Goal: Transaction & Acquisition: Purchase product/service

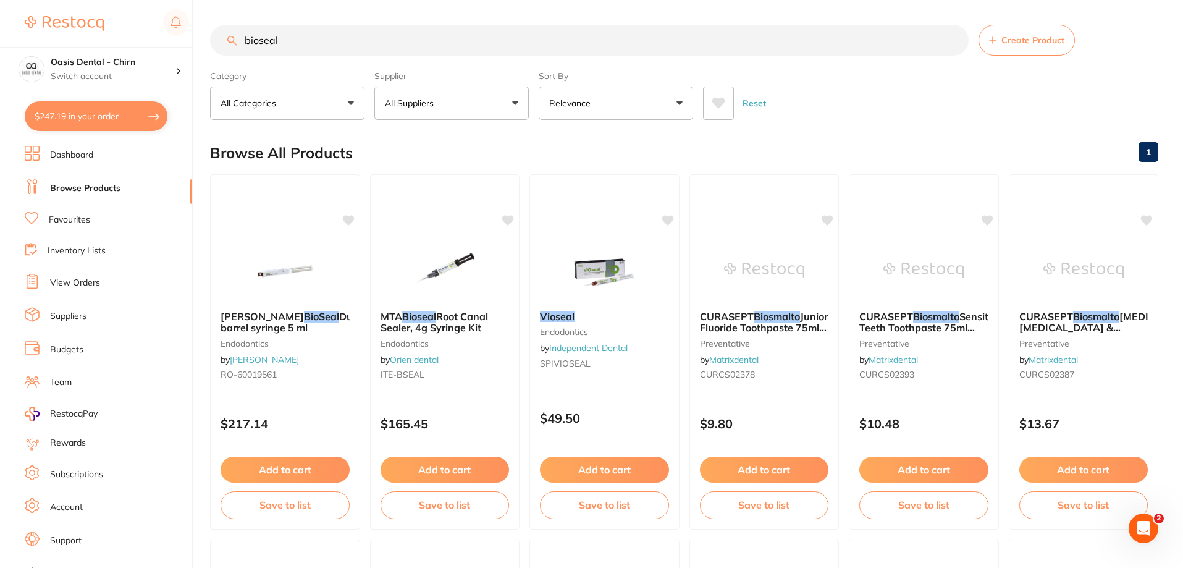
click at [309, 51] on input "bioseal" at bounding box center [589, 40] width 759 height 31
drag, startPoint x: 220, startPoint y: 39, endPoint x: 211, endPoint y: 36, distance: 9.8
click at [211, 36] on input "bioseal" at bounding box center [589, 40] width 759 height 31
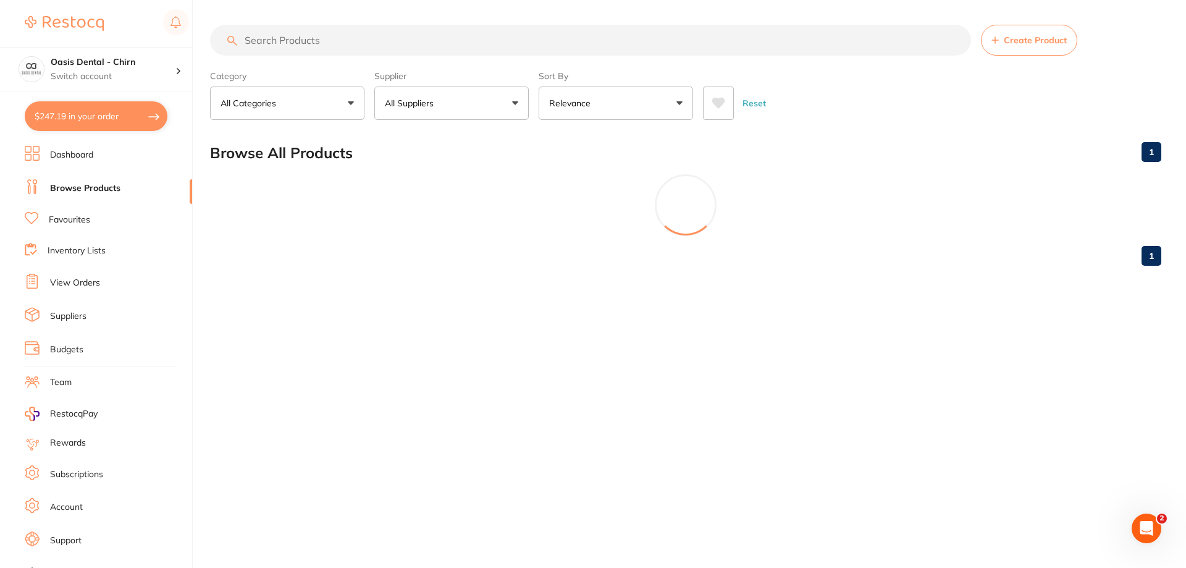
paste input "1.0976-50(h35)"
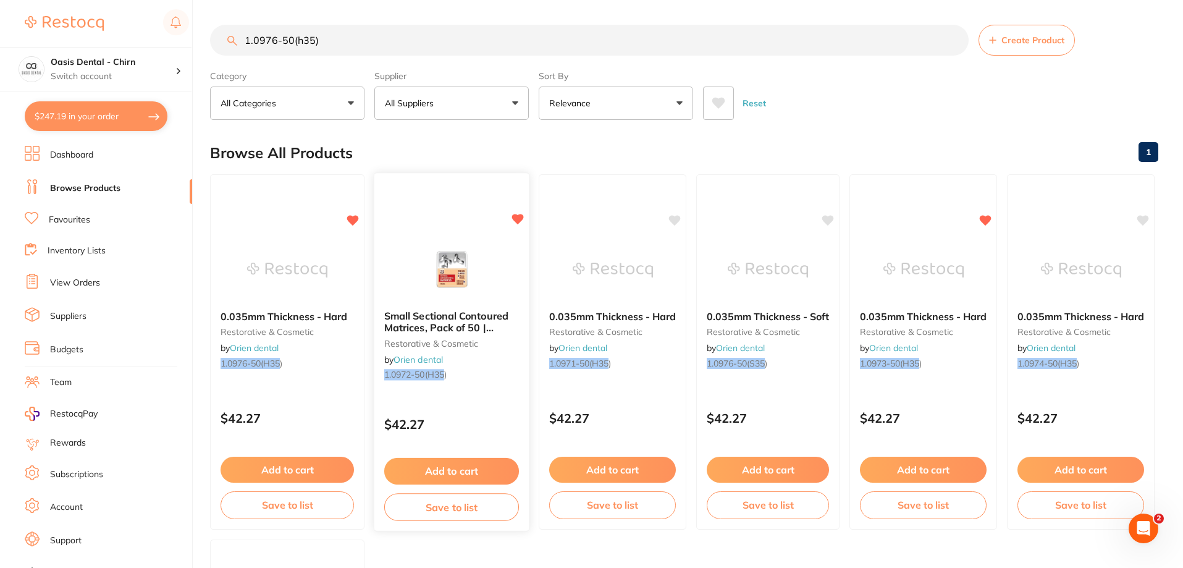
type input "1.0976-50(h35)"
click at [475, 259] on img at bounding box center [451, 269] width 81 height 62
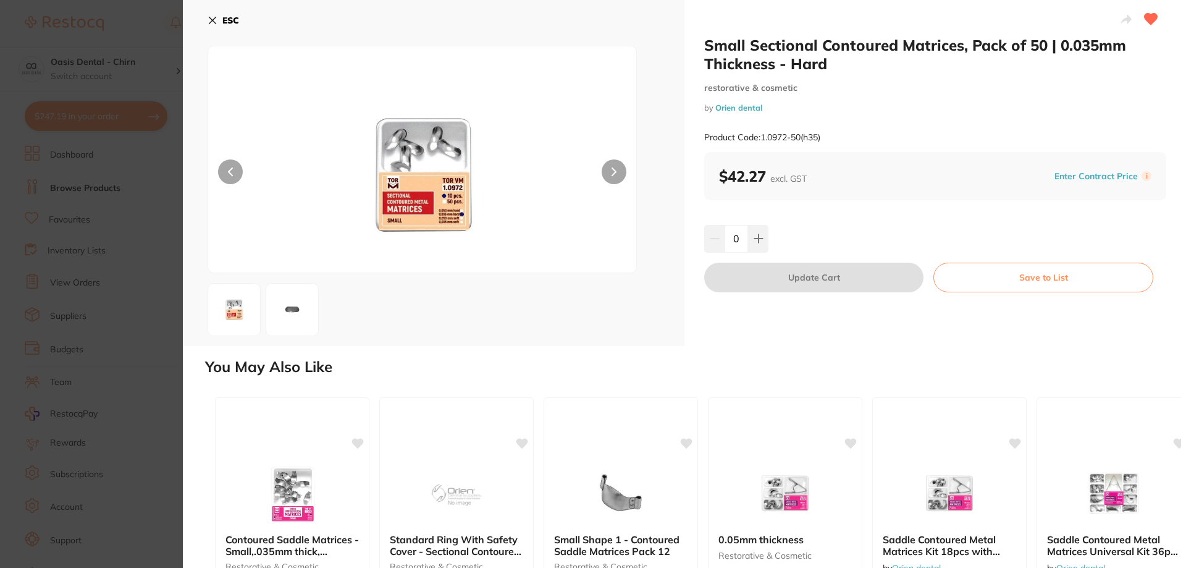
click at [213, 19] on icon at bounding box center [213, 20] width 10 height 10
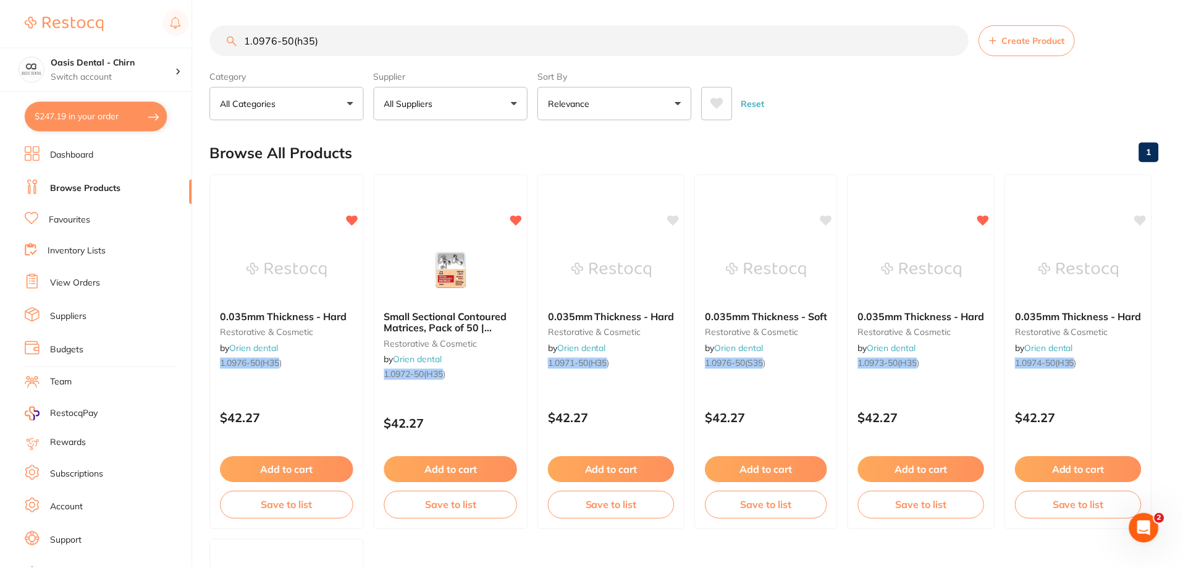
scroll to position [1, 0]
click at [624, 242] on img at bounding box center [612, 268] width 81 height 62
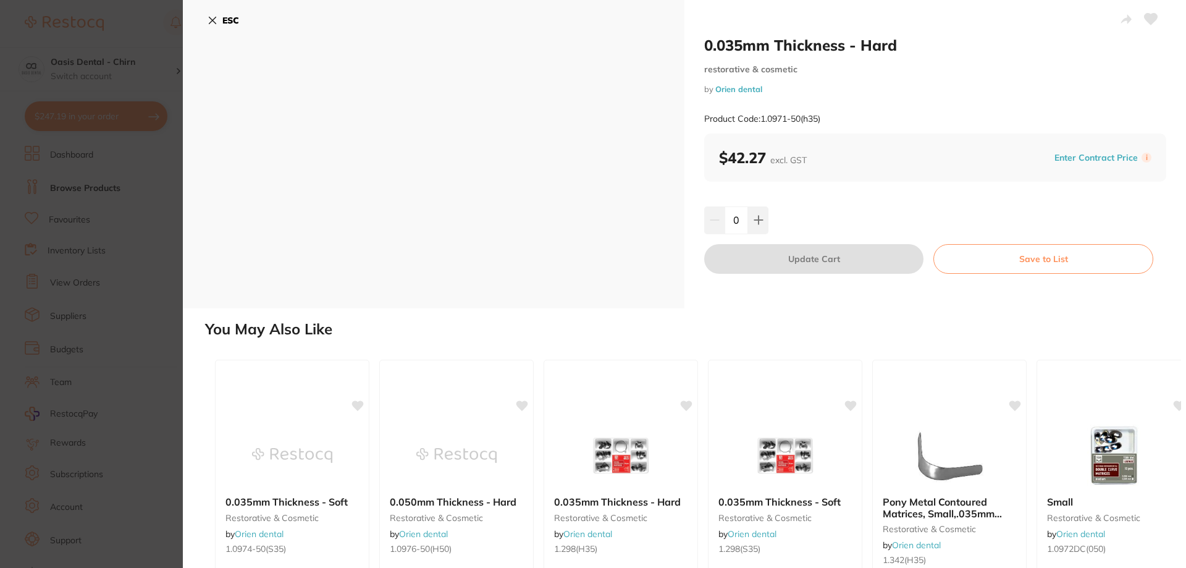
click at [205, 17] on div "ESC" at bounding box center [434, 154] width 502 height 308
click at [217, 19] on icon at bounding box center [213, 20] width 10 height 10
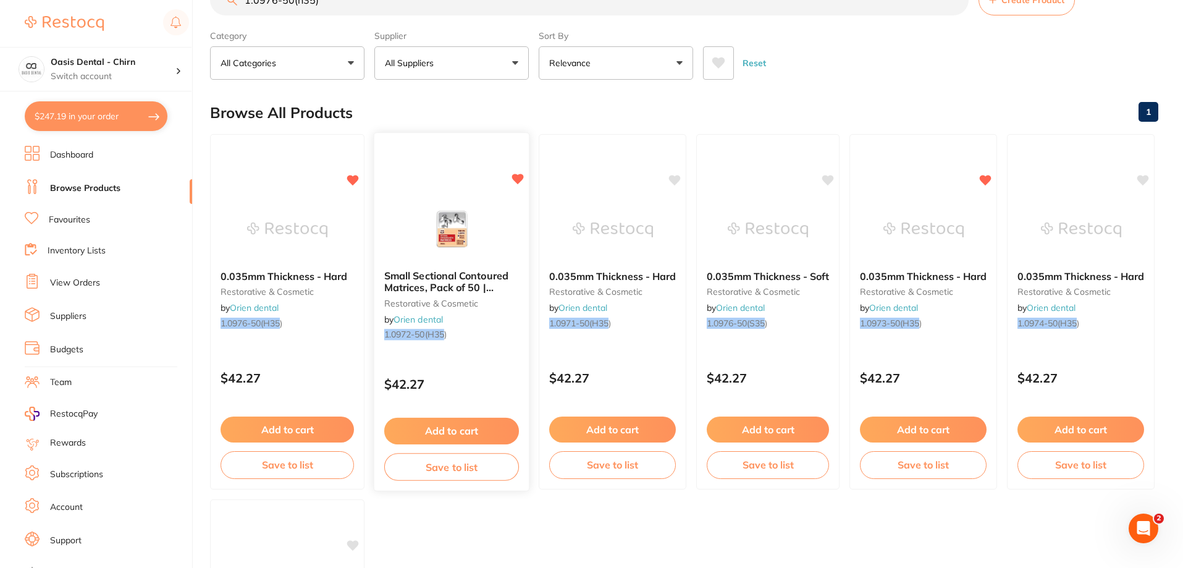
scroll to position [62, 0]
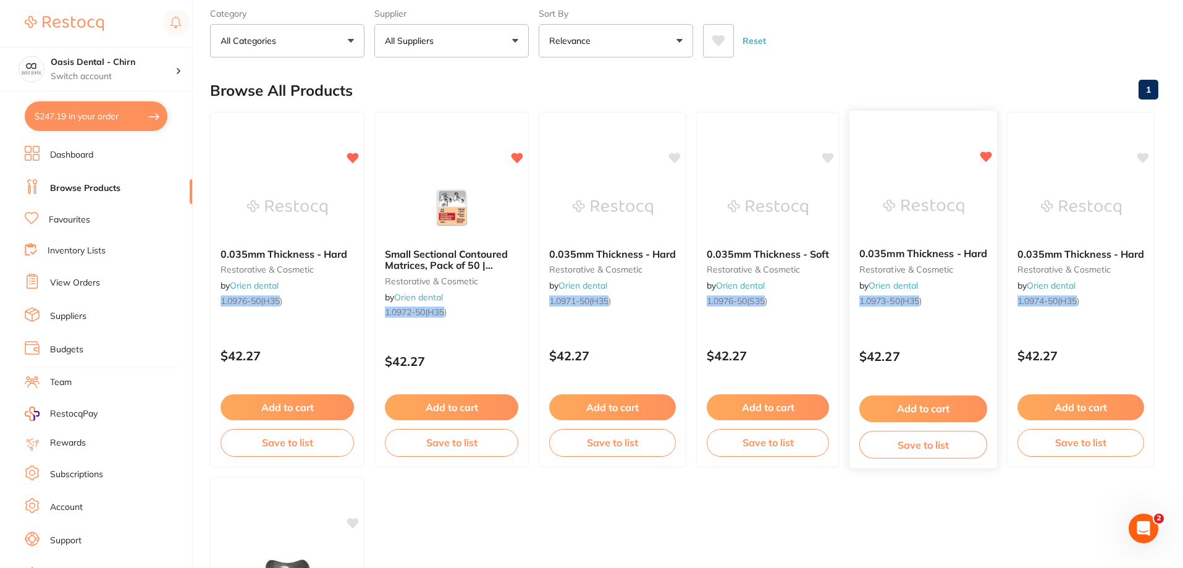
click at [916, 192] on img at bounding box center [923, 206] width 81 height 62
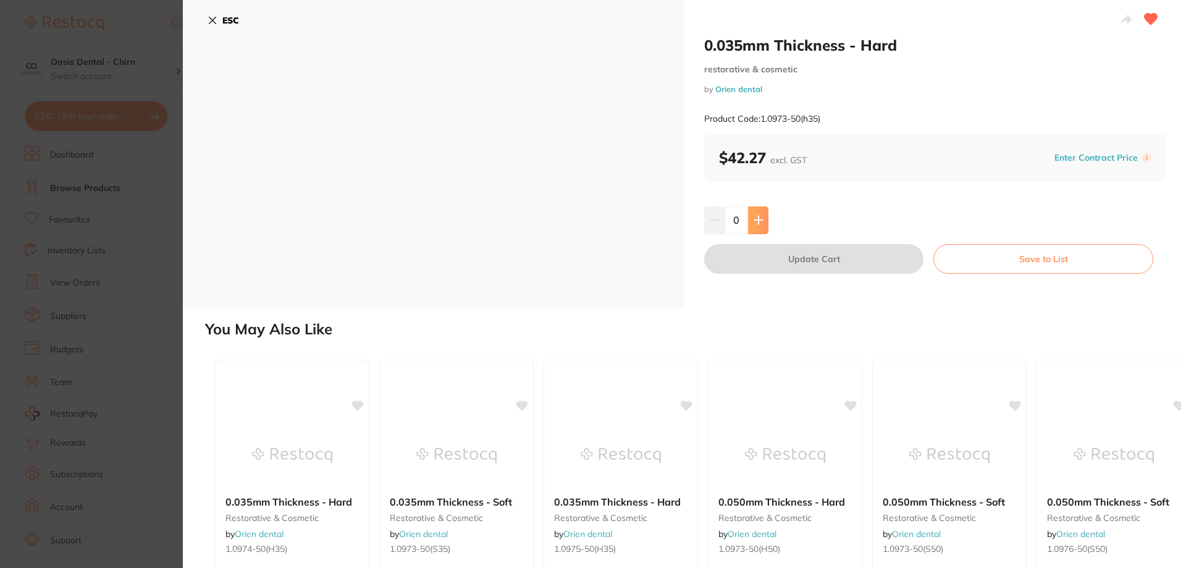
click at [759, 211] on button at bounding box center [758, 219] width 20 height 27
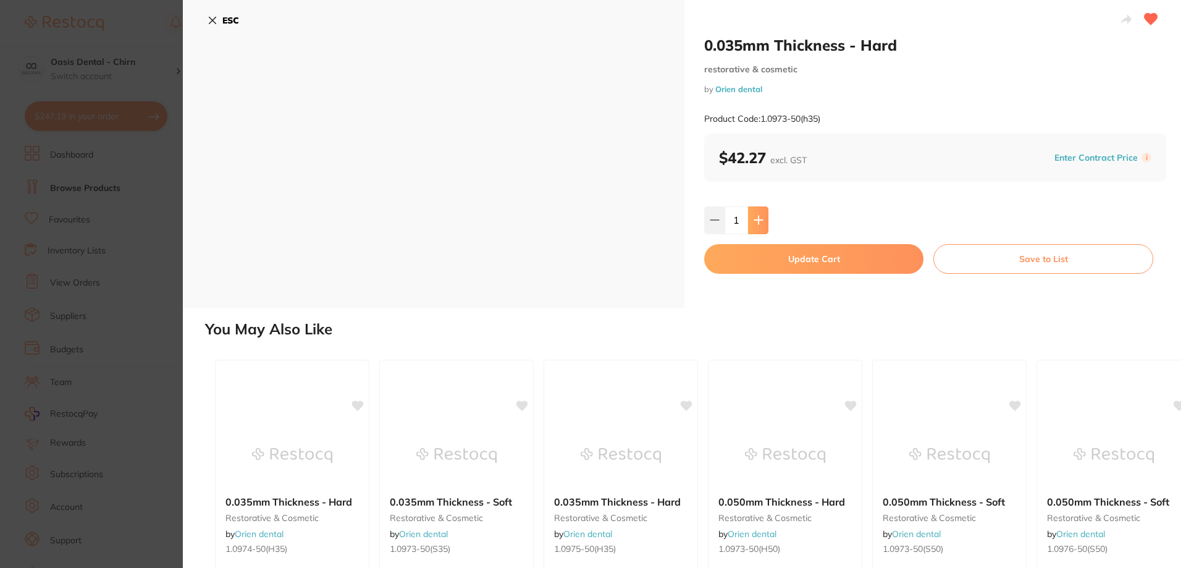
click at [759, 211] on button at bounding box center [758, 219] width 20 height 27
type input "2"
click at [803, 255] on button "Update Cart" at bounding box center [813, 259] width 219 height 30
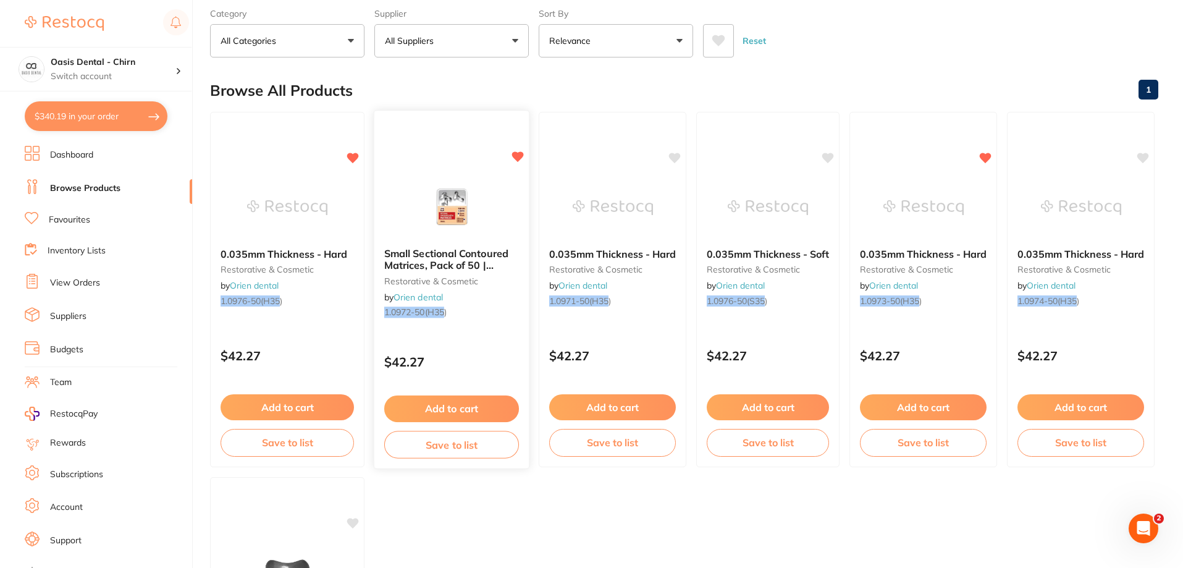
click at [452, 205] on img at bounding box center [451, 206] width 81 height 62
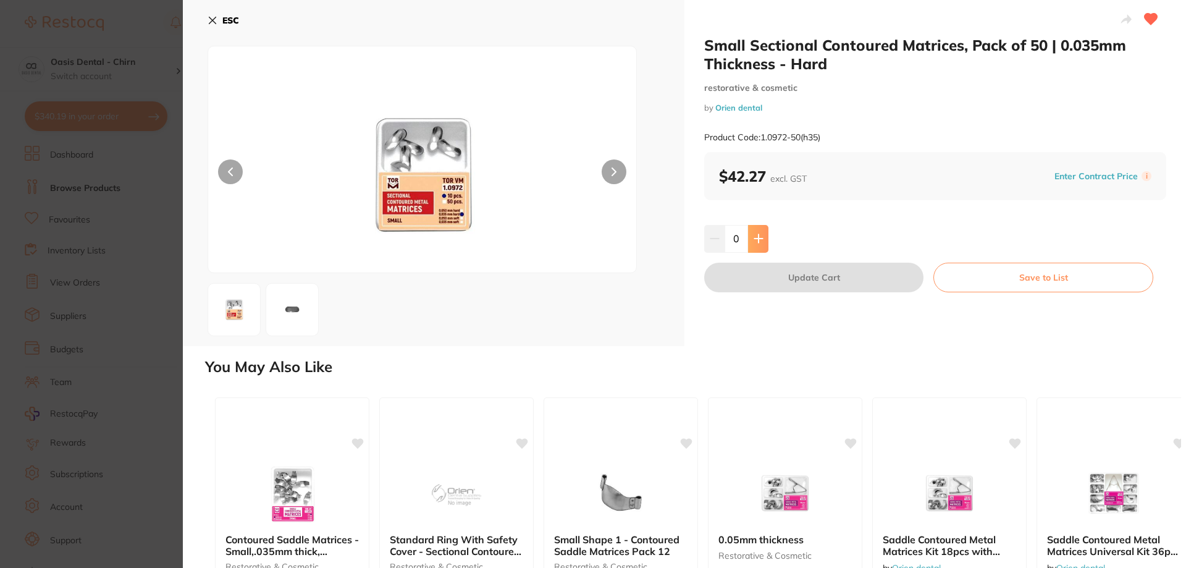
click at [755, 234] on icon at bounding box center [759, 239] width 10 height 10
click at [763, 237] on button at bounding box center [758, 238] width 20 height 27
type input "2"
click at [812, 274] on button "Update Cart" at bounding box center [813, 278] width 219 height 30
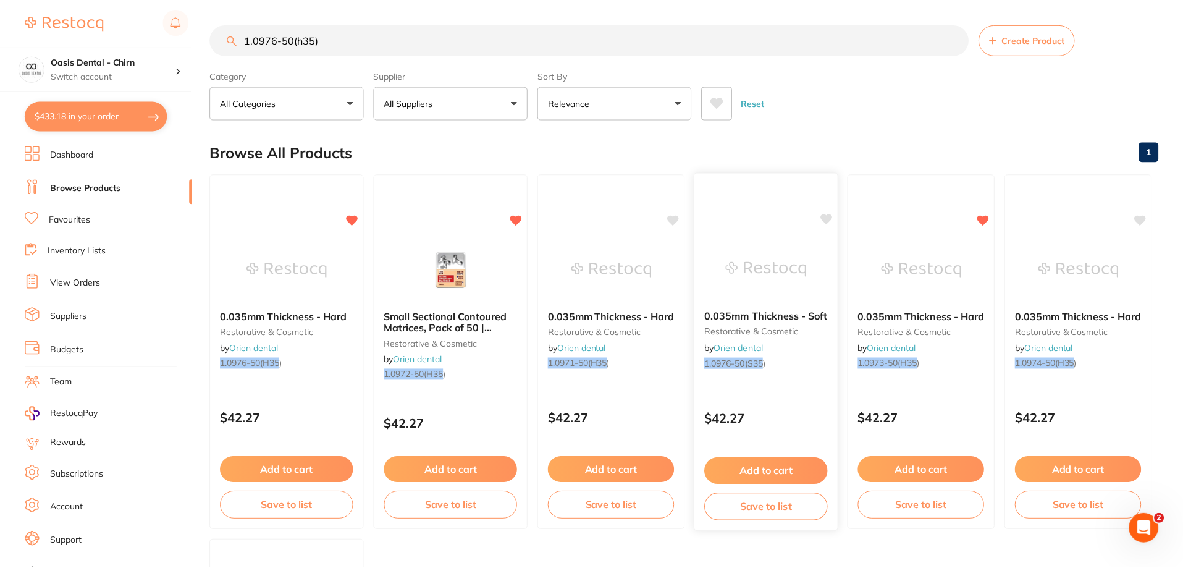
scroll to position [62, 0]
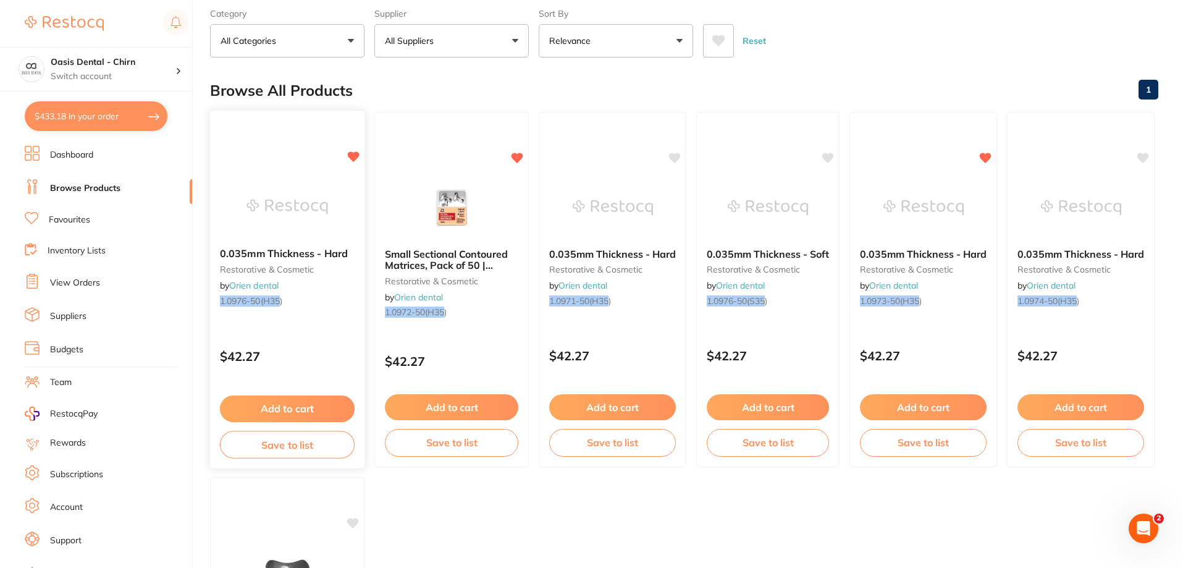
click at [286, 193] on img at bounding box center [287, 206] width 81 height 62
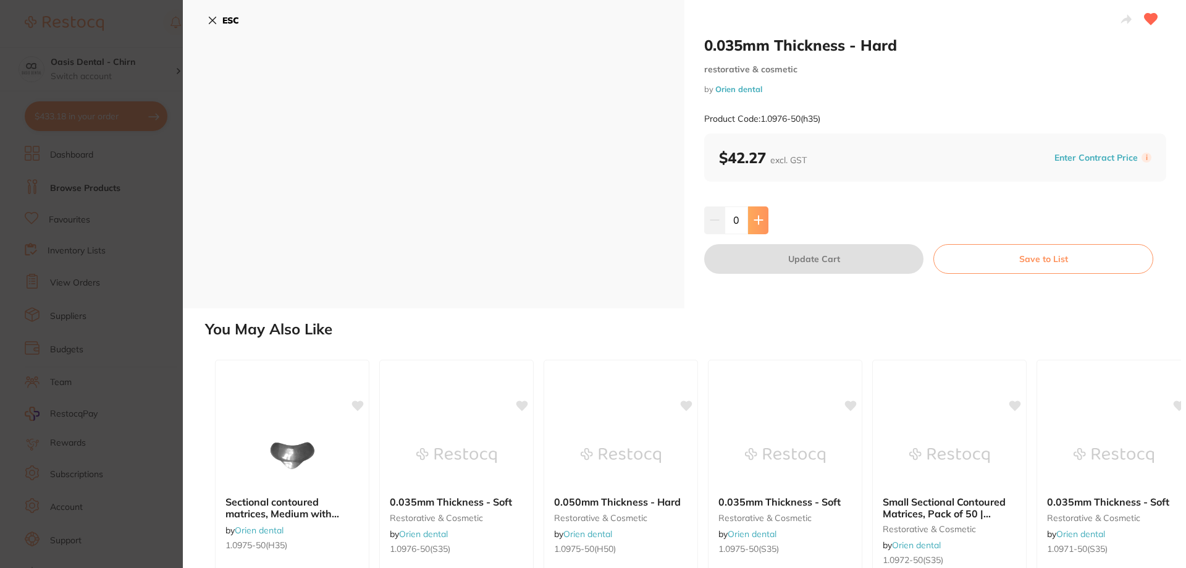
click at [767, 218] on button at bounding box center [758, 219] width 20 height 27
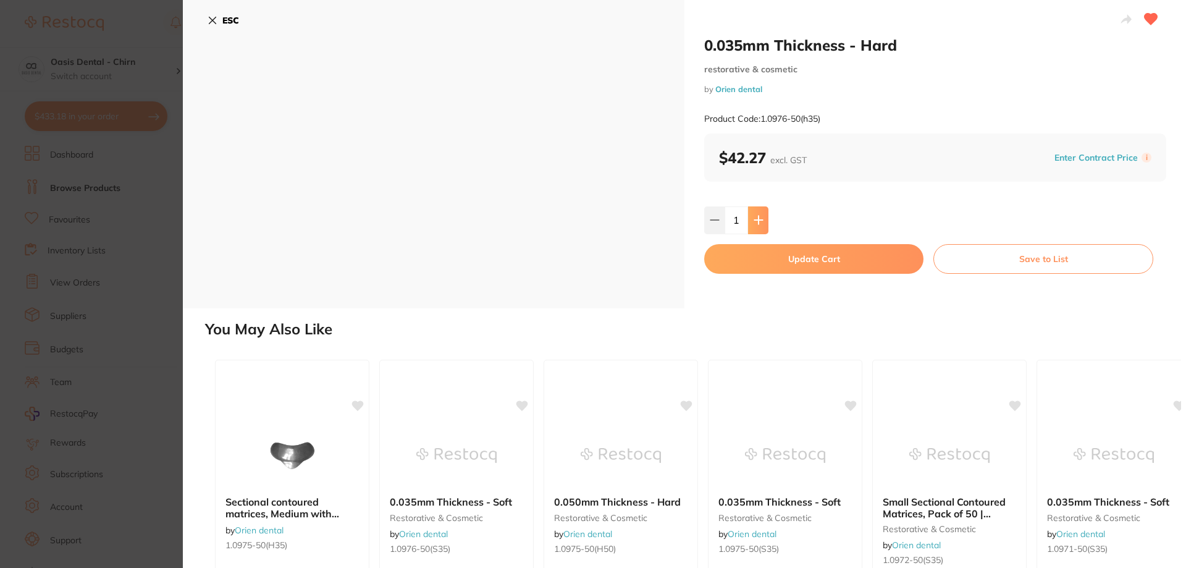
click at [767, 218] on button at bounding box center [758, 219] width 20 height 27
type input "3"
click at [789, 258] on button "Update Cart" at bounding box center [813, 259] width 219 height 30
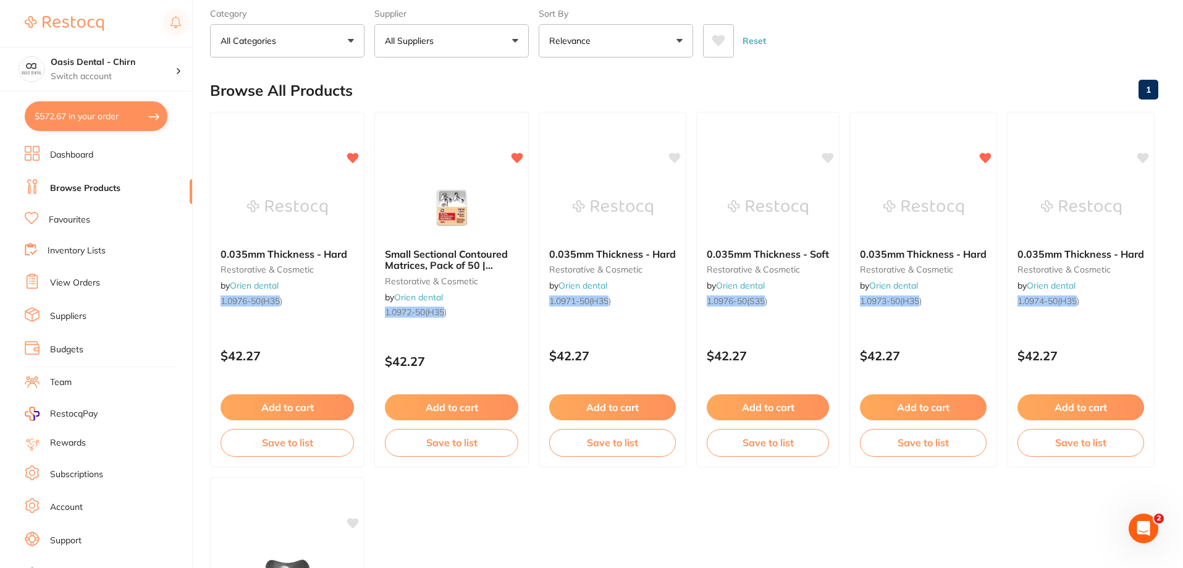
click at [703, 83] on div "Browse All Products 1" at bounding box center [684, 90] width 949 height 41
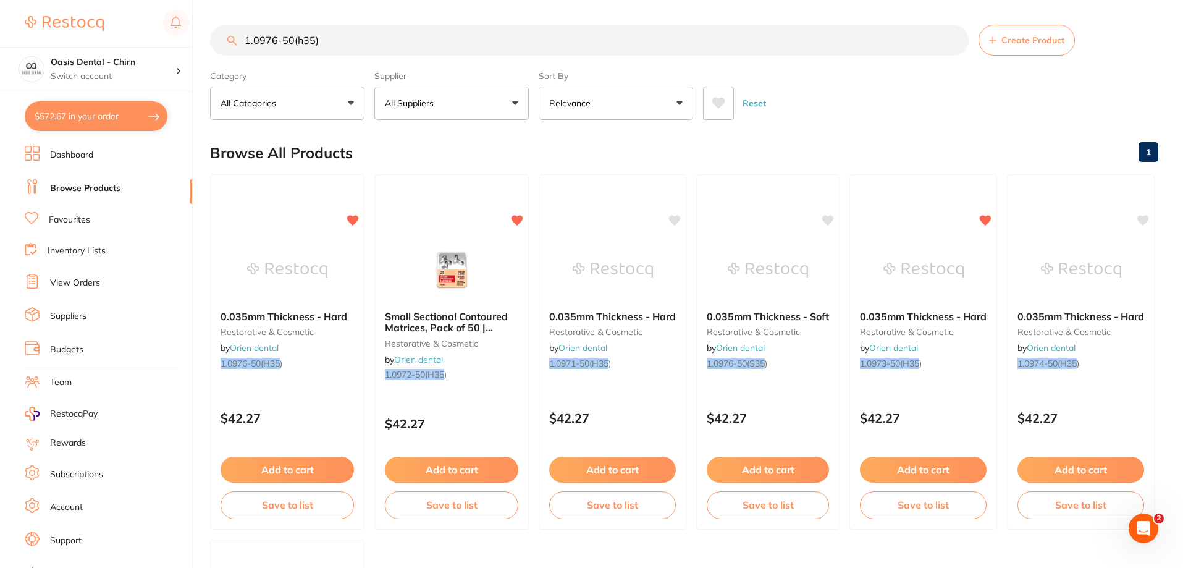
drag, startPoint x: 332, startPoint y: 44, endPoint x: 197, endPoint y: 32, distance: 136.6
click at [198, 33] on div "$572.67 Oasis Dental - Chirn Switch account Oasis Dental - Chirn $572.67 in you…" at bounding box center [591, 284] width 1183 height 568
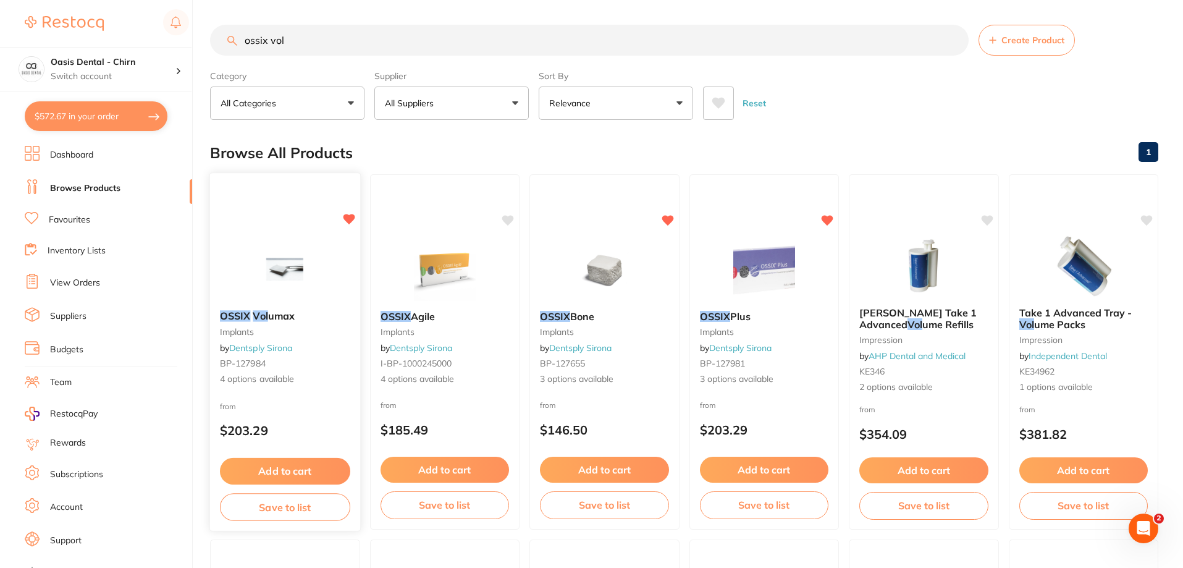
type input "ossix vol"
click at [295, 266] on img at bounding box center [285, 269] width 81 height 62
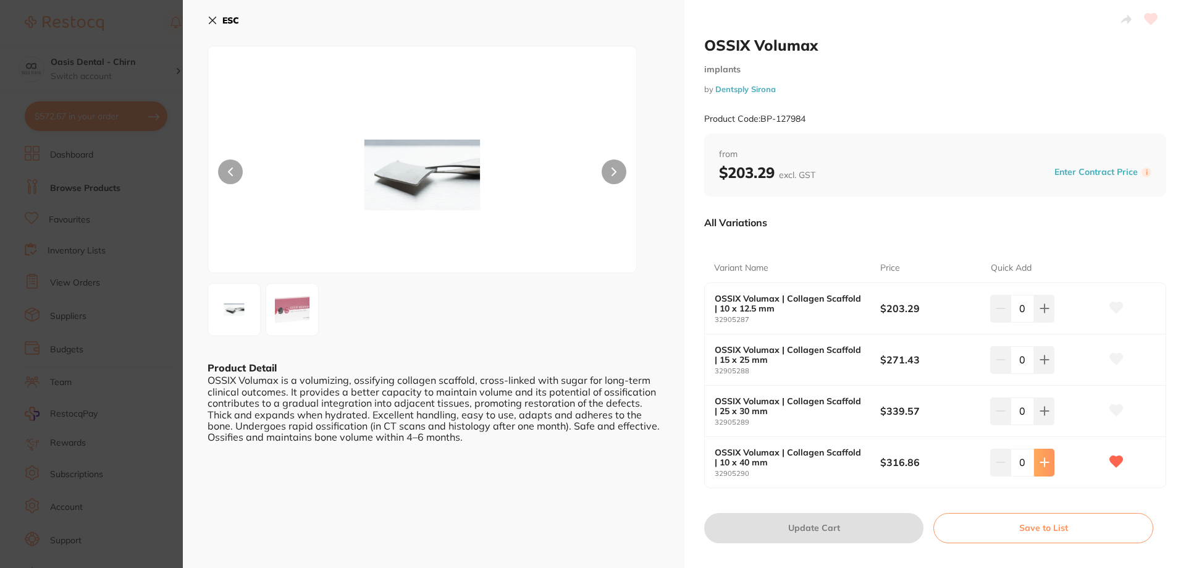
click at [1044, 463] on icon at bounding box center [1045, 463] width 8 height 8
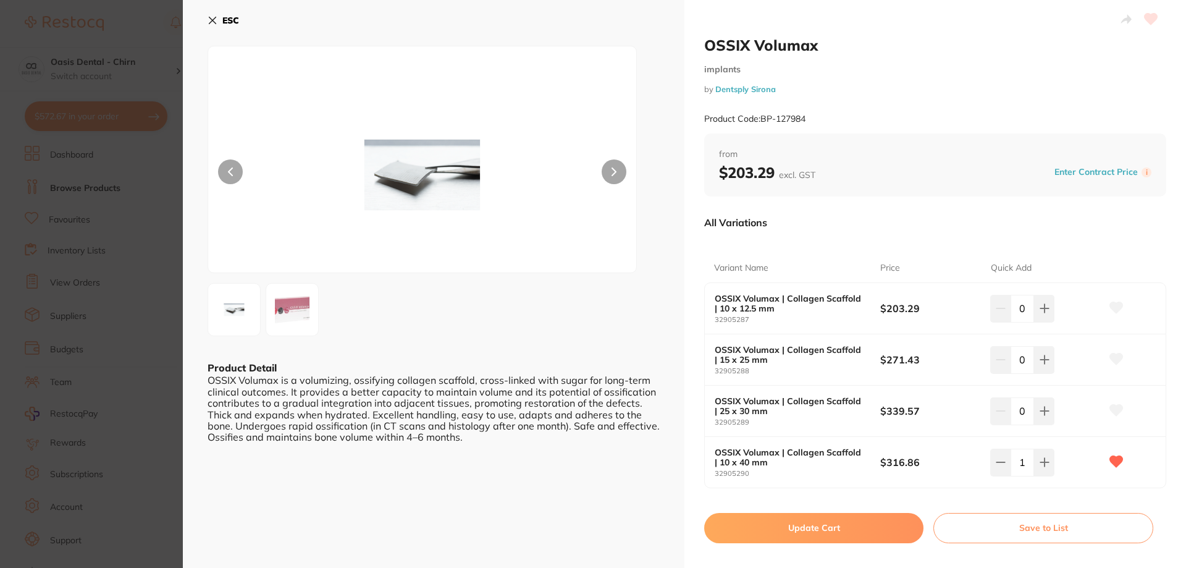
type input "1"
click at [840, 529] on button "Update Cart" at bounding box center [813, 528] width 219 height 30
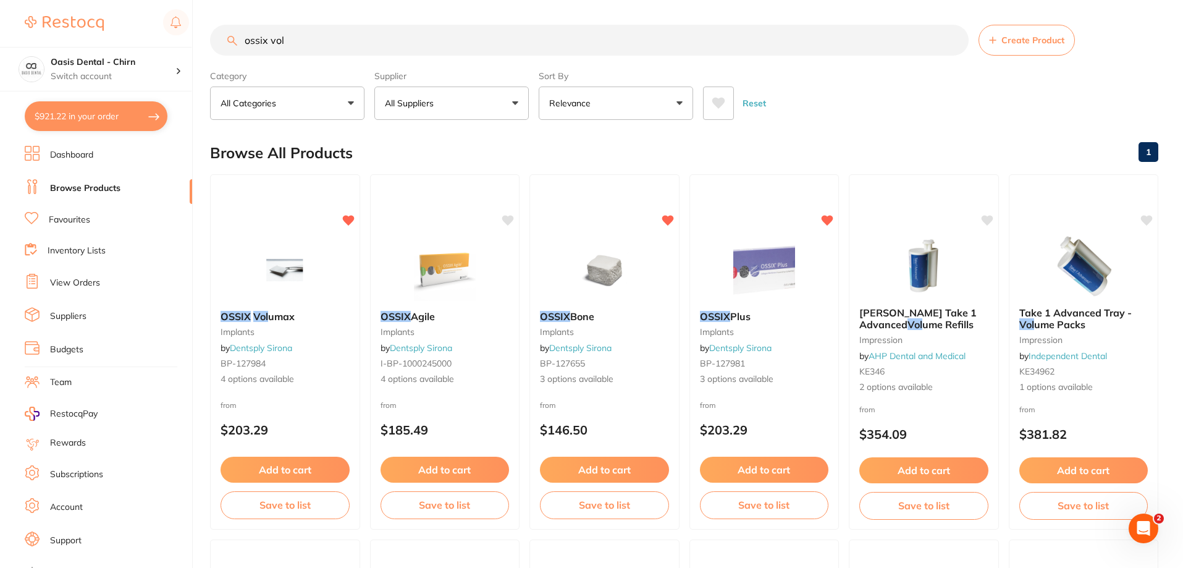
click at [128, 116] on button "$921.22 in your order" at bounding box center [96, 116] width 143 height 30
checkbox input "true"
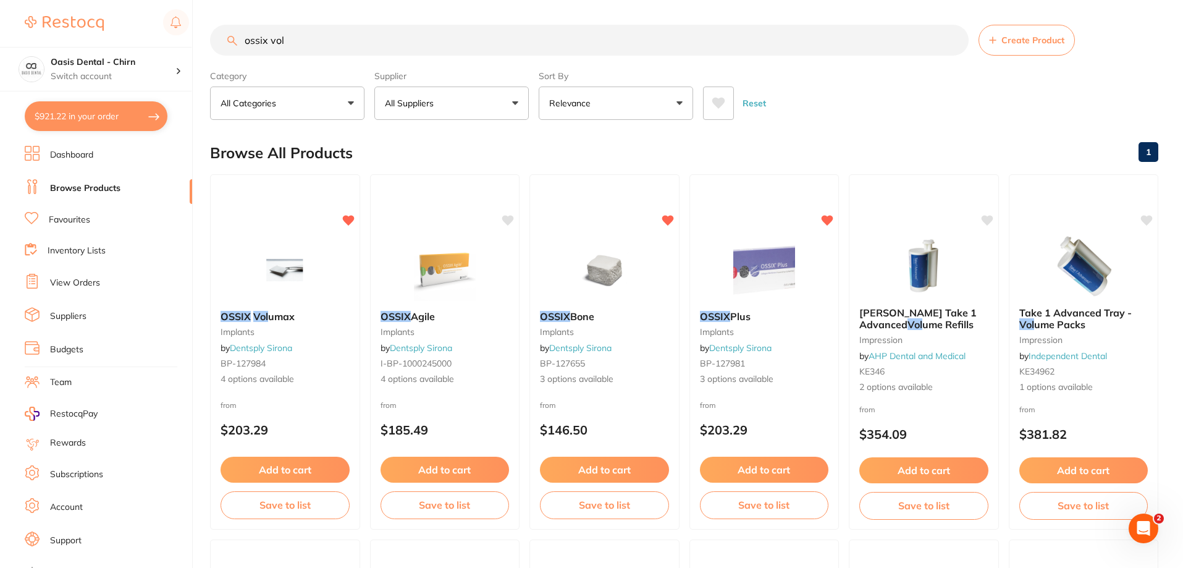
checkbox input "true"
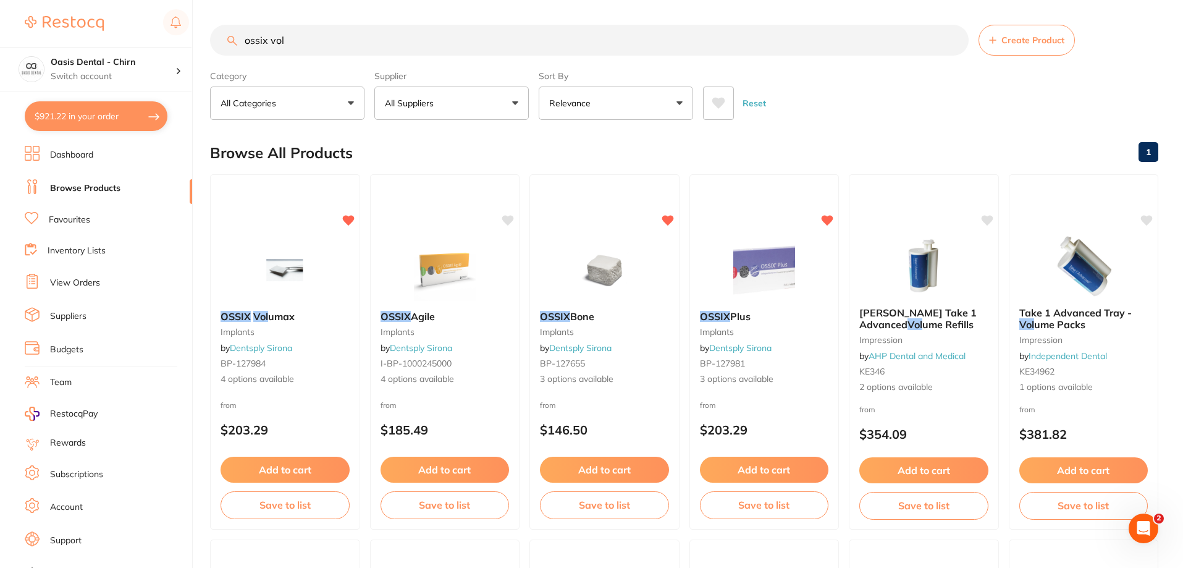
checkbox input "true"
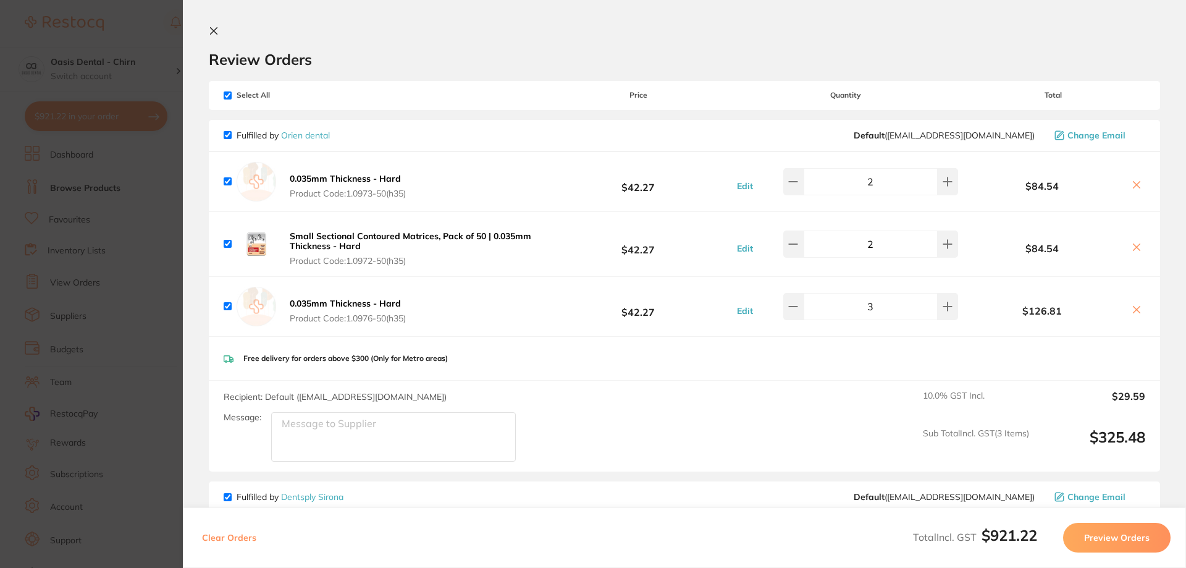
drag, startPoint x: 218, startPoint y: 29, endPoint x: 376, endPoint y: 57, distance: 161.2
click at [376, 57] on div "Review Orders" at bounding box center [685, 47] width 952 height 43
click at [221, 26] on button at bounding box center [216, 32] width 15 height 12
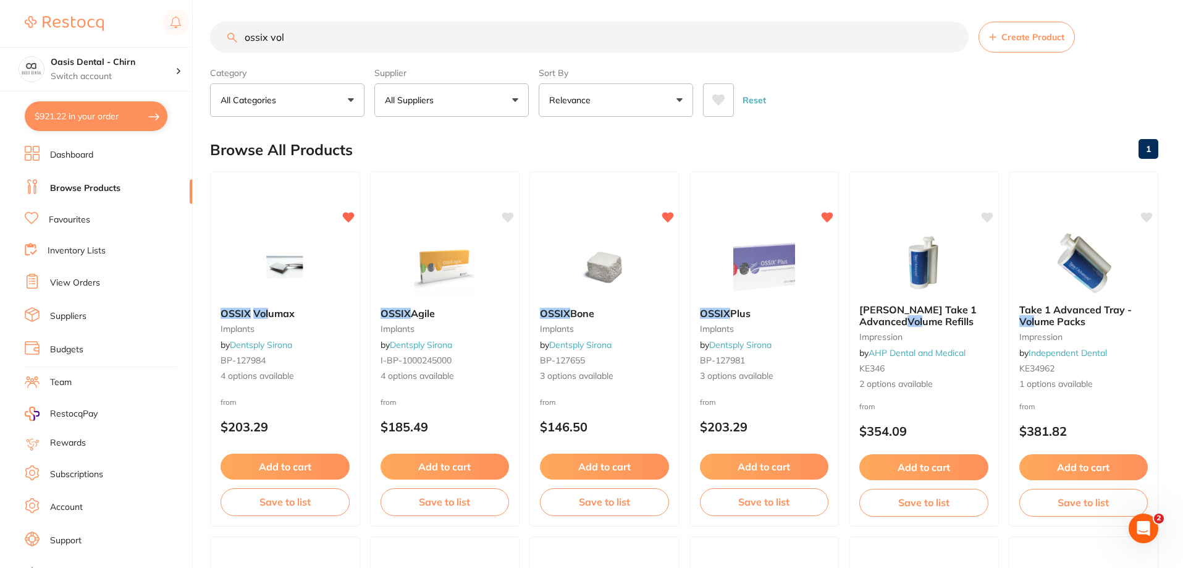
click at [307, 34] on input "ossix vol" at bounding box center [589, 37] width 759 height 31
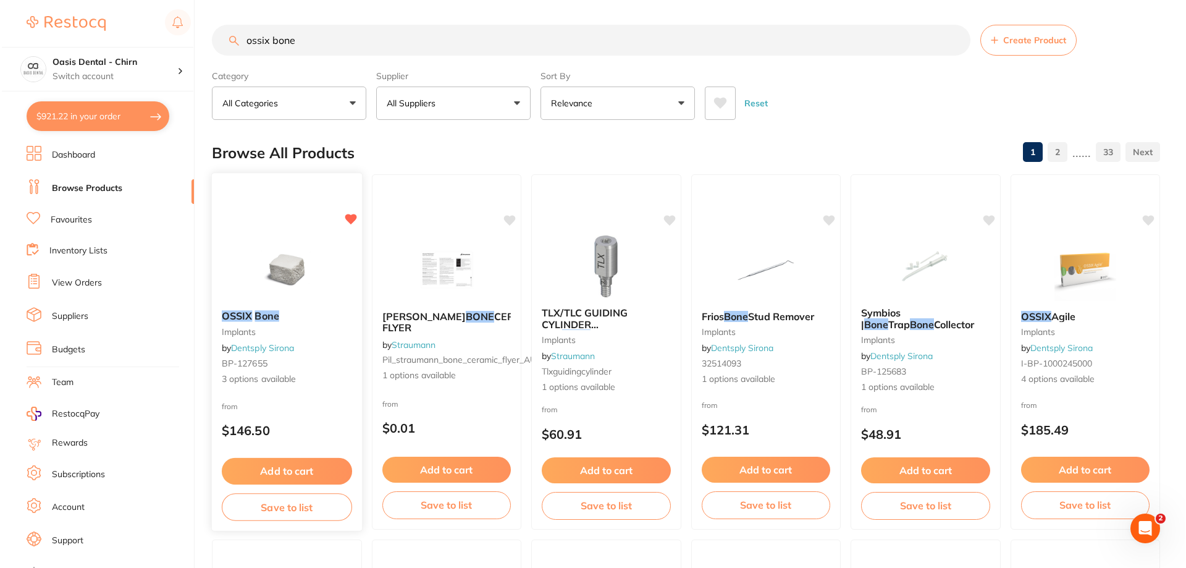
scroll to position [0, 0]
type input "ossix bone"
click at [307, 251] on img at bounding box center [285, 269] width 81 height 62
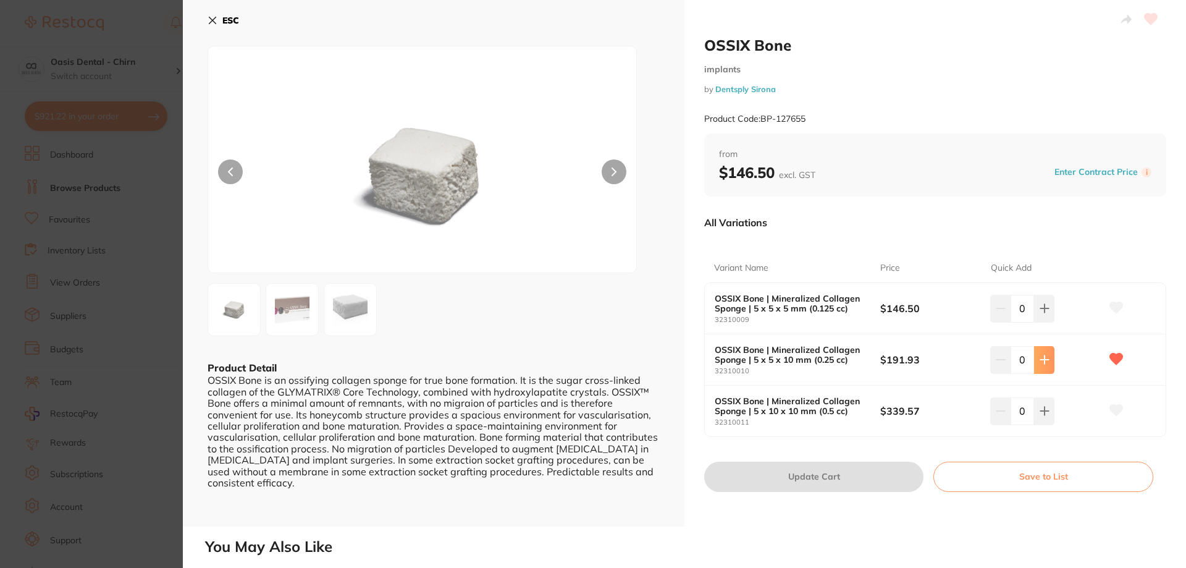
click at [1040, 355] on icon at bounding box center [1045, 360] width 10 height 10
type input "1"
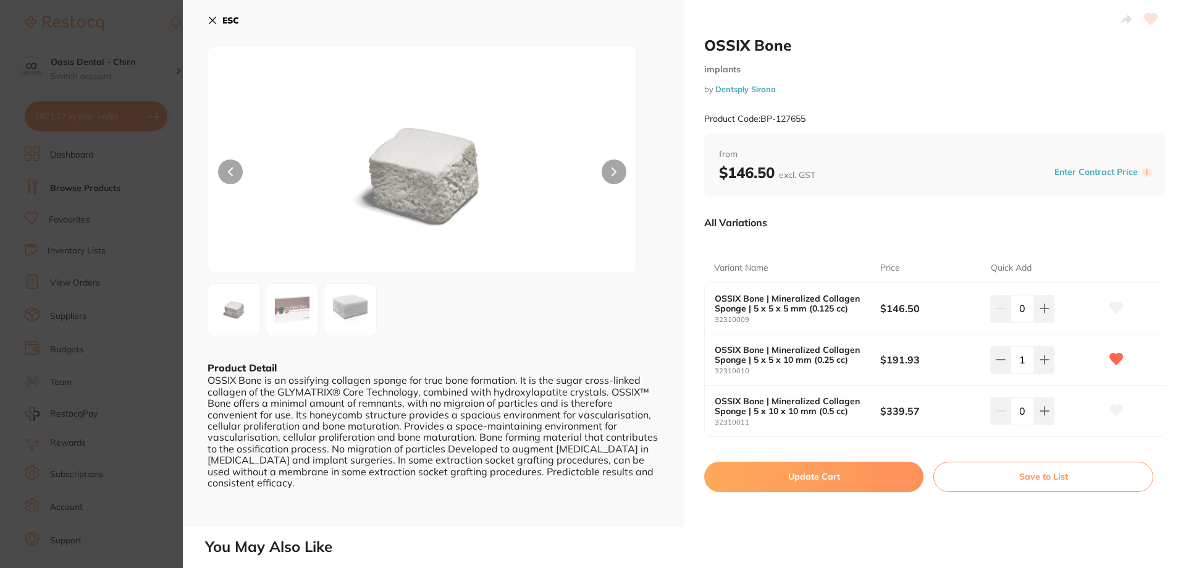
click at [836, 477] on button "Update Cart" at bounding box center [813, 477] width 219 height 30
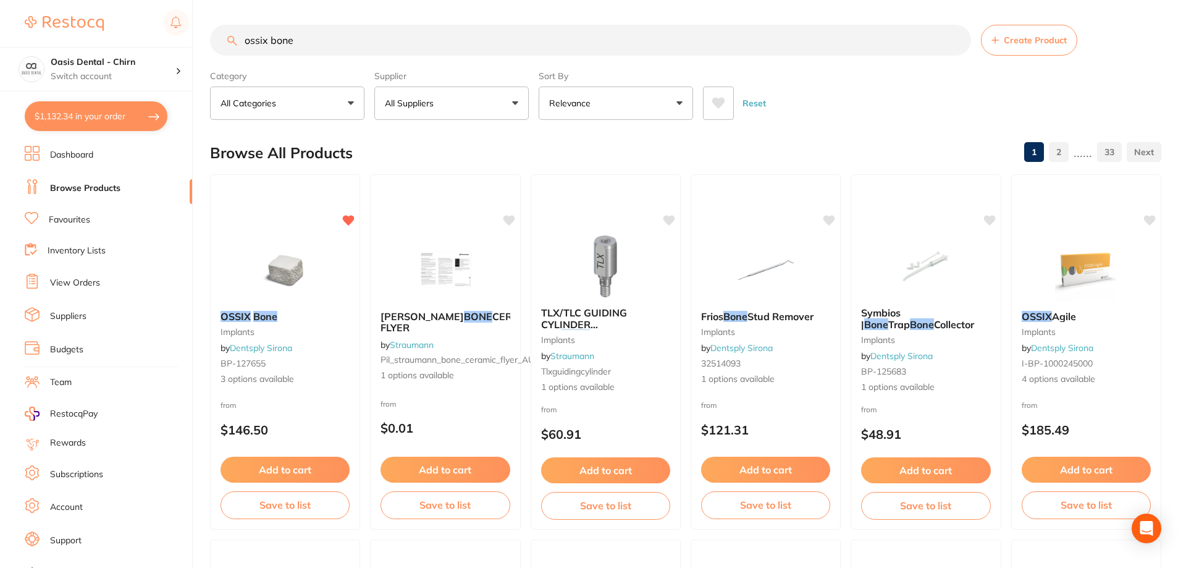
checkbox input "false"
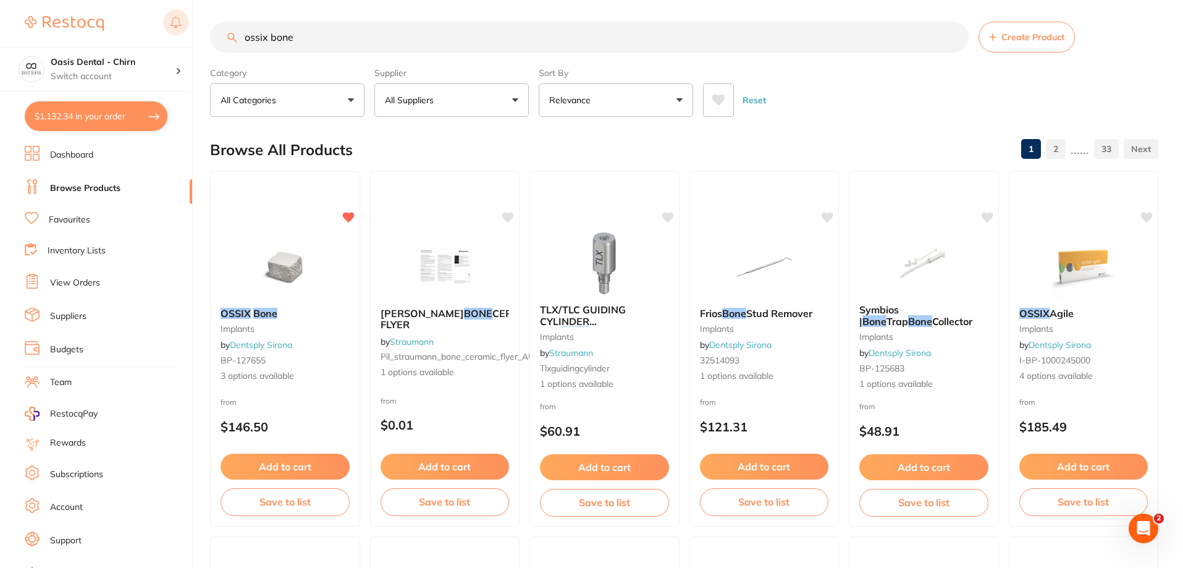
drag, startPoint x: 354, startPoint y: 39, endPoint x: 184, endPoint y: 38, distance: 170.6
click at [212, 40] on input "ossix bone" at bounding box center [589, 37] width 759 height 31
type input "lab putty"
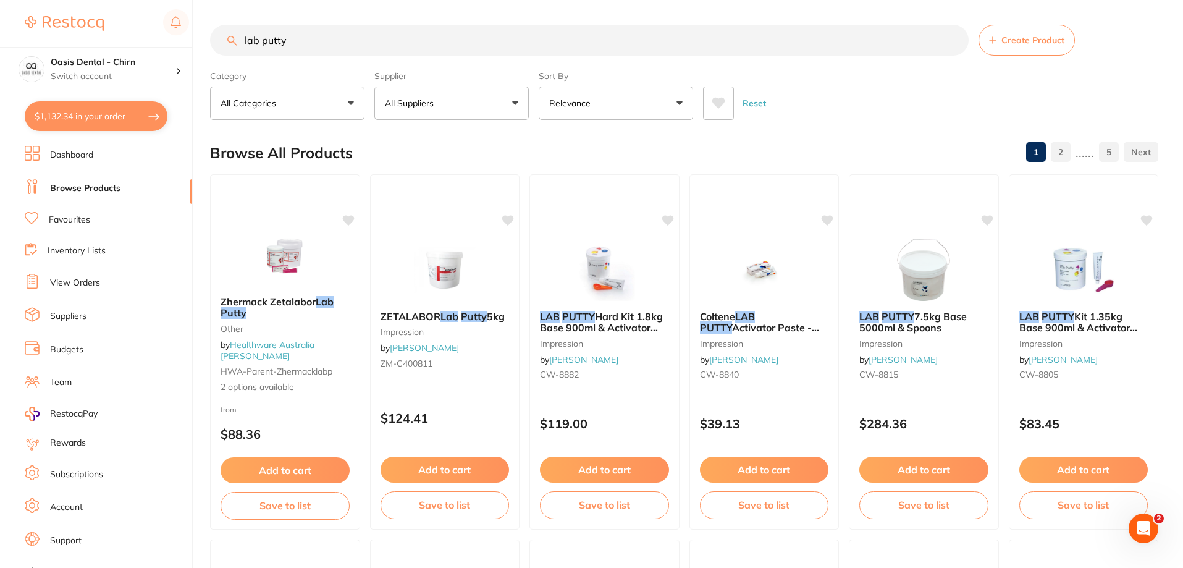
click at [122, 105] on button "$1,132.34 in your order" at bounding box center [96, 116] width 143 height 30
checkbox input "true"
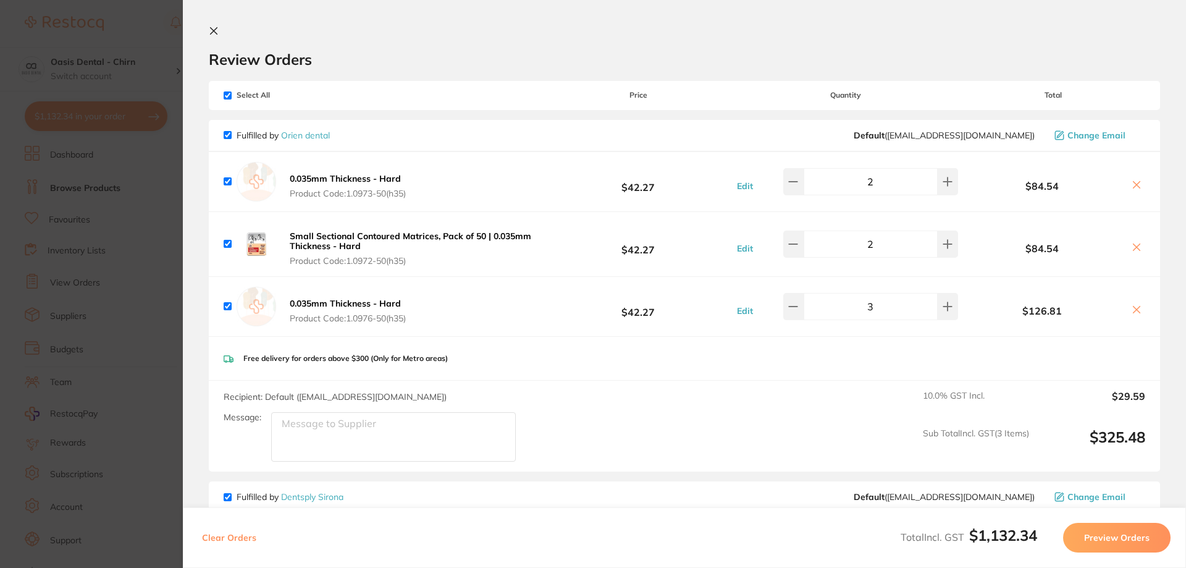
click at [209, 30] on icon at bounding box center [214, 31] width 10 height 10
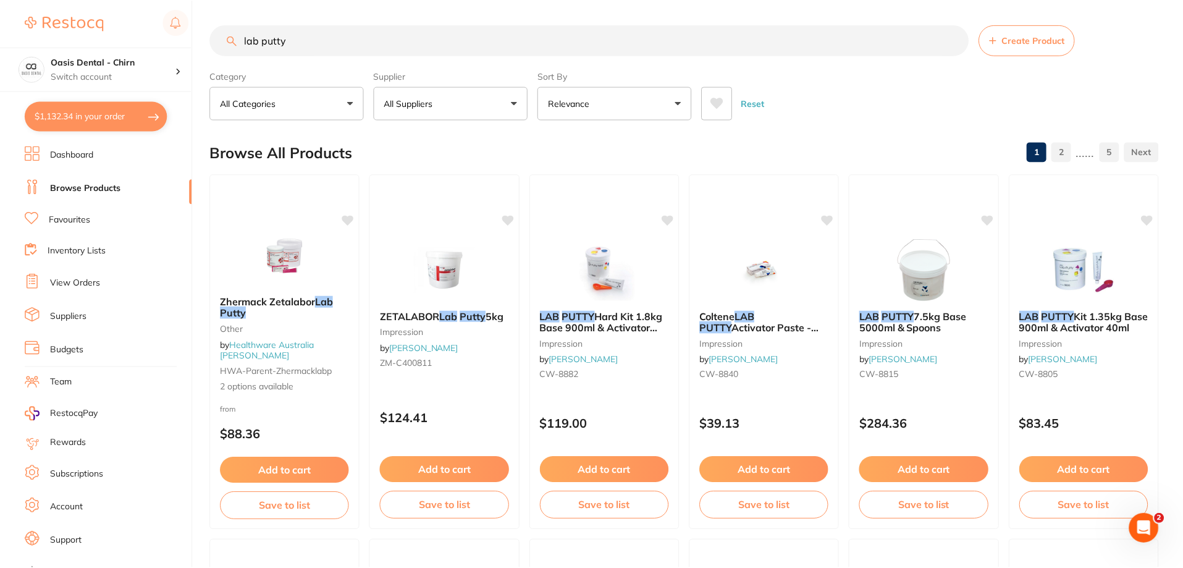
scroll to position [1, 0]
click at [349, 40] on input "lab putty" at bounding box center [589, 38] width 759 height 31
type input "l"
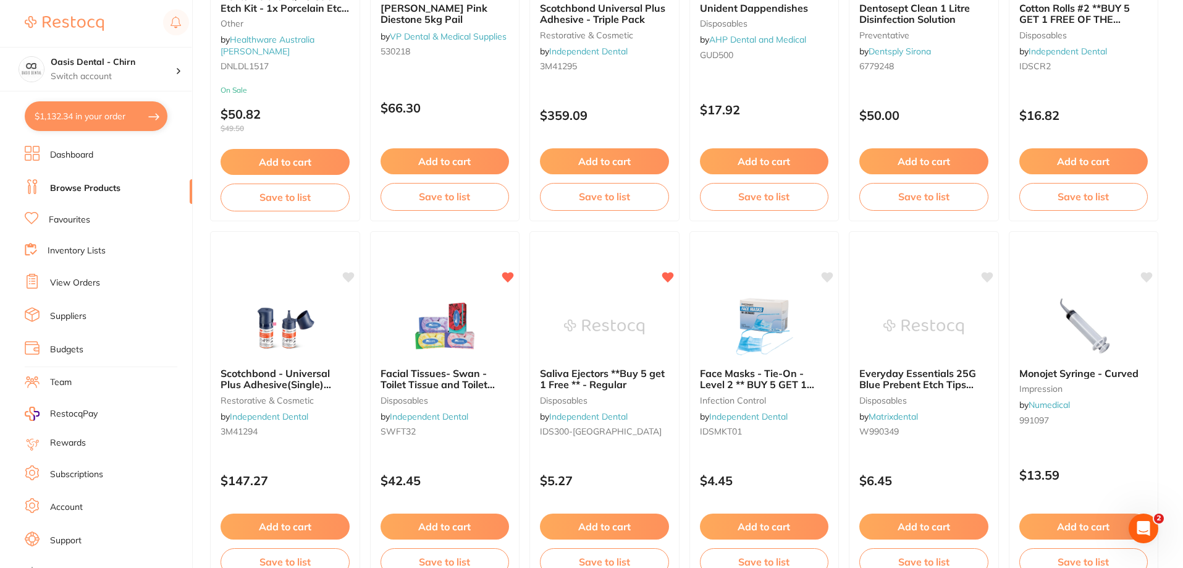
scroll to position [309, 0]
drag, startPoint x: 618, startPoint y: 318, endPoint x: 746, endPoint y: 311, distance: 128.1
click at [619, 319] on img at bounding box center [604, 326] width 80 height 62
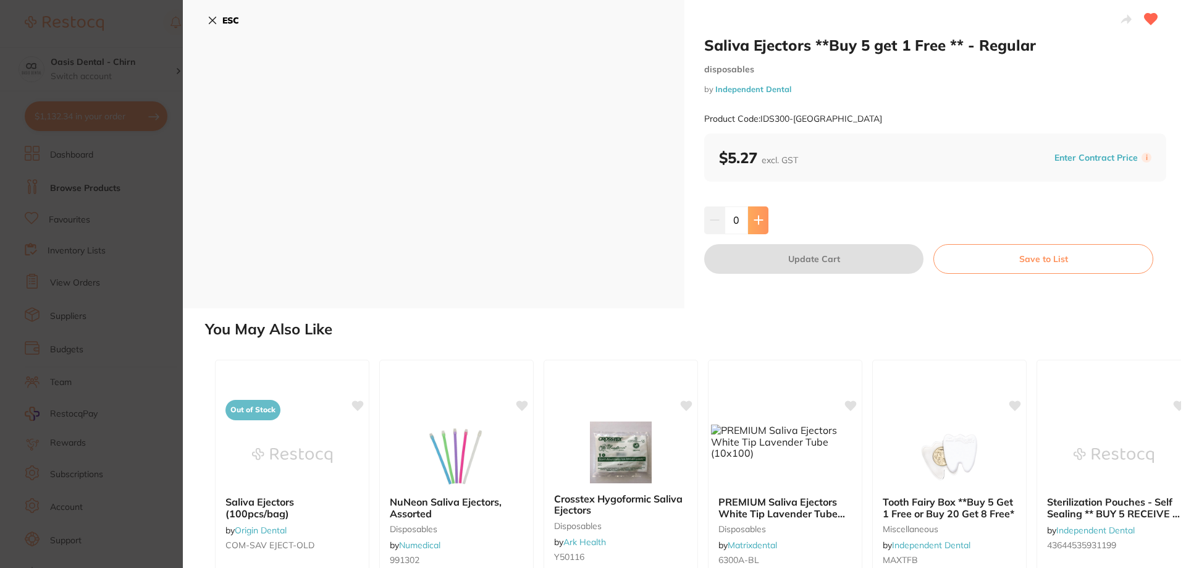
click at [755, 227] on button at bounding box center [758, 219] width 20 height 27
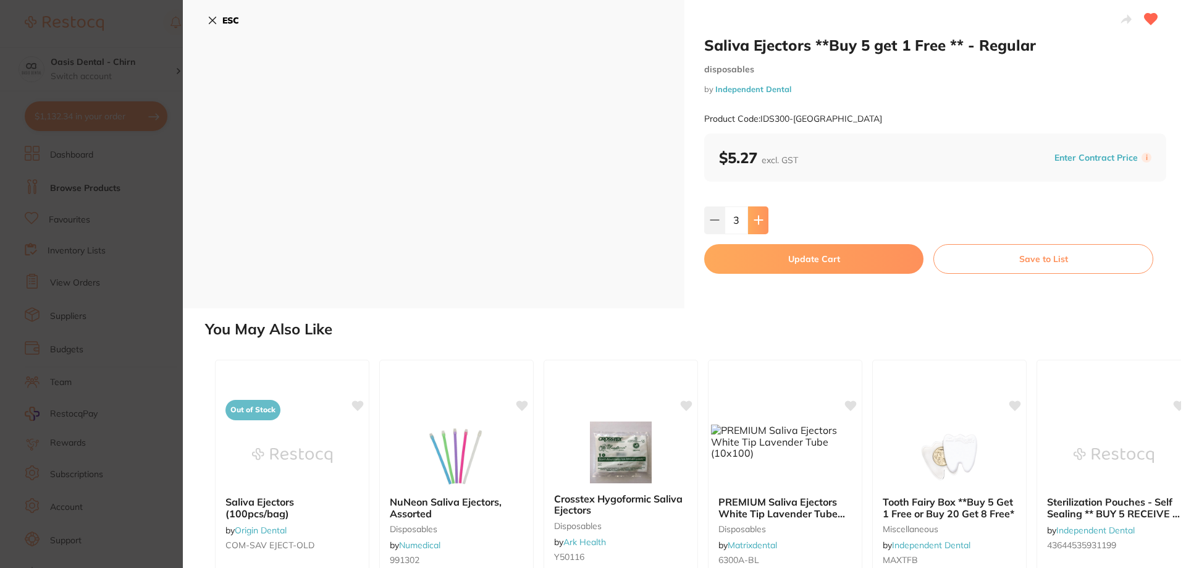
click at [755, 227] on button at bounding box center [758, 219] width 20 height 27
click at [758, 223] on icon at bounding box center [759, 220] width 8 height 8
type input "5"
click at [803, 263] on button "Update Cart" at bounding box center [813, 259] width 219 height 30
checkbox input "false"
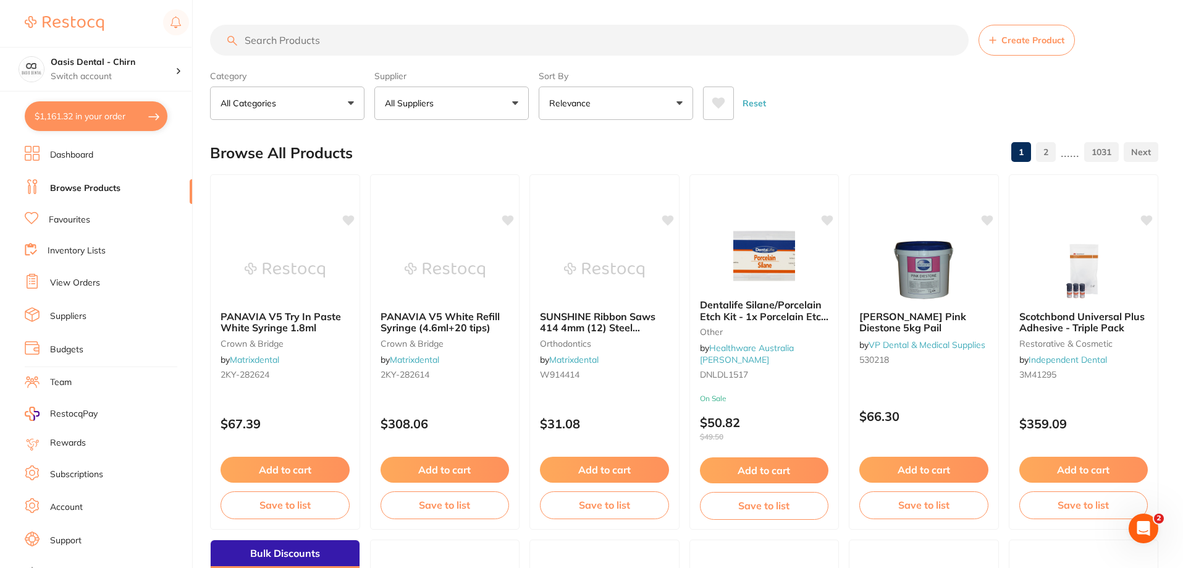
click at [361, 34] on input "search" at bounding box center [589, 40] width 759 height 31
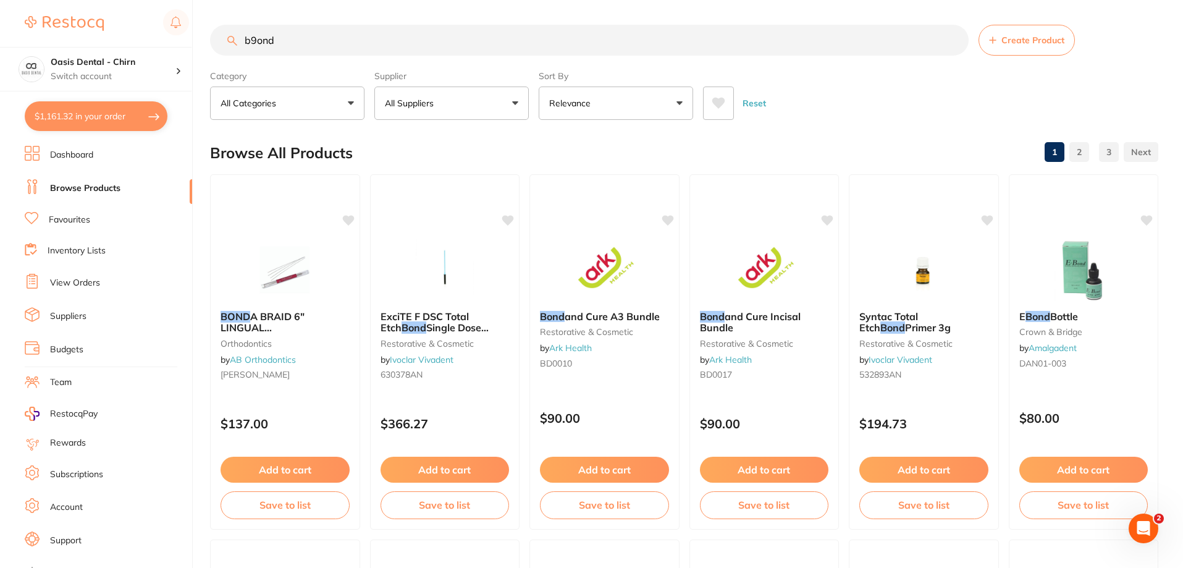
click at [258, 37] on input "b9ond" at bounding box center [589, 40] width 759 height 31
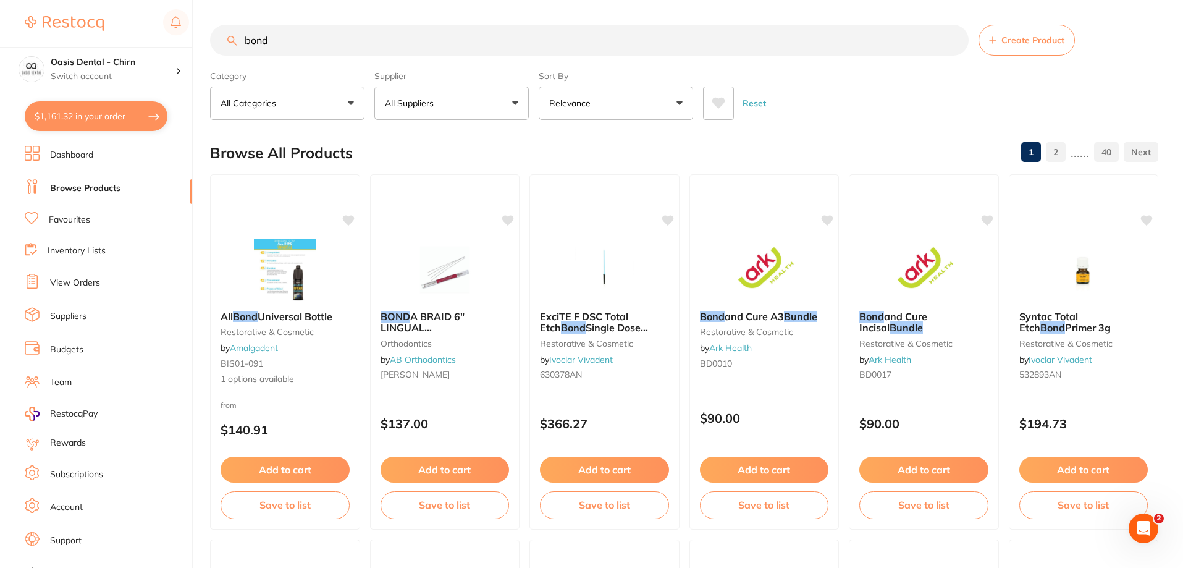
click at [242, 41] on input "bond" at bounding box center [589, 40] width 759 height 31
type input "scotch bond"
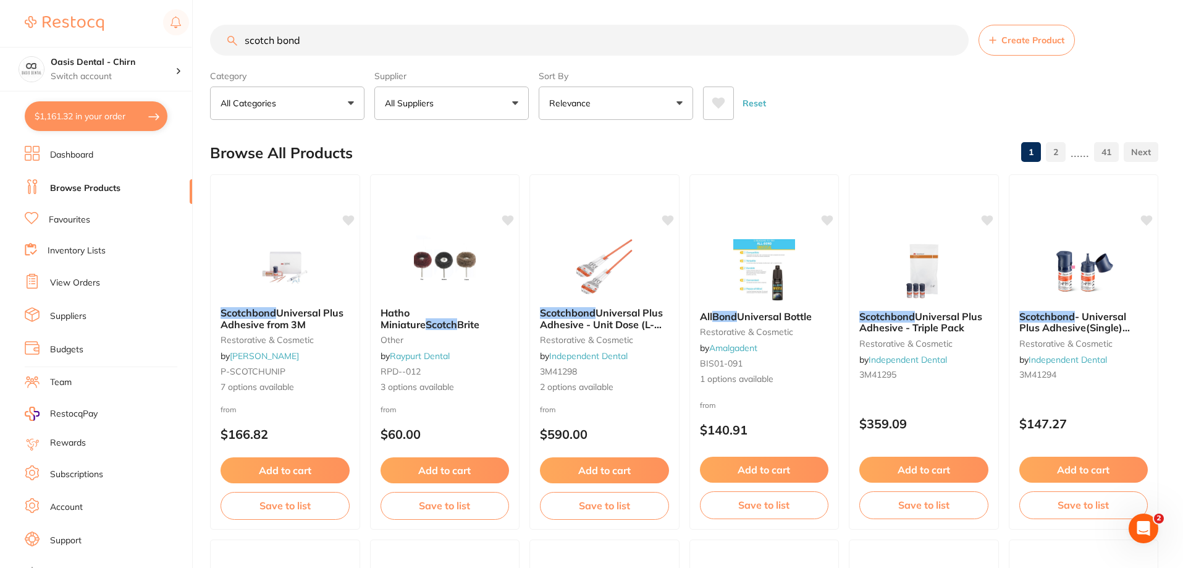
type input "scotch bond"
click at [516, 111] on button "All Suppliers" at bounding box center [451, 103] width 154 height 33
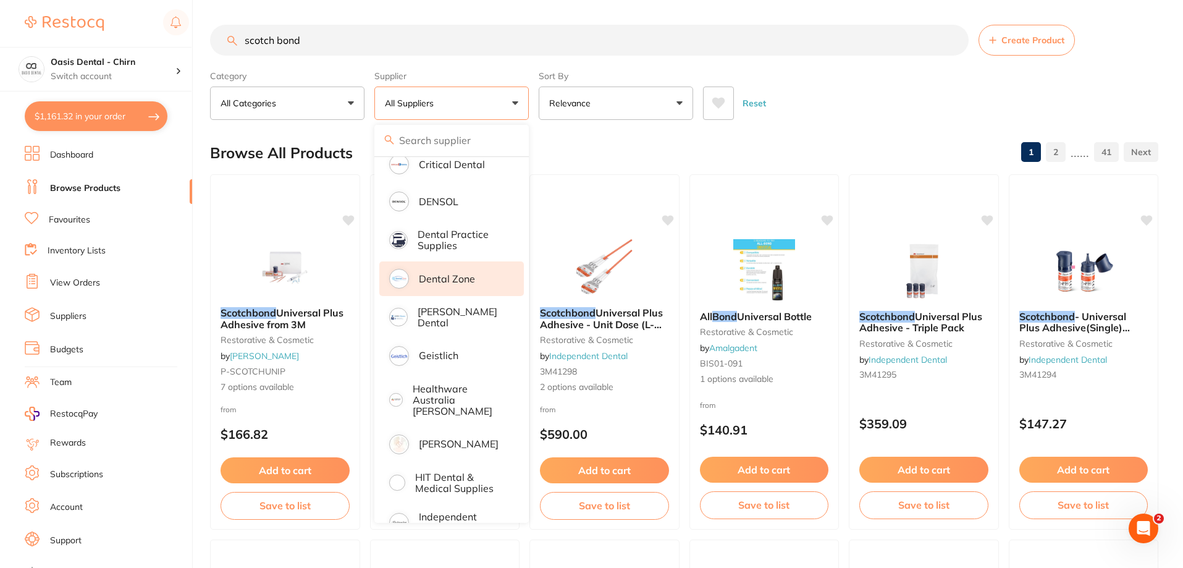
scroll to position [309, 0]
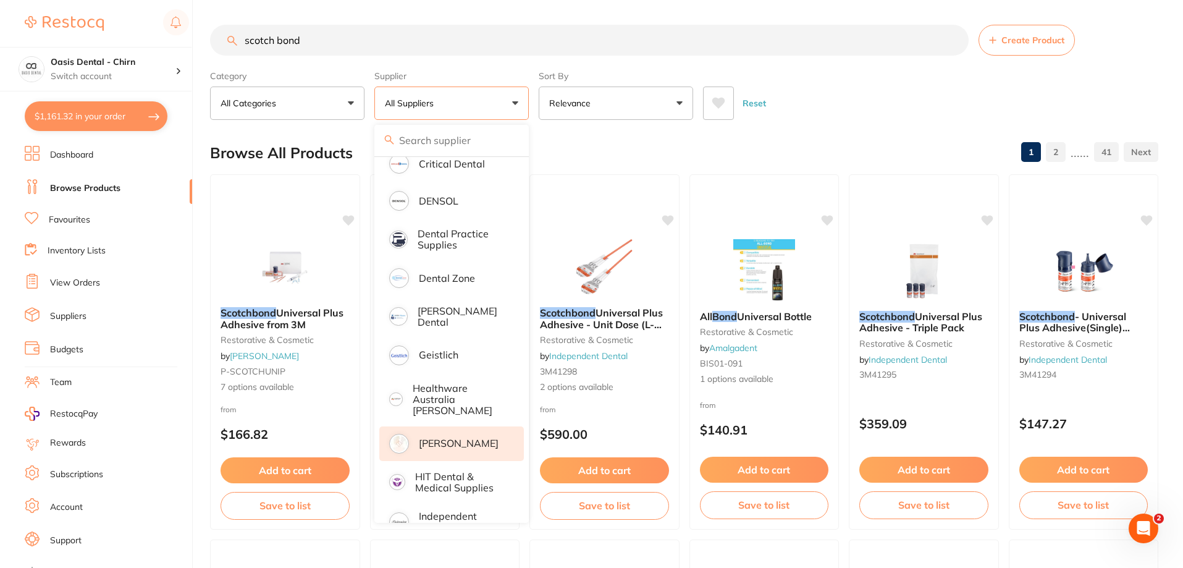
click at [471, 438] on p "[PERSON_NAME]" at bounding box center [459, 443] width 80 height 11
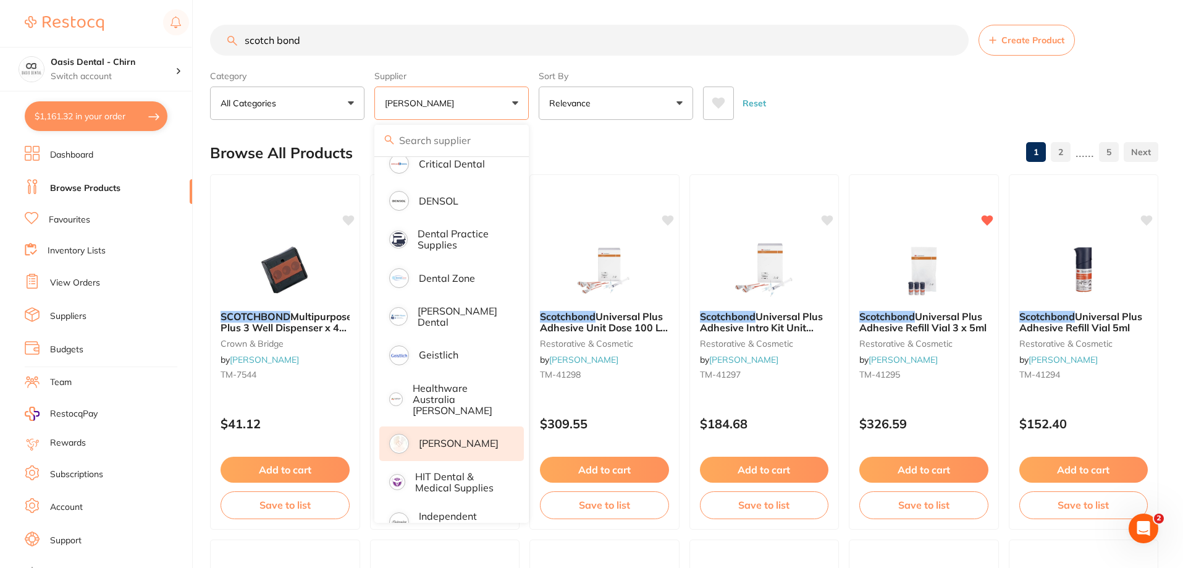
click at [840, 95] on div "Reset" at bounding box center [926, 98] width 446 height 43
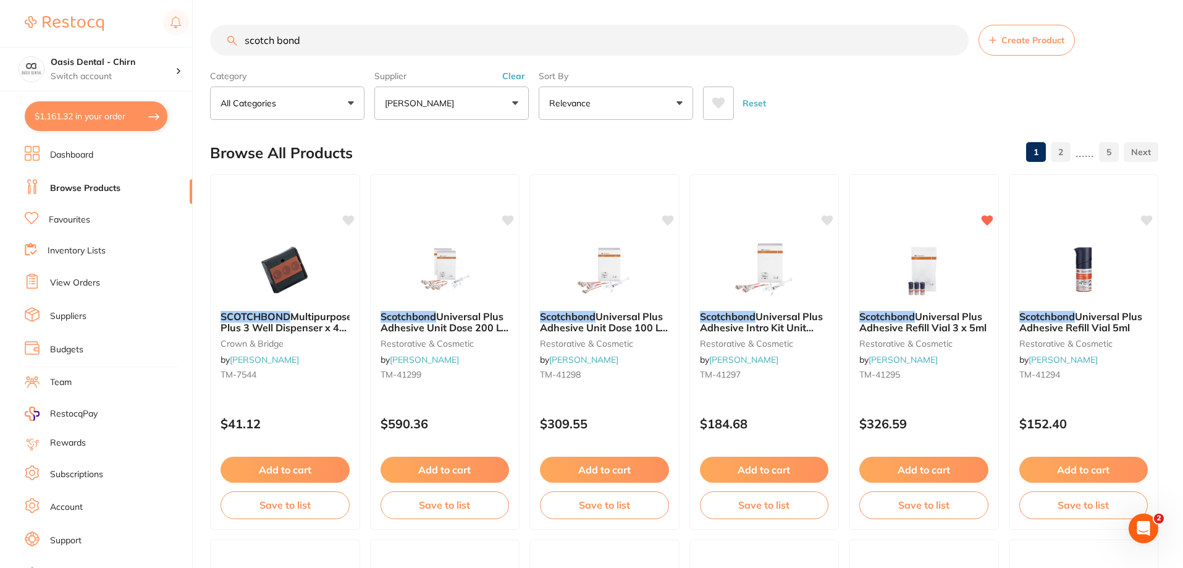
scroll to position [0, 0]
click at [932, 475] on button "Add to cart" at bounding box center [924, 471] width 130 height 27
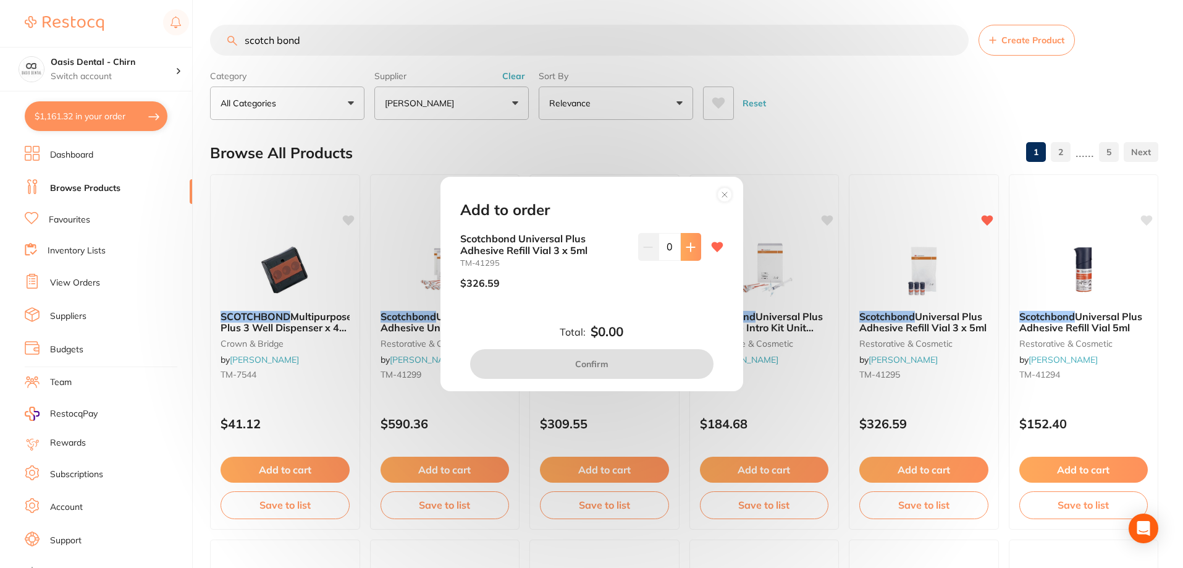
click at [694, 240] on button at bounding box center [691, 246] width 20 height 27
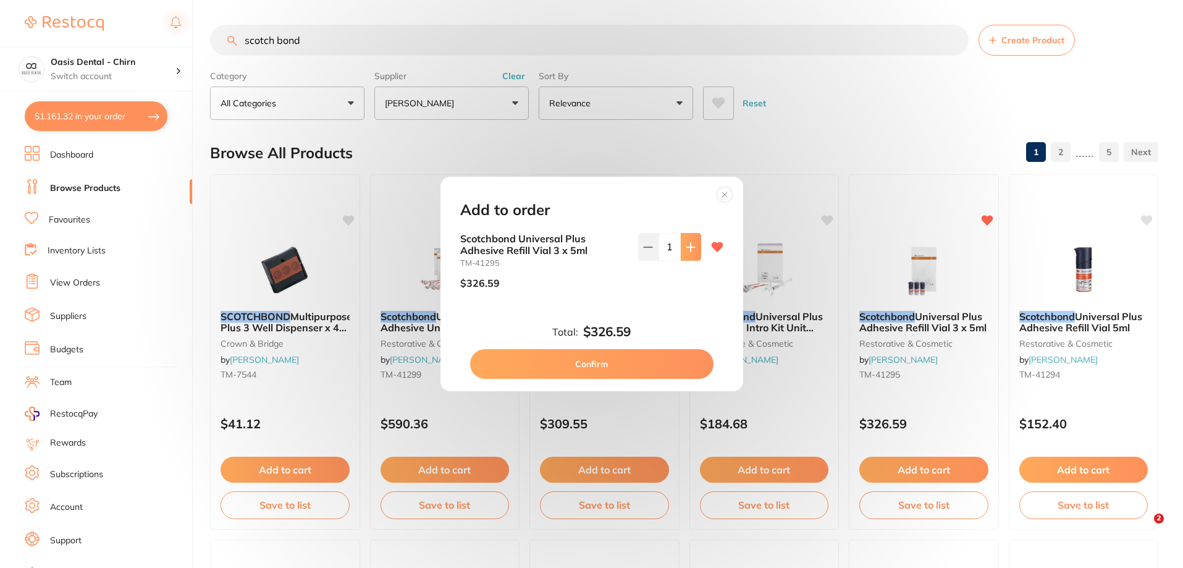
type input "1"
click at [661, 363] on button "Confirm" at bounding box center [591, 364] width 243 height 30
checkbox input "false"
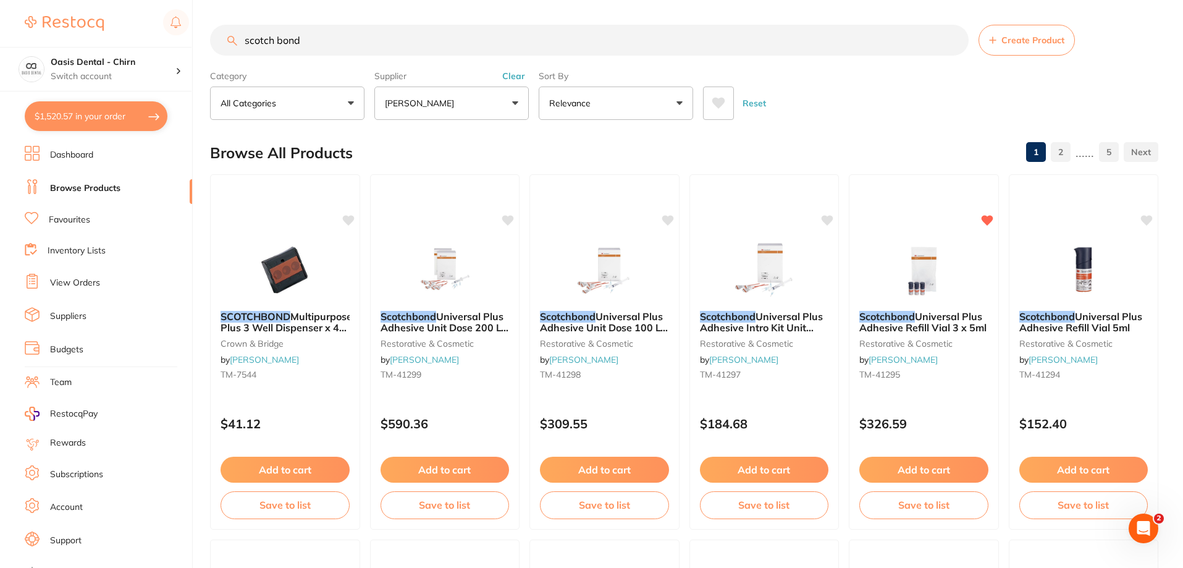
click at [316, 45] on input "scotch bond" at bounding box center [589, 40] width 759 height 31
type input "s"
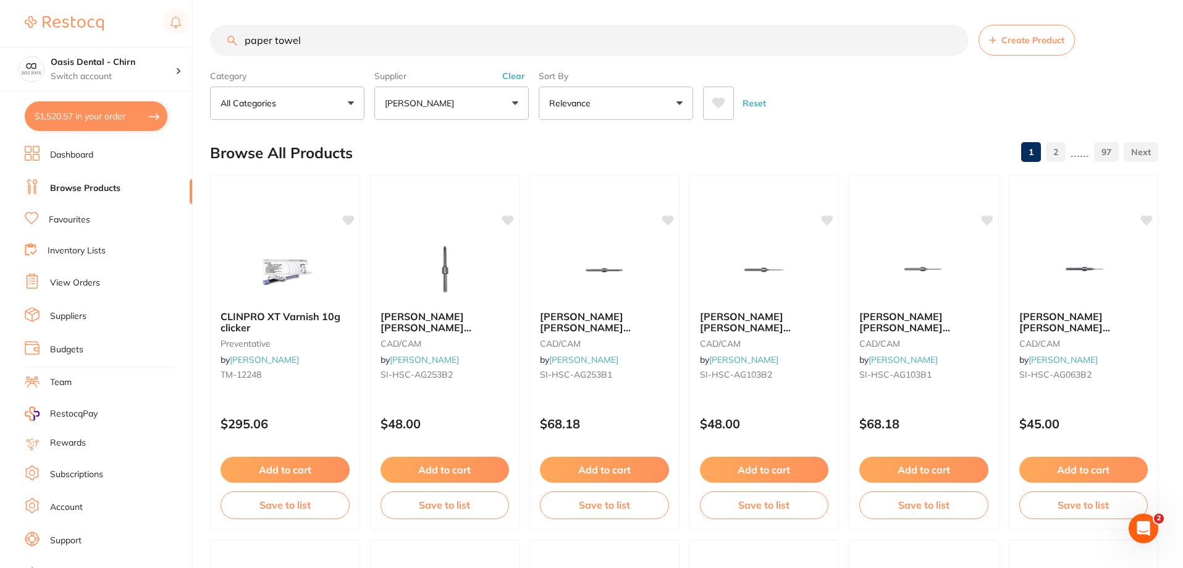
type input "paper towel"
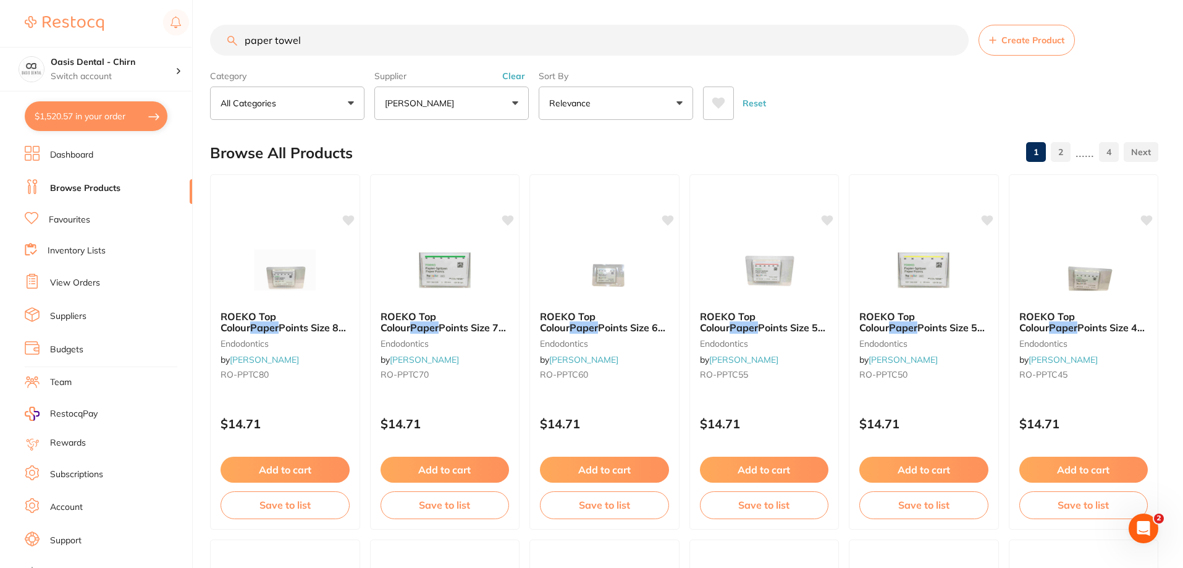
click at [506, 104] on button "[PERSON_NAME]" at bounding box center [451, 103] width 154 height 33
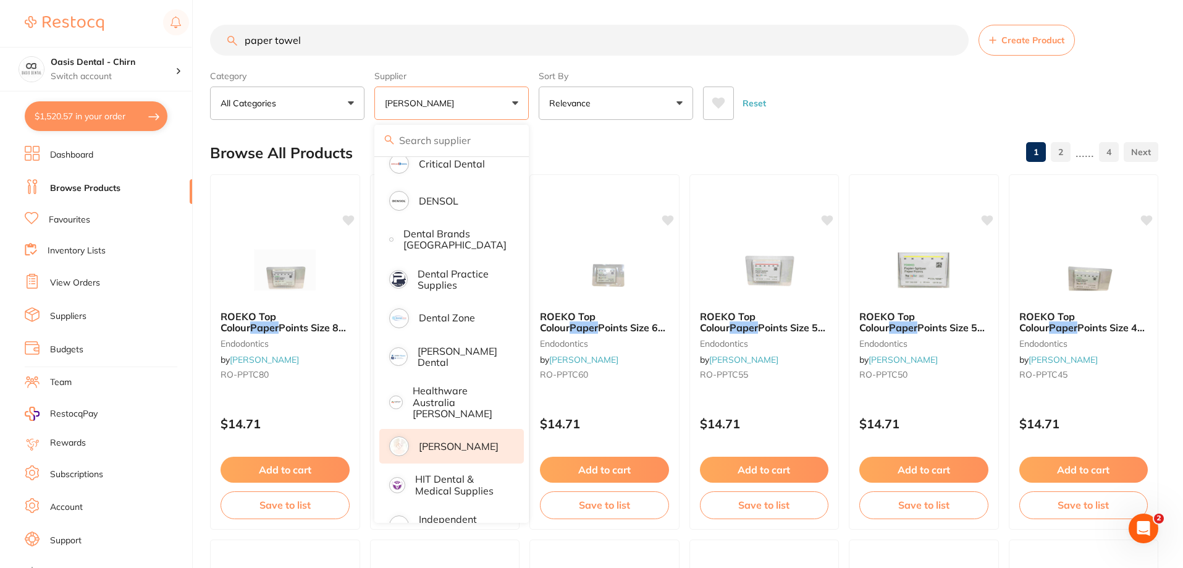
click at [465, 442] on p "[PERSON_NAME]" at bounding box center [459, 446] width 80 height 11
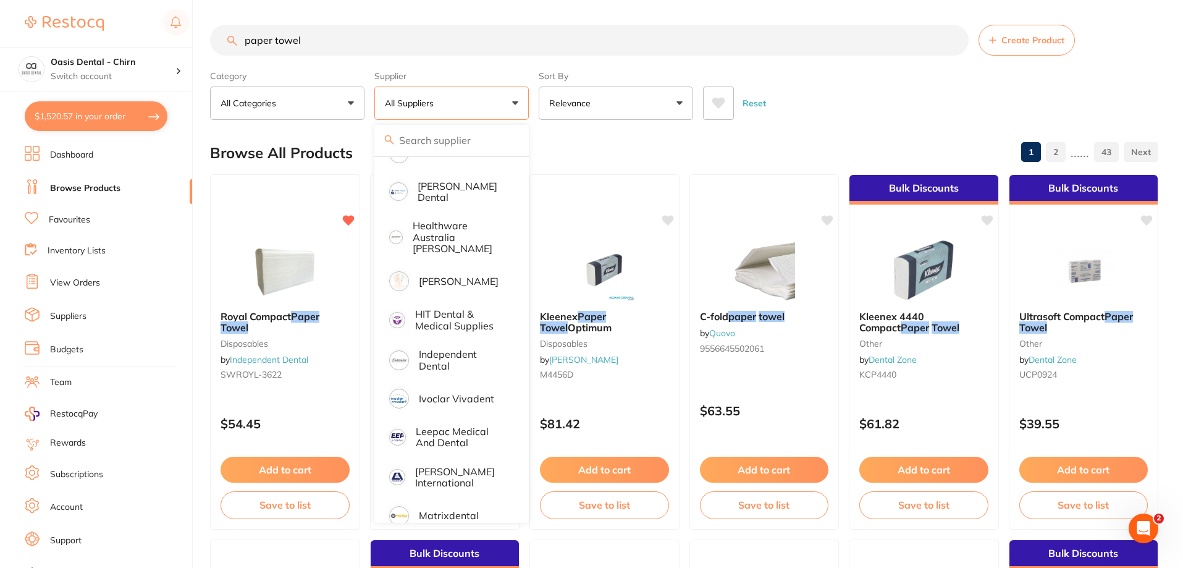
scroll to position [420, 0]
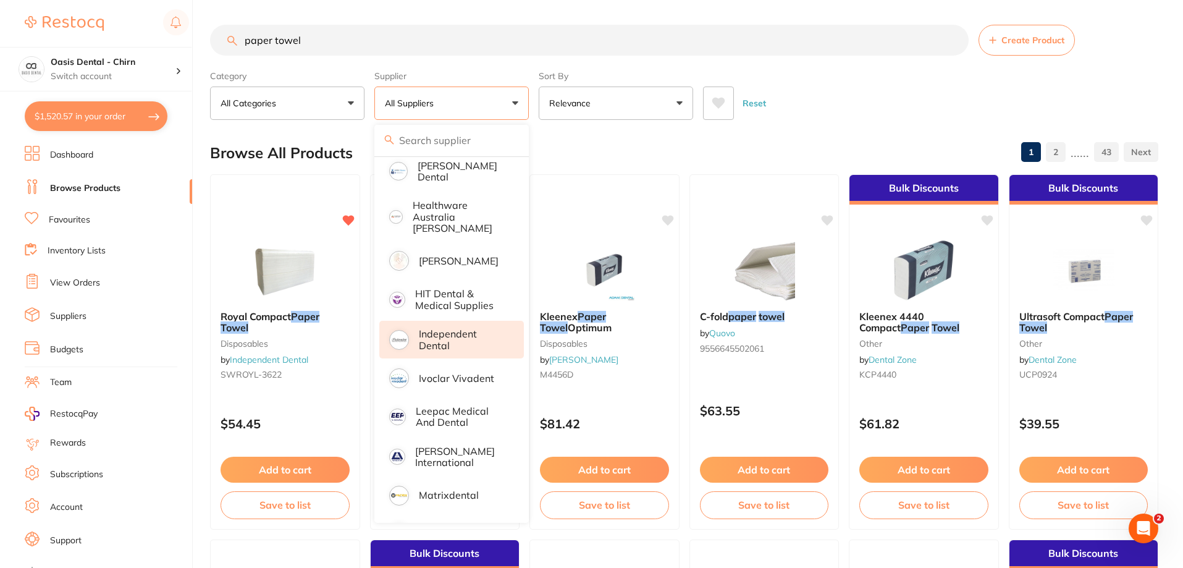
click at [454, 329] on p "Independent Dental" at bounding box center [463, 339] width 88 height 23
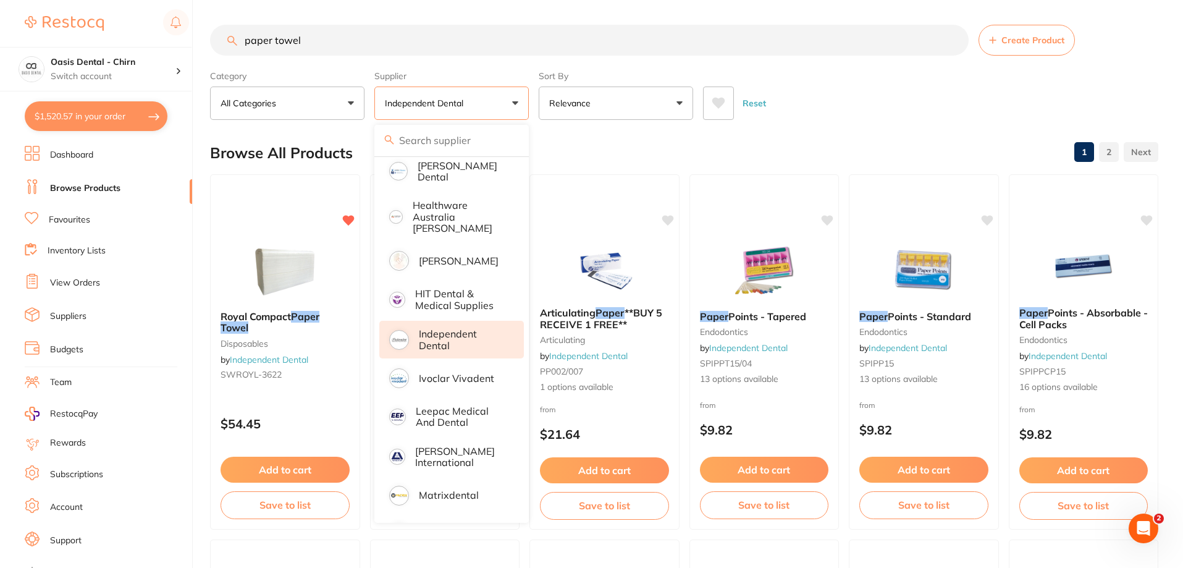
click at [811, 88] on div "Reset" at bounding box center [926, 98] width 446 height 43
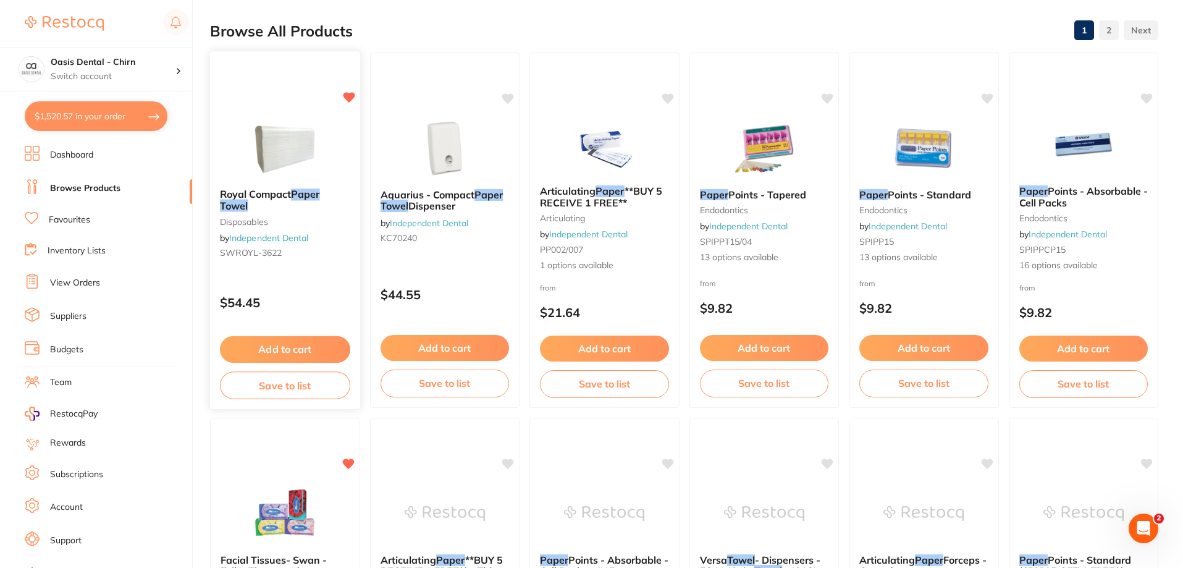
scroll to position [124, 0]
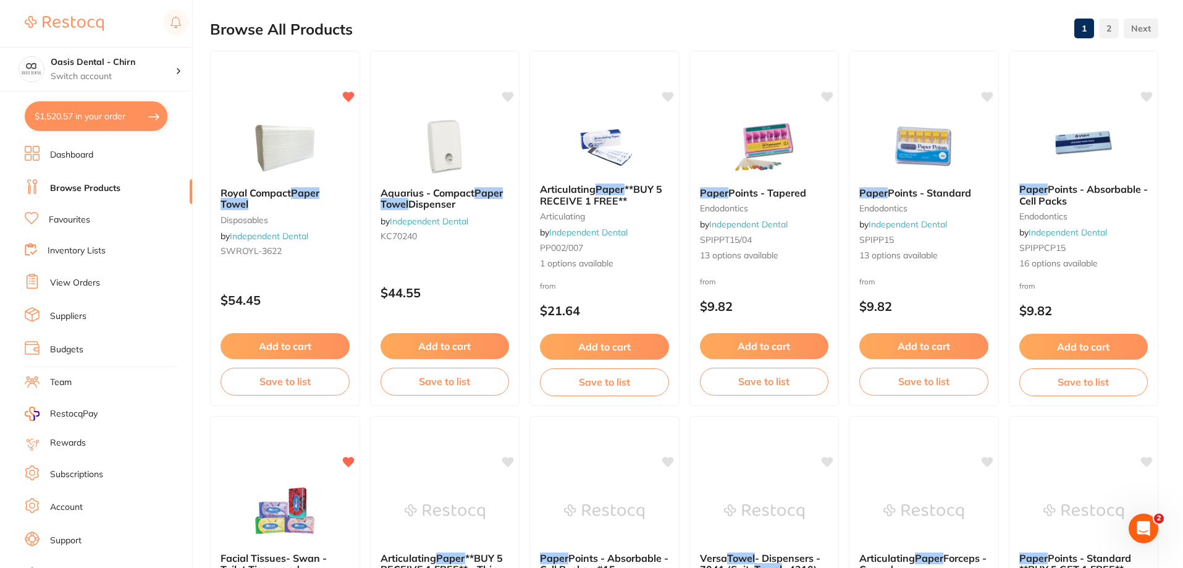
click at [279, 145] on img at bounding box center [285, 147] width 80 height 62
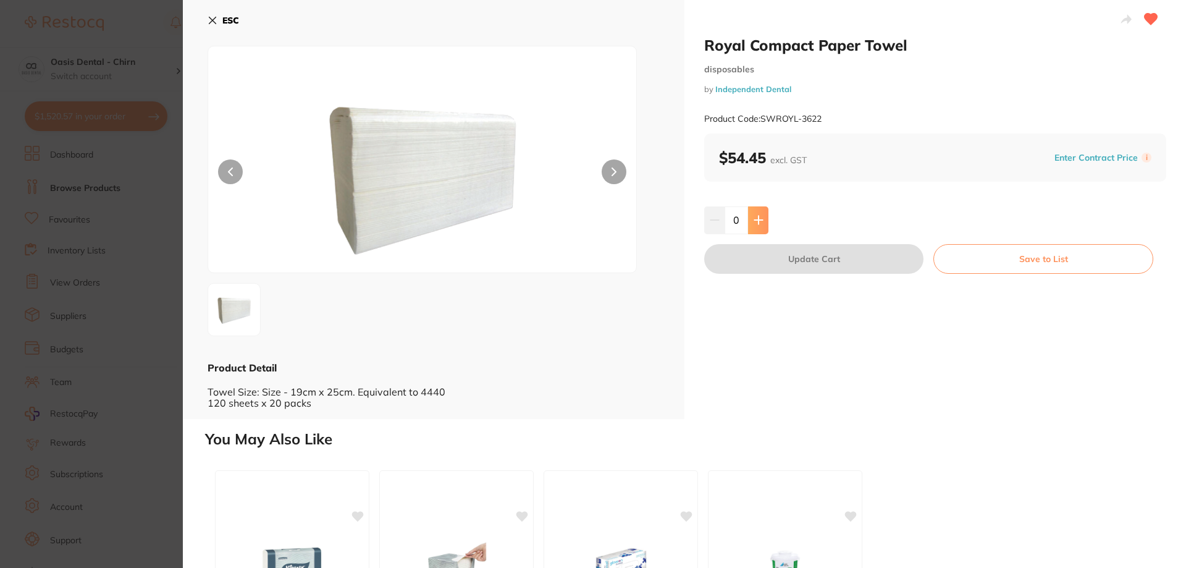
click at [766, 223] on button at bounding box center [758, 219] width 20 height 27
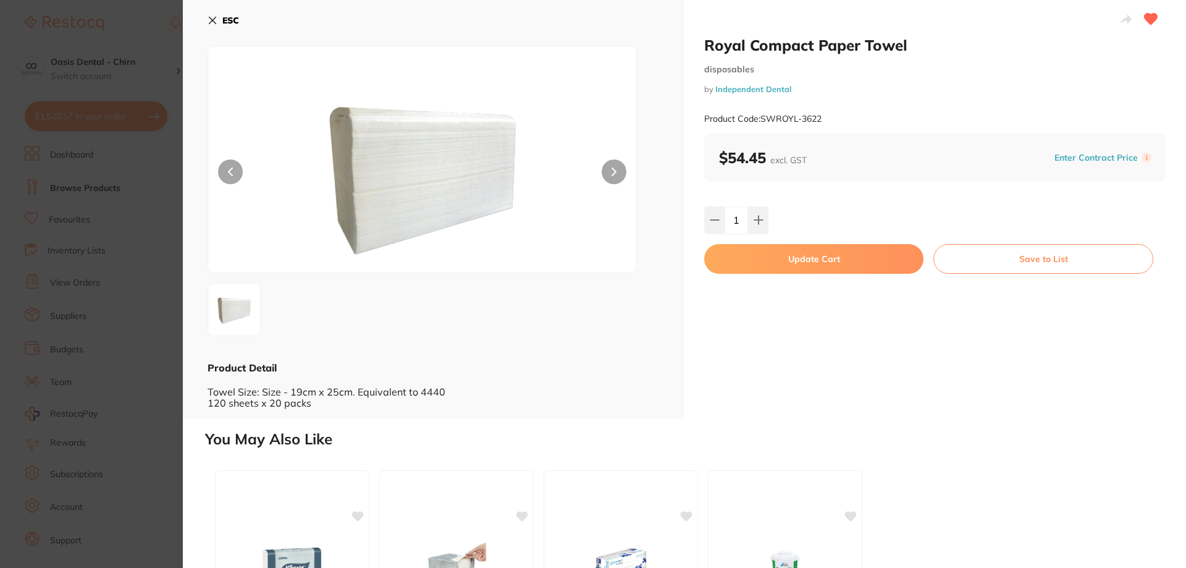
click at [764, 223] on button at bounding box center [758, 219] width 20 height 27
type input "2"
click at [824, 266] on button "Update Cart" at bounding box center [813, 259] width 219 height 30
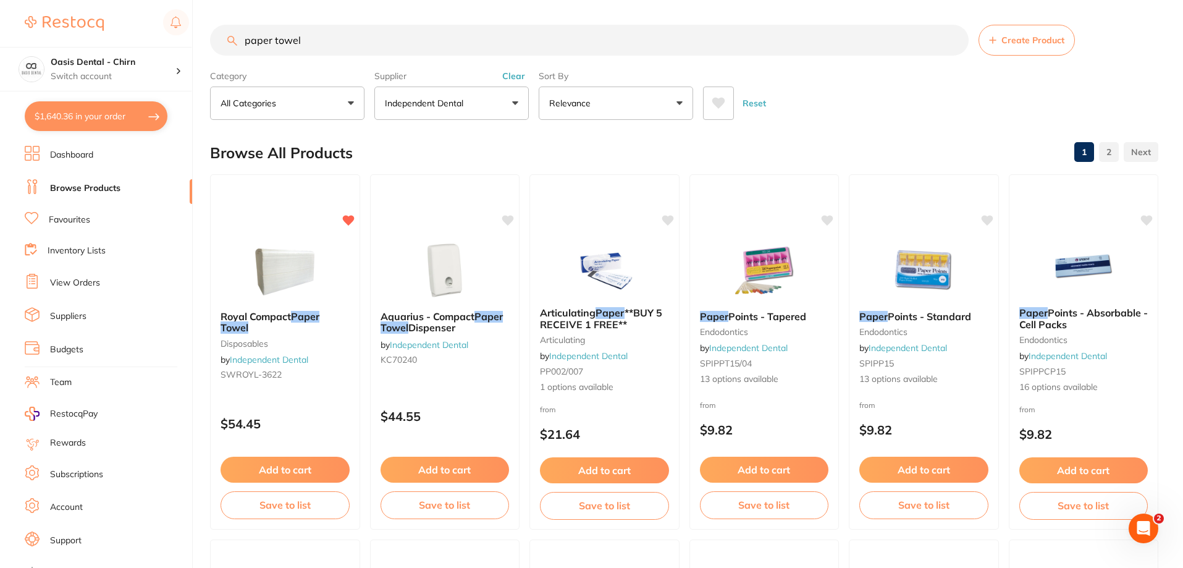
drag, startPoint x: 386, startPoint y: 43, endPoint x: 0, endPoint y: 102, distance: 390.0
click at [187, 75] on div "$1,640.36 Oasis Dental - Chirn Switch account Oasis Dental - Chirn $1,640.36 in…" at bounding box center [591, 284] width 1183 height 568
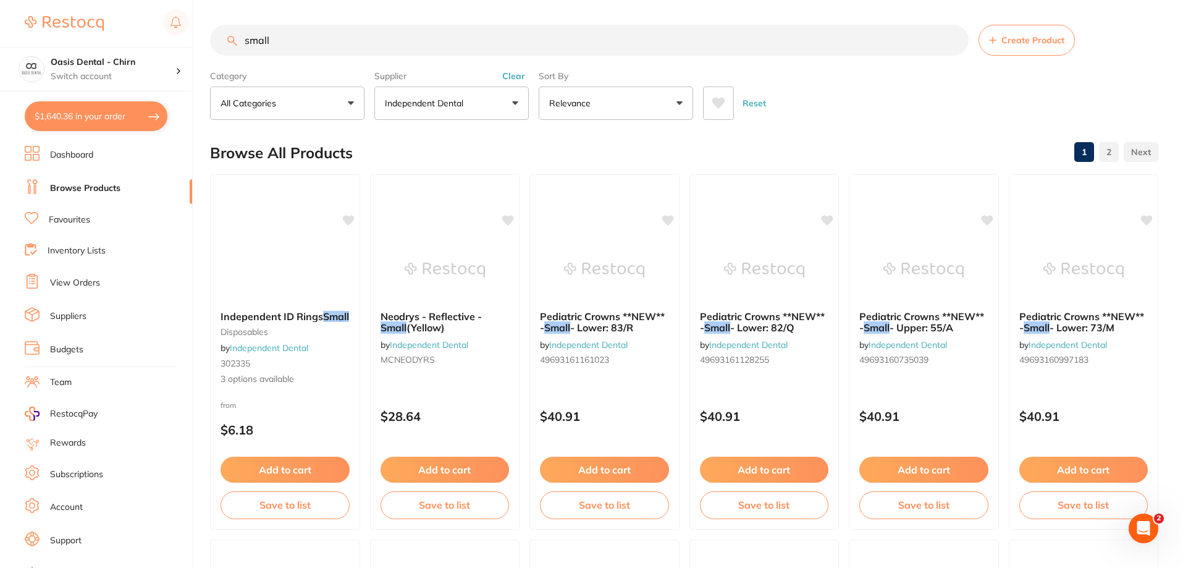
scroll to position [378, 0]
click at [423, 33] on input "small" at bounding box center [589, 40] width 759 height 31
type input "small gloves"
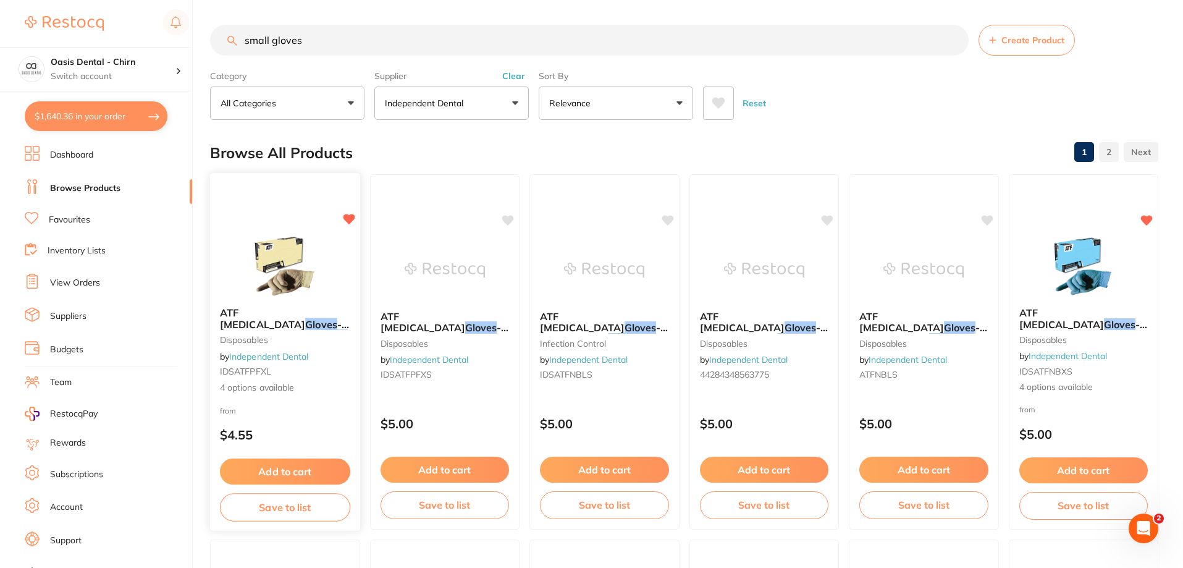
click at [289, 250] on img at bounding box center [285, 266] width 81 height 62
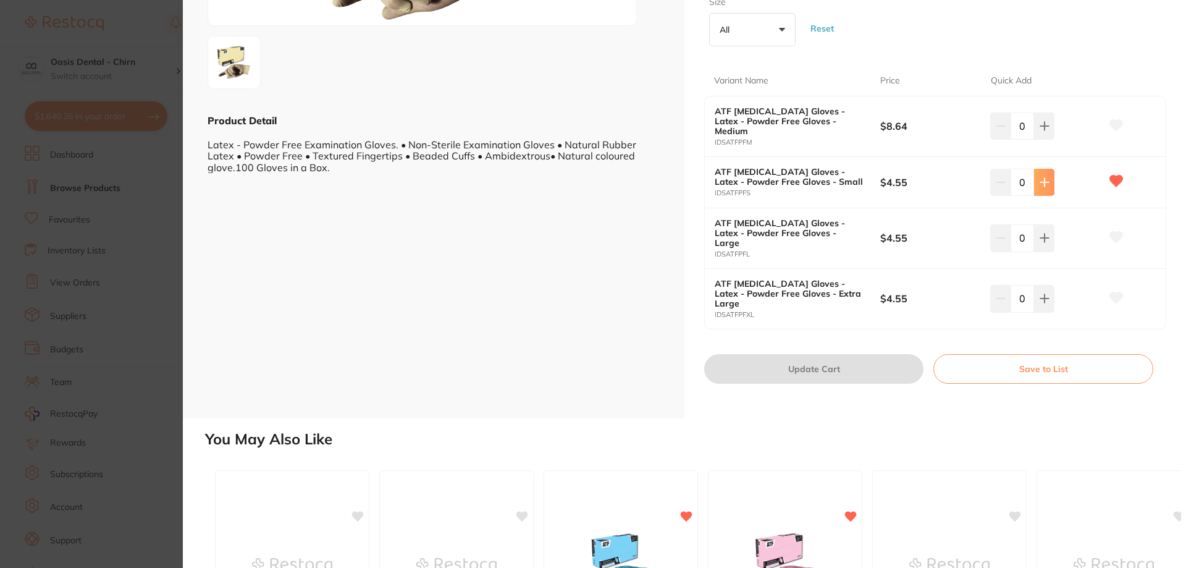
click at [1044, 186] on icon at bounding box center [1045, 182] width 10 height 10
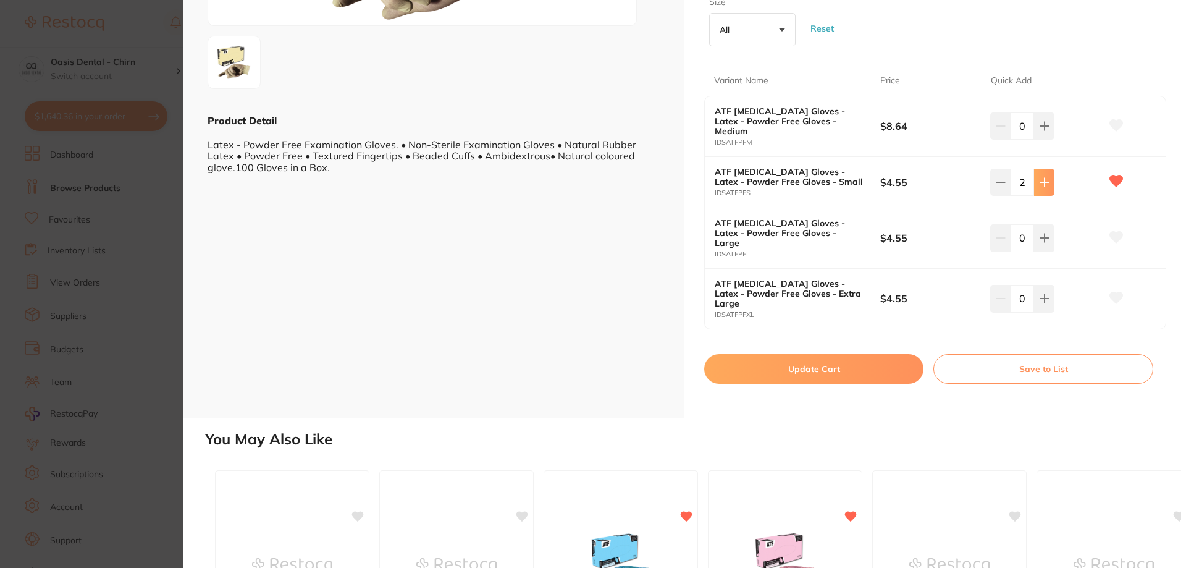
click at [1044, 186] on icon at bounding box center [1045, 182] width 10 height 10
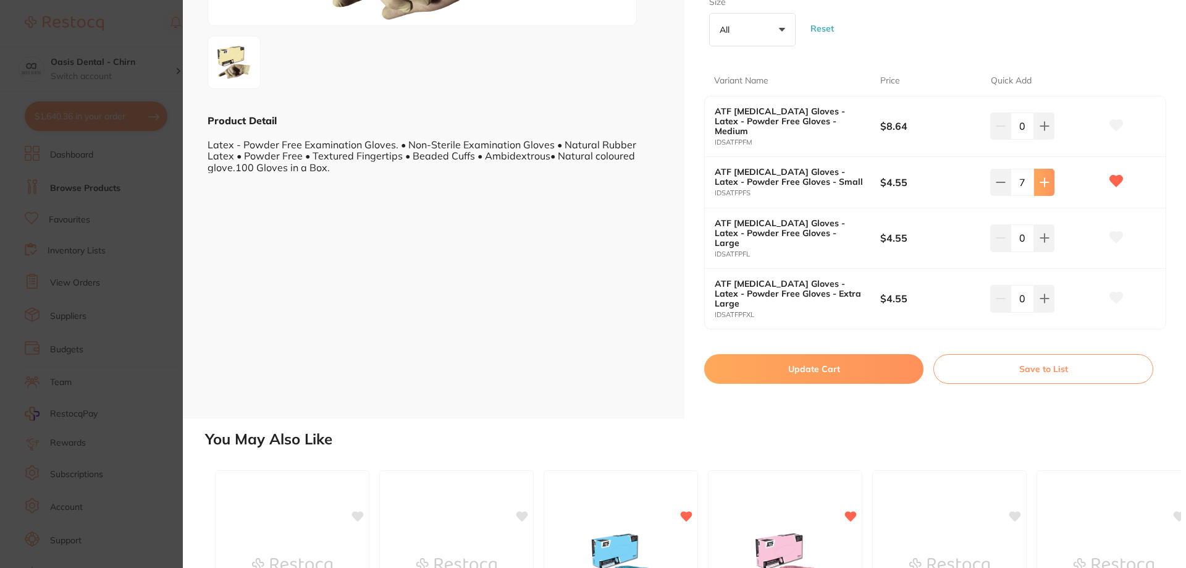
click at [1044, 186] on icon at bounding box center [1045, 182] width 10 height 10
type input "8"
click at [826, 365] on button "Update Cart" at bounding box center [813, 369] width 219 height 30
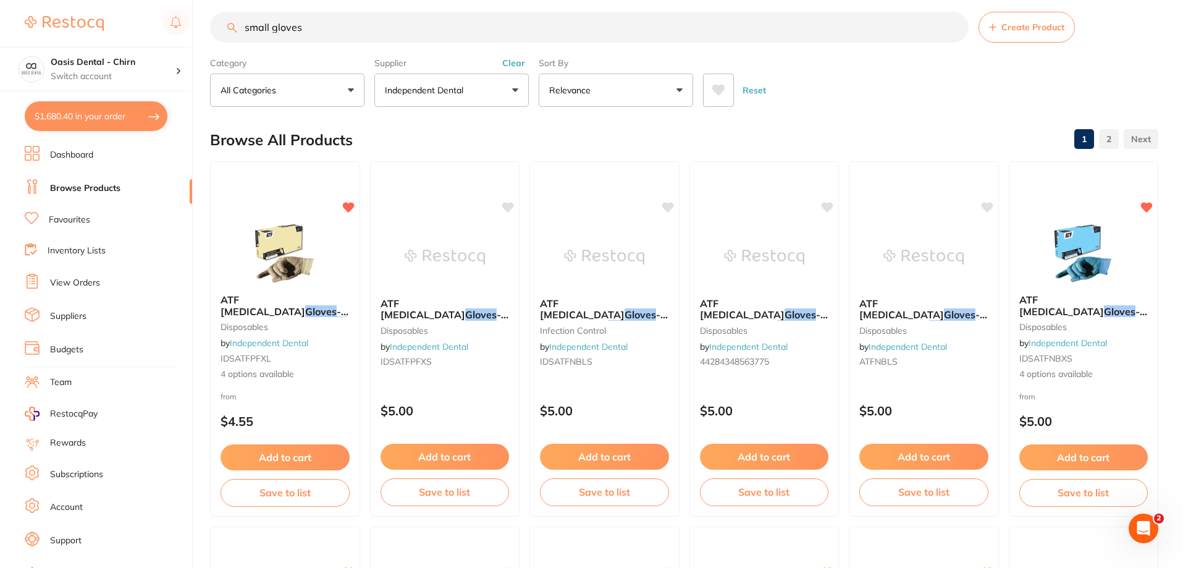
scroll to position [1, 0]
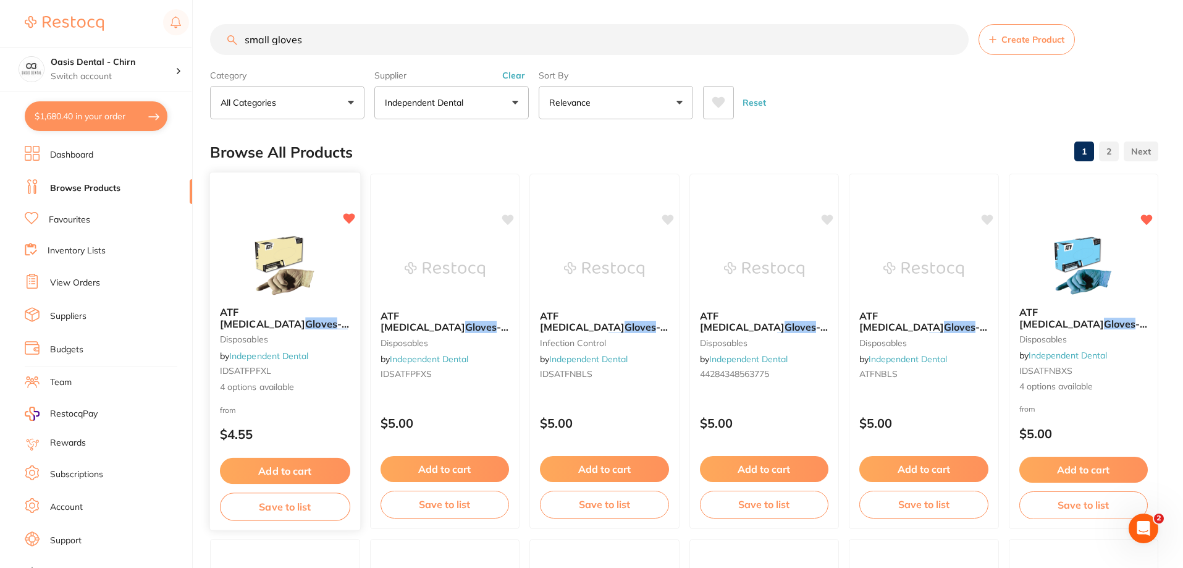
click at [319, 264] on img at bounding box center [285, 265] width 81 height 62
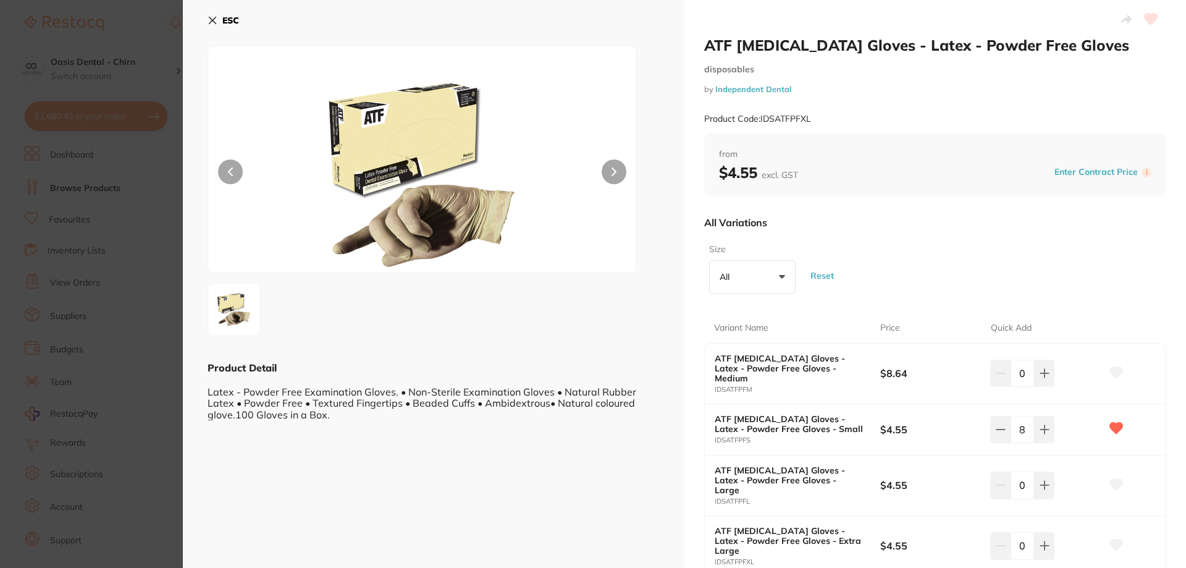
drag, startPoint x: 215, startPoint y: 14, endPoint x: 256, endPoint y: 11, distance: 41.5
click at [215, 14] on button "ESC" at bounding box center [224, 20] width 32 height 21
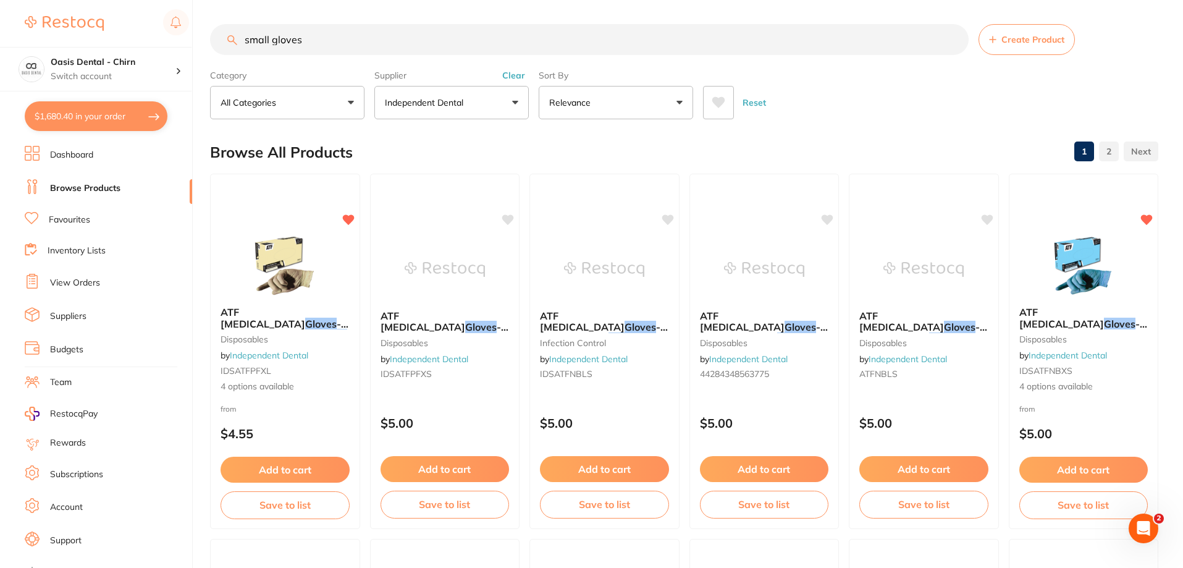
click at [331, 48] on input "small gloves" at bounding box center [589, 39] width 759 height 31
type input "s"
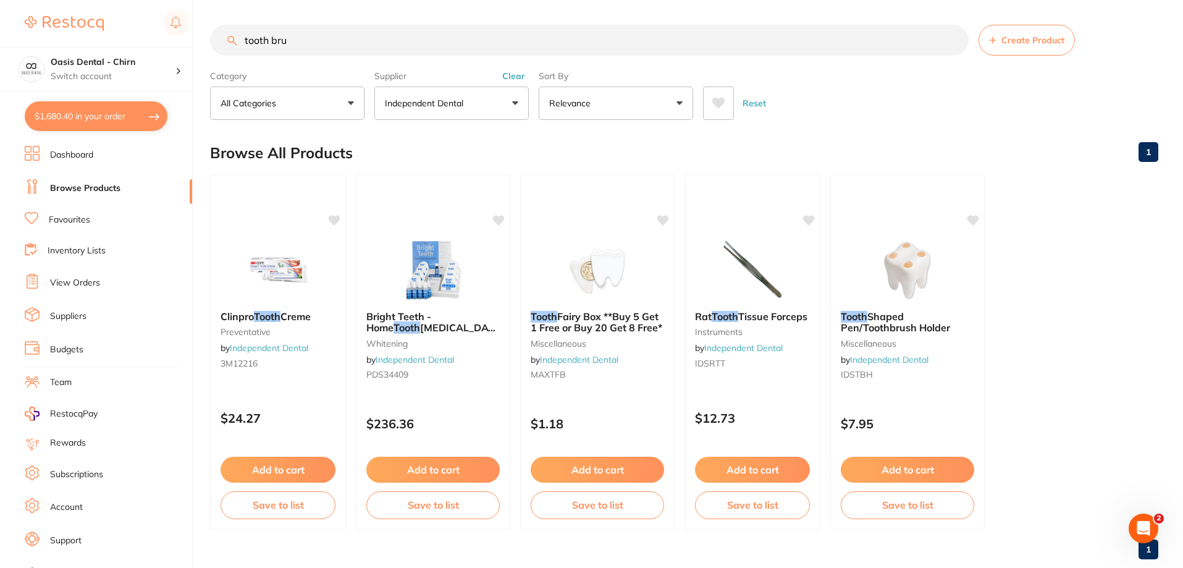
scroll to position [0, 0]
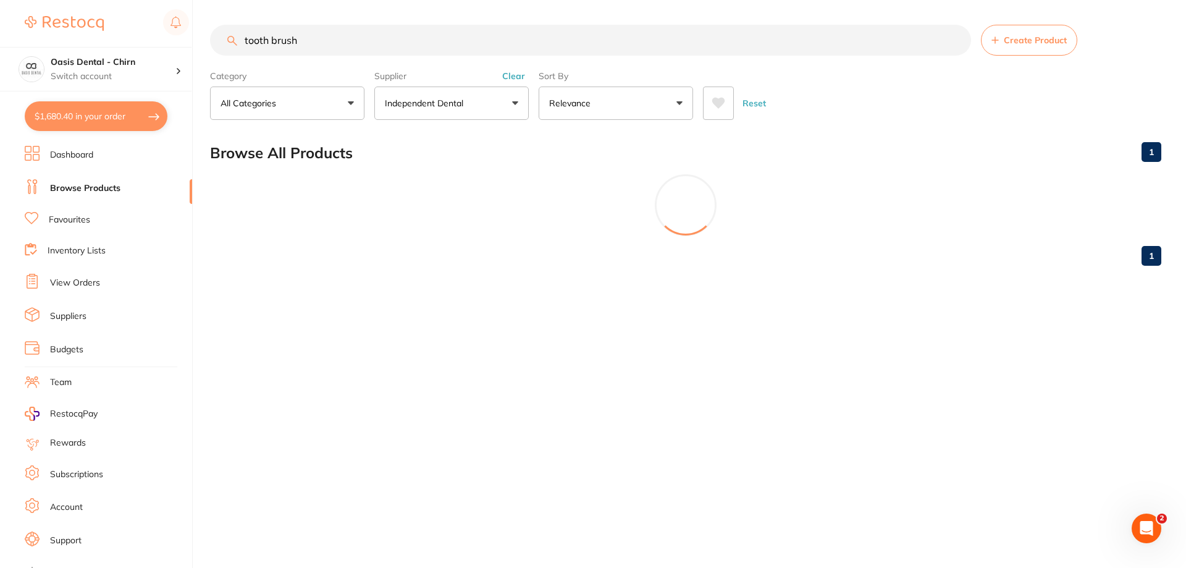
type input "tooth brush"
click at [412, 88] on button "Independent Dental" at bounding box center [451, 103] width 154 height 33
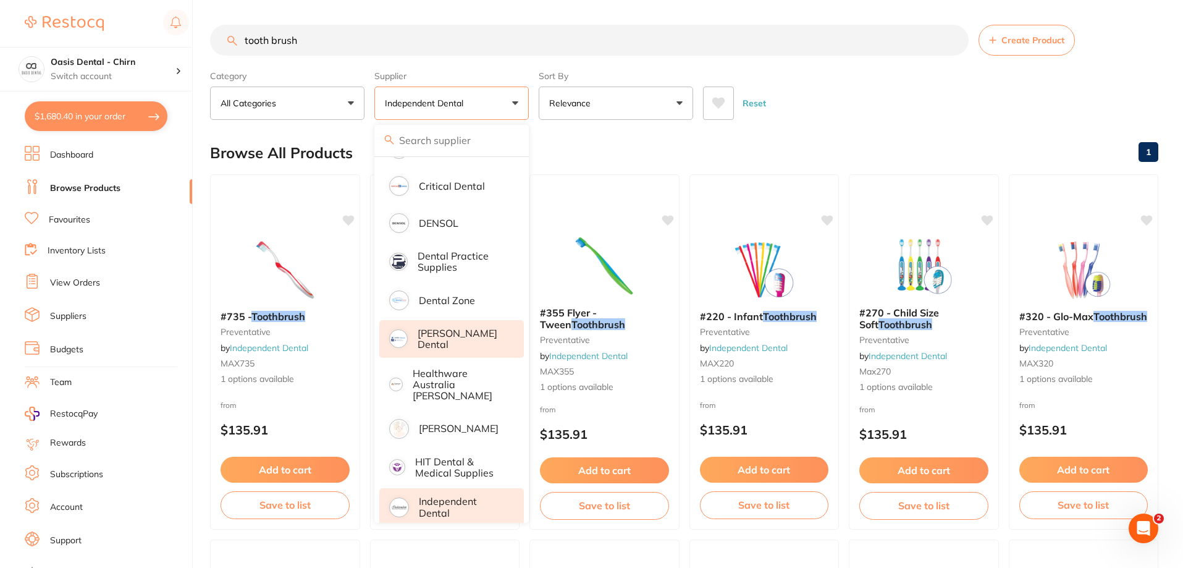
scroll to position [454, 0]
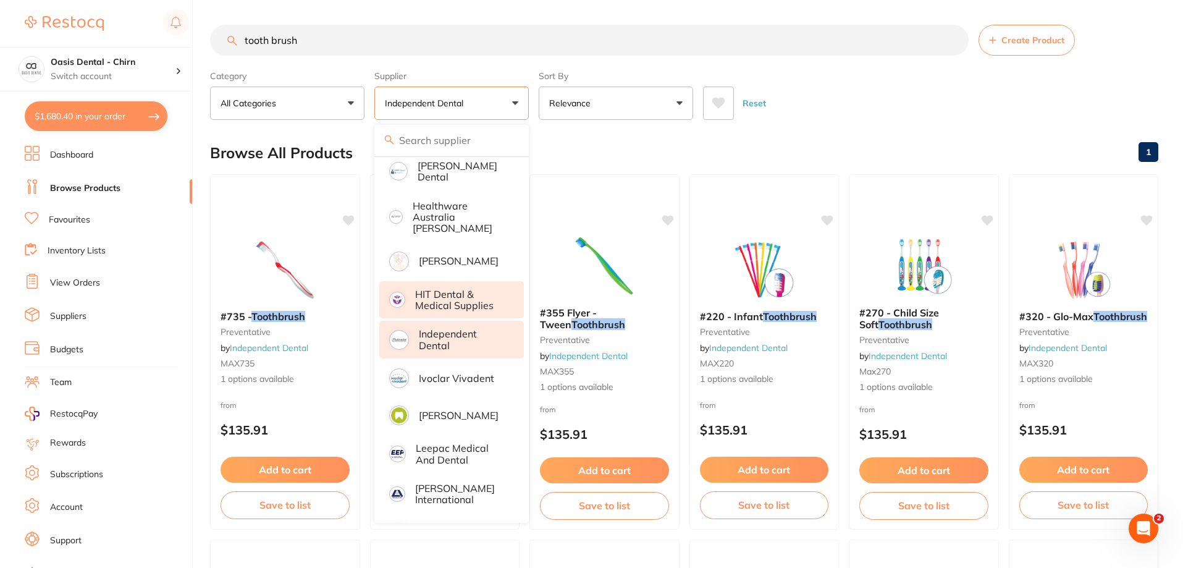
click at [436, 328] on p "Independent Dental" at bounding box center [463, 339] width 88 height 23
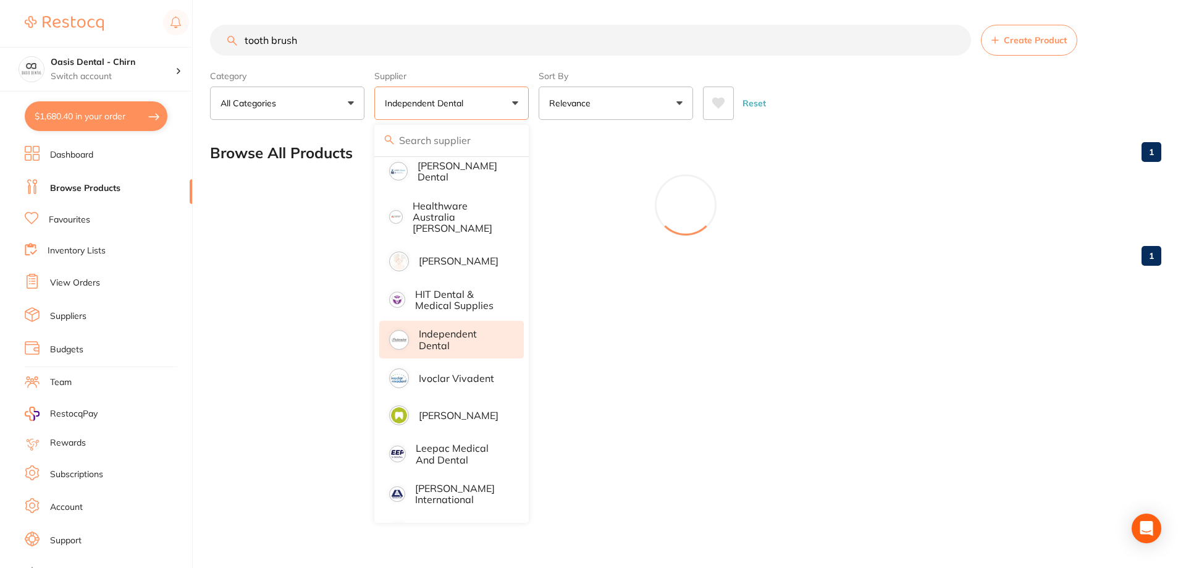
click at [469, 98] on button "Independent Dental" at bounding box center [451, 103] width 154 height 33
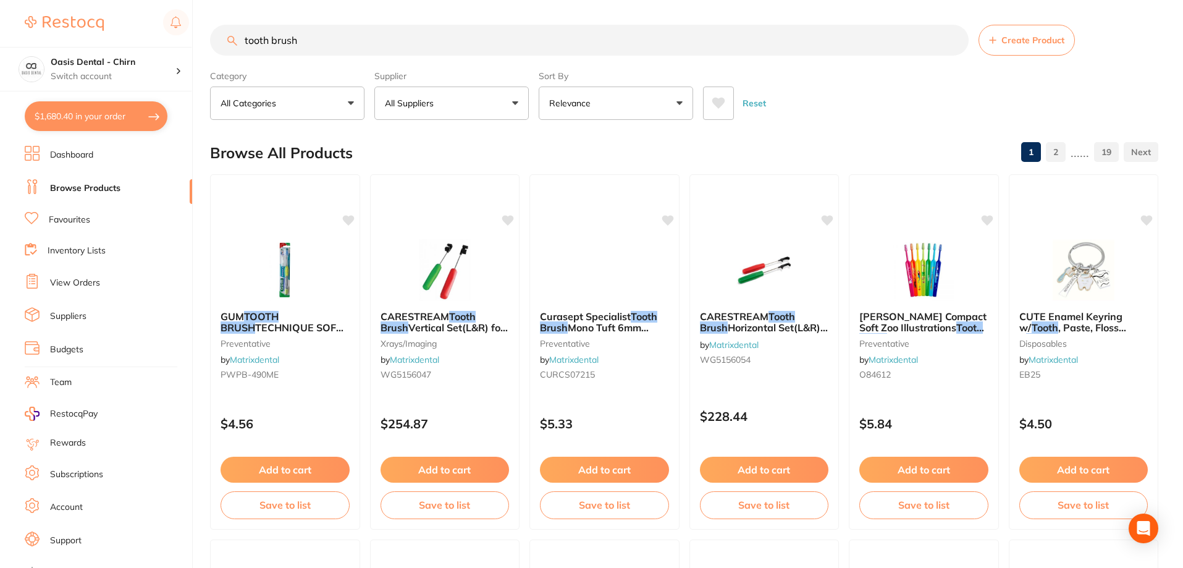
click at [462, 99] on button "All Suppliers" at bounding box center [451, 103] width 154 height 33
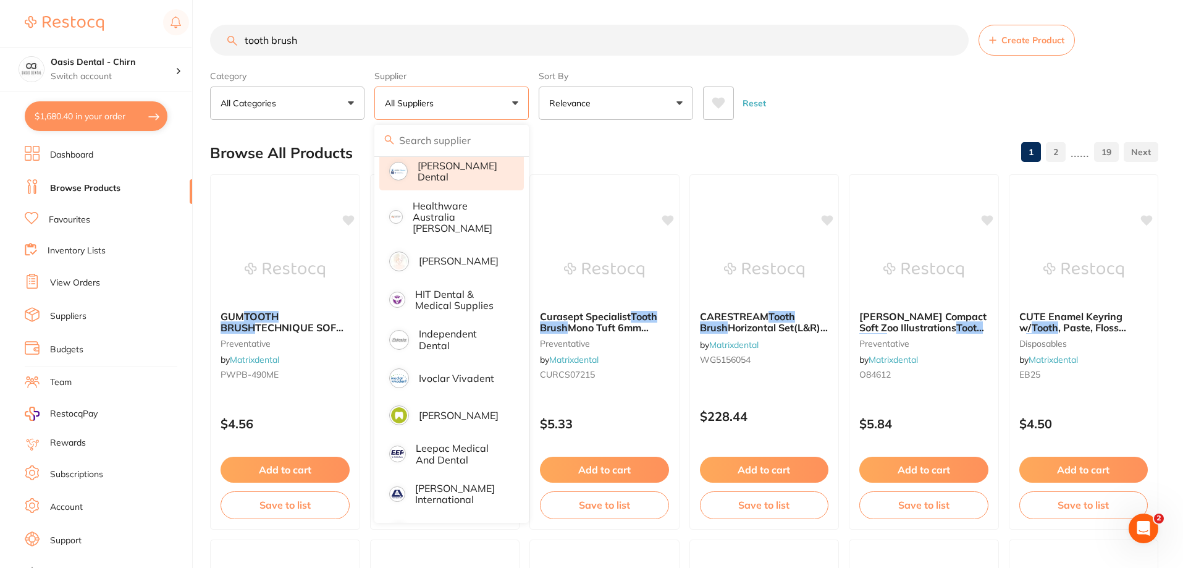
scroll to position [0, 0]
click at [450, 177] on li "[PERSON_NAME] Dental" at bounding box center [451, 172] width 145 height 38
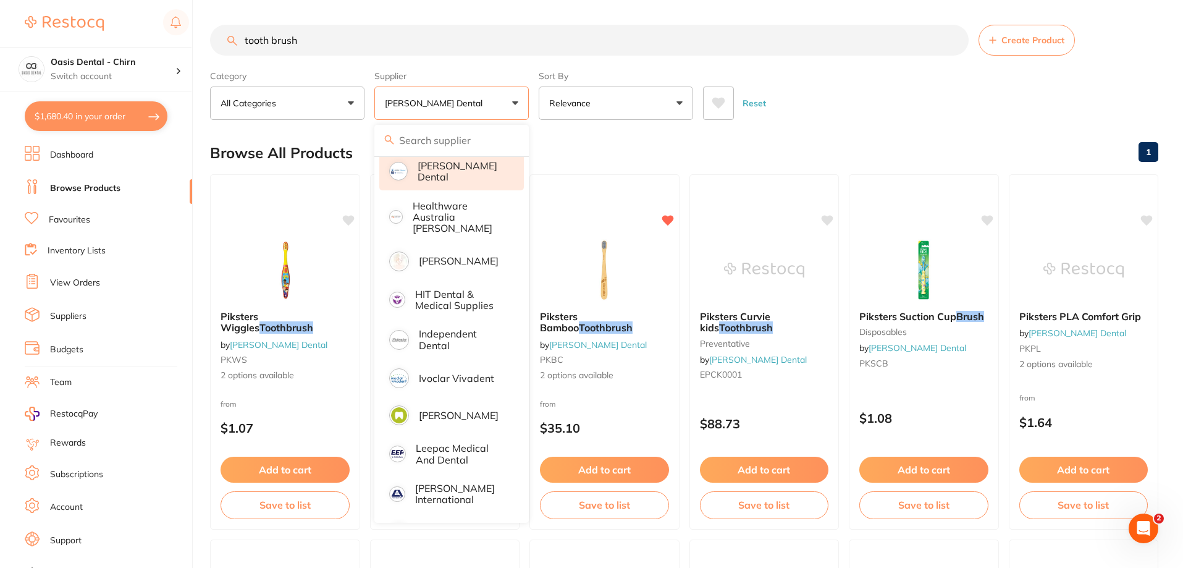
drag, startPoint x: 841, startPoint y: 113, endPoint x: 827, endPoint y: 157, distance: 46.1
click at [841, 114] on div "Reset" at bounding box center [926, 98] width 446 height 43
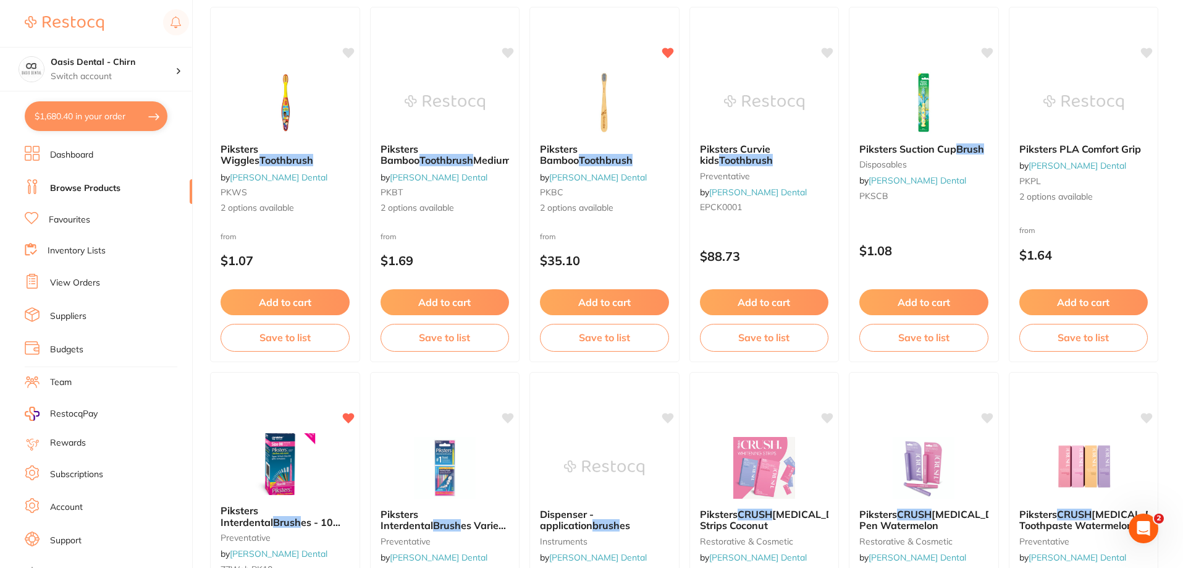
scroll to position [309, 0]
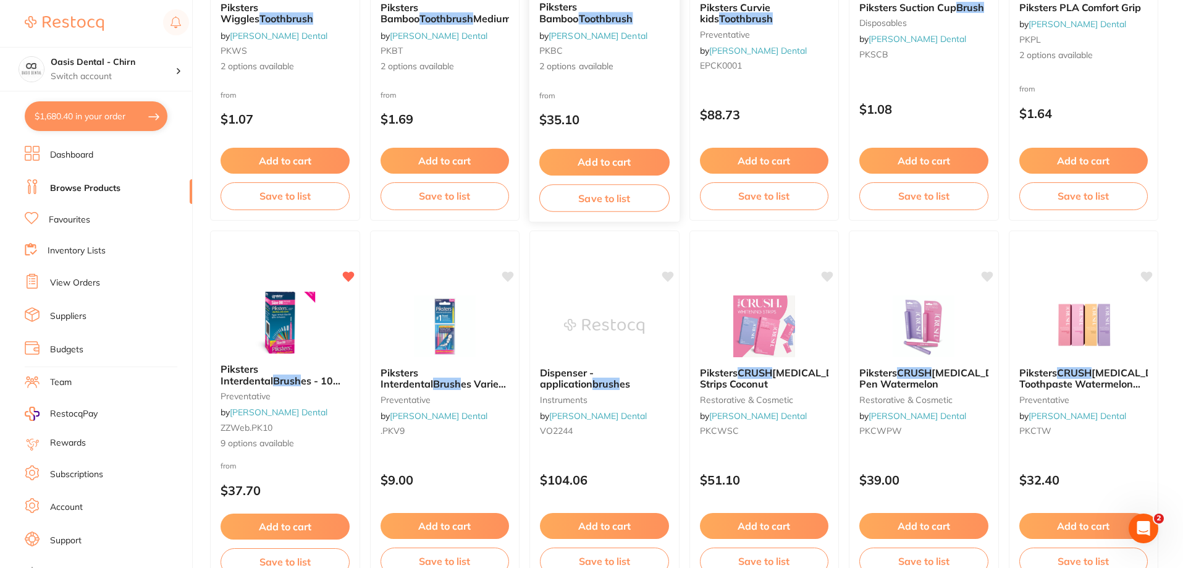
click at [585, 23] on em "Toothbrush" at bounding box center [606, 18] width 54 height 12
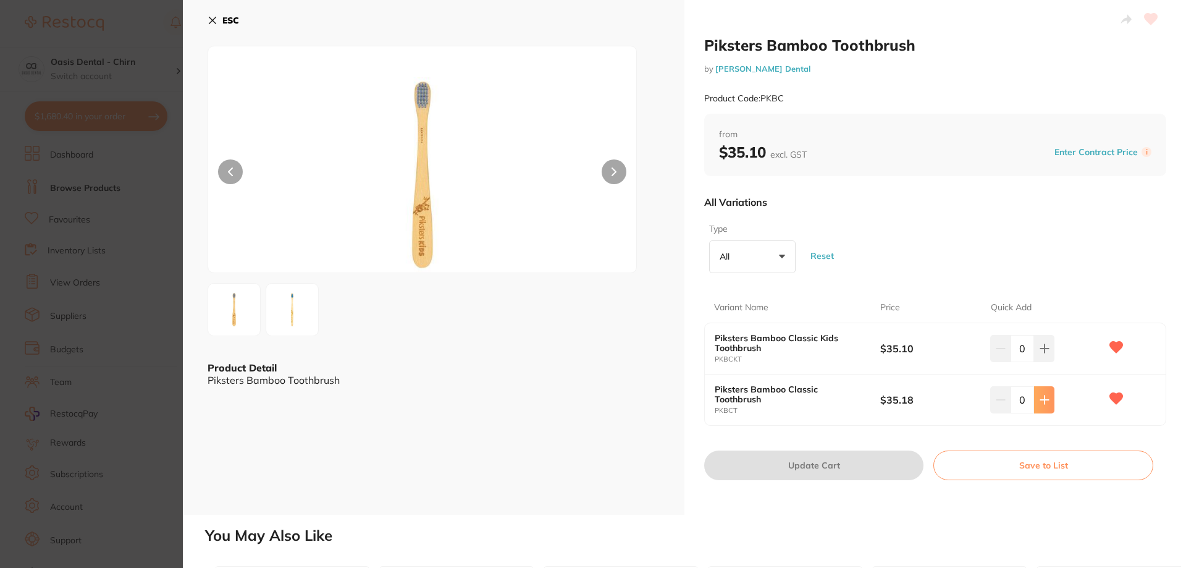
click at [1043, 402] on icon at bounding box center [1045, 400] width 10 height 10
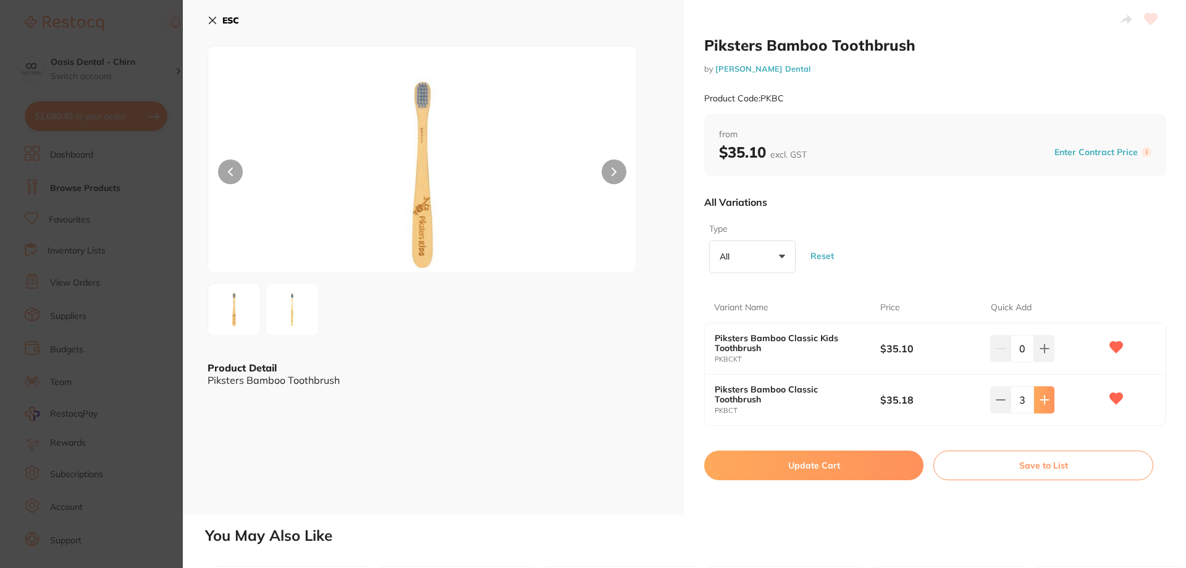
click at [1043, 402] on icon at bounding box center [1045, 400] width 10 height 10
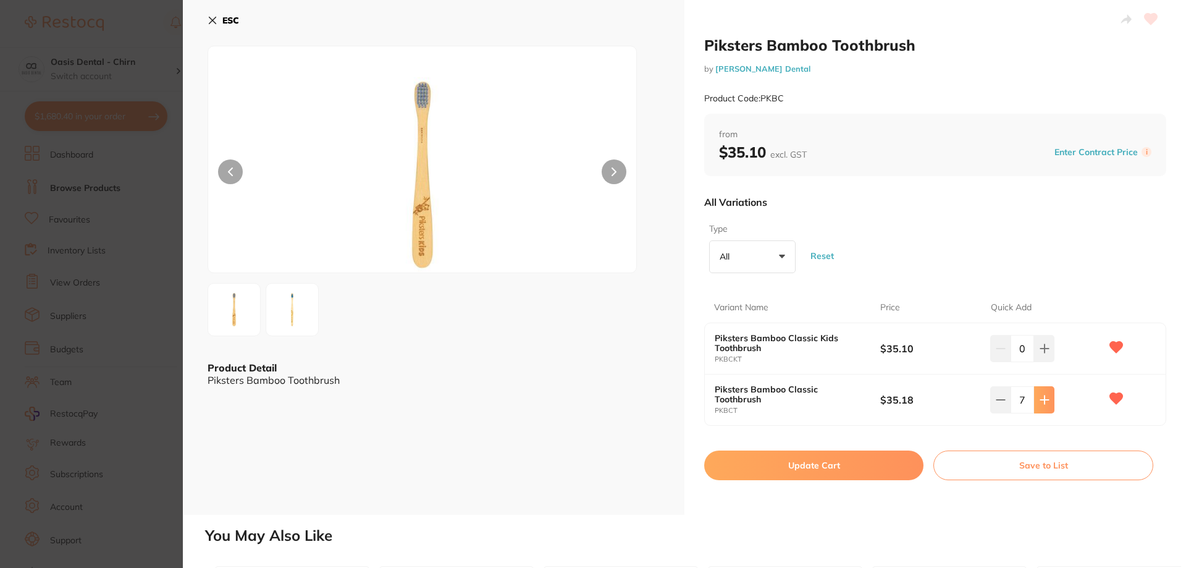
click at [1043, 402] on icon at bounding box center [1045, 400] width 10 height 10
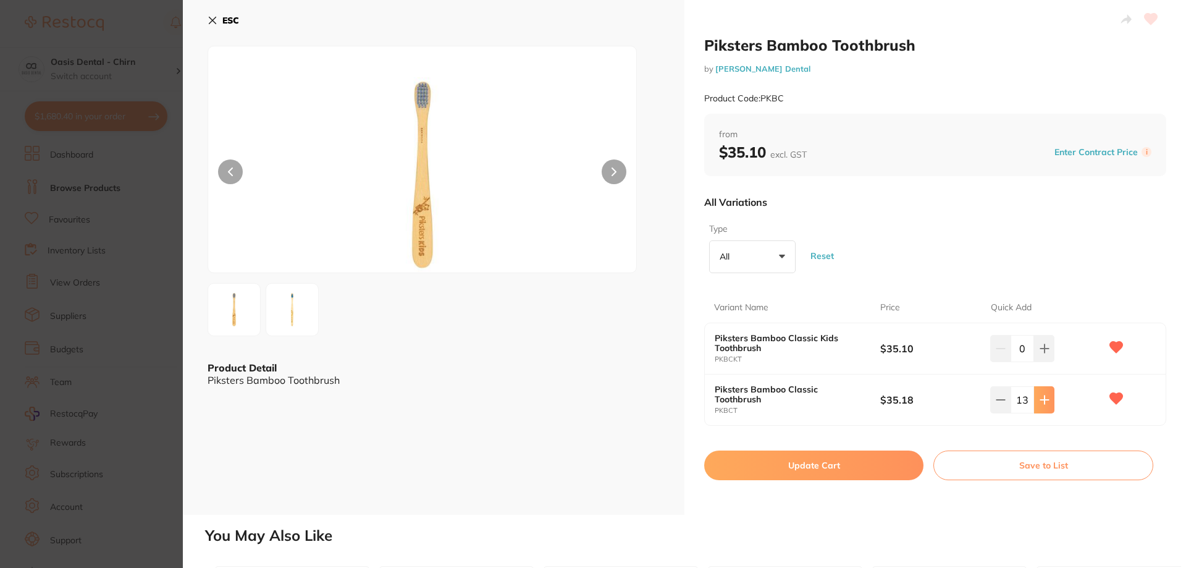
click at [1043, 402] on icon at bounding box center [1045, 400] width 10 height 10
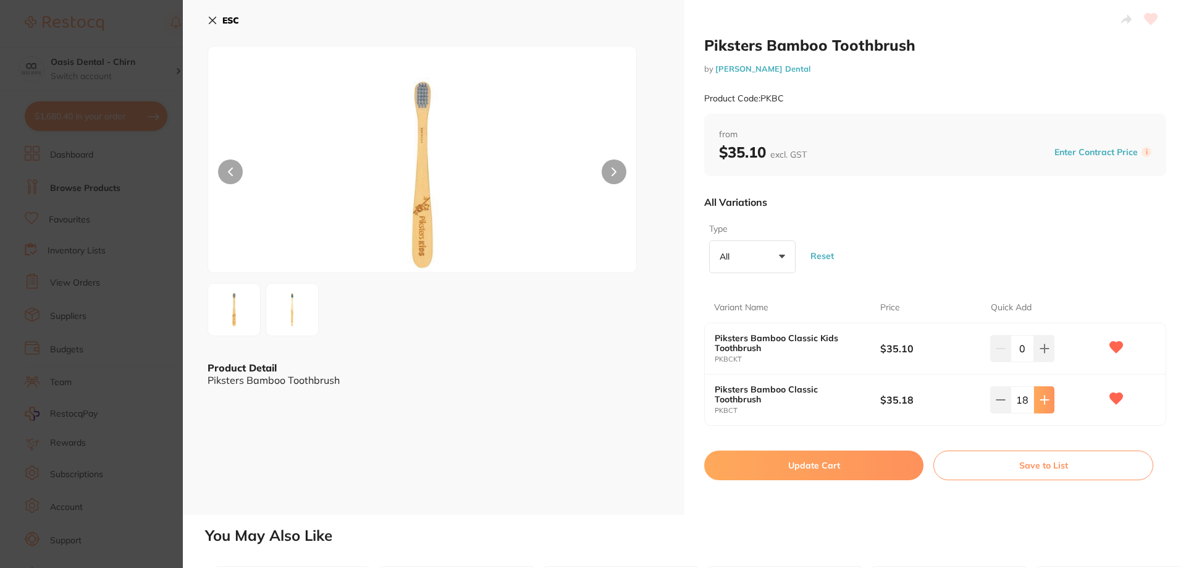
click at [1043, 402] on icon at bounding box center [1045, 400] width 10 height 10
type input "20"
click at [837, 468] on button "Update Cart" at bounding box center [813, 465] width 219 height 30
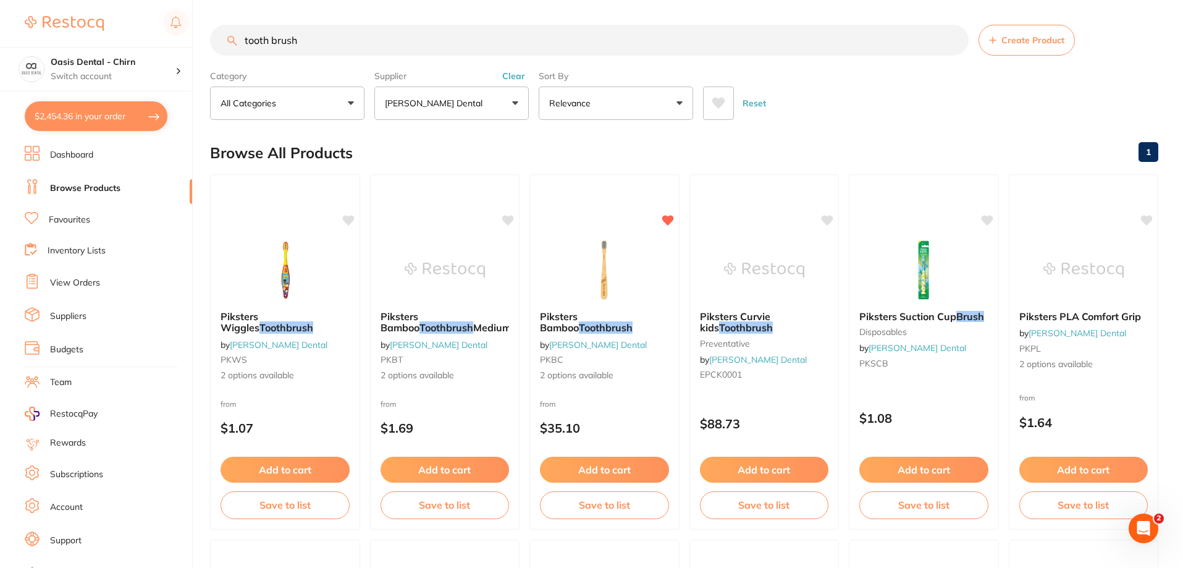
drag, startPoint x: 347, startPoint y: 38, endPoint x: 154, endPoint y: 3, distance: 196.5
click at [170, 0] on html "$2,454.36 Oasis Dental - Chirn Switch account Oasis Dental - Chirn $2,454.36 in…" at bounding box center [591, 284] width 1183 height 568
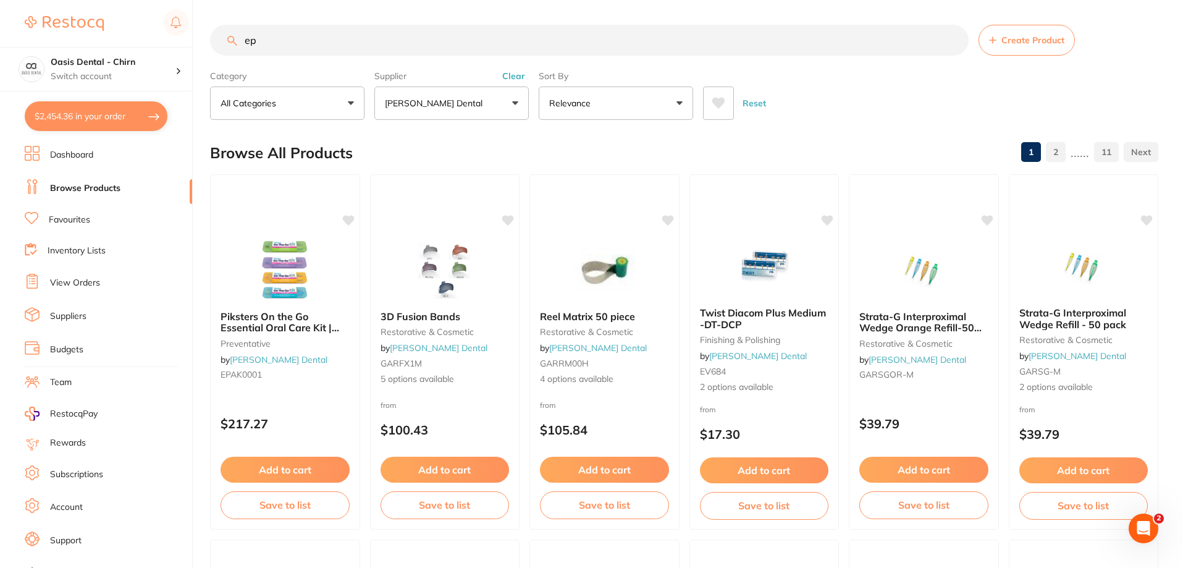
type input "e"
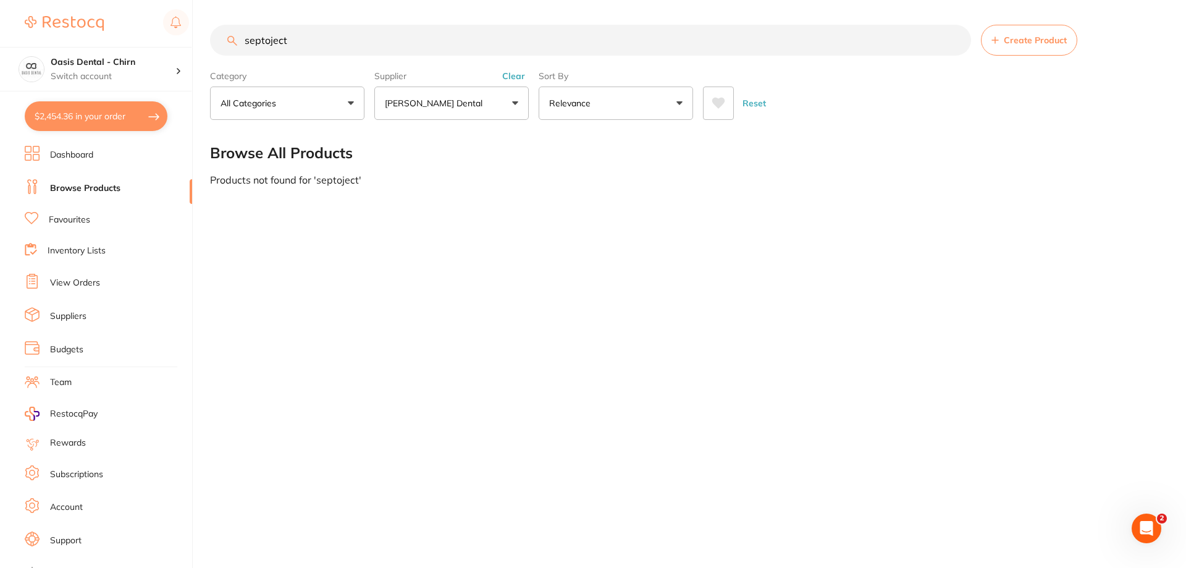
type input "septoject"
drag, startPoint x: 461, startPoint y: 99, endPoint x: 473, endPoint y: 121, distance: 24.9
click at [461, 99] on button "[PERSON_NAME] Dental" at bounding box center [451, 103] width 154 height 33
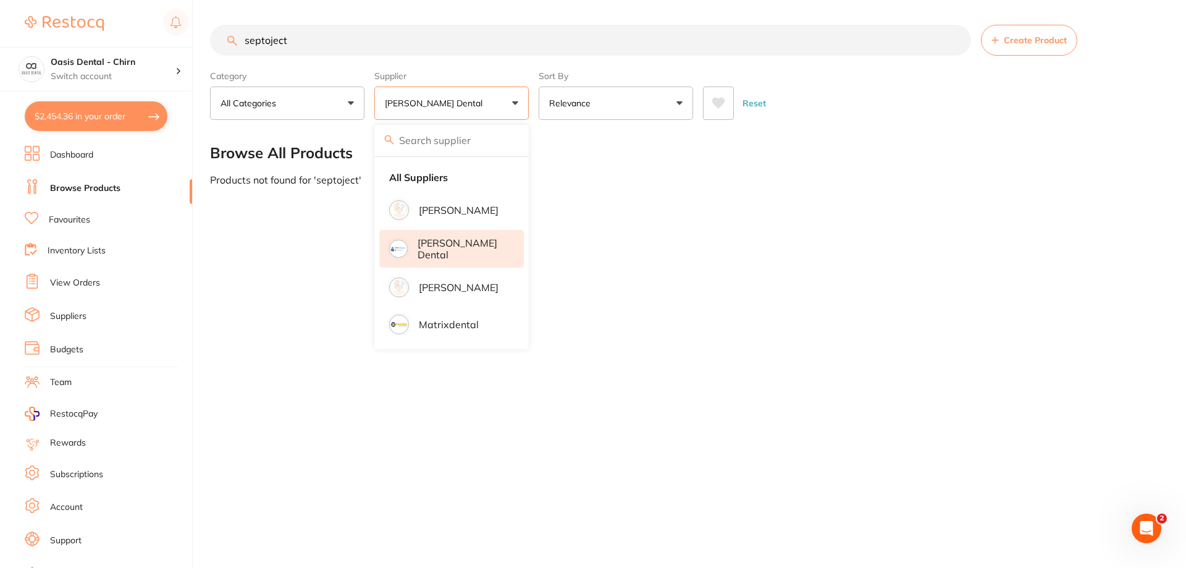
click at [452, 248] on p "[PERSON_NAME] Dental" at bounding box center [462, 248] width 89 height 23
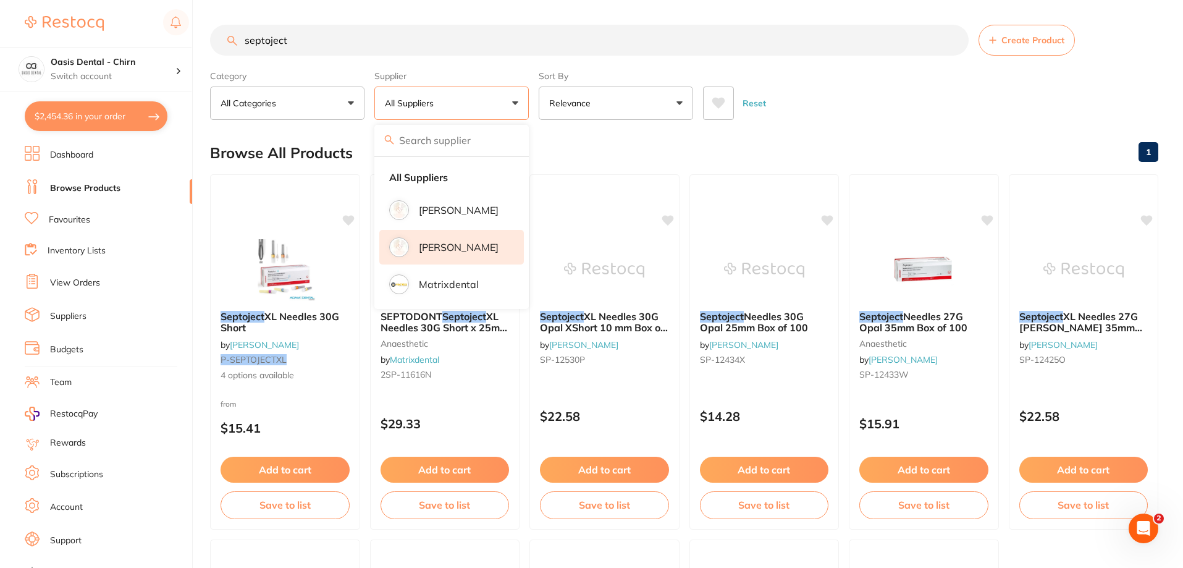
click at [472, 247] on p "[PERSON_NAME]" at bounding box center [459, 247] width 80 height 11
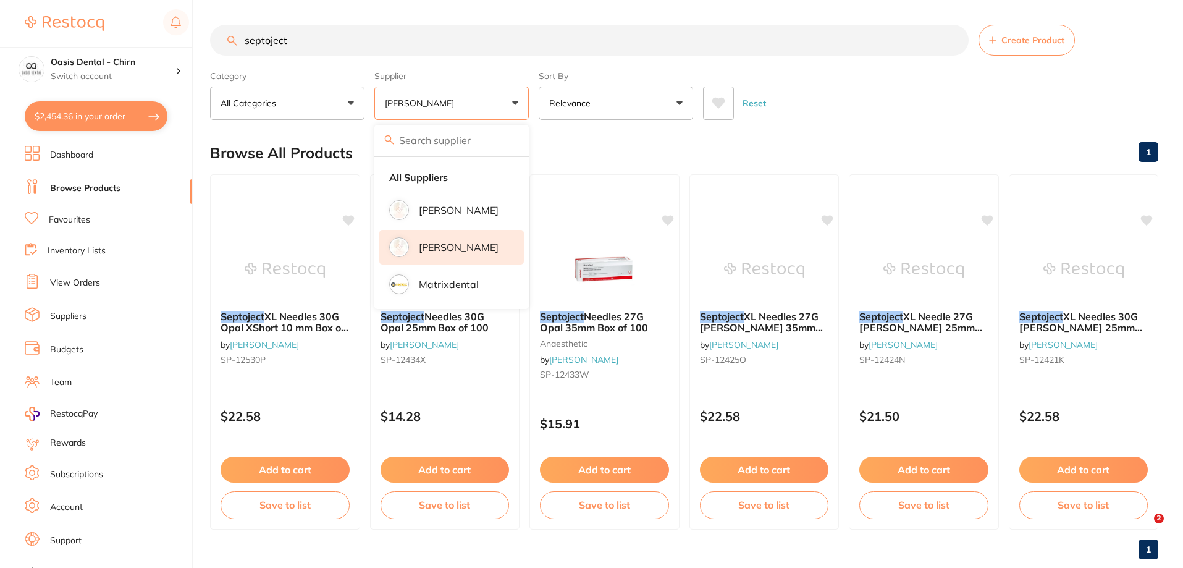
click at [808, 94] on div "Reset" at bounding box center [926, 98] width 446 height 43
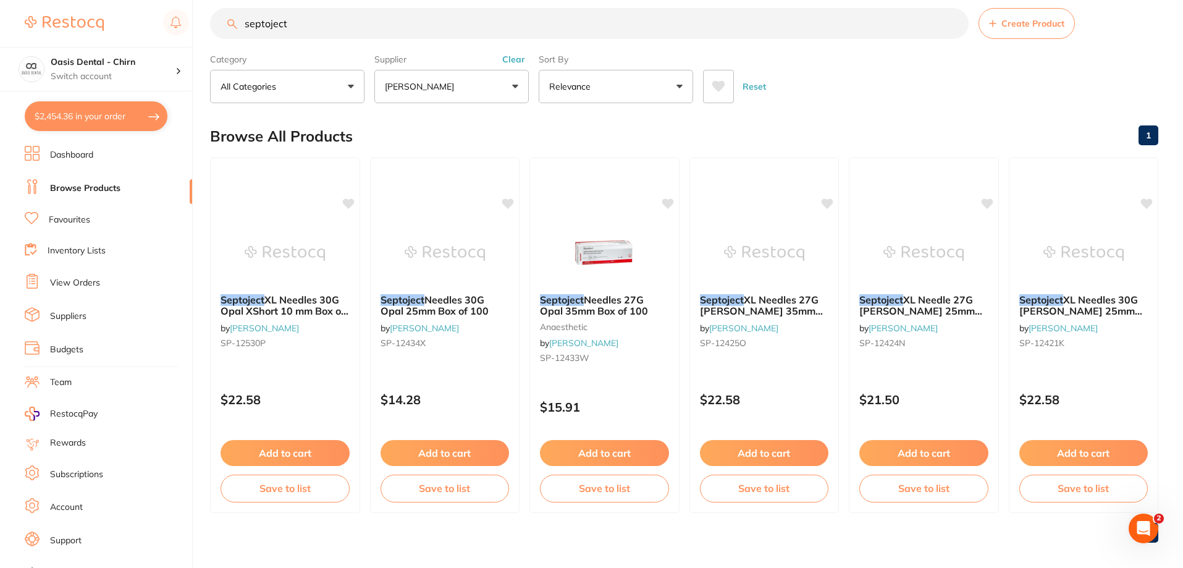
scroll to position [26, 0]
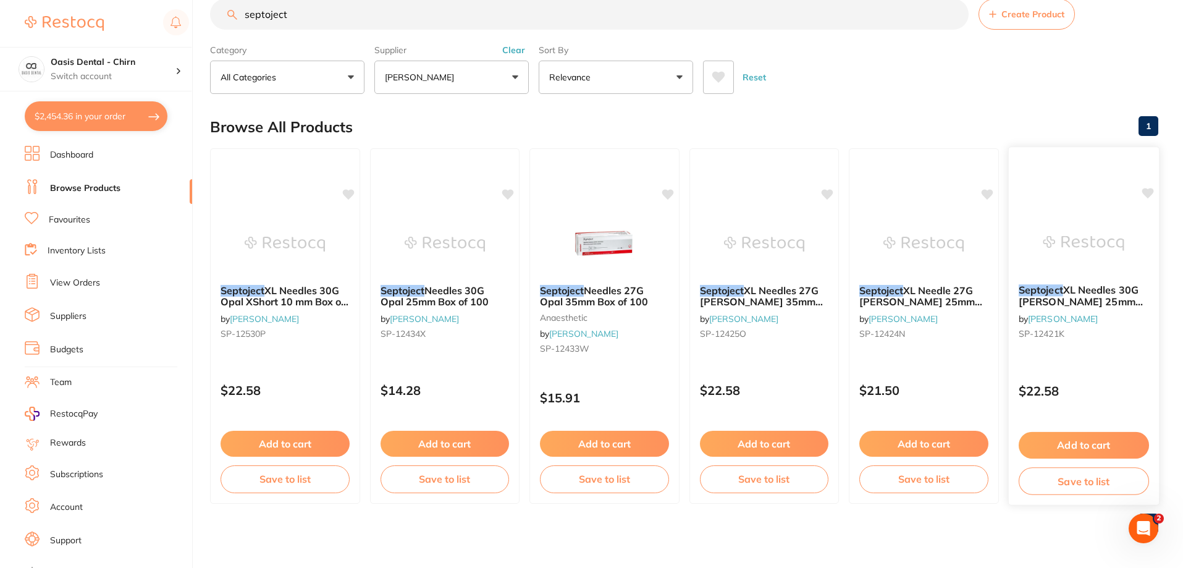
click at [1100, 266] on img at bounding box center [1083, 243] width 81 height 62
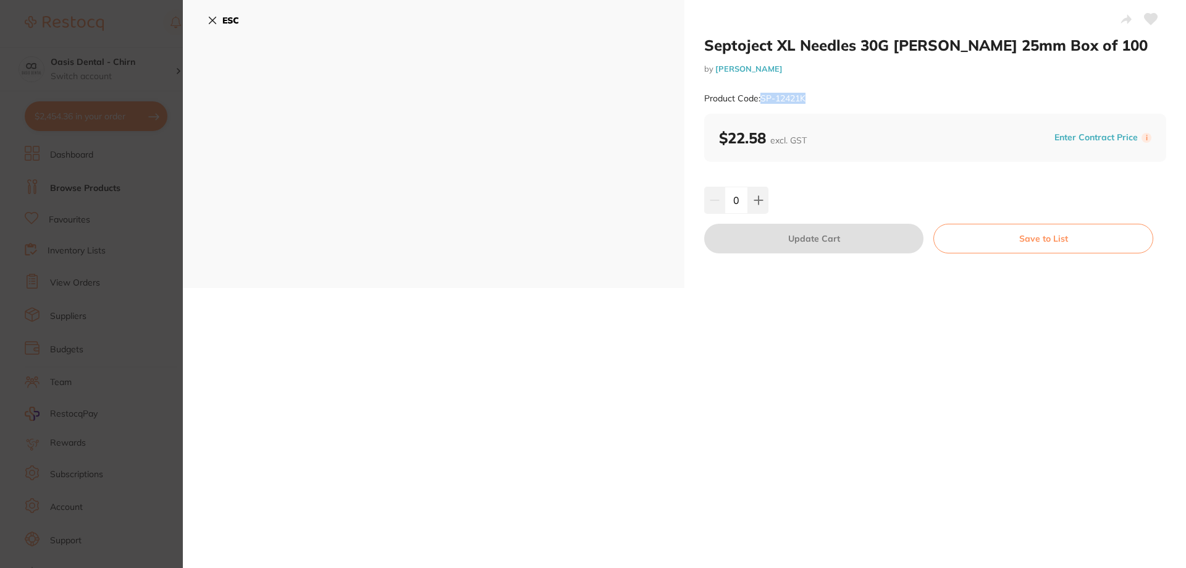
drag, startPoint x: 763, startPoint y: 98, endPoint x: 815, endPoint y: 104, distance: 52.8
click at [815, 104] on div "Product Code: SP-12421K" at bounding box center [935, 98] width 462 height 30
click at [741, 83] on div "Product Code: SP-12421K" at bounding box center [935, 98] width 462 height 30
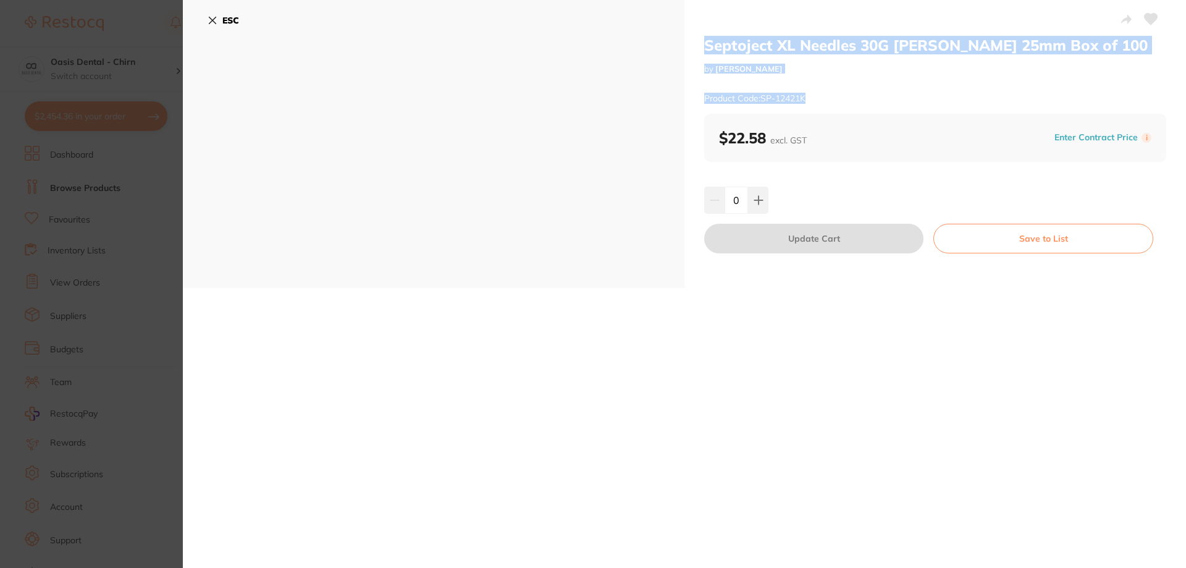
drag, startPoint x: 705, startPoint y: 38, endPoint x: 836, endPoint y: 96, distance: 143.6
click at [839, 96] on div "Septoject XL Needles 30G Opal Short 25mm Box of 100 by Henry Schein Halas Produ…" at bounding box center [935, 75] width 462 height 78
copy div "Septoject XL Needles 30G Opal Short 25mm Box of 100 by Henry Schein Halas Produ…"
click at [214, 19] on icon at bounding box center [212, 20] width 7 height 7
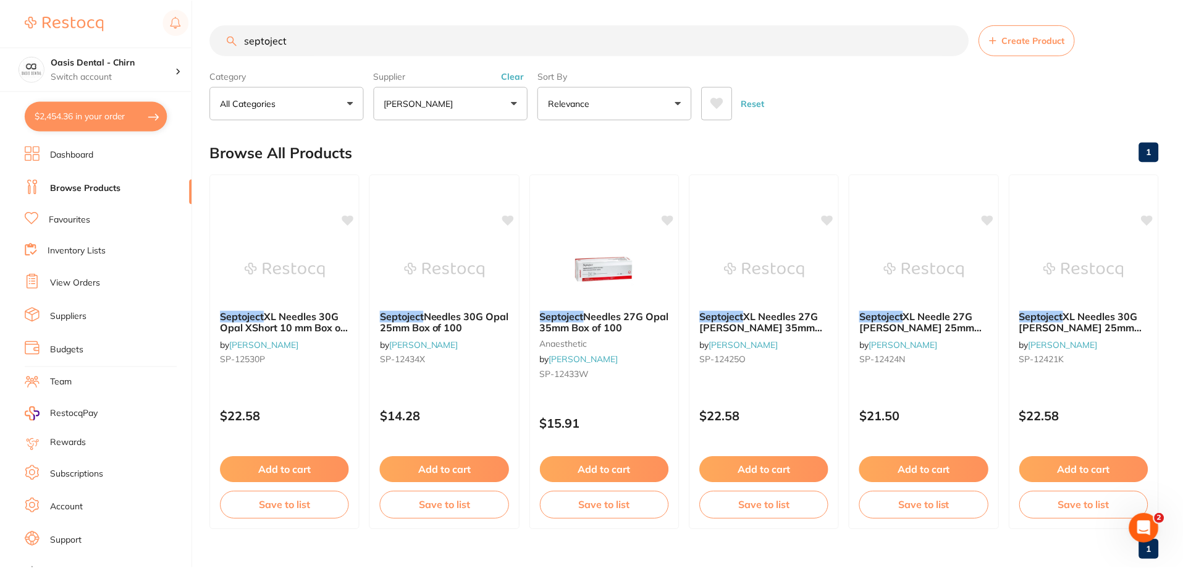
scroll to position [26, 0]
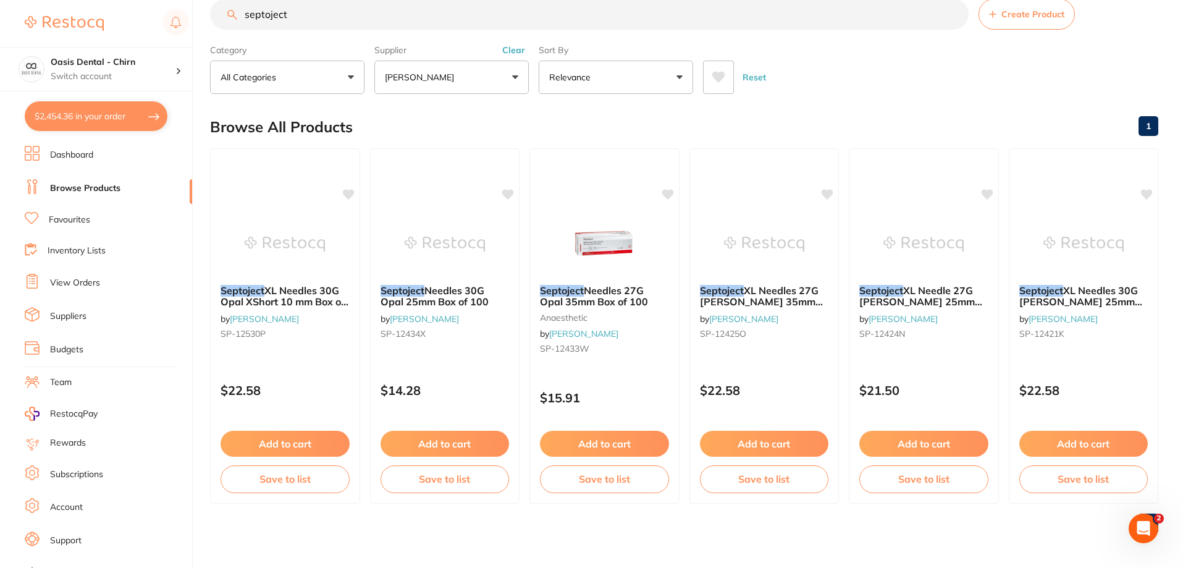
drag, startPoint x: 353, startPoint y: 20, endPoint x: 148, endPoint y: 33, distance: 206.1
click at [215, 27] on div "septoject Create Product" at bounding box center [684, 14] width 949 height 31
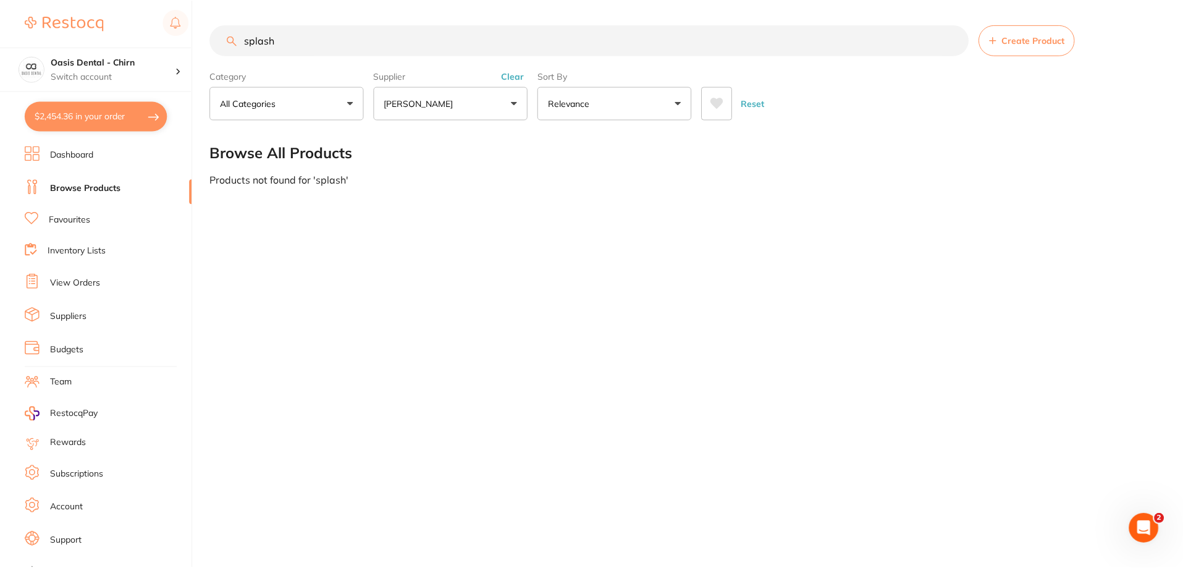
scroll to position [0, 0]
type input "splash"
click at [77, 218] on link "Favourites" at bounding box center [69, 220] width 41 height 12
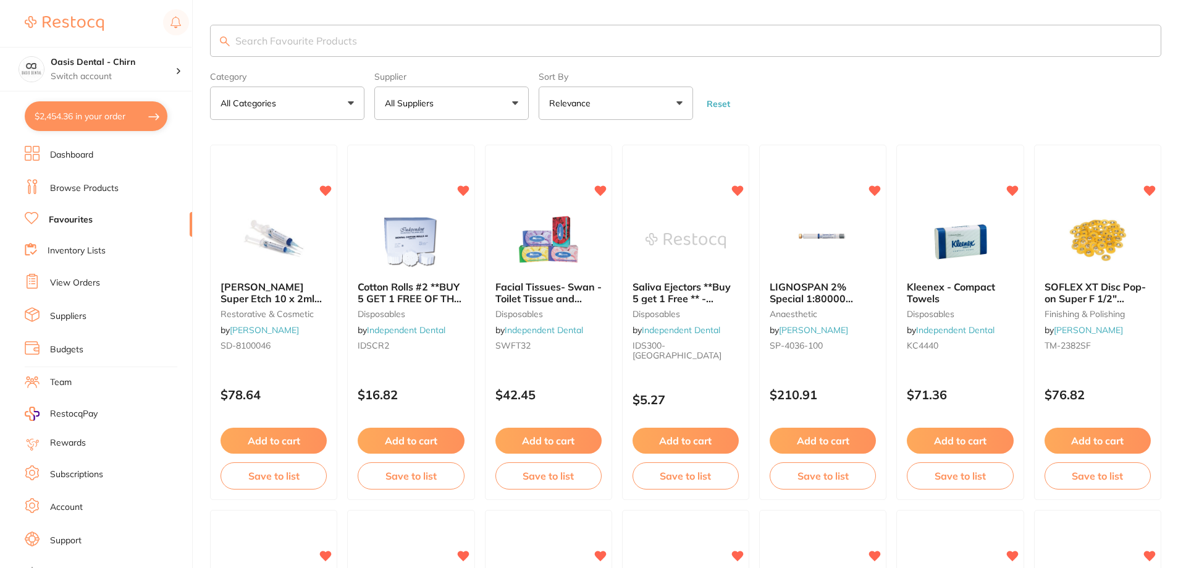
click at [352, 44] on input "search" at bounding box center [686, 41] width 952 height 32
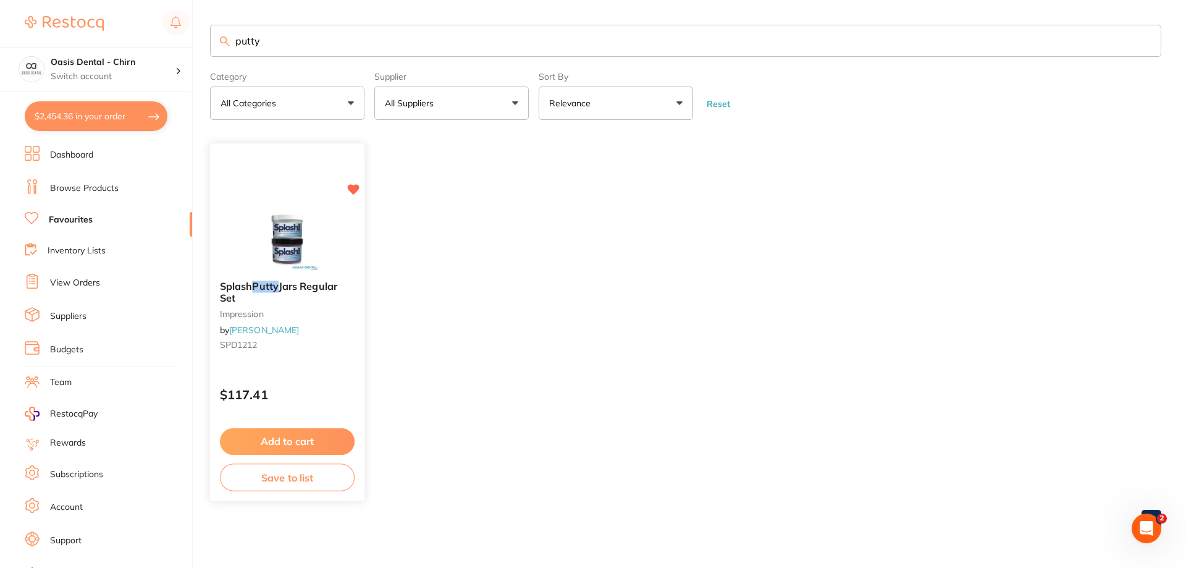
click at [293, 252] on img at bounding box center [287, 240] width 81 height 62
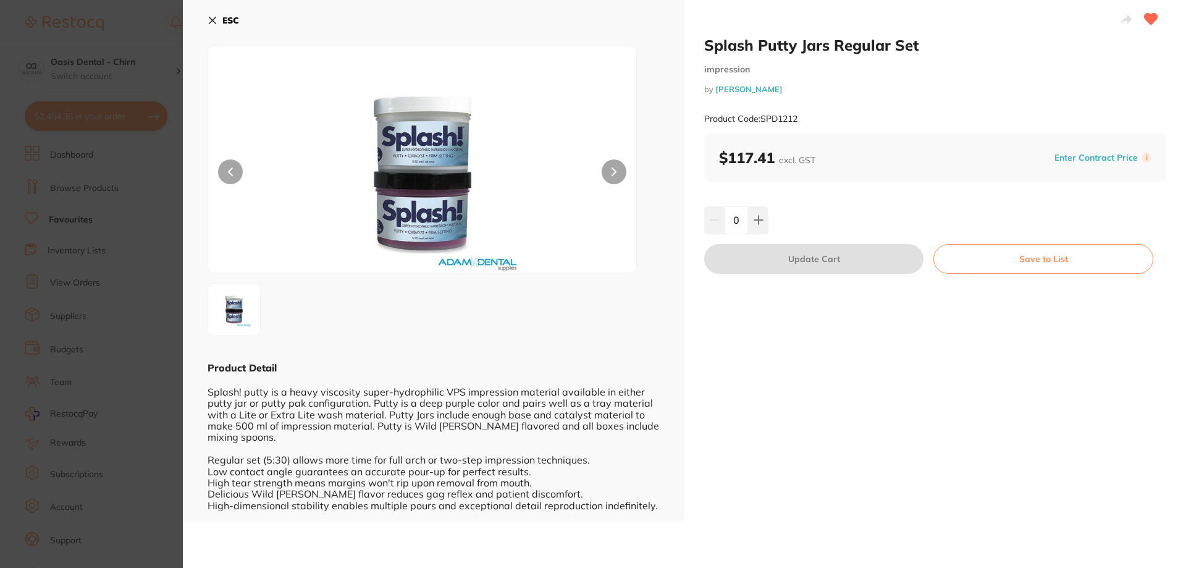
click at [216, 17] on icon at bounding box center [212, 20] width 7 height 7
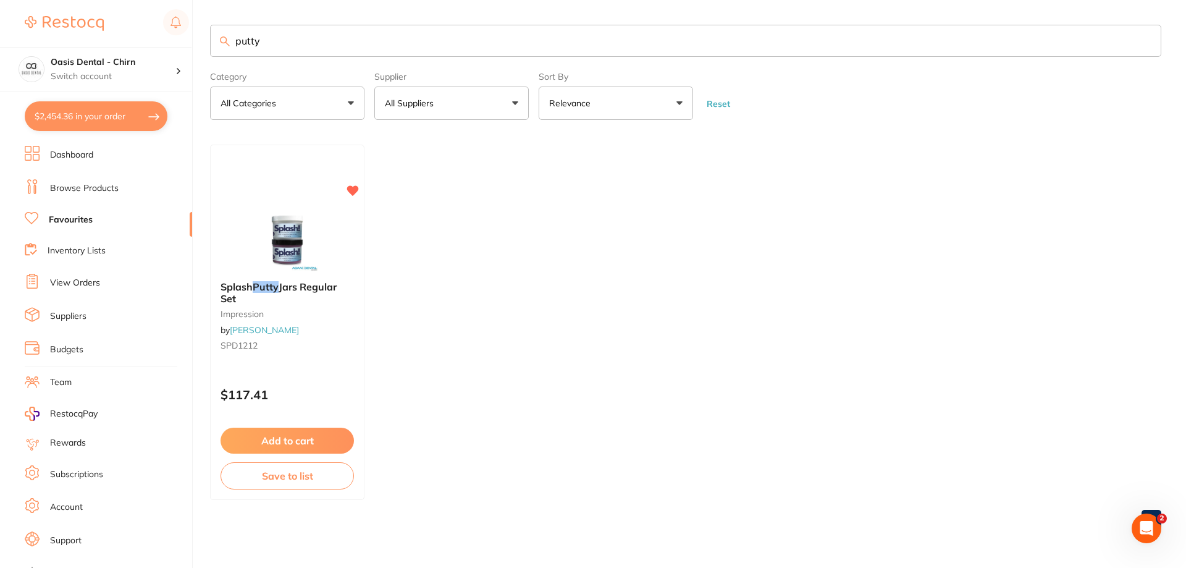
click at [300, 47] on input "putty" at bounding box center [686, 41] width 952 height 32
type input "p"
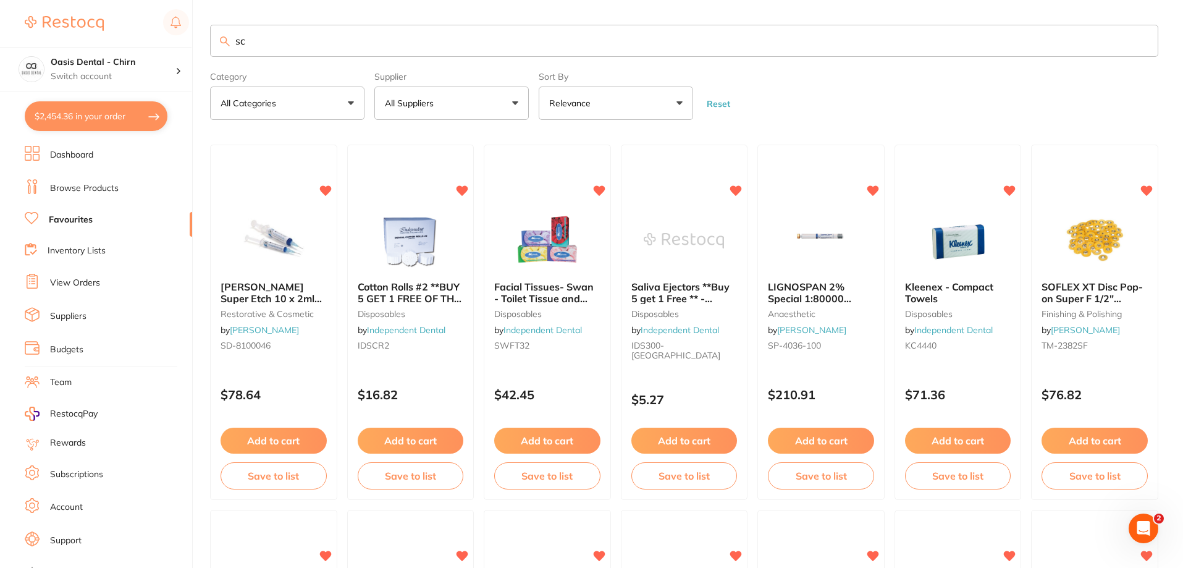
type input "s"
click at [93, 186] on link "Browse Products" at bounding box center [84, 188] width 69 height 12
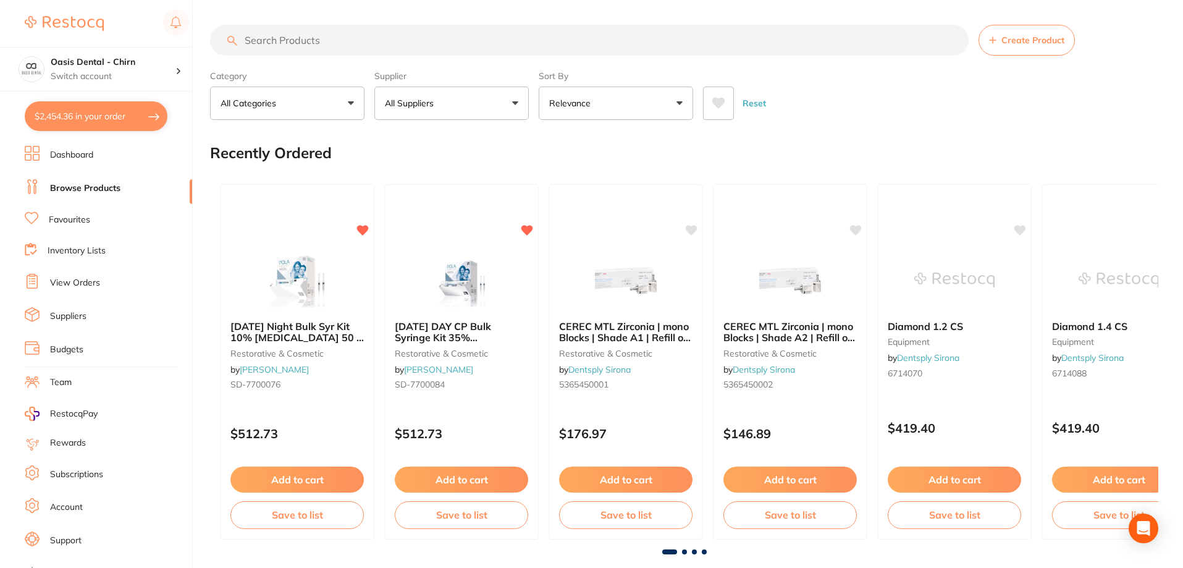
click at [364, 40] on input "search" at bounding box center [589, 40] width 759 height 31
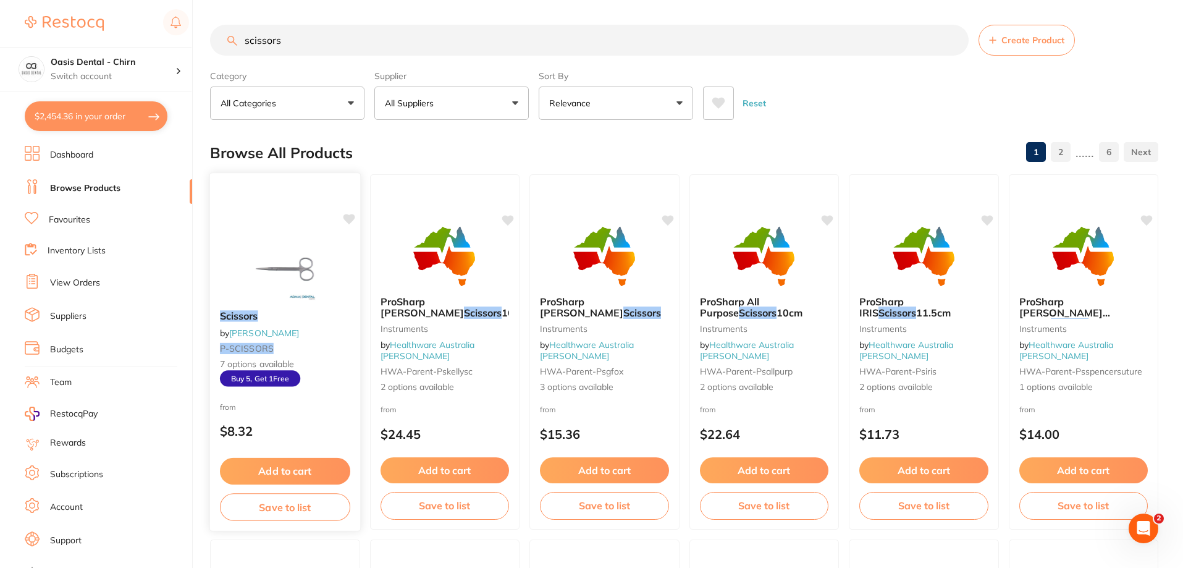
type input "scissors"
click at [308, 264] on img at bounding box center [285, 269] width 81 height 62
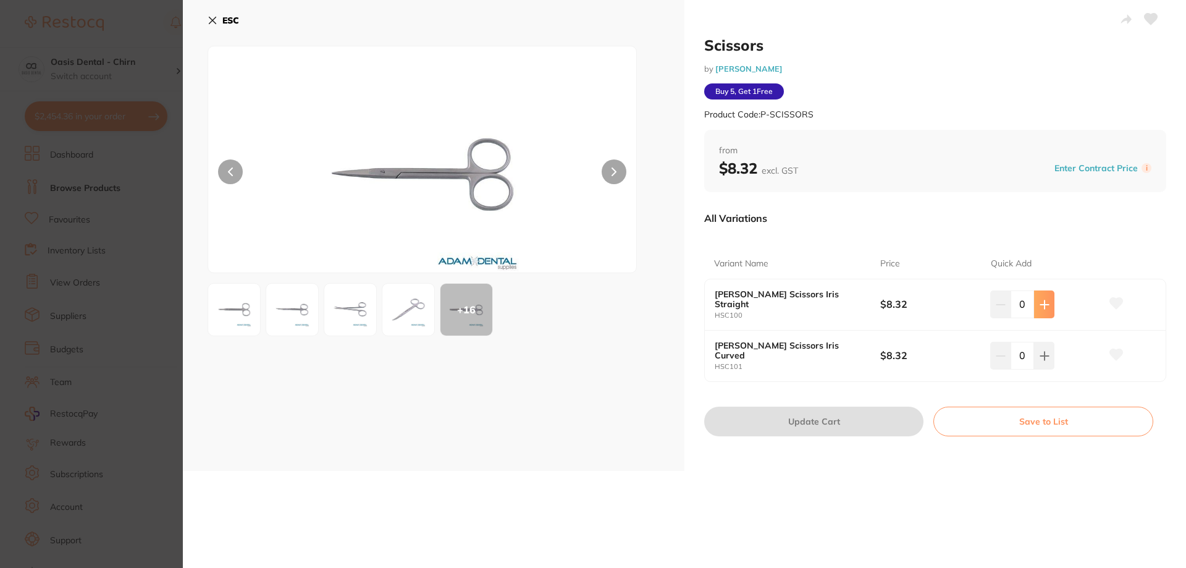
click at [1046, 307] on icon at bounding box center [1045, 305] width 10 height 10
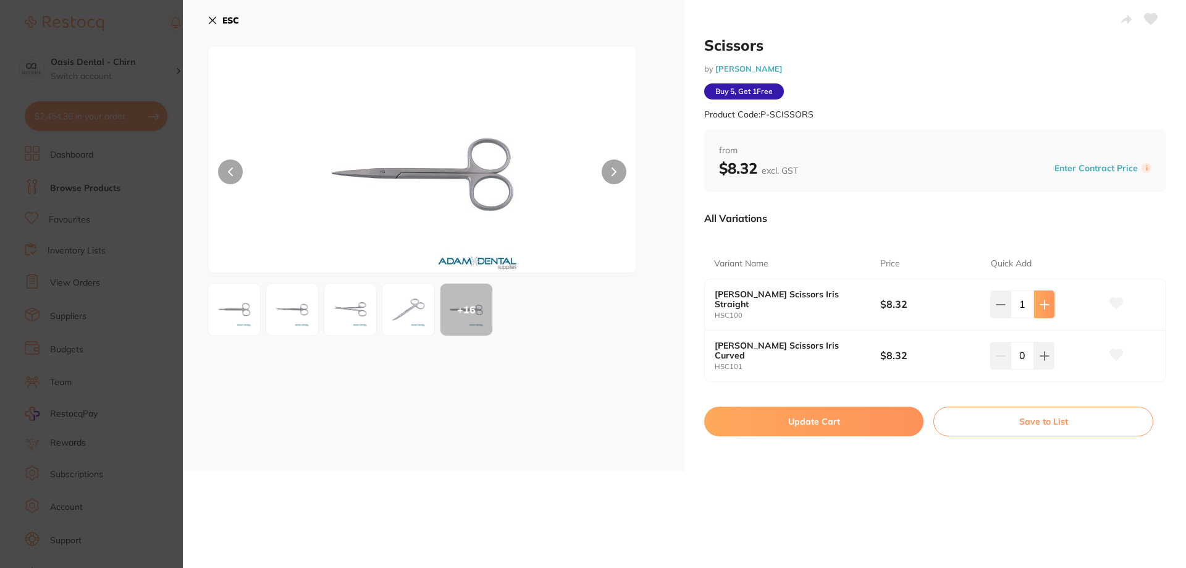
click at [1046, 307] on icon at bounding box center [1045, 305] width 10 height 10
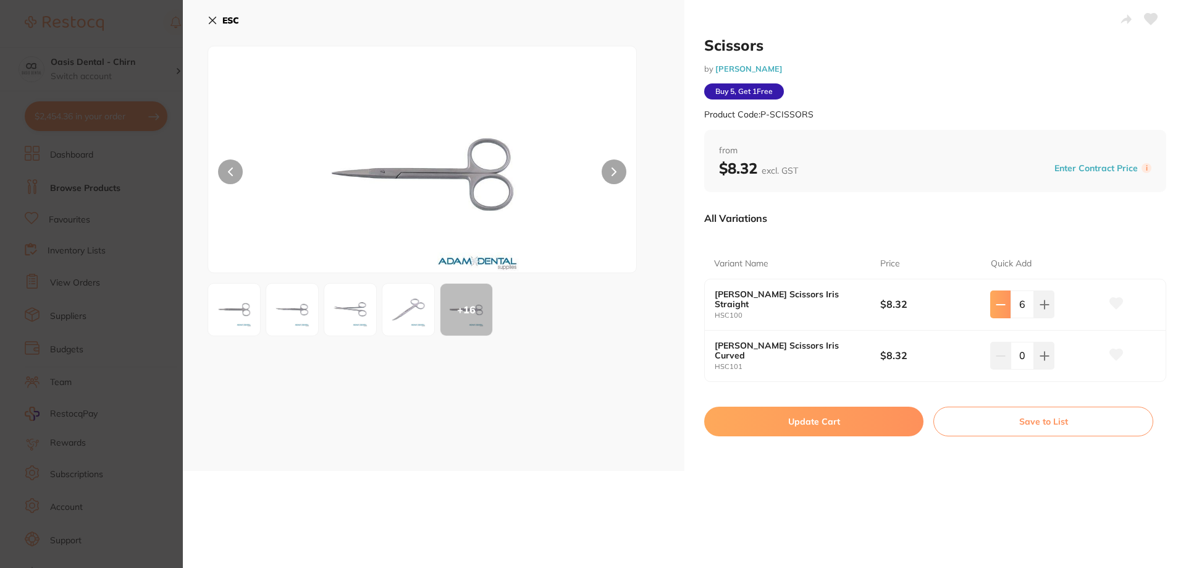
click at [999, 295] on button at bounding box center [1001, 303] width 20 height 27
type input "5"
click at [855, 431] on button "Update Cart" at bounding box center [813, 422] width 219 height 30
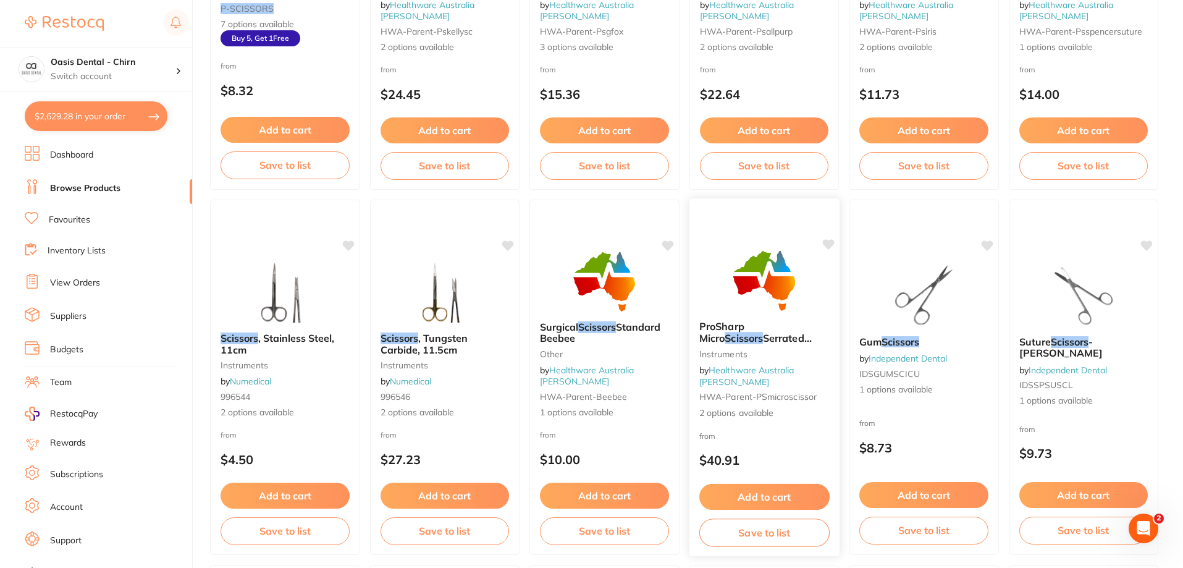
scroll to position [459, 0]
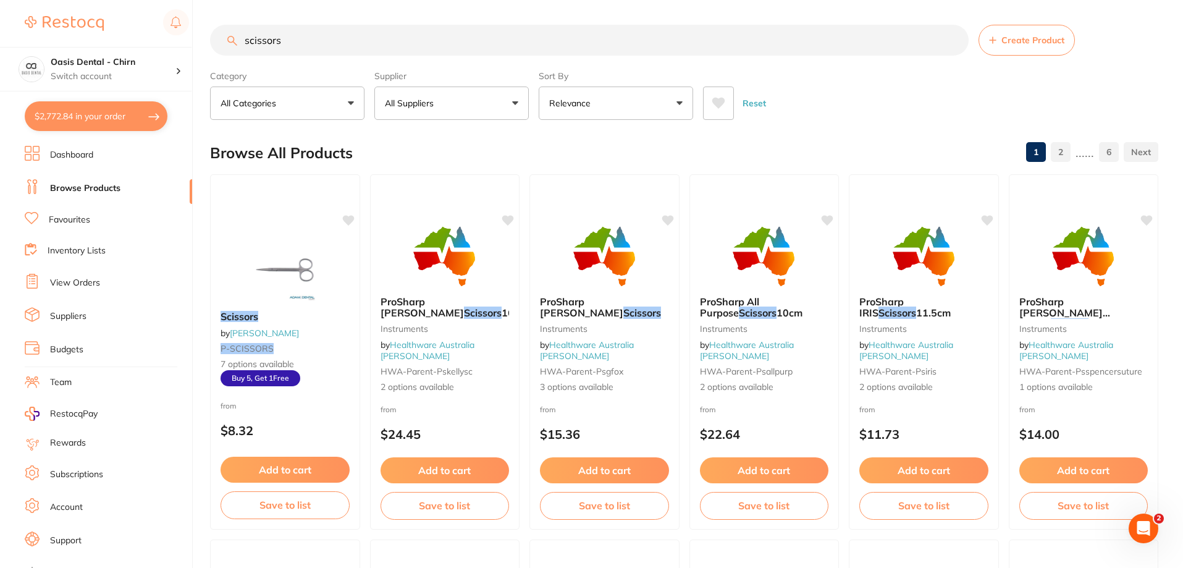
drag, startPoint x: 279, startPoint y: 39, endPoint x: 295, endPoint y: 35, distance: 15.9
click at [289, 35] on input "scissors" at bounding box center [589, 40] width 759 height 31
type input "s"
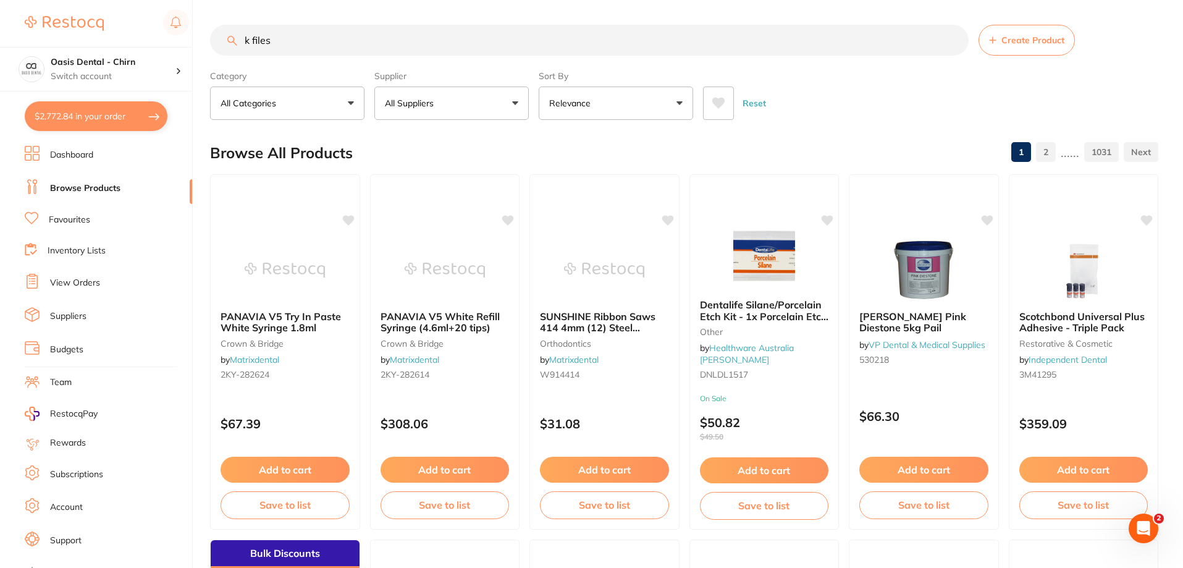
type input "k files"
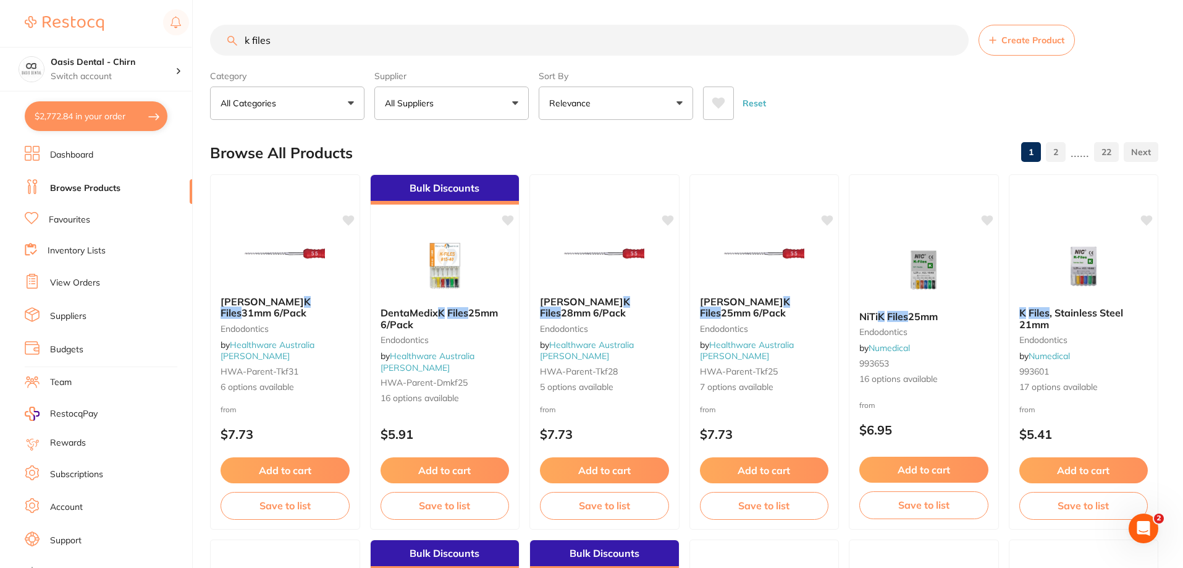
click at [457, 115] on button "All Suppliers" at bounding box center [451, 103] width 154 height 33
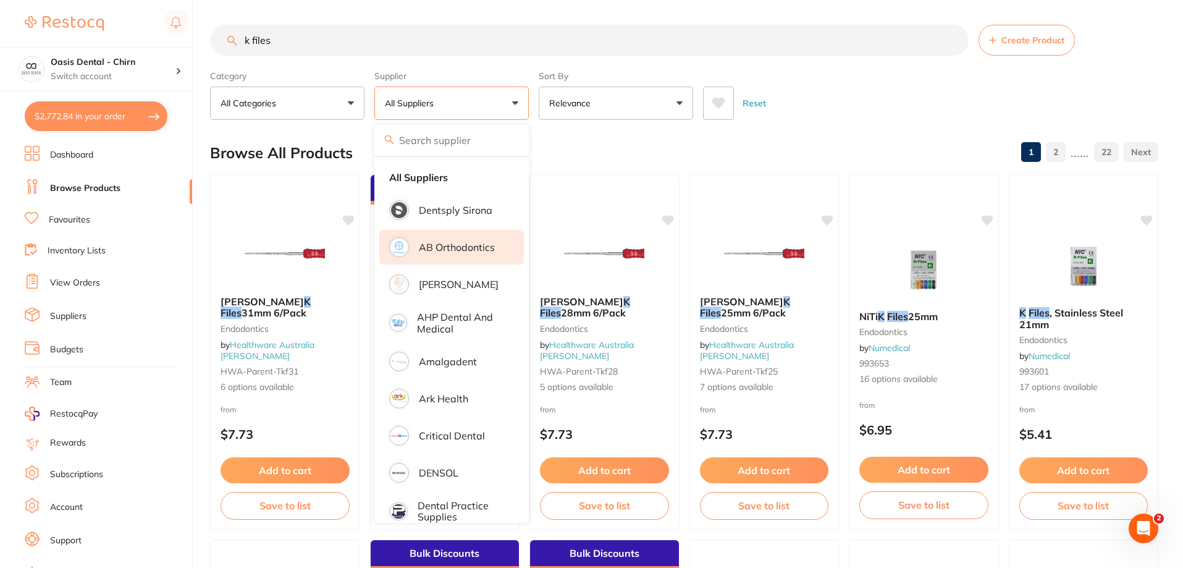
drag, startPoint x: 431, startPoint y: 285, endPoint x: 486, endPoint y: 252, distance: 64.0
click at [430, 285] on p "[PERSON_NAME]" at bounding box center [459, 284] width 80 height 11
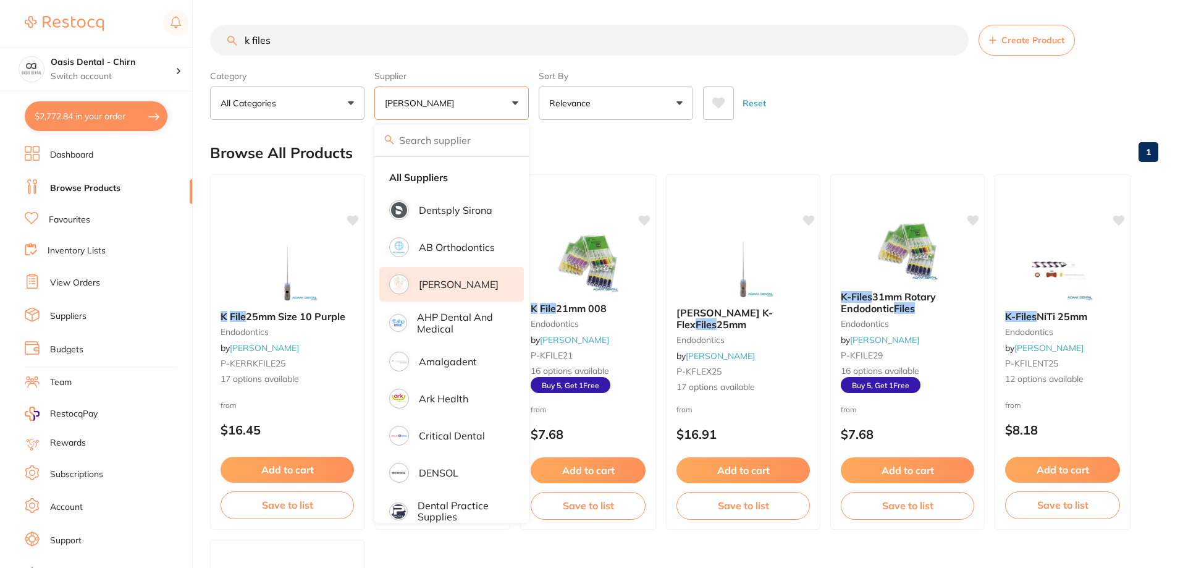
click at [824, 74] on div "Category All Categories All Categories endodontics Clear Category false All Cat…" at bounding box center [684, 93] width 949 height 54
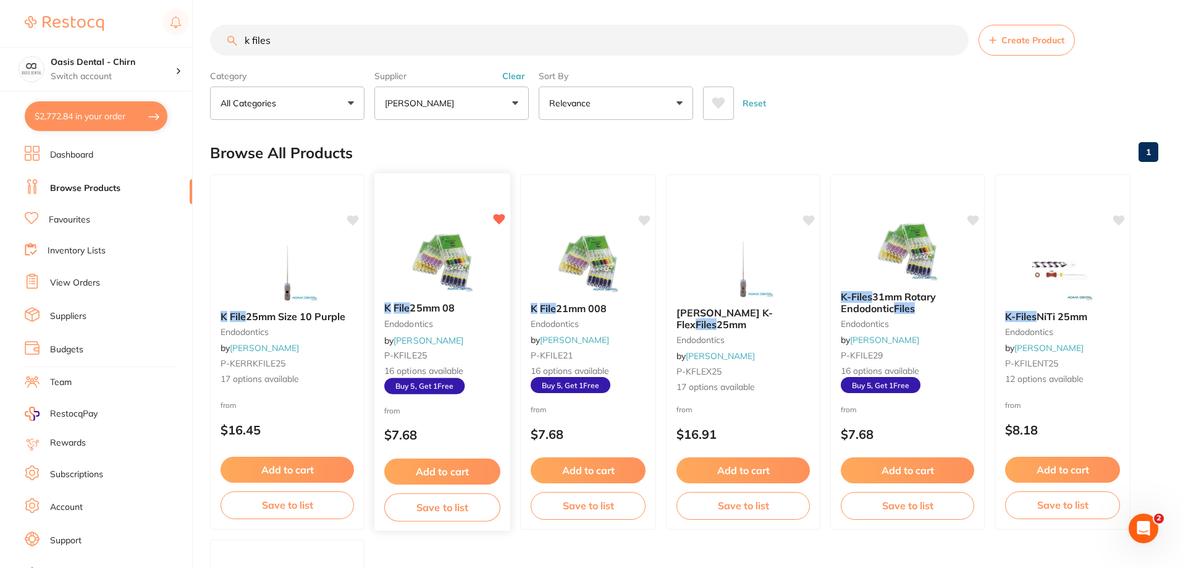
click at [437, 266] on img at bounding box center [442, 261] width 81 height 62
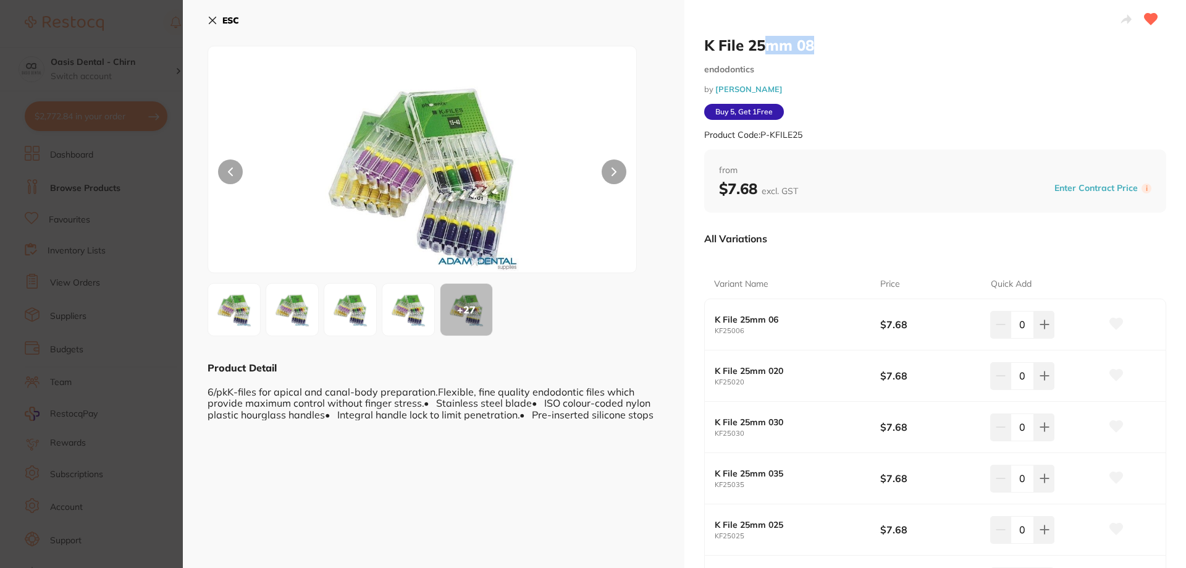
drag, startPoint x: 766, startPoint y: 46, endPoint x: 827, endPoint y: 43, distance: 61.3
click at [827, 43] on h2 "K File 25mm 08" at bounding box center [935, 45] width 462 height 19
click at [837, 45] on h2 "K File 25mm 08" at bounding box center [935, 45] width 462 height 19
click at [214, 15] on button "ESC" at bounding box center [224, 20] width 32 height 21
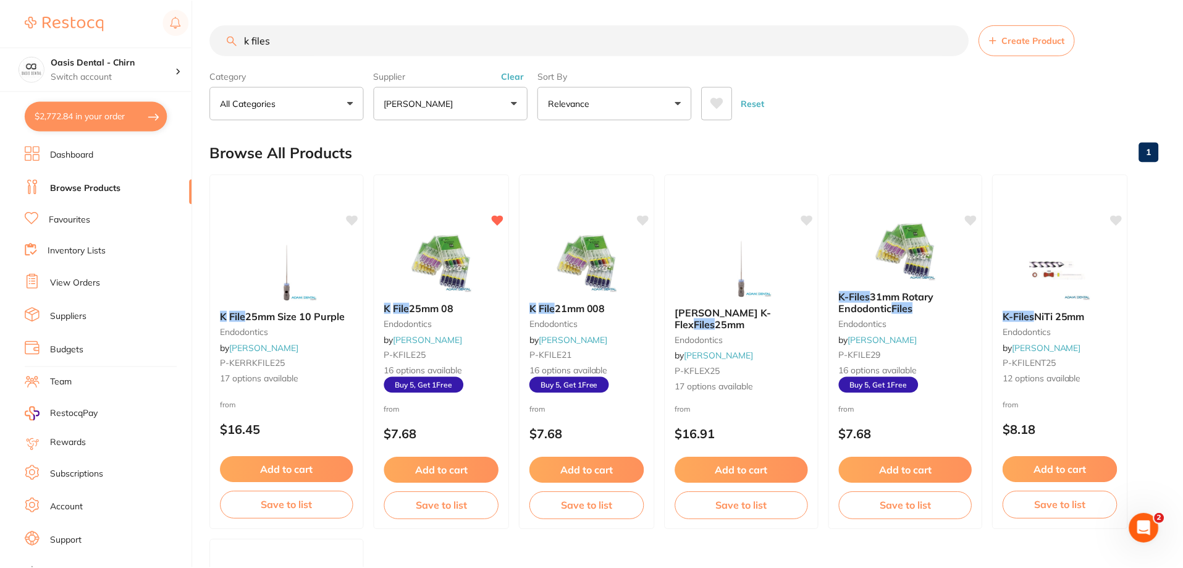
scroll to position [1, 0]
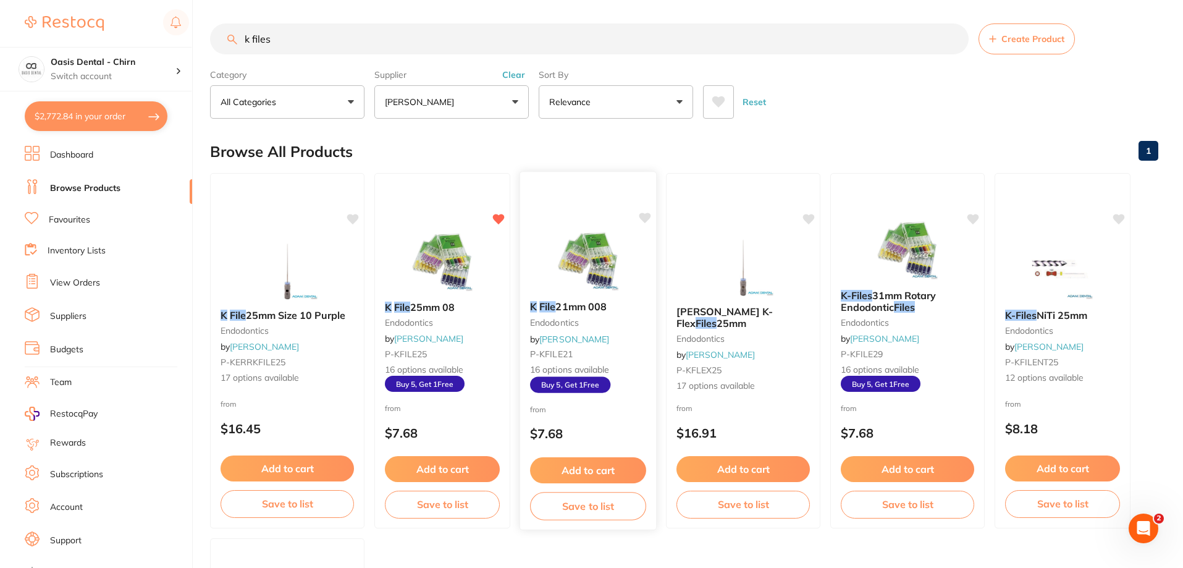
click at [564, 235] on img at bounding box center [588, 260] width 81 height 62
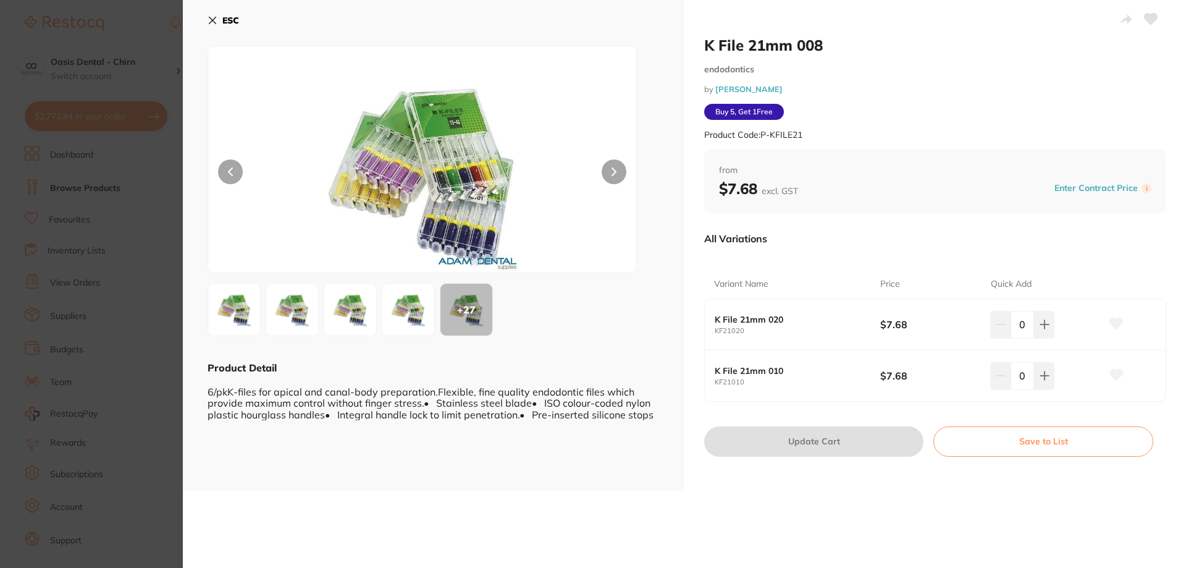
drag, startPoint x: 212, startPoint y: 18, endPoint x: 519, endPoint y: 145, distance: 332.5
click at [212, 17] on icon at bounding box center [213, 20] width 10 height 10
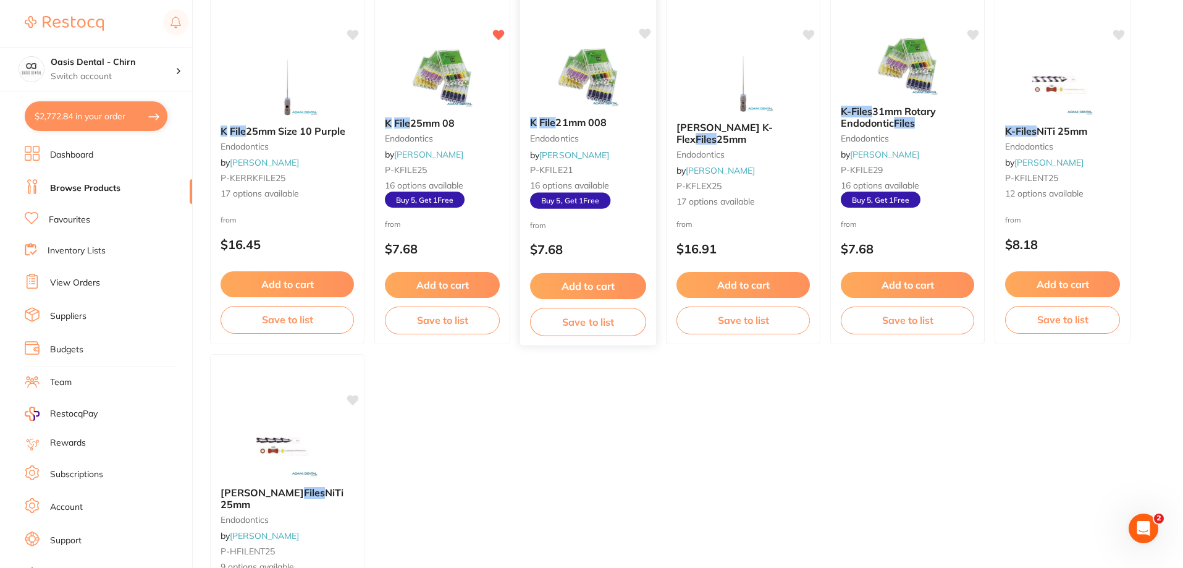
scroll to position [187, 0]
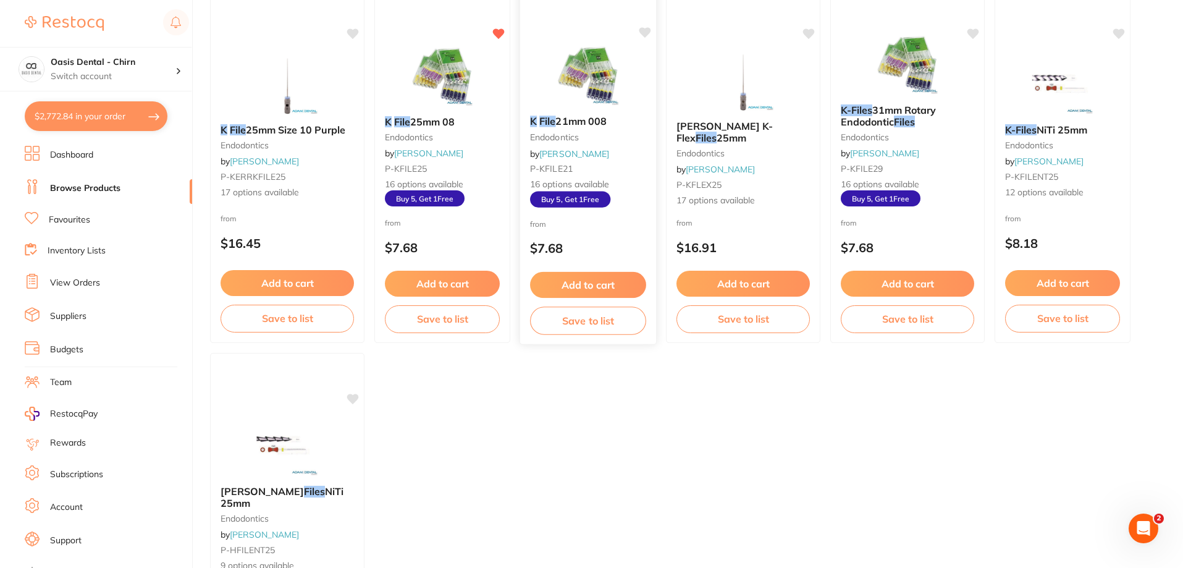
click at [585, 50] on img at bounding box center [588, 74] width 81 height 62
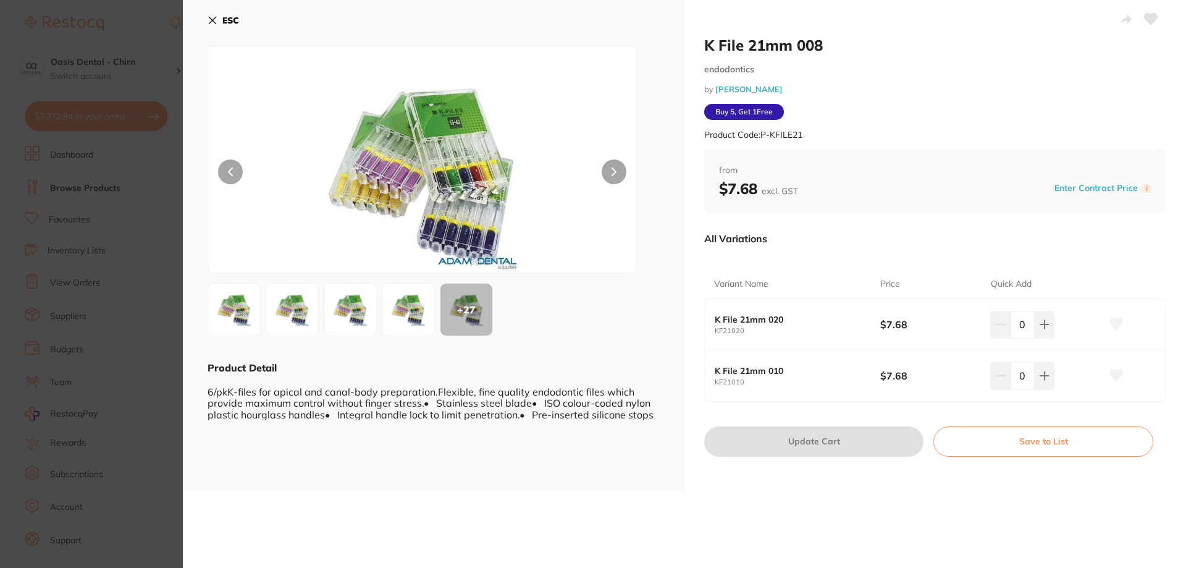
click at [213, 22] on icon at bounding box center [213, 20] width 10 height 10
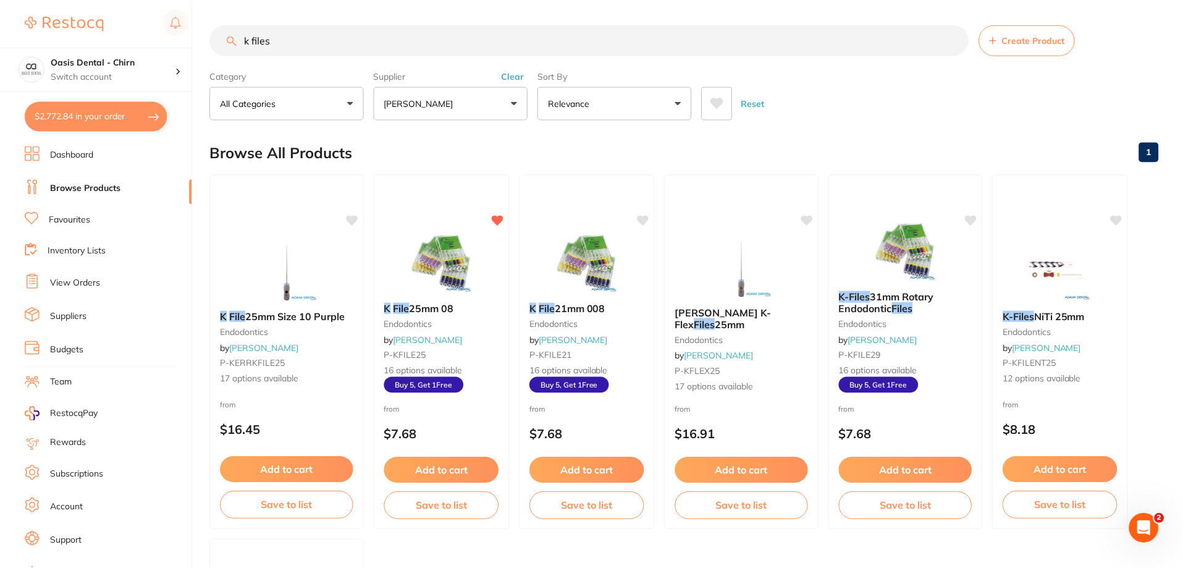
scroll to position [187, 0]
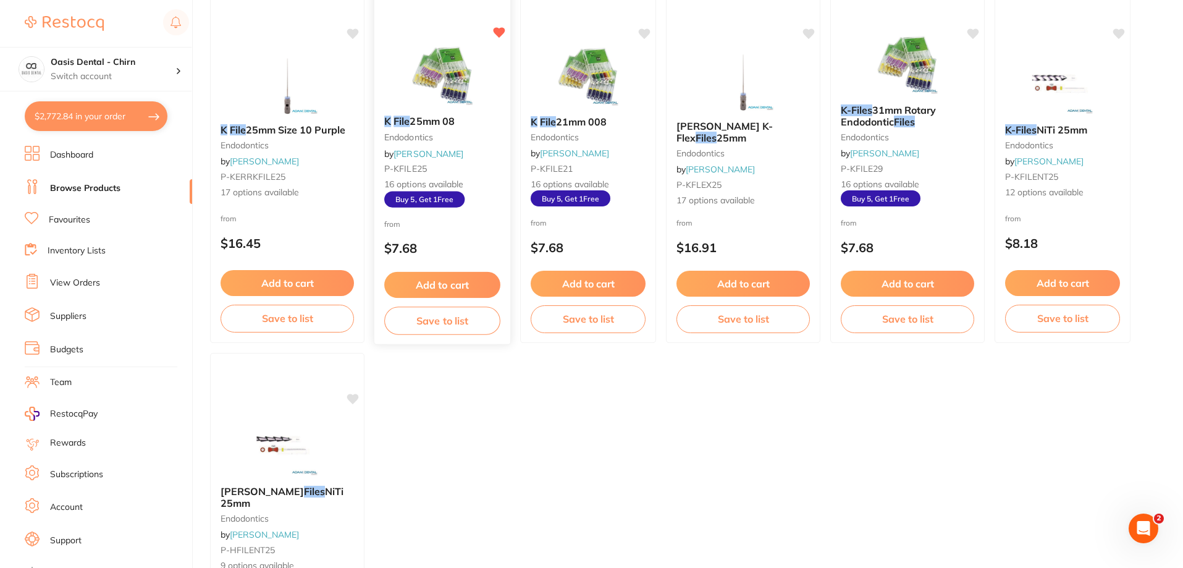
click at [455, 85] on img at bounding box center [442, 74] width 81 height 62
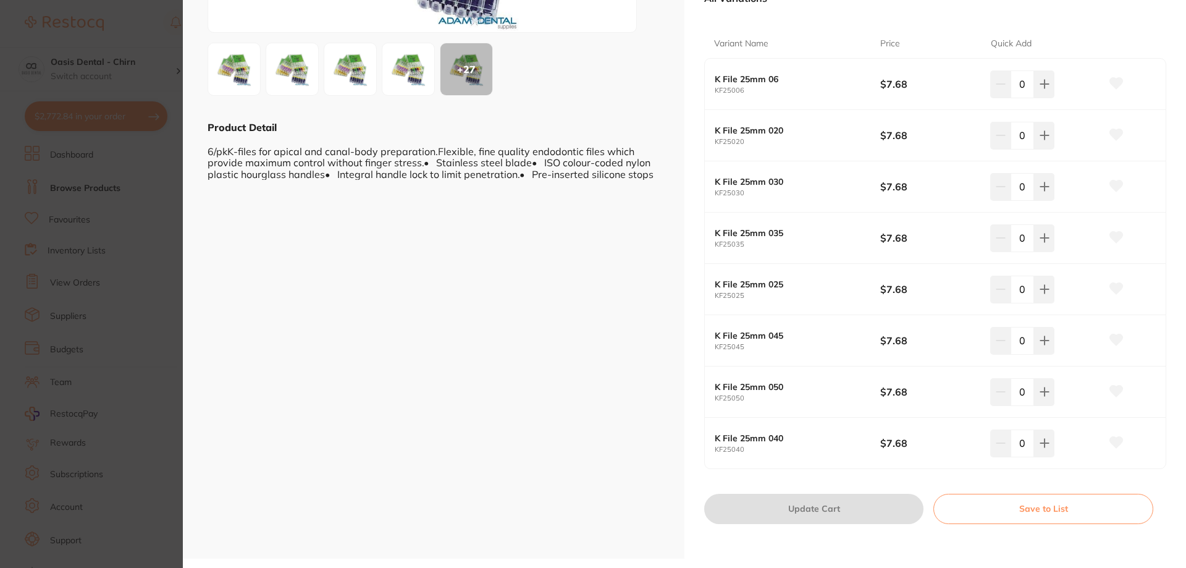
scroll to position [55, 0]
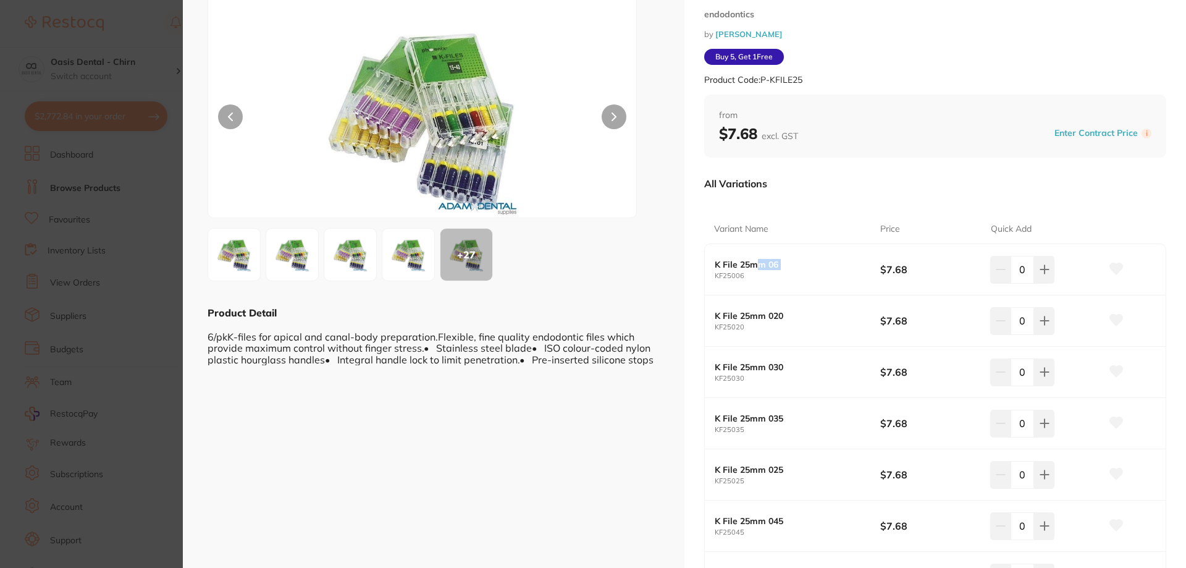
drag, startPoint x: 716, startPoint y: 274, endPoint x: 755, endPoint y: 267, distance: 40.2
click at [755, 267] on div "K File 25mm 06 KF25006" at bounding box center [798, 270] width 166 height 20
drag, startPoint x: 756, startPoint y: 277, endPoint x: 708, endPoint y: 279, distance: 47.6
click at [705, 280] on div "K File 25mm 06 KF25006 $7.68 0" at bounding box center [935, 269] width 461 height 51
copy small "KF25006"
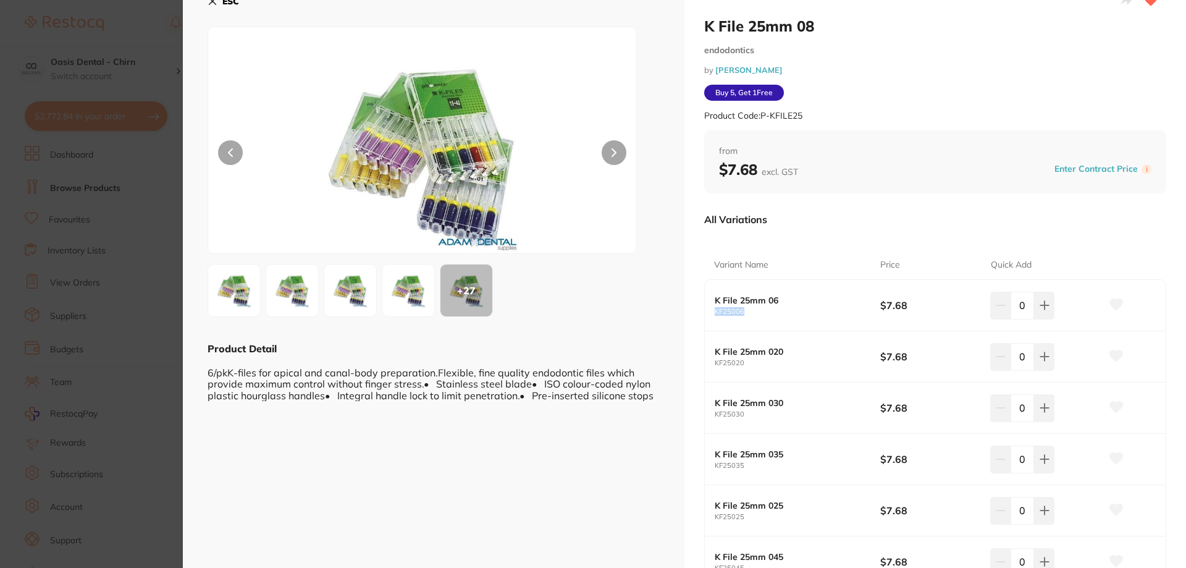
scroll to position [0, 0]
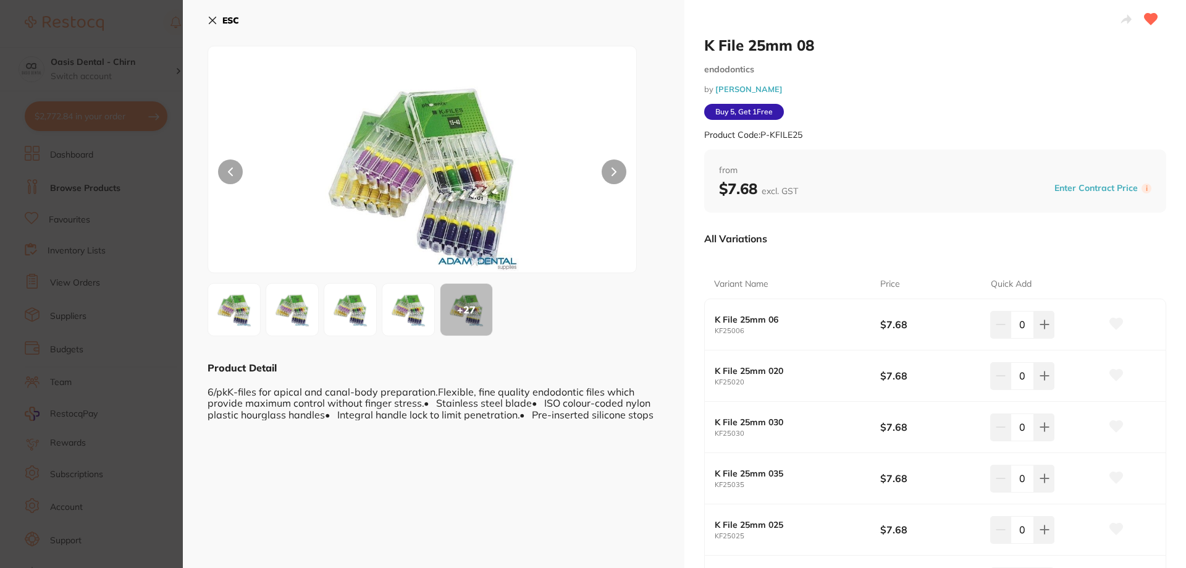
click at [214, 6] on div "ESC + 27 Product Detail 6/pkK-files for apical and canal-body preparation.Flexi…" at bounding box center [434, 399] width 502 height 799
click at [223, 25] on b "ESC" at bounding box center [230, 20] width 17 height 11
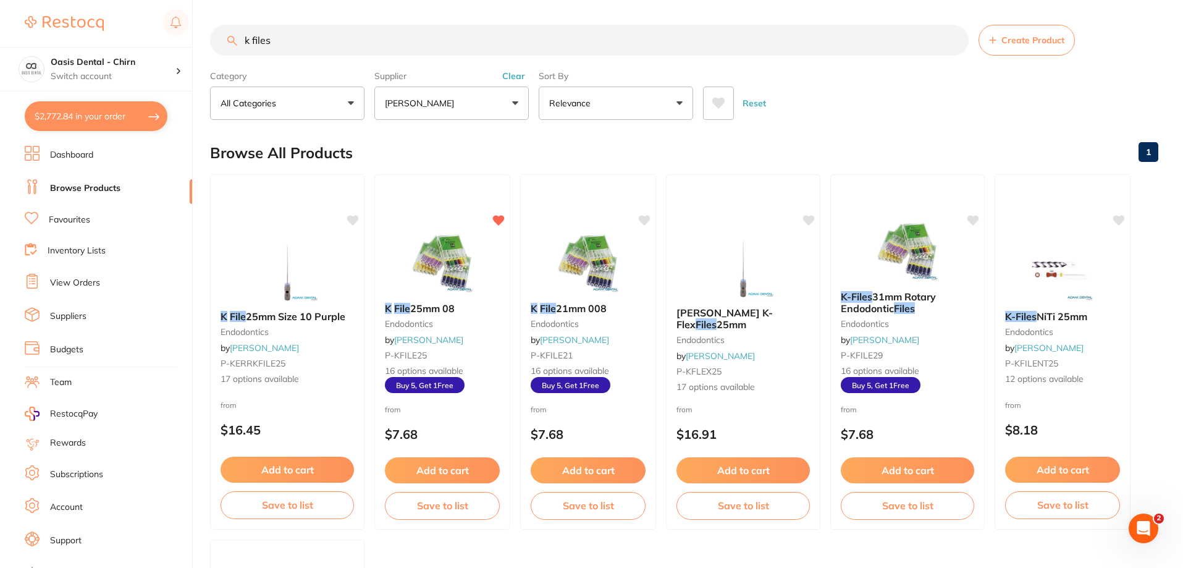
drag, startPoint x: 369, startPoint y: 46, endPoint x: 198, endPoint y: 19, distance: 173.3
click at [236, 36] on div "k files Create Product" at bounding box center [684, 40] width 949 height 31
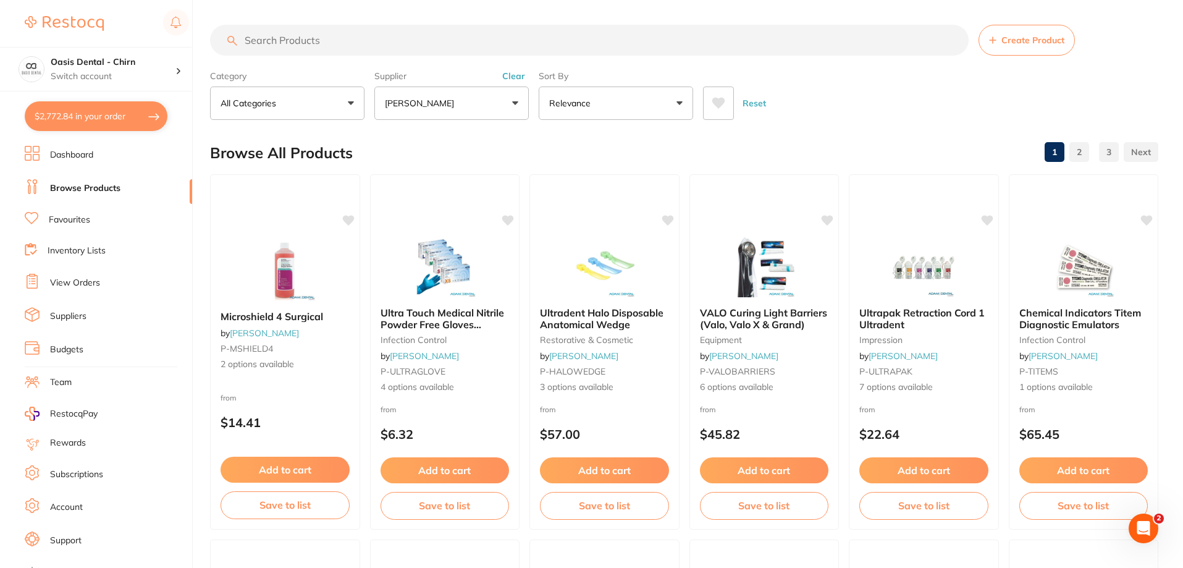
paste input "KF25008"
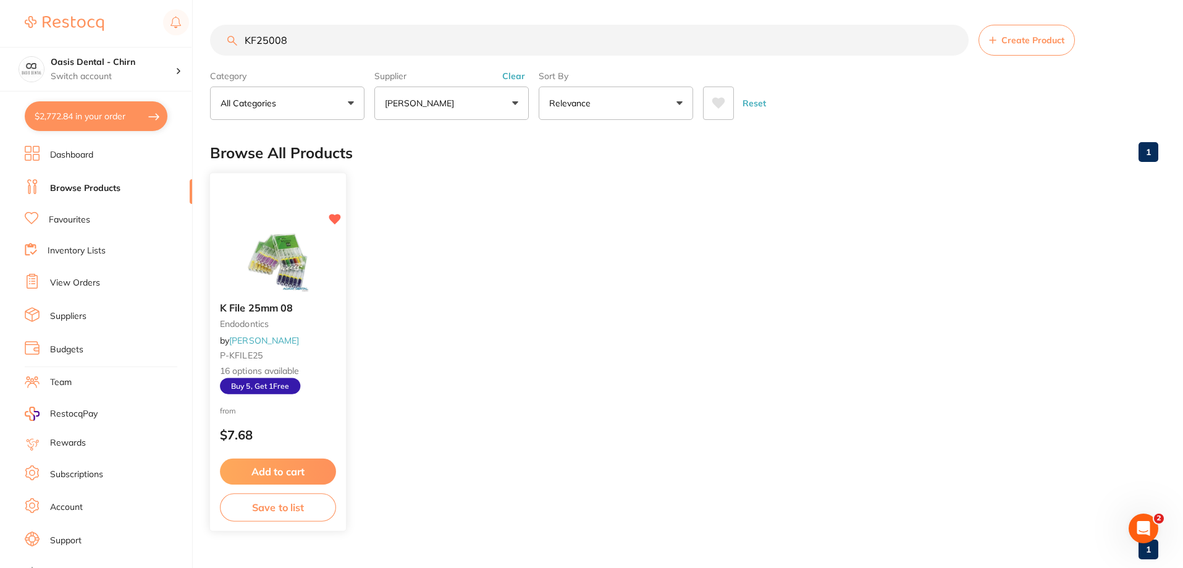
click at [306, 276] on img at bounding box center [277, 261] width 81 height 62
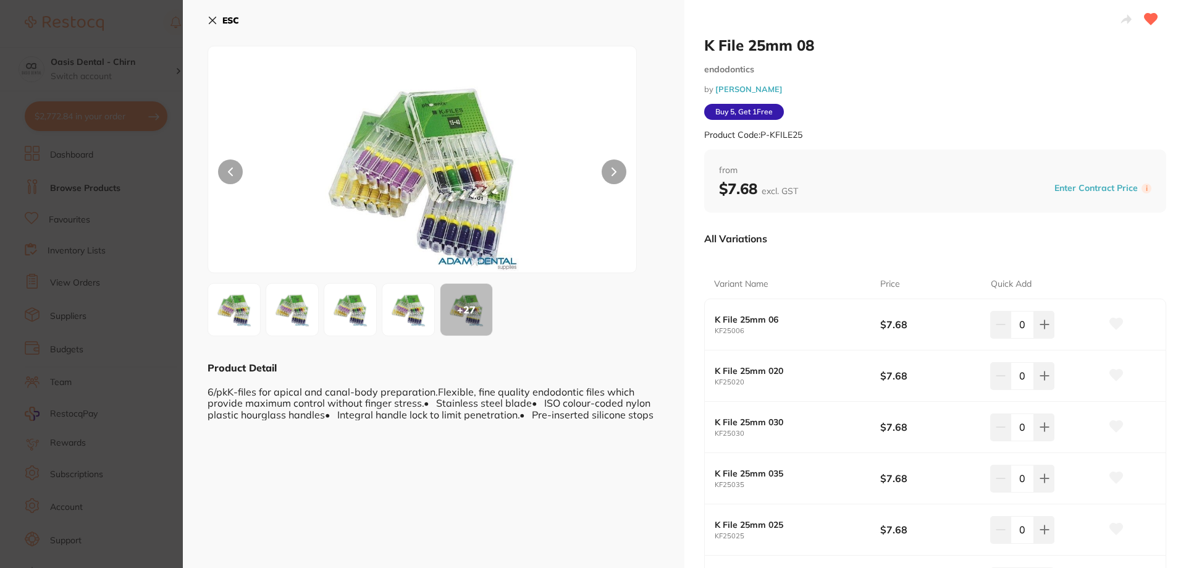
click at [219, 15] on button "ESC" at bounding box center [224, 20] width 32 height 21
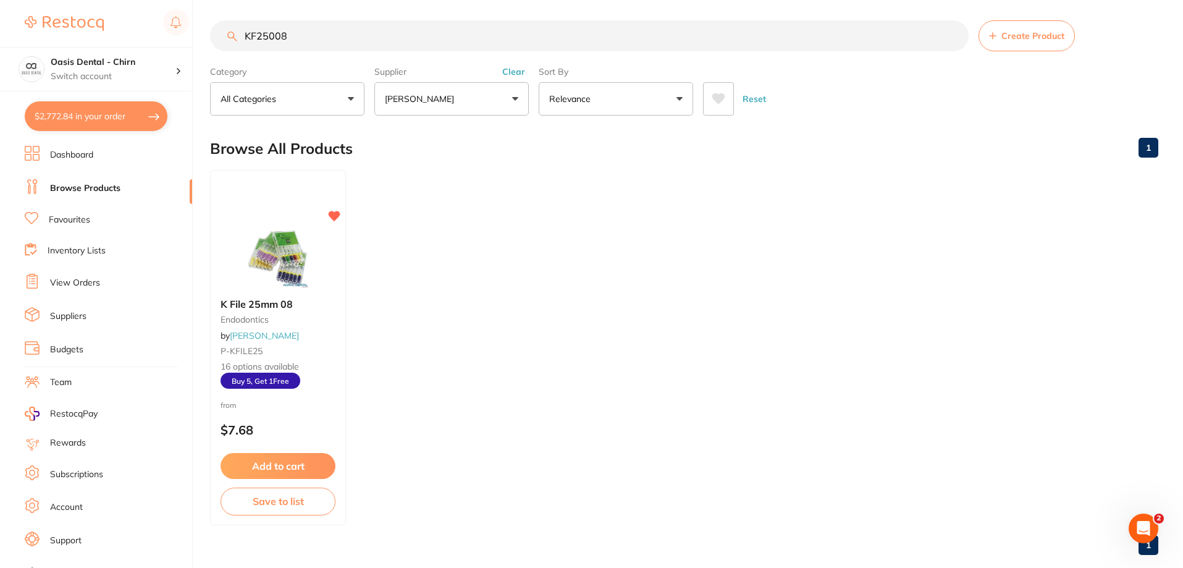
drag, startPoint x: 273, startPoint y: 468, endPoint x: 417, endPoint y: 393, distance: 162.8
click at [276, 467] on button "Add to cart" at bounding box center [278, 466] width 115 height 26
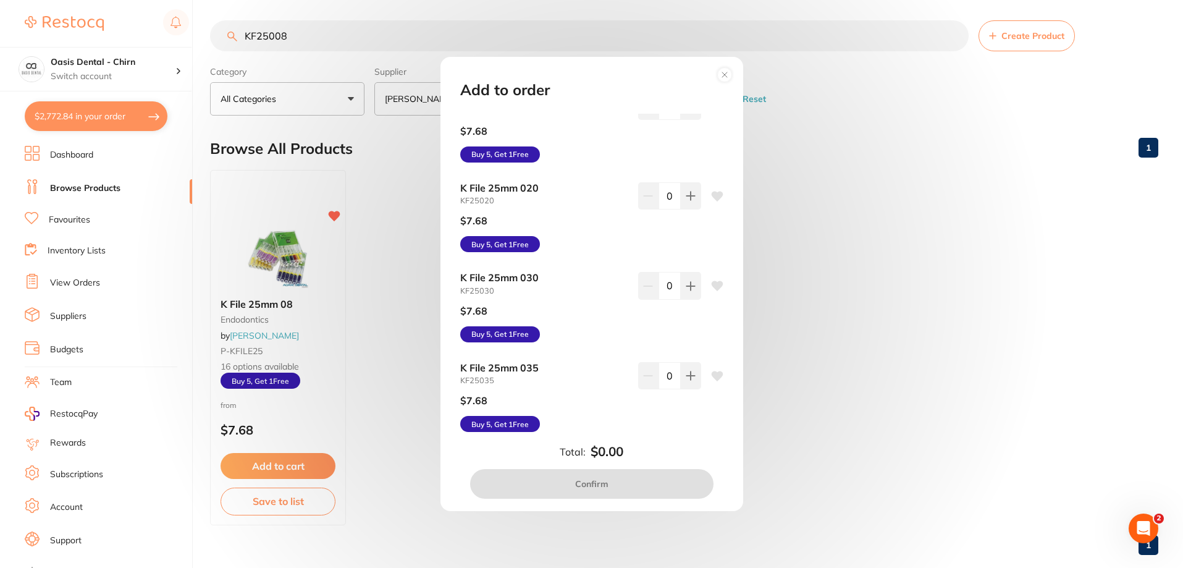
scroll to position [0, 0]
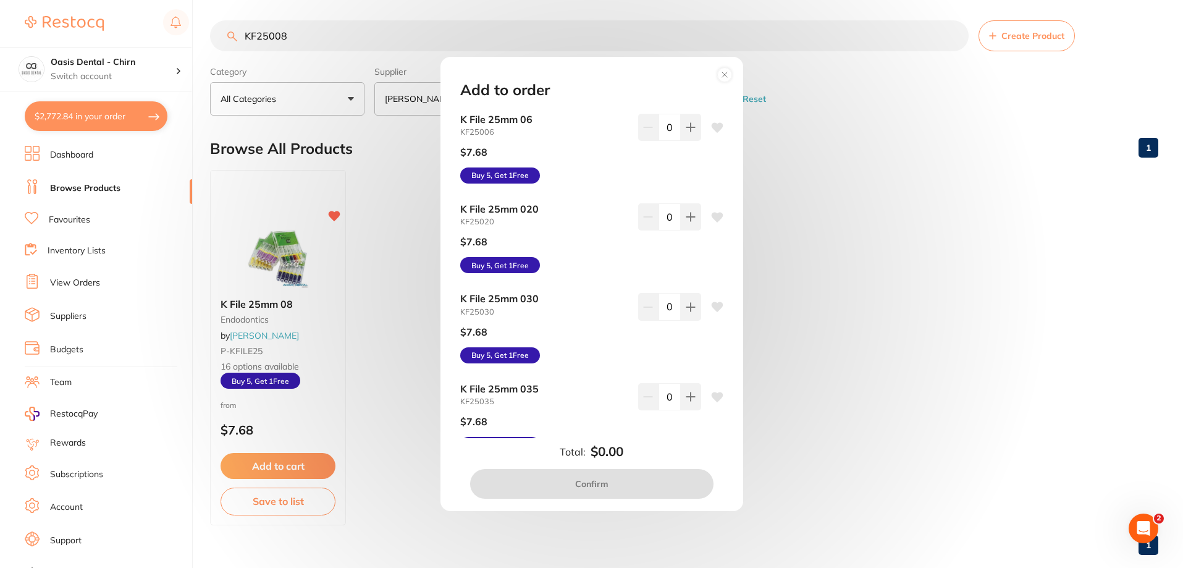
click at [727, 78] on circle at bounding box center [724, 74] width 14 height 14
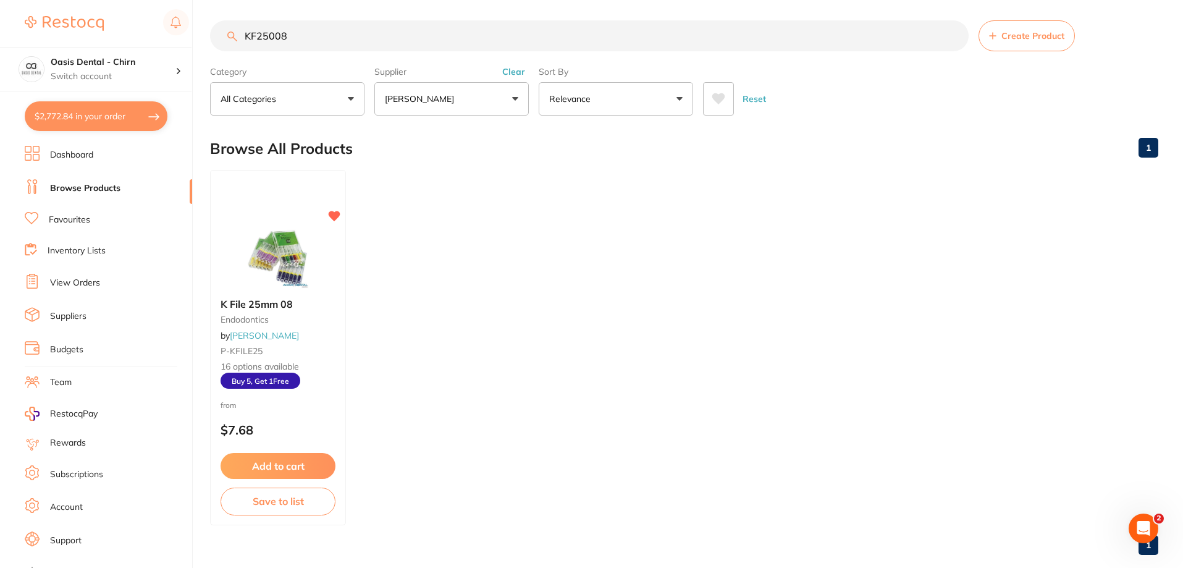
click at [420, 107] on button "[PERSON_NAME]" at bounding box center [451, 98] width 154 height 33
click at [447, 203] on p "[PERSON_NAME]" at bounding box center [459, 205] width 80 height 11
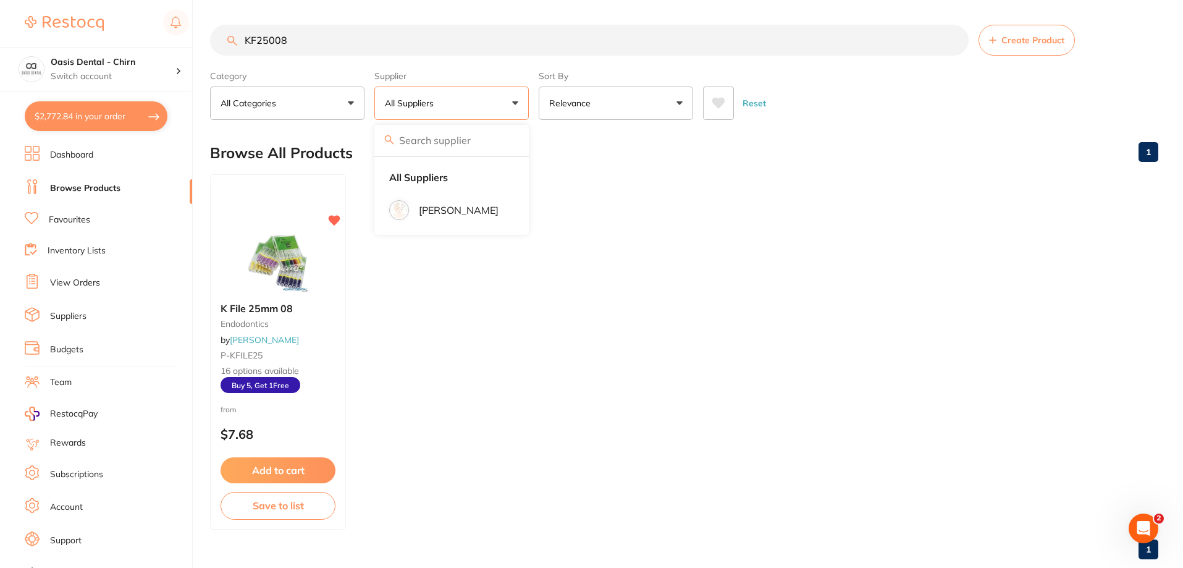
click at [373, 48] on input "KF25008" at bounding box center [589, 40] width 759 height 31
type input "K"
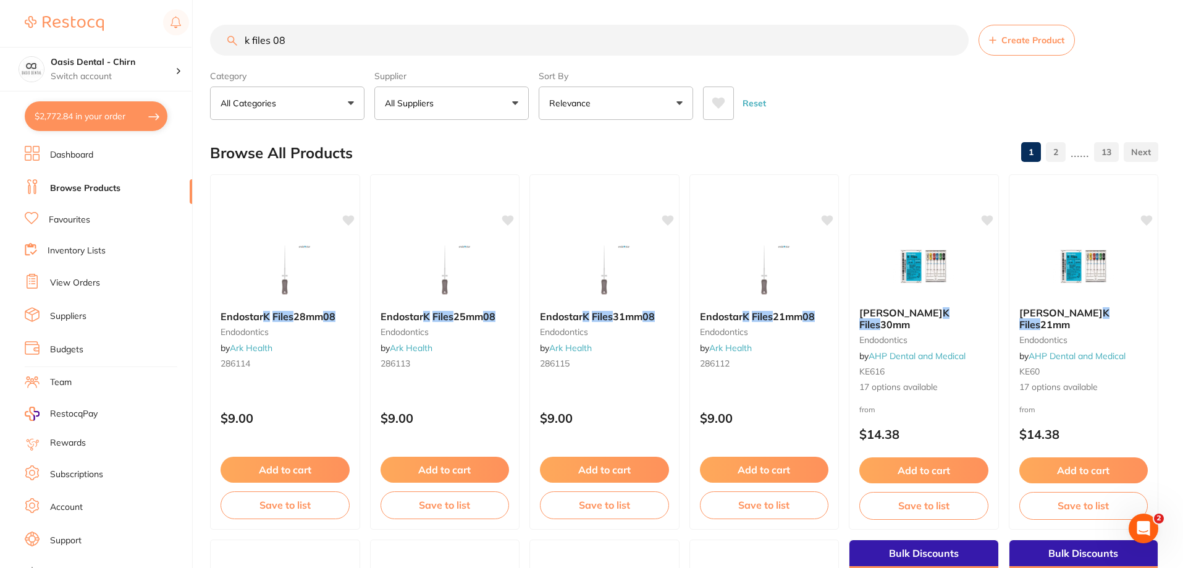
type input "k files 08"
click at [450, 117] on button "All Suppliers" at bounding box center [451, 103] width 154 height 33
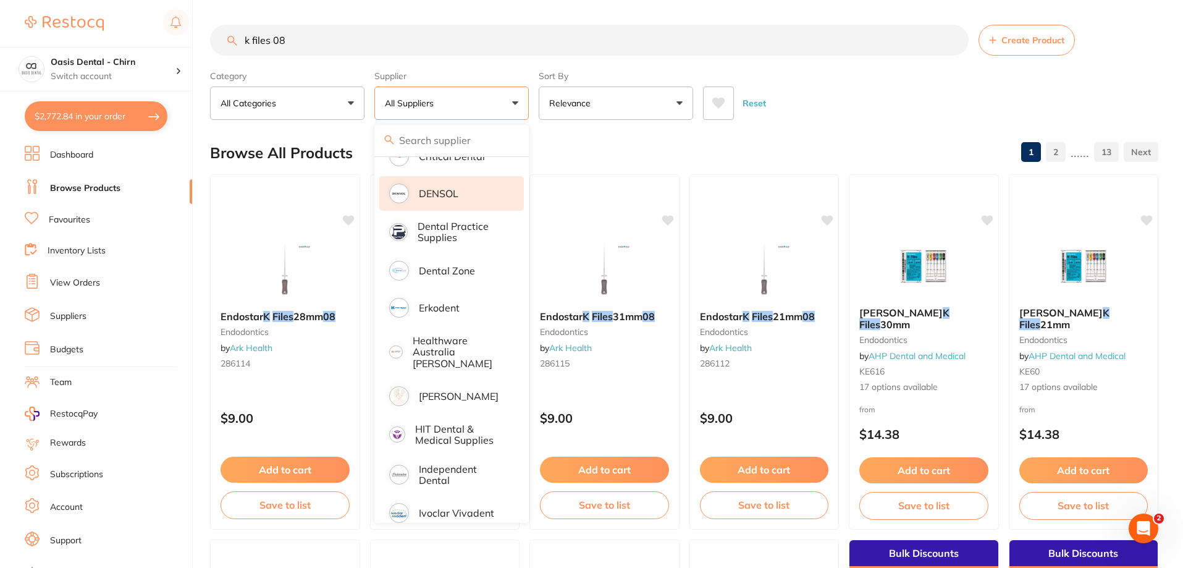
scroll to position [371, 0]
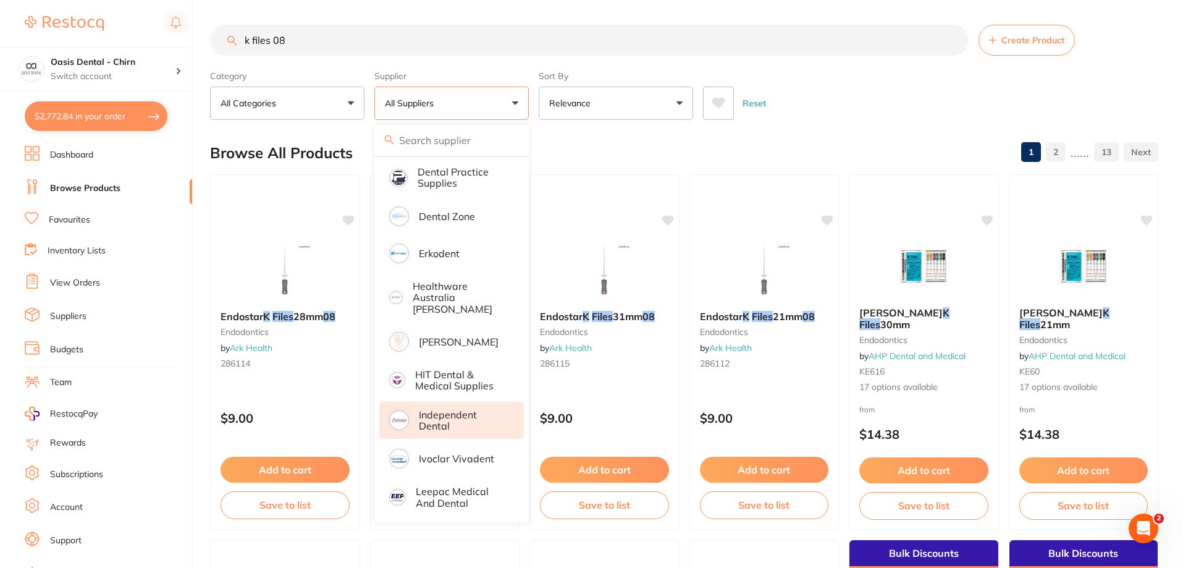
click at [444, 409] on p "Independent Dental" at bounding box center [463, 420] width 88 height 23
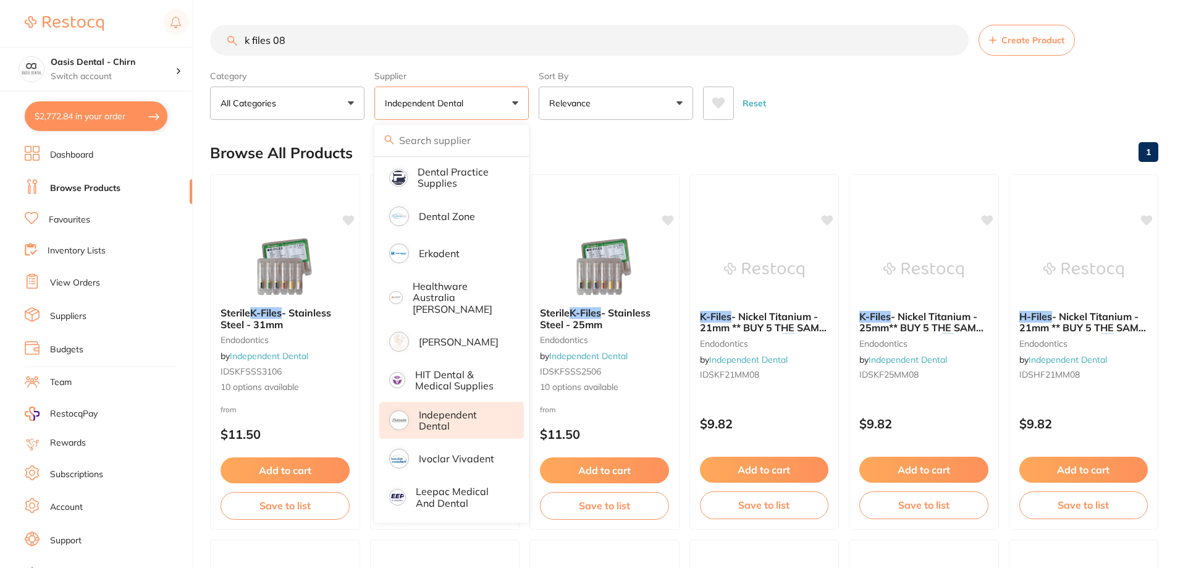
click at [789, 87] on div "Reset" at bounding box center [926, 98] width 446 height 43
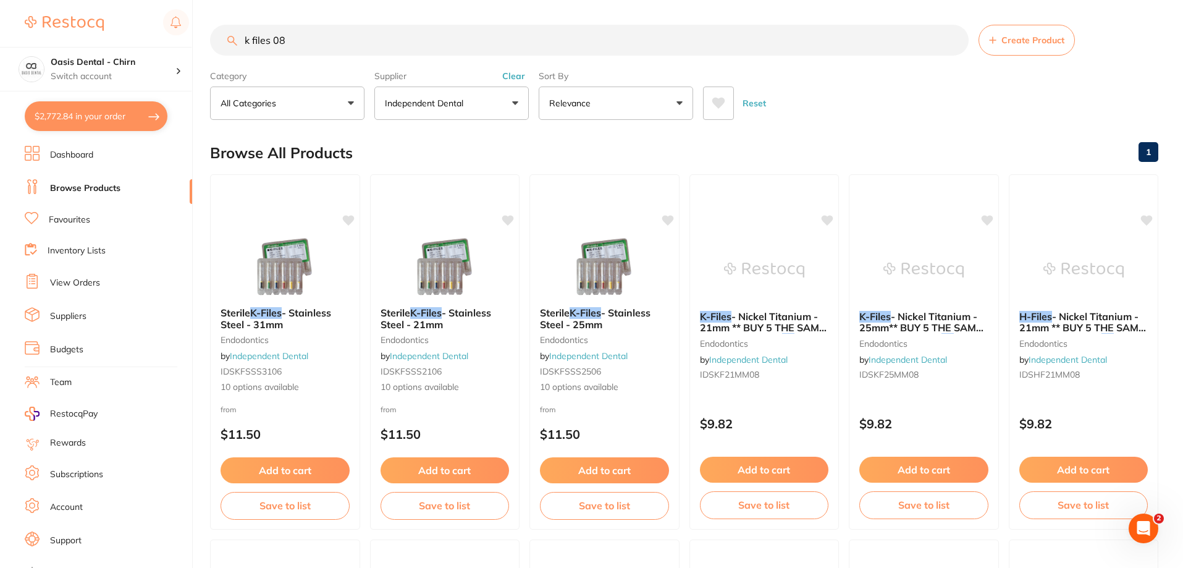
scroll to position [0, 0]
click at [444, 102] on p "Independent Dental" at bounding box center [426, 103] width 83 height 12
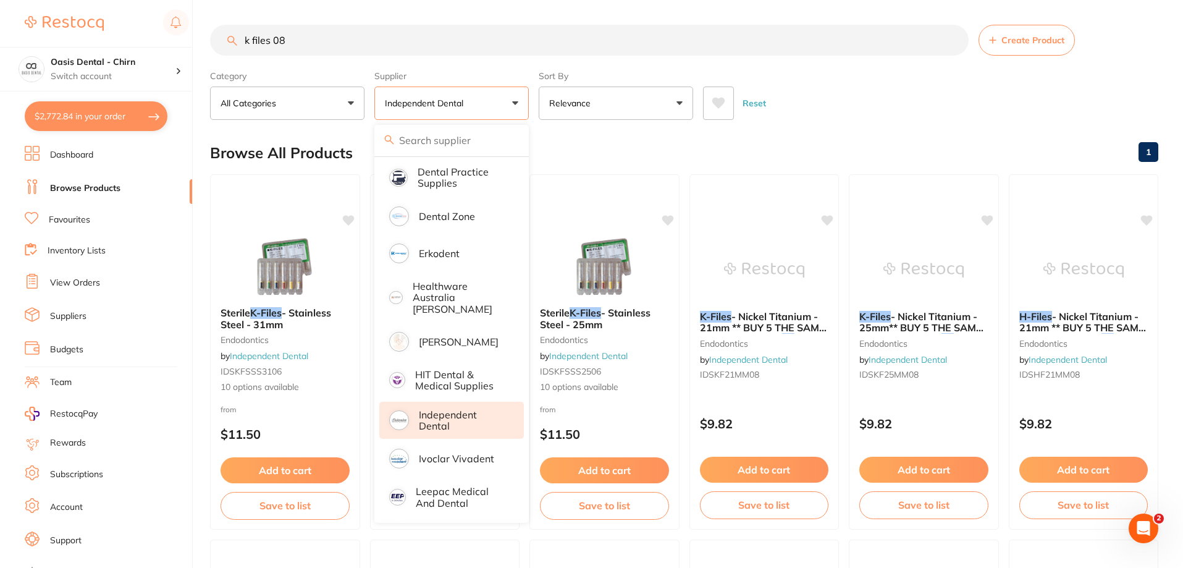
click at [444, 409] on p "Independent Dental" at bounding box center [463, 420] width 88 height 23
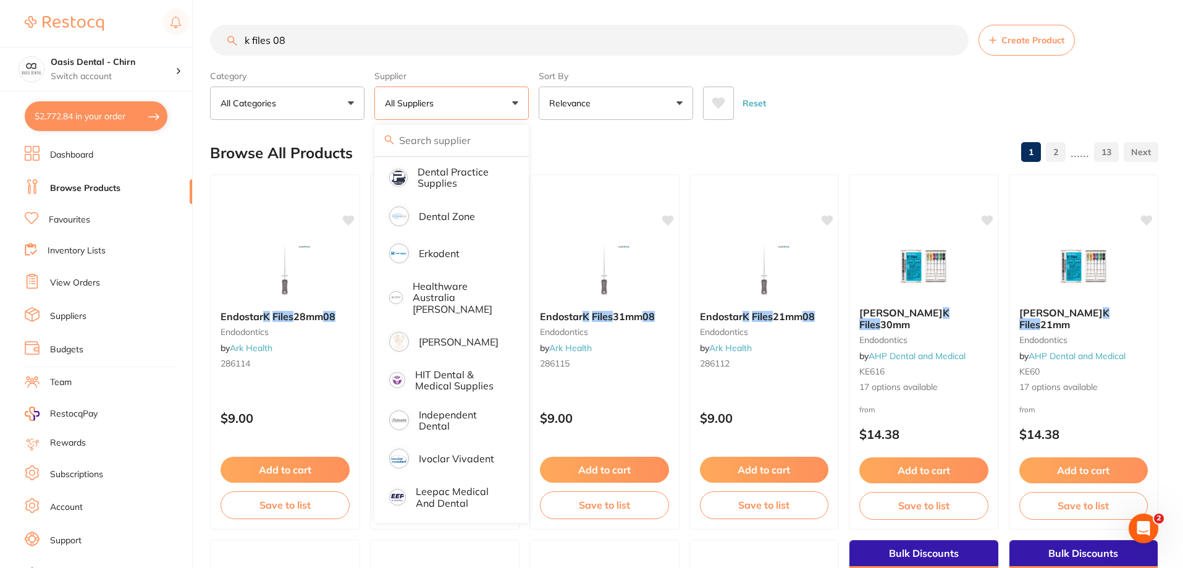
click at [470, 108] on button "All Suppliers" at bounding box center [451, 103] width 154 height 33
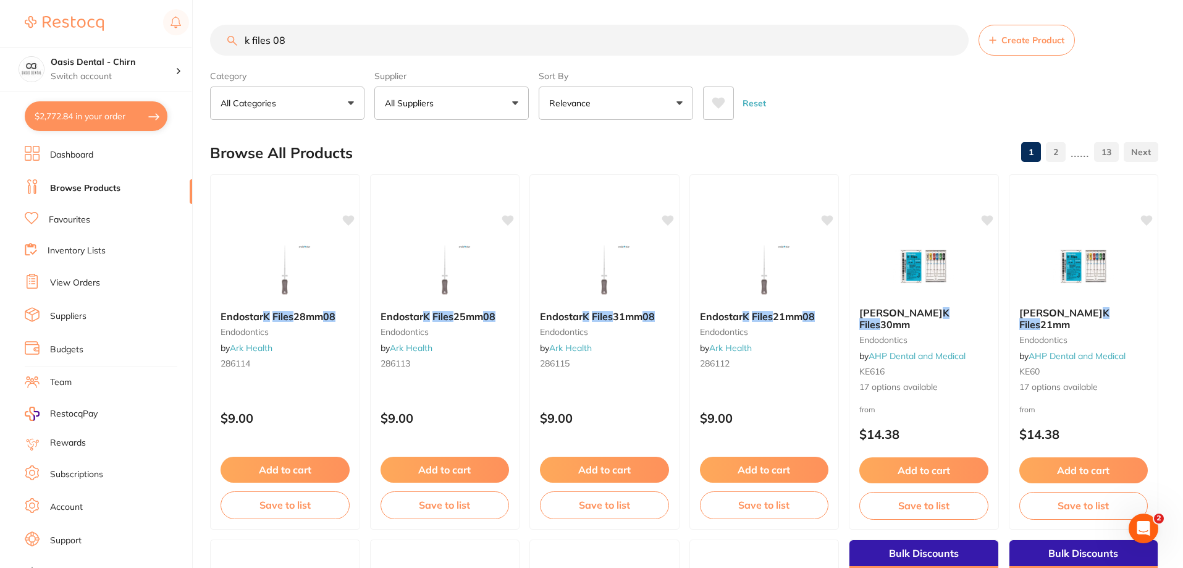
click at [475, 103] on button "All Suppliers" at bounding box center [451, 103] width 154 height 33
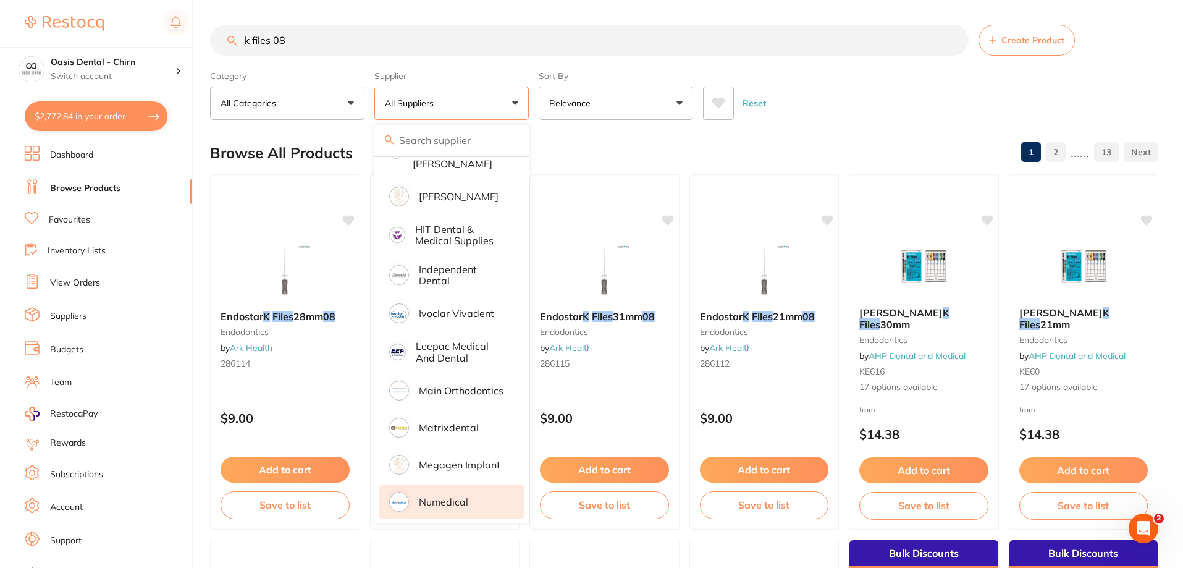
scroll to position [493, 0]
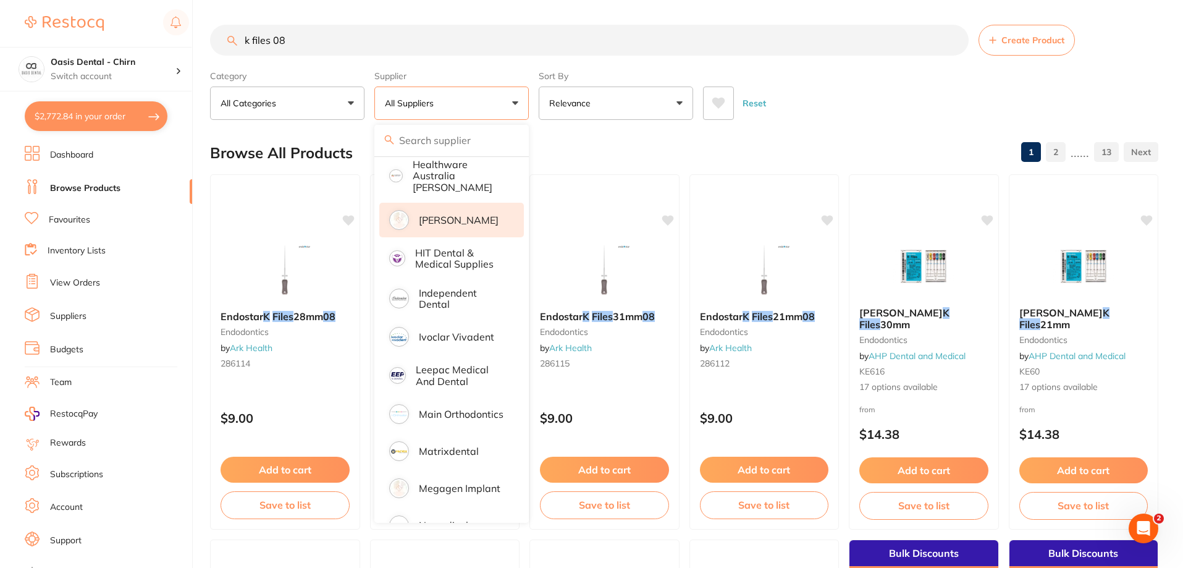
click at [454, 218] on p "[PERSON_NAME]" at bounding box center [459, 219] width 80 height 11
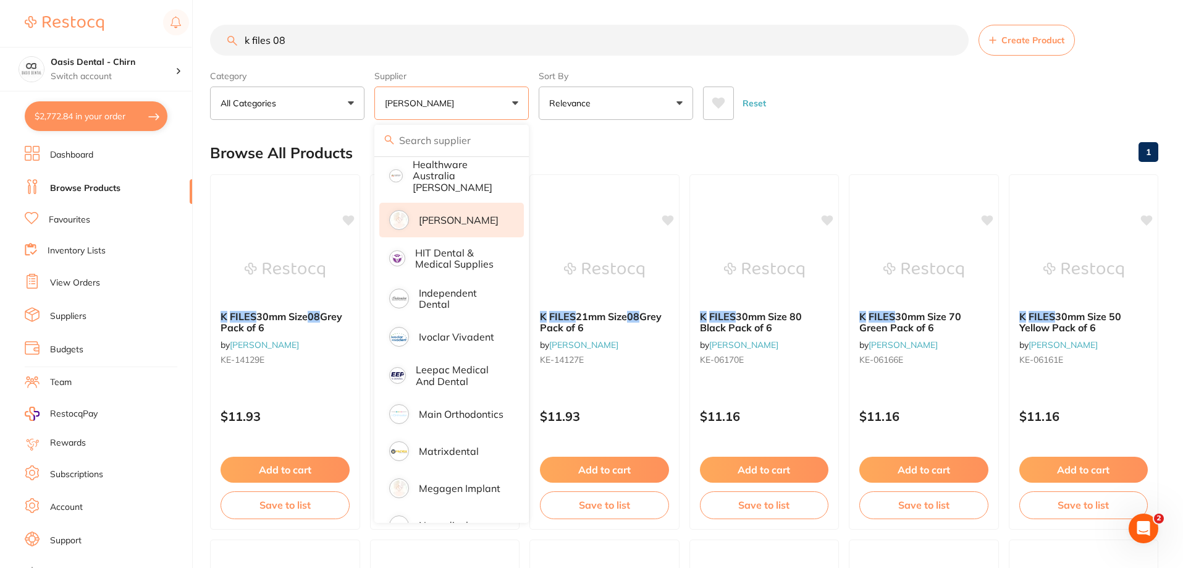
click at [847, 111] on div "Reset" at bounding box center [926, 98] width 446 height 43
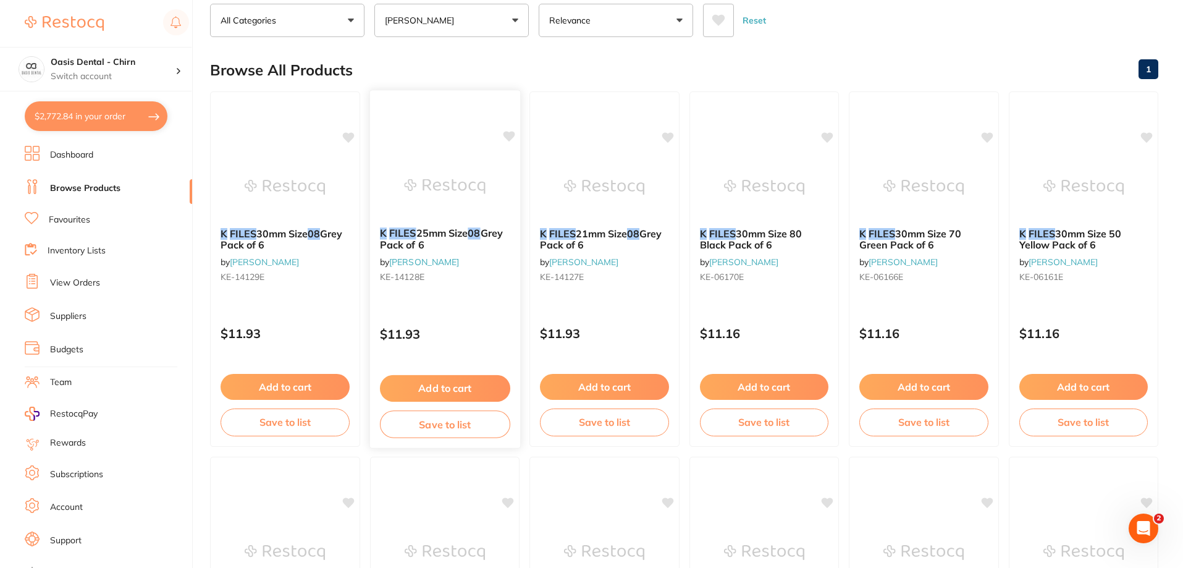
scroll to position [0, 0]
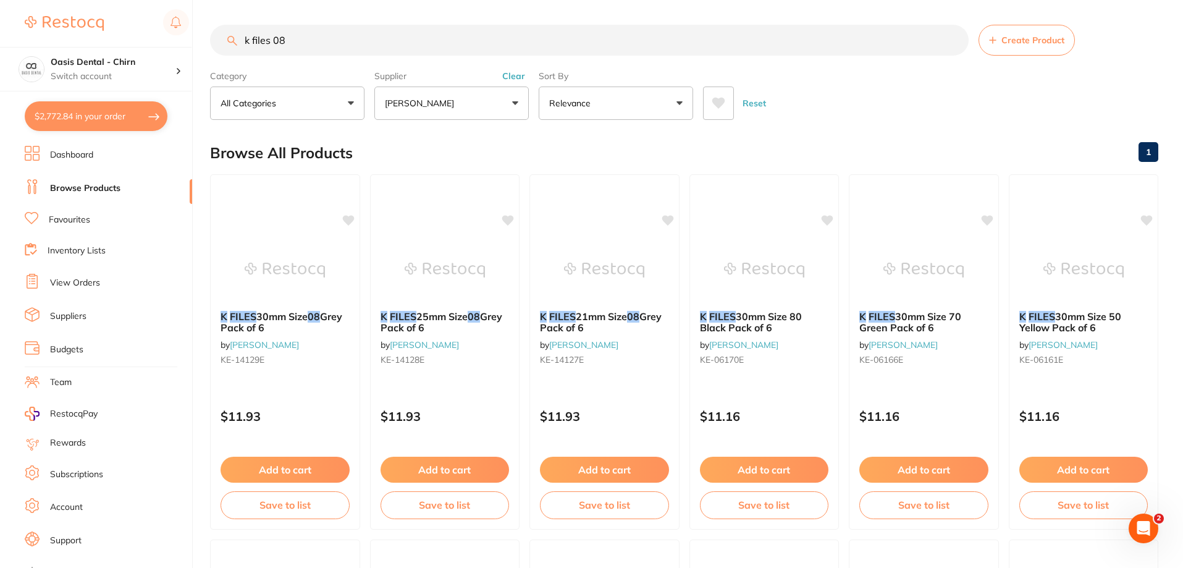
click at [433, 101] on p "[PERSON_NAME]" at bounding box center [422, 103] width 74 height 12
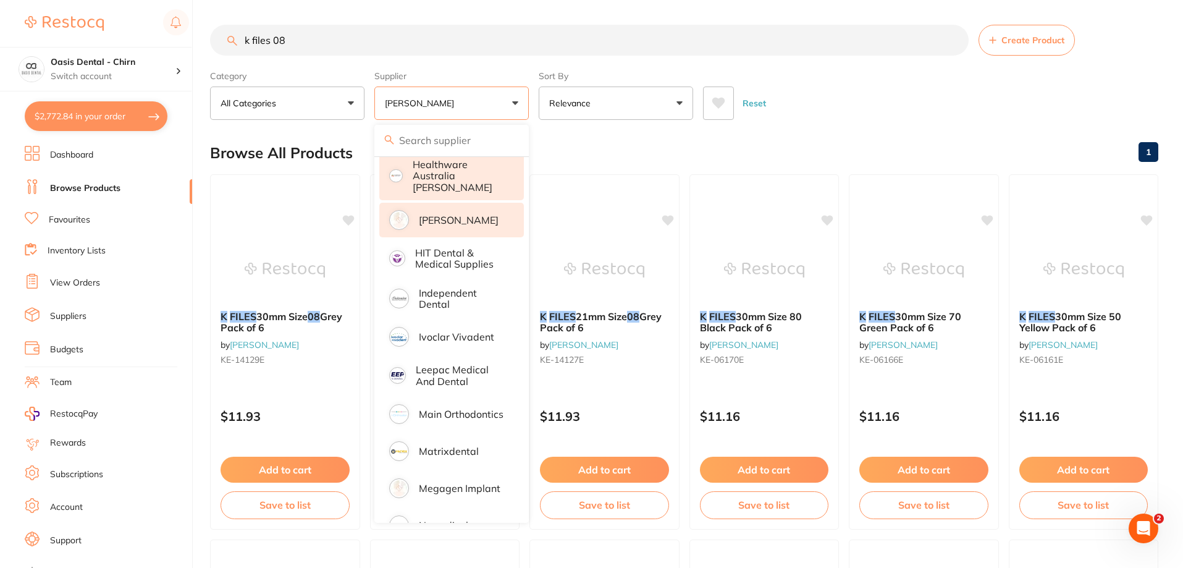
drag, startPoint x: 466, startPoint y: 221, endPoint x: 477, endPoint y: 186, distance: 36.3
click at [467, 221] on p "[PERSON_NAME]" at bounding box center [459, 219] width 80 height 11
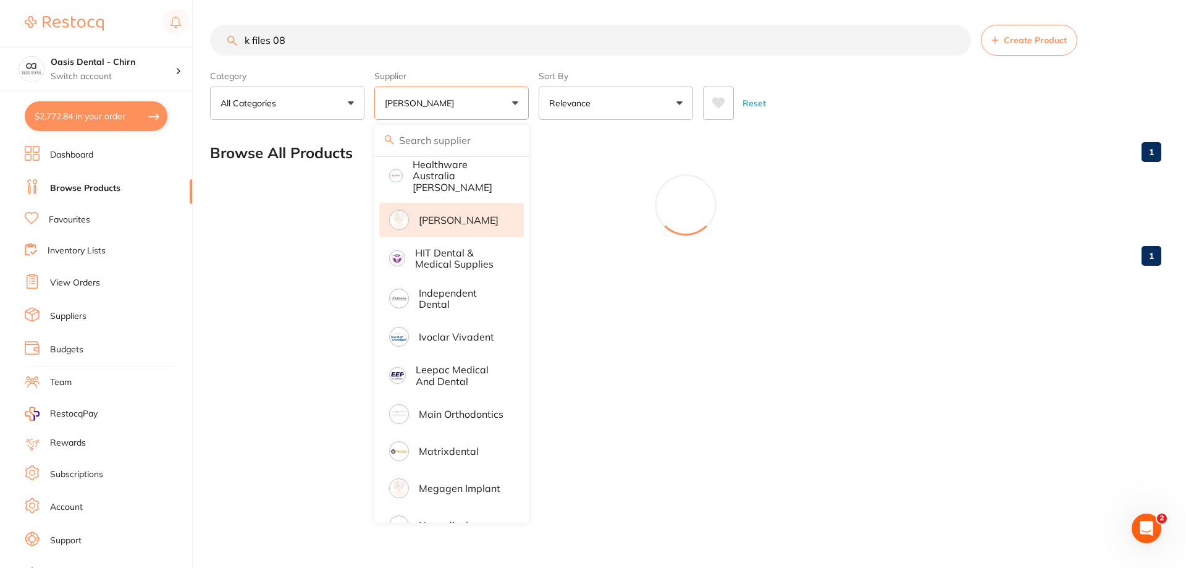
click at [486, 108] on button "[PERSON_NAME]" at bounding box center [451, 103] width 154 height 33
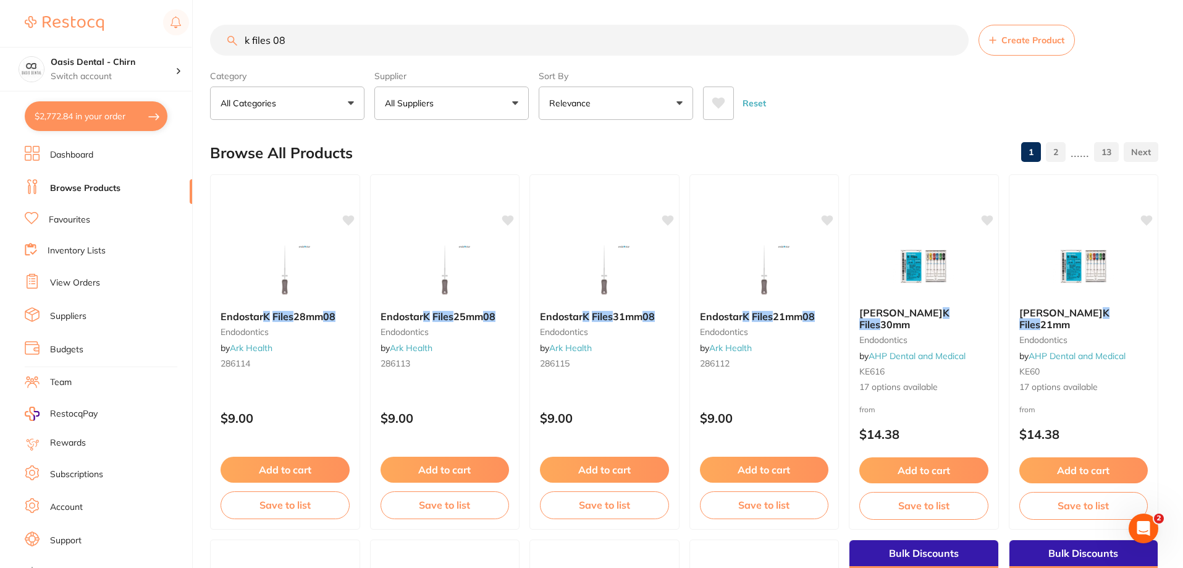
click at [488, 105] on button "All Suppliers" at bounding box center [451, 103] width 154 height 33
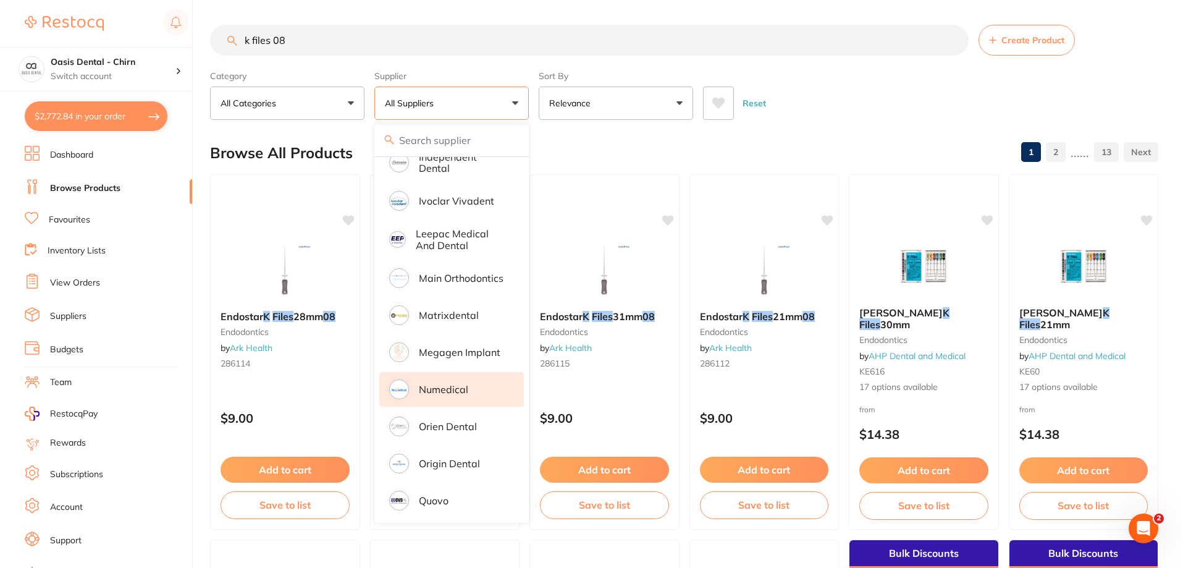
scroll to position [554, 0]
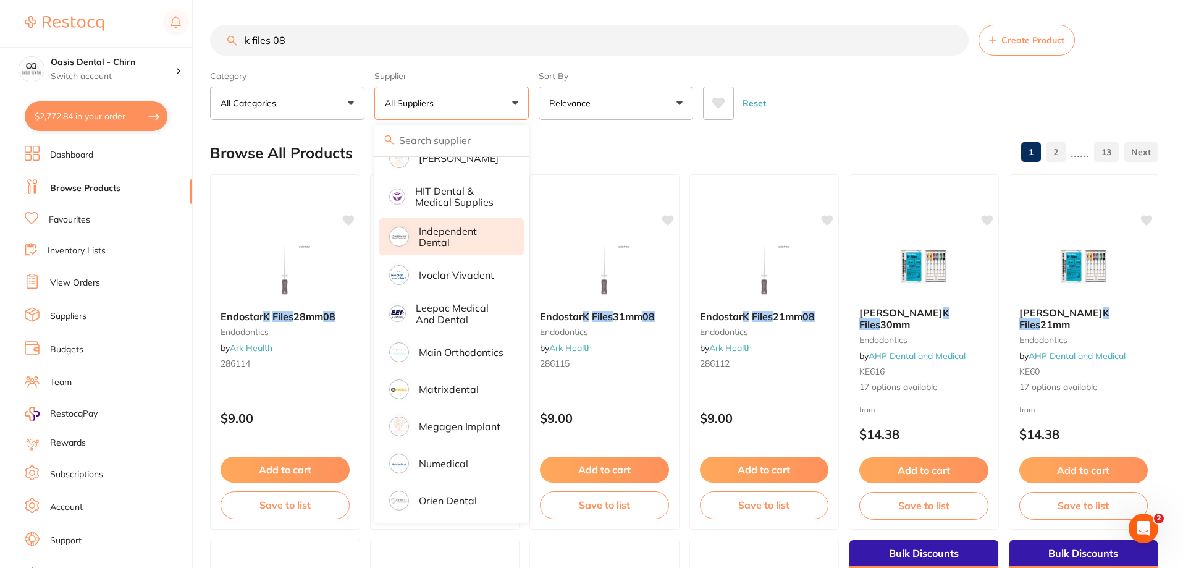
click at [462, 218] on li "Independent Dental" at bounding box center [451, 237] width 145 height 38
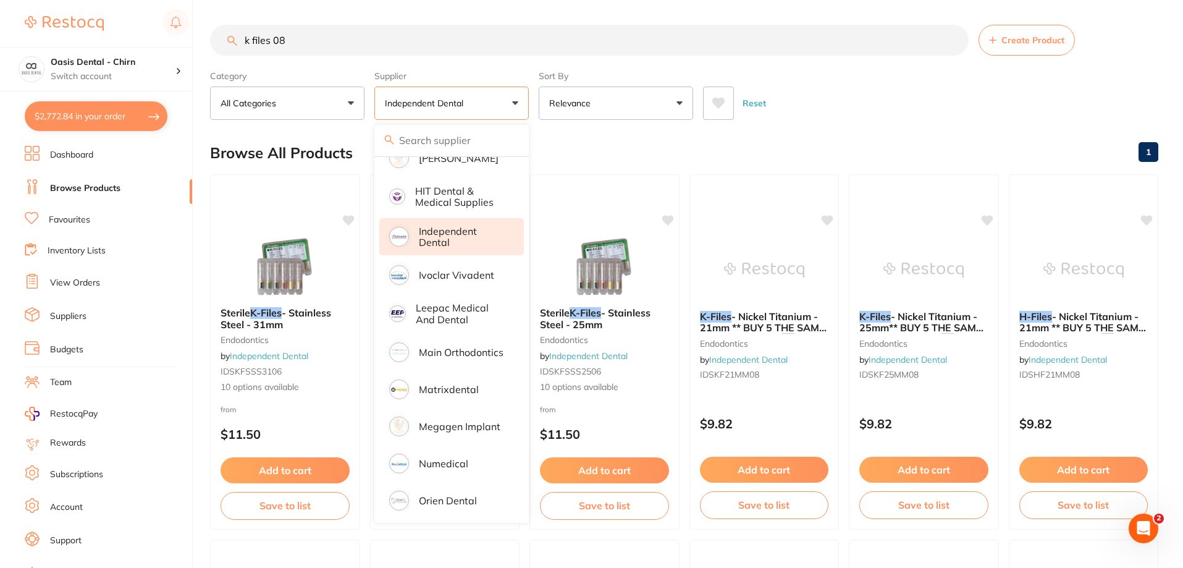
scroll to position [0, 0]
click at [808, 109] on div "Reset" at bounding box center [926, 98] width 446 height 43
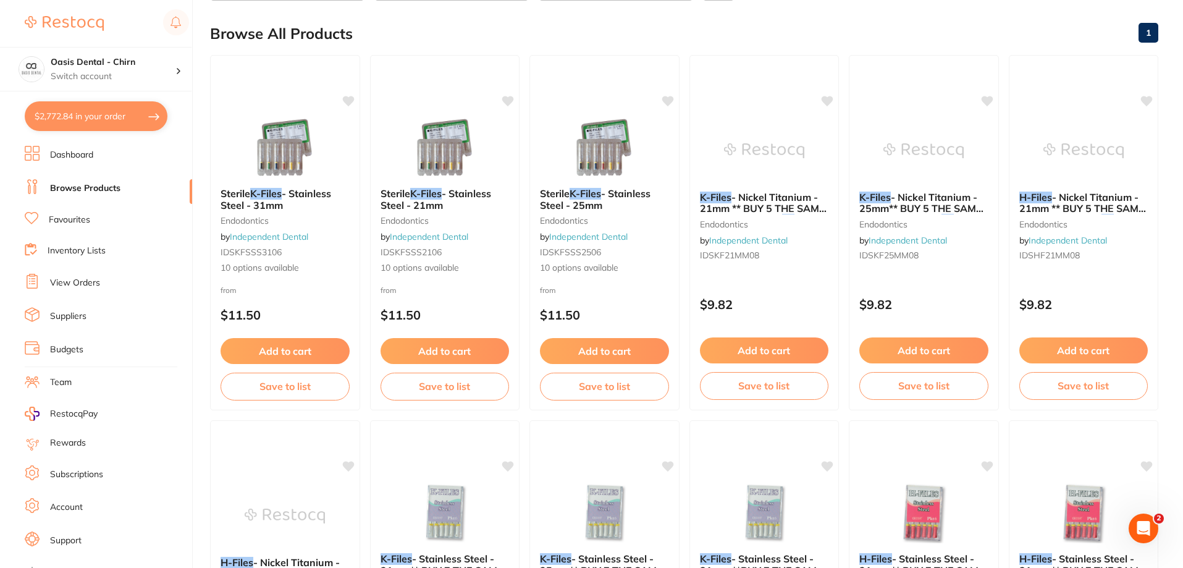
scroll to position [15, 0]
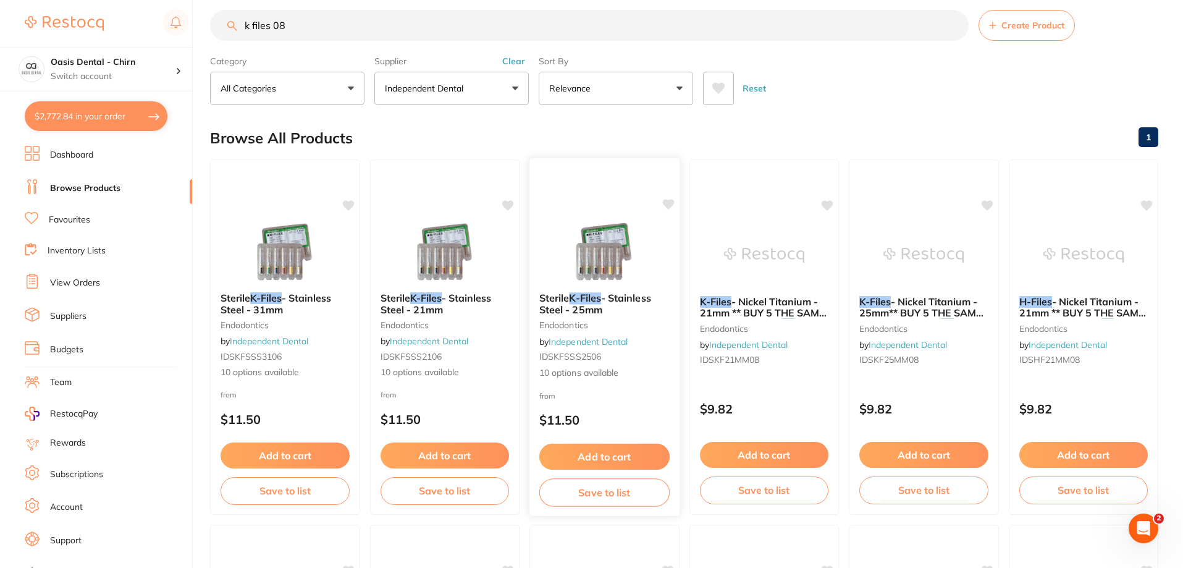
click at [602, 264] on img at bounding box center [604, 251] width 81 height 62
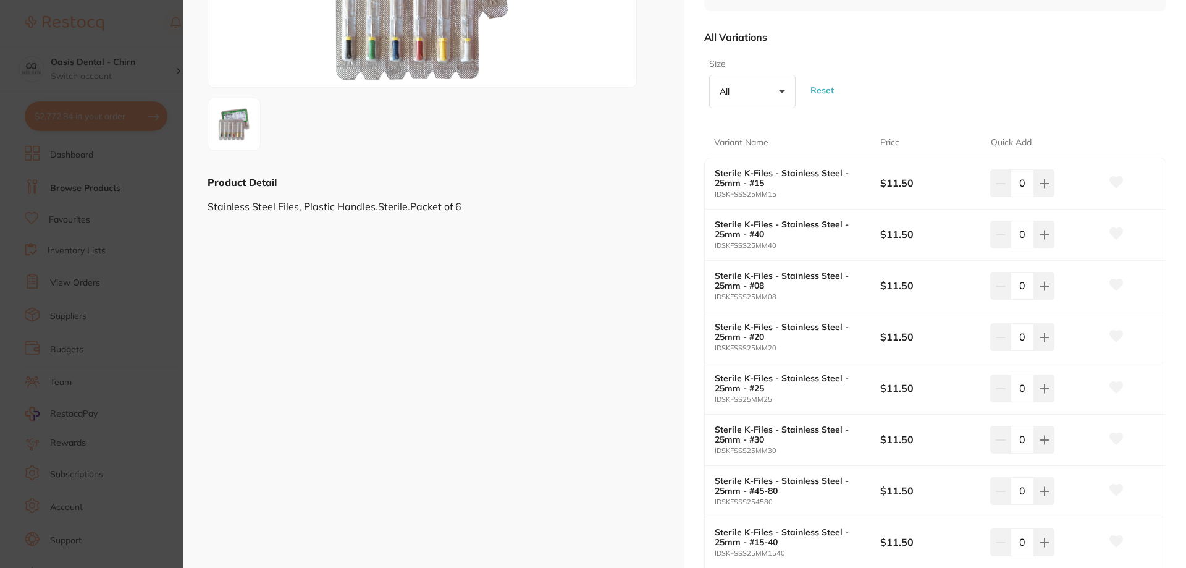
scroll to position [247, 0]
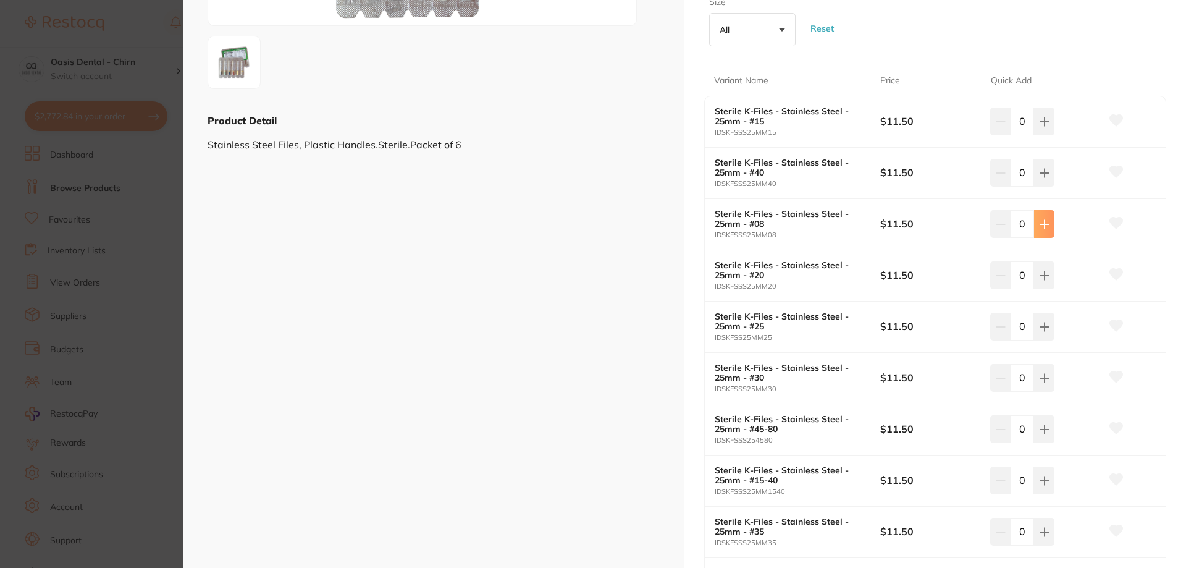
click at [1047, 217] on button at bounding box center [1044, 223] width 20 height 27
type input "1"
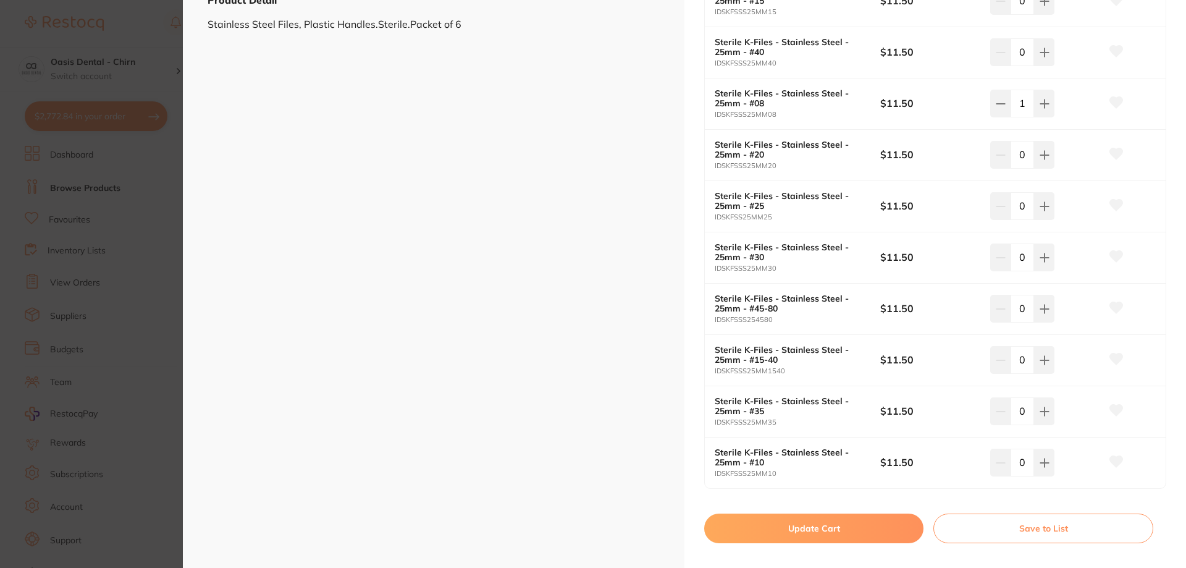
scroll to position [371, 0]
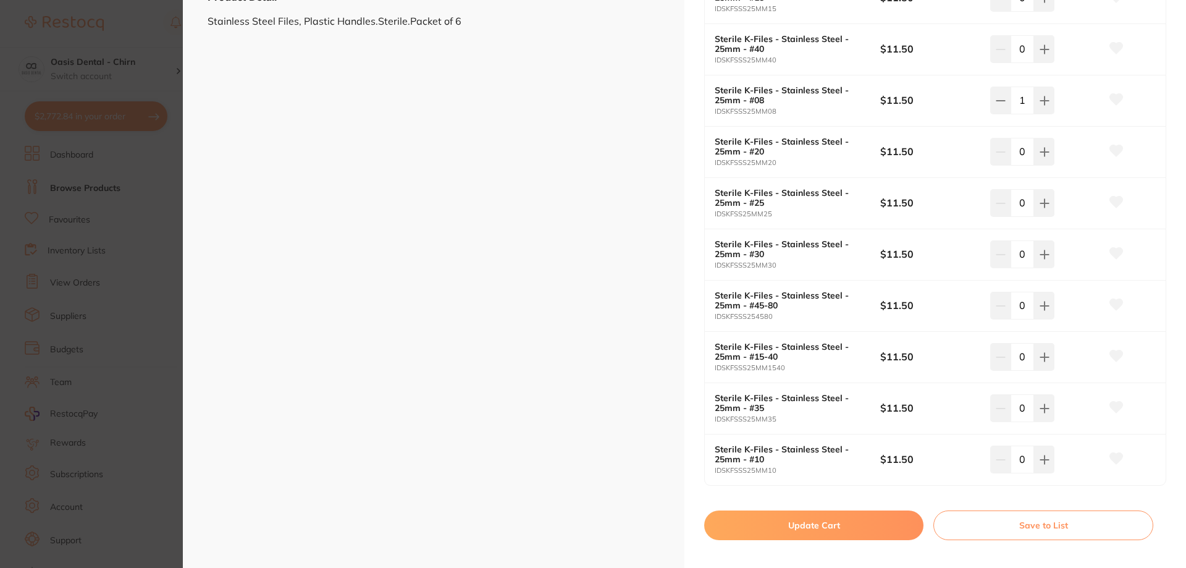
drag, startPoint x: 798, startPoint y: 520, endPoint x: 755, endPoint y: 412, distance: 117.0
click at [799, 520] on button "Update Cart" at bounding box center [813, 525] width 219 height 30
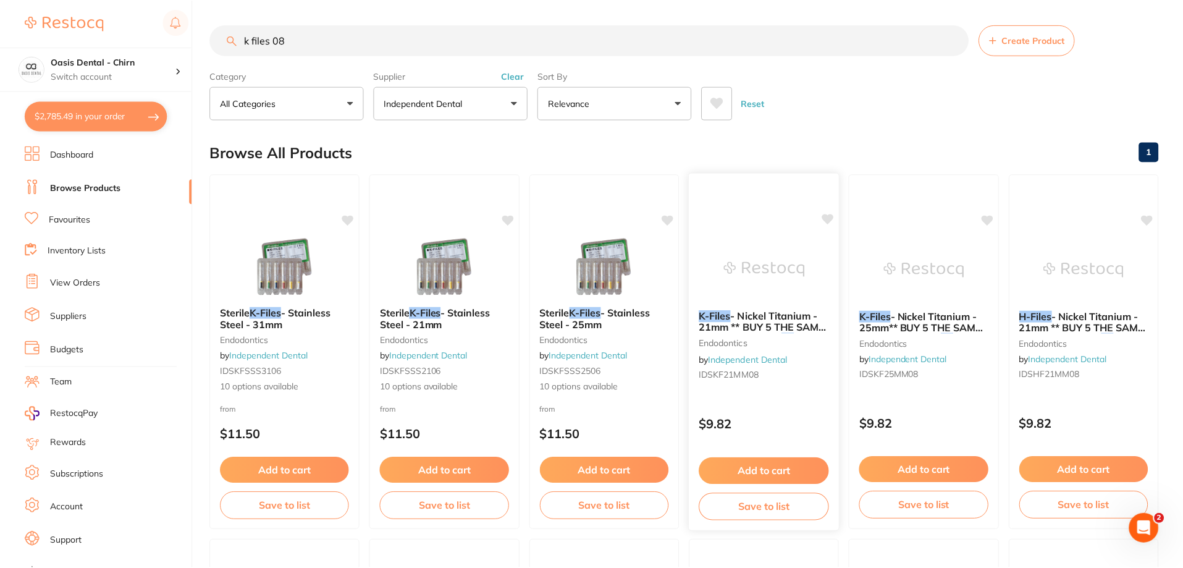
scroll to position [15, 0]
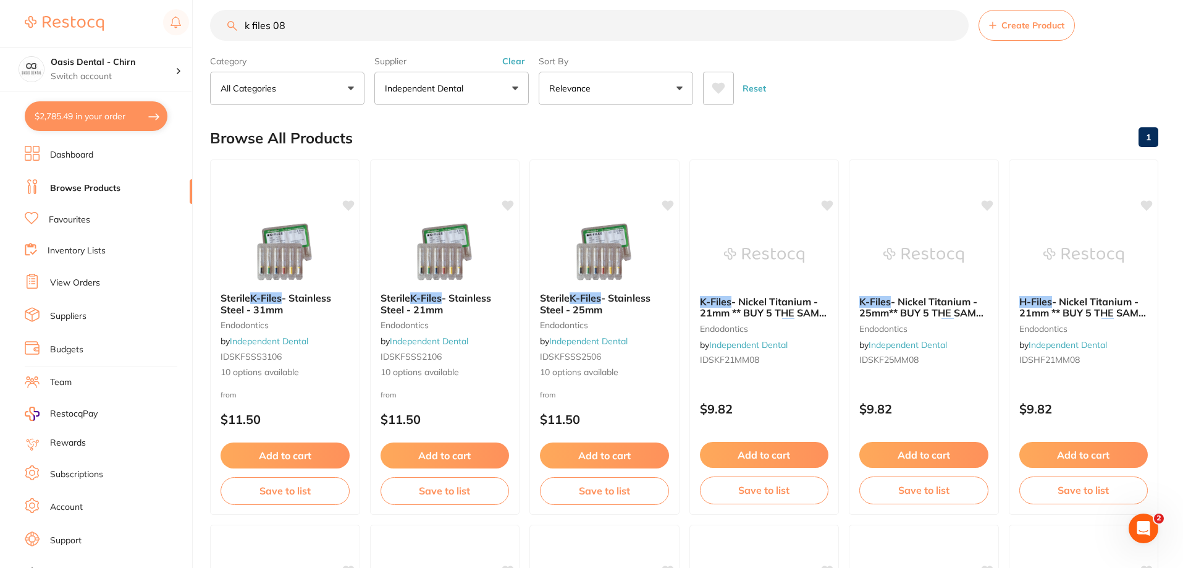
click at [362, 34] on input "k files 08" at bounding box center [589, 25] width 759 height 31
type input "k"
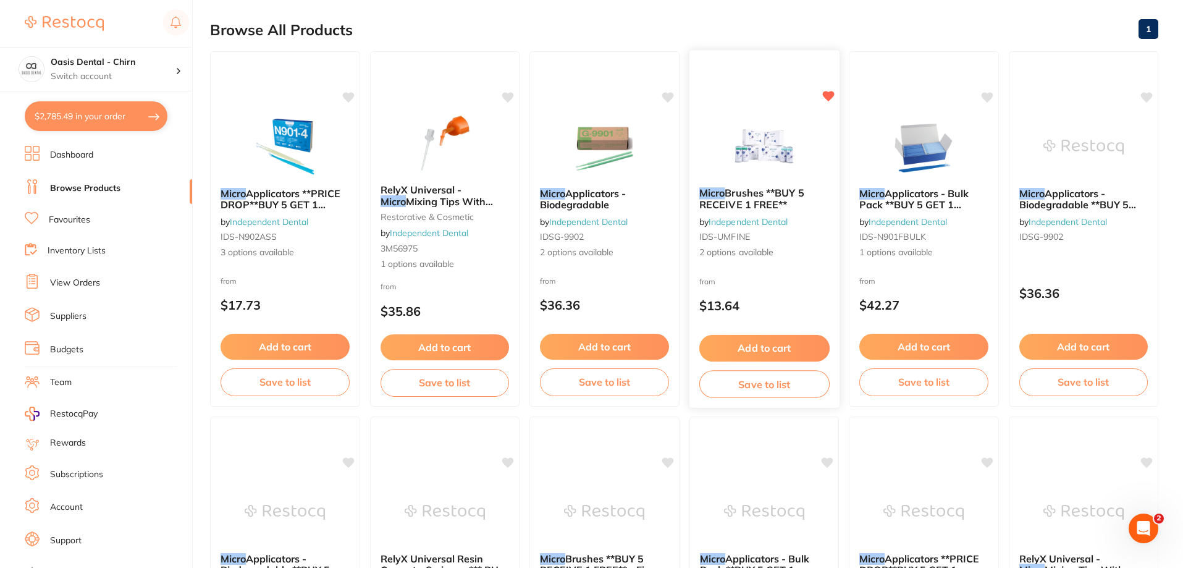
scroll to position [0, 0]
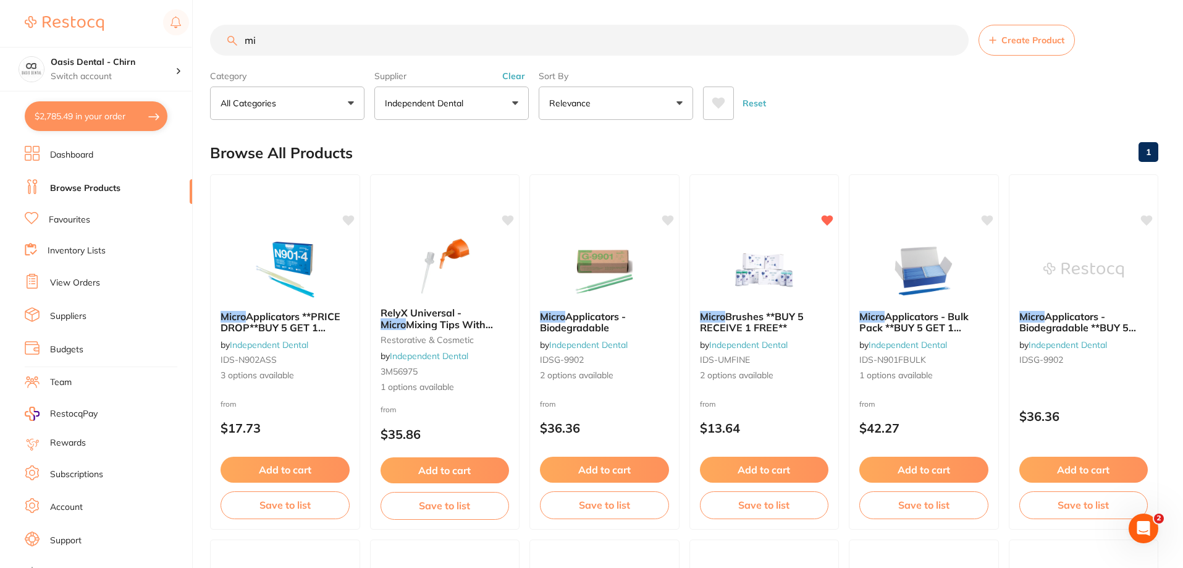
type input "m"
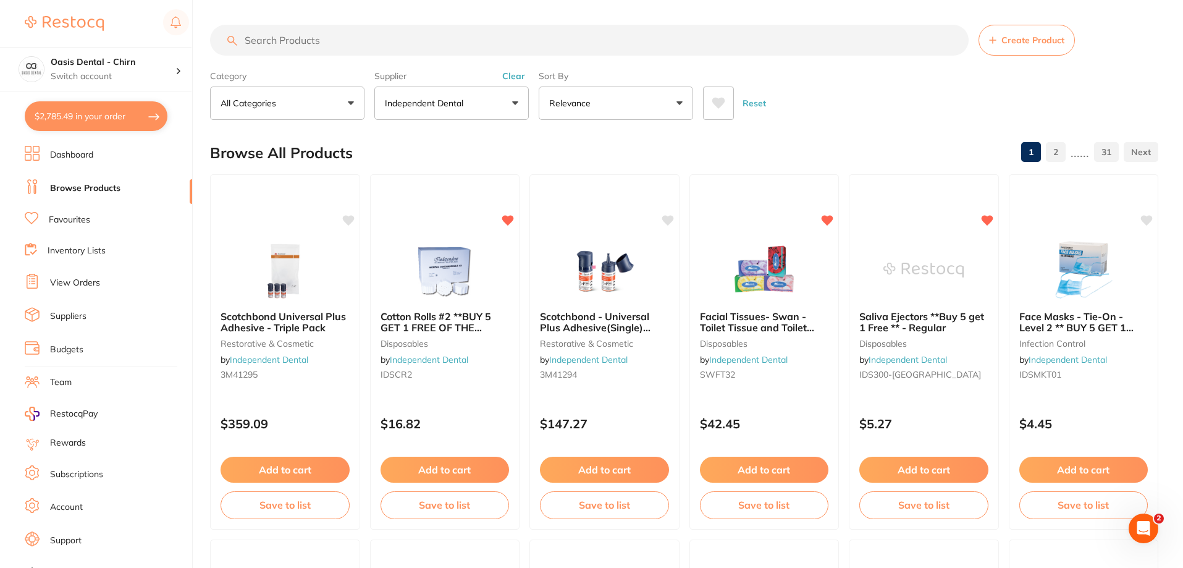
drag, startPoint x: 336, startPoint y: 43, endPoint x: 342, endPoint y: 39, distance: 7.5
click at [338, 42] on input "search" at bounding box center [589, 40] width 759 height 31
type input "micro brush"
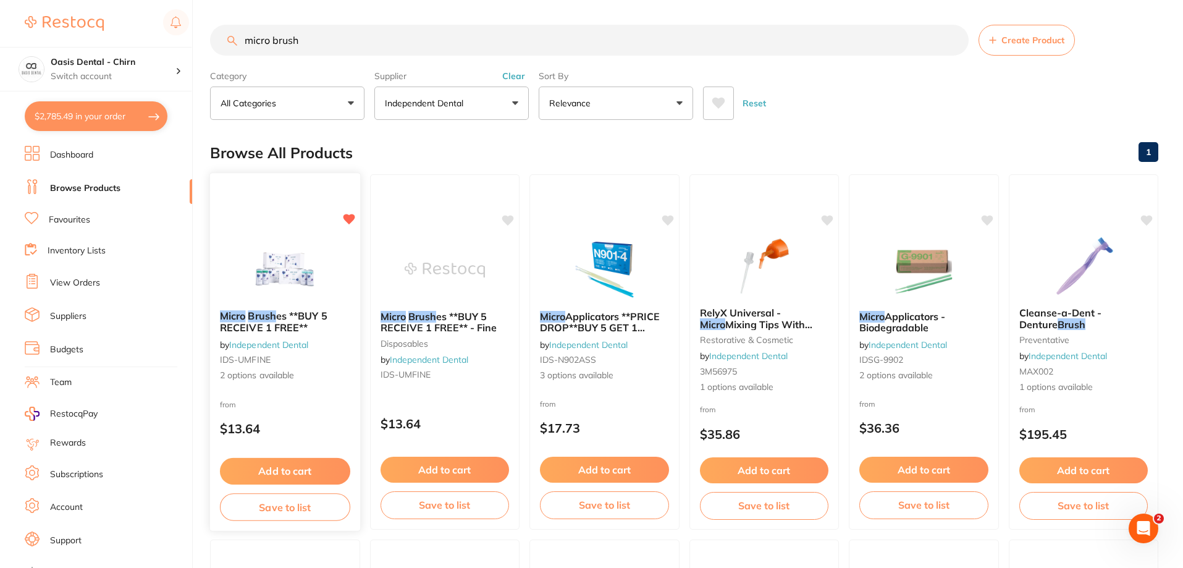
click at [276, 275] on img at bounding box center [285, 269] width 81 height 62
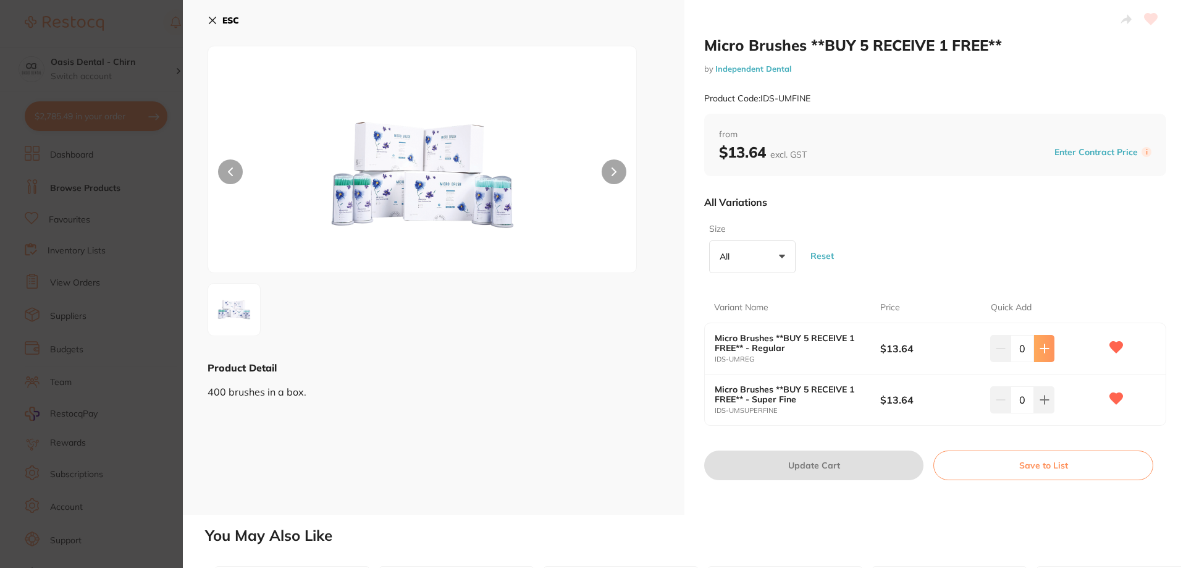
click at [1049, 349] on button at bounding box center [1044, 348] width 20 height 27
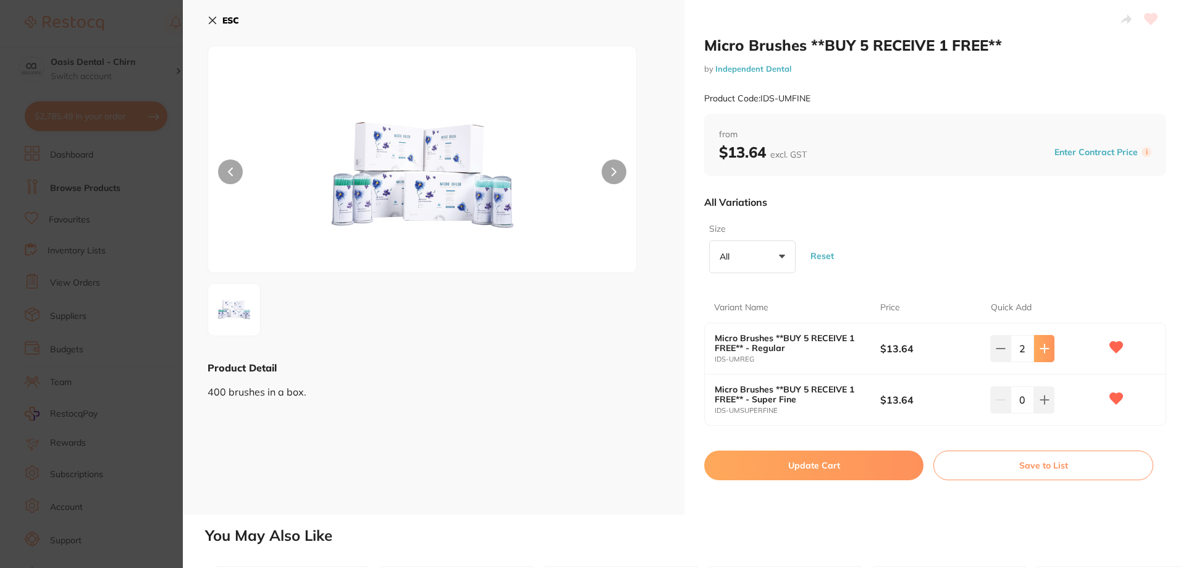
click at [1049, 349] on button at bounding box center [1044, 348] width 20 height 27
type input "5"
click at [851, 464] on button "Update Cart" at bounding box center [813, 465] width 219 height 30
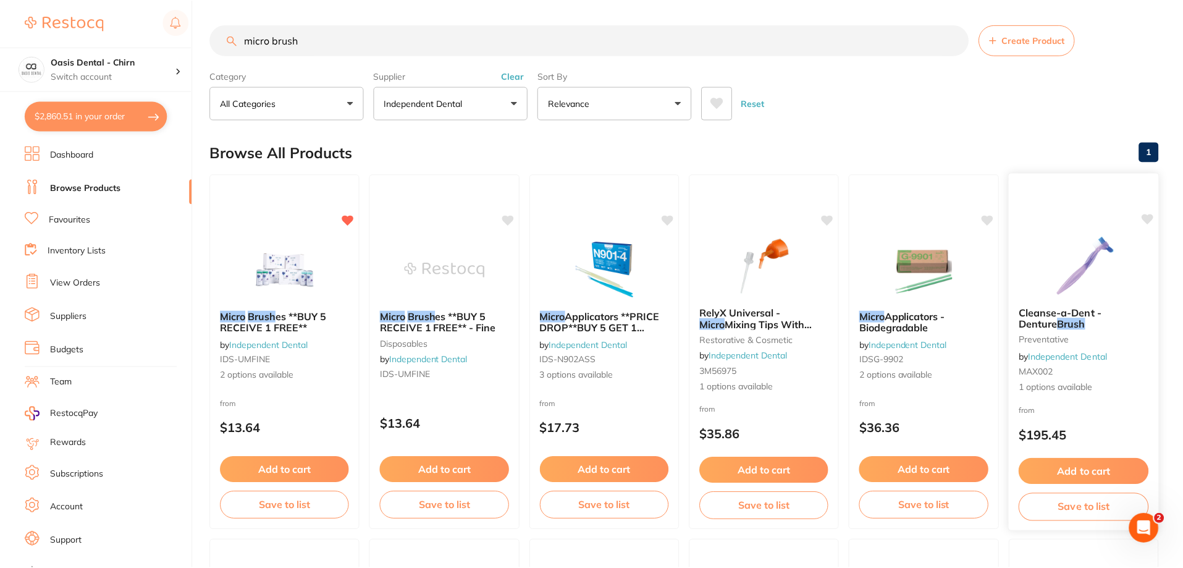
scroll to position [6, 0]
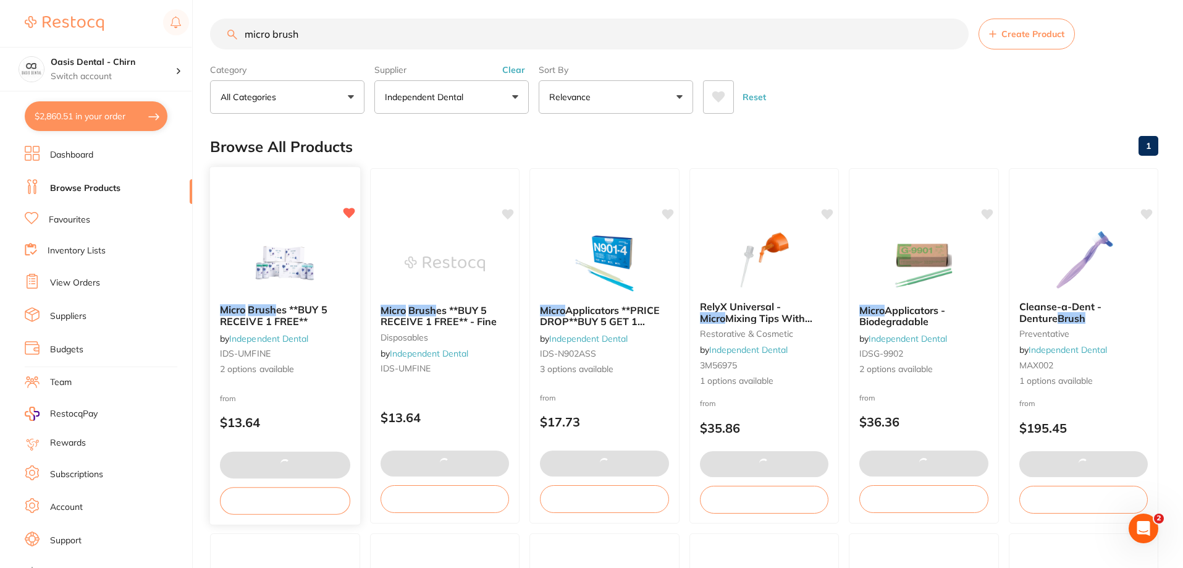
click at [292, 262] on img at bounding box center [285, 263] width 81 height 62
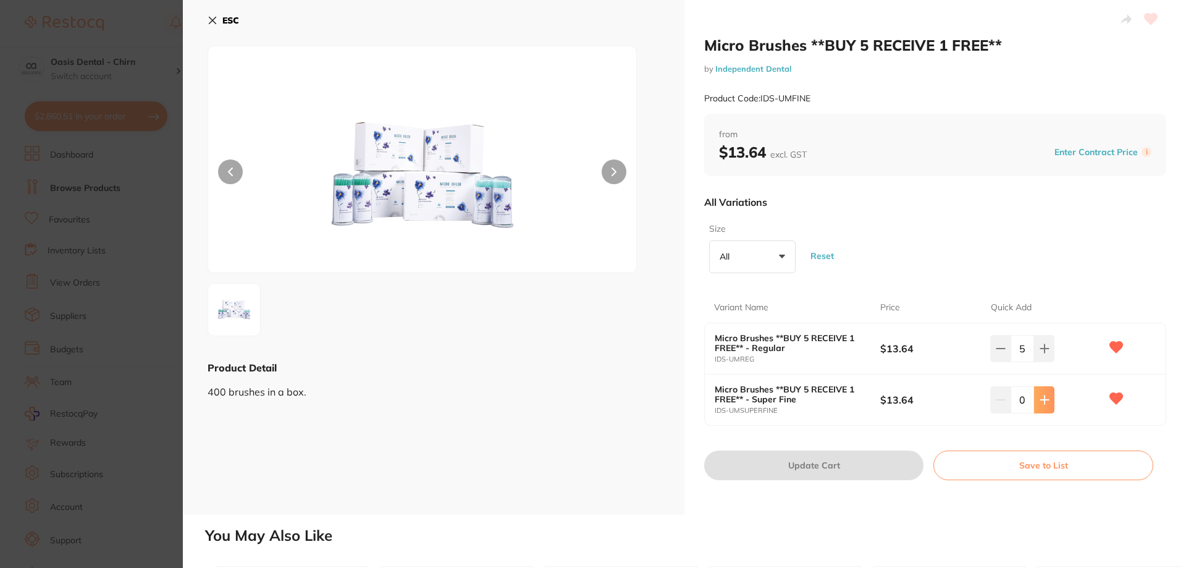
click at [1042, 403] on icon at bounding box center [1045, 400] width 10 height 10
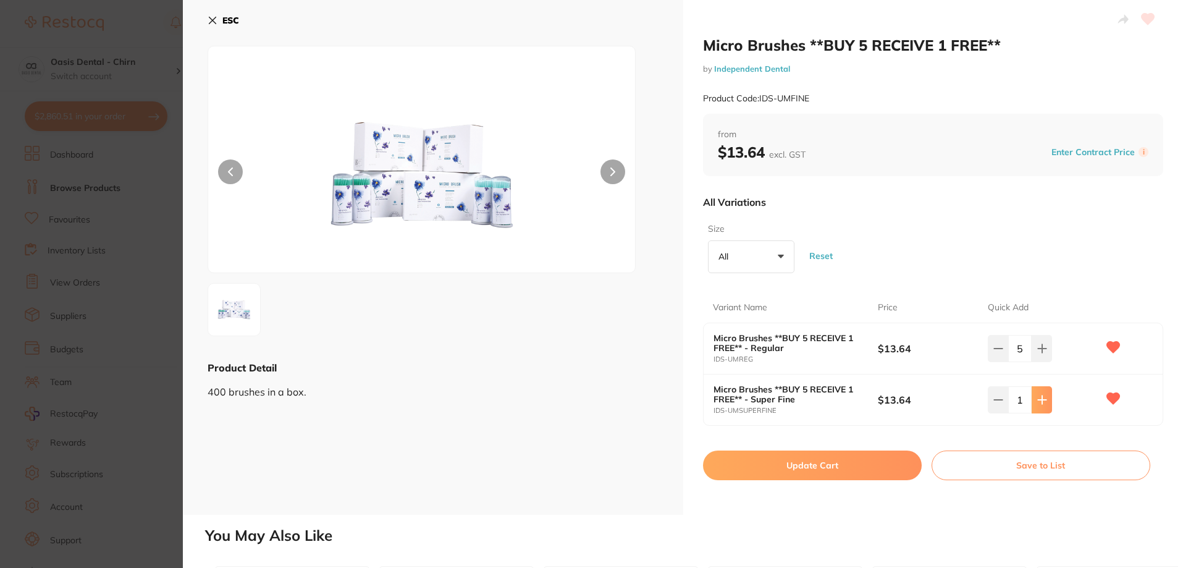
click at [1042, 403] on icon at bounding box center [1043, 400] width 10 height 10
type input "5"
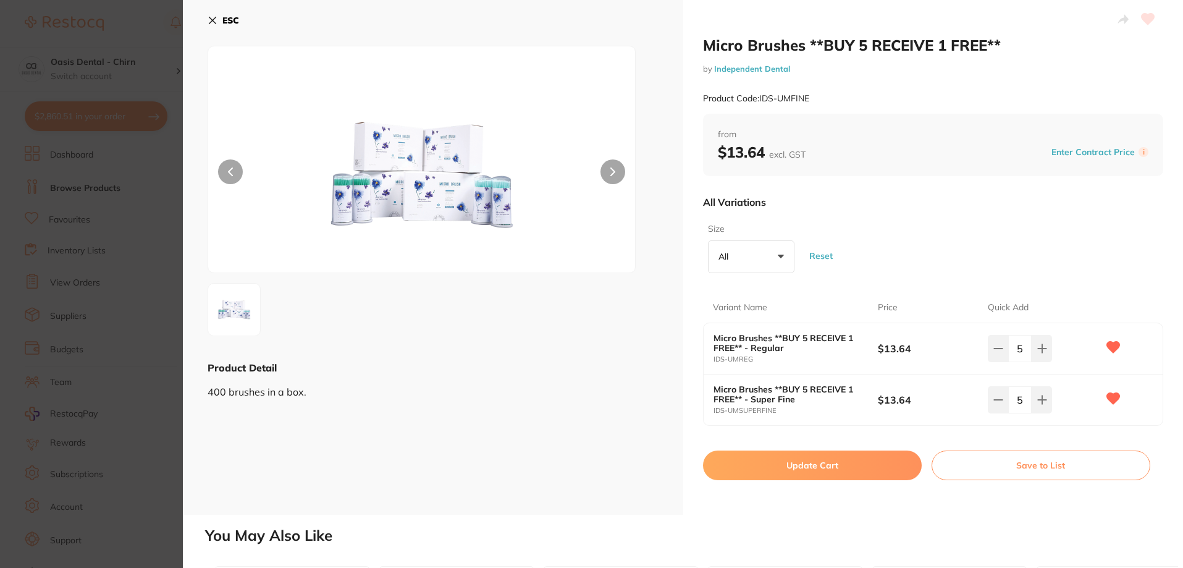
click at [831, 470] on button "Update Cart" at bounding box center [812, 465] width 219 height 30
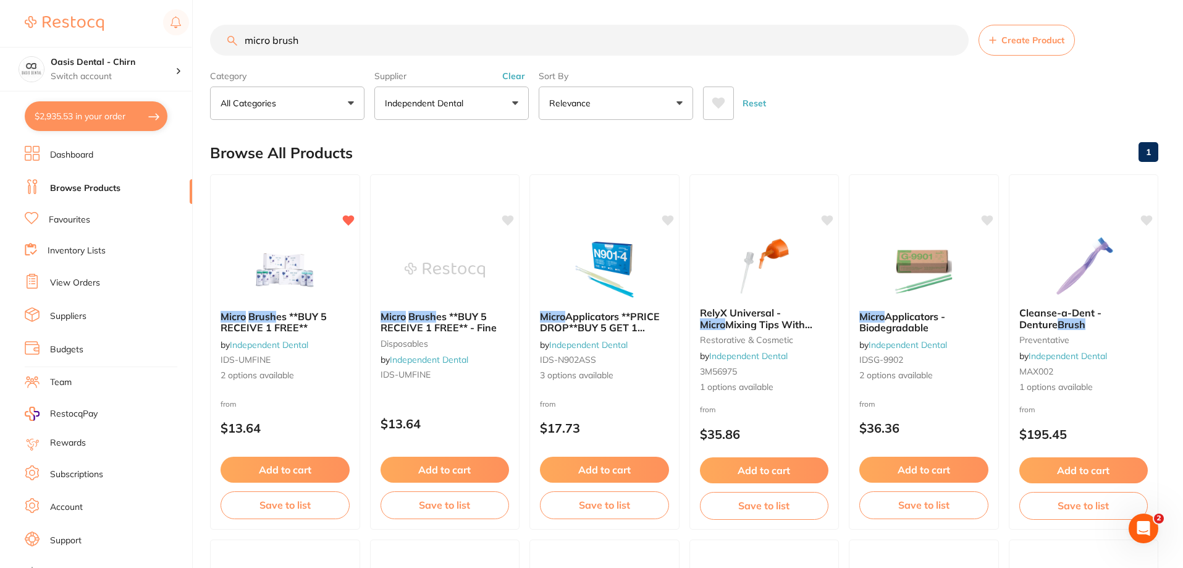
click at [320, 59] on section "micro brush Create Product Category All Categories All Categories crown & bridg…" at bounding box center [684, 72] width 949 height 95
click at [329, 43] on input "micro brush" at bounding box center [589, 40] width 759 height 31
type input "m"
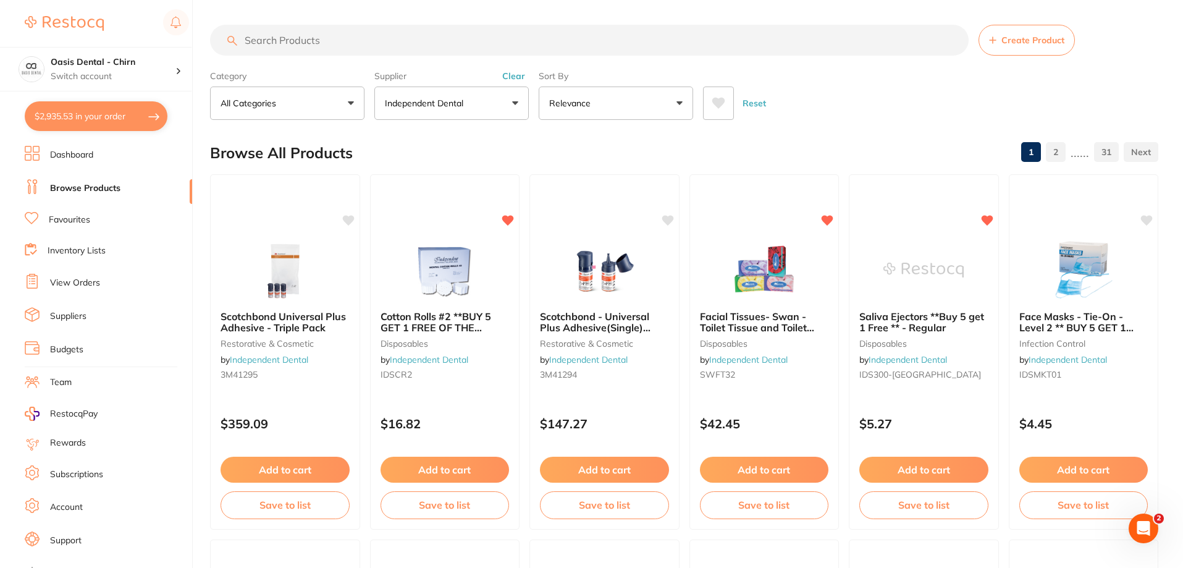
click at [329, 44] on input "search" at bounding box center [589, 40] width 759 height 31
paste input "SP-11625W"
type input "SP-11625W"
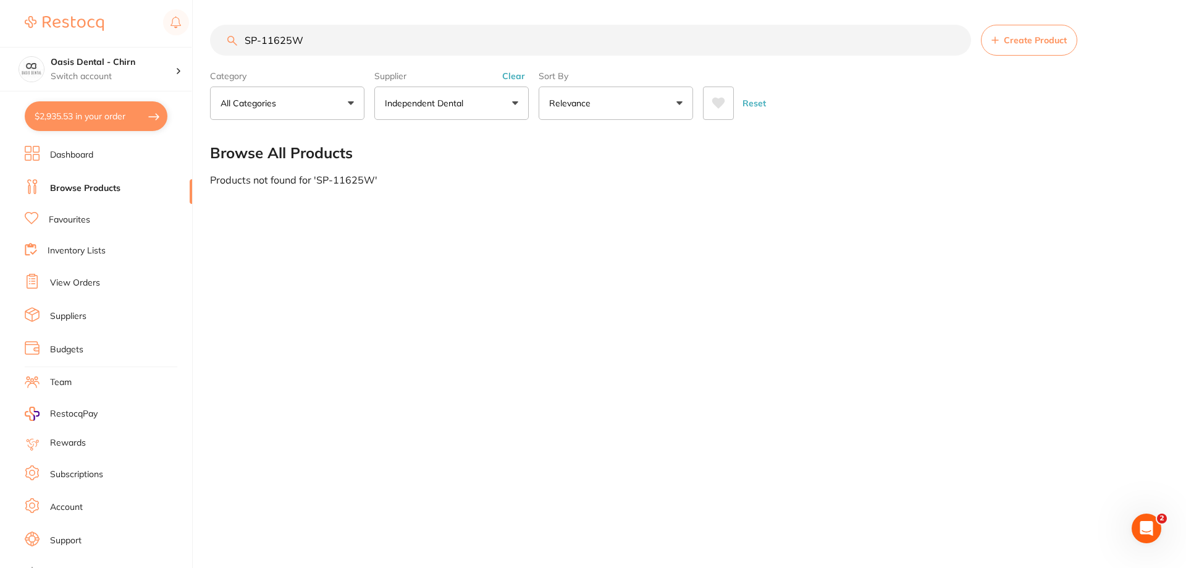
click at [429, 121] on main "SP-11625W Create Product Category All Categories All Categories No categories f…" at bounding box center [698, 105] width 976 height 210
drag, startPoint x: 471, startPoint y: 88, endPoint x: 488, endPoint y: 156, distance: 70.6
click at [473, 87] on button "Independent Dental" at bounding box center [451, 103] width 154 height 33
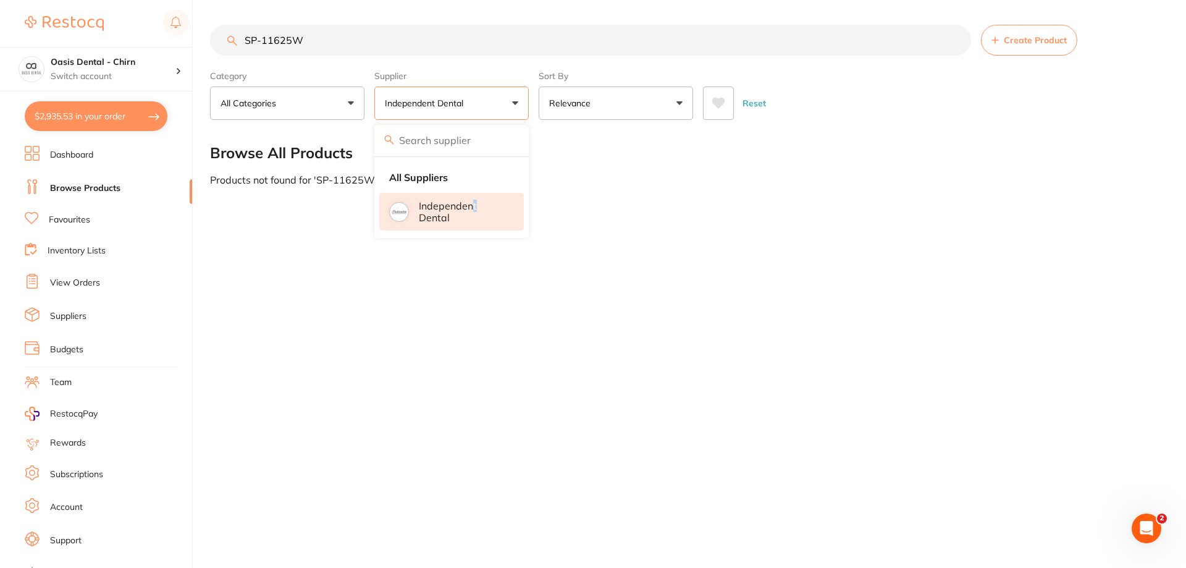
click at [475, 209] on p "Independent Dental" at bounding box center [463, 211] width 88 height 23
click at [413, 45] on input "SP-11625W" at bounding box center [590, 40] width 761 height 31
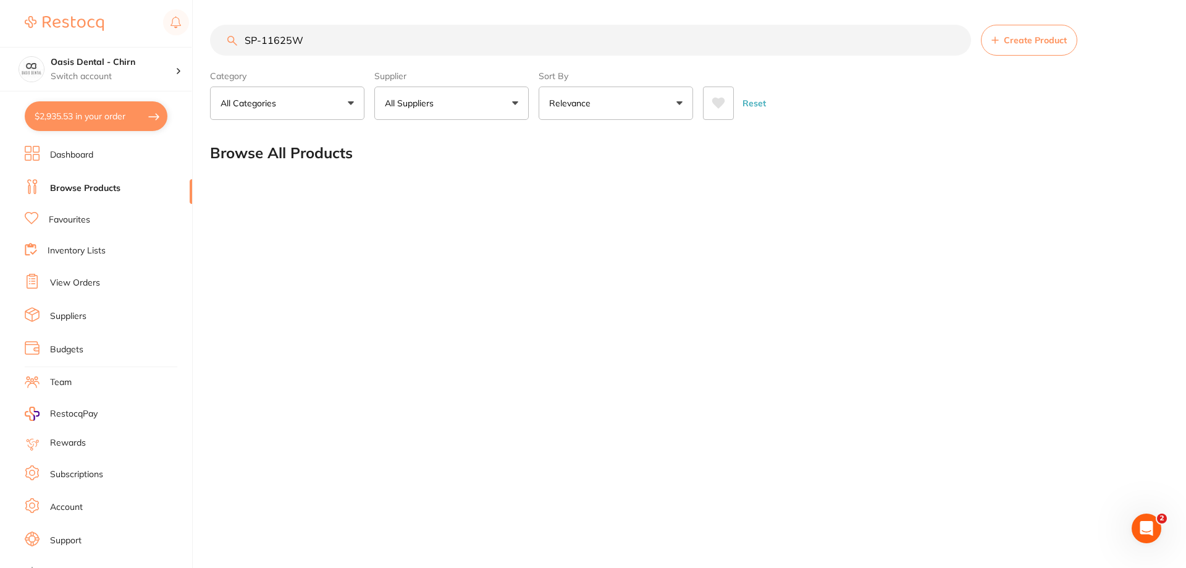
drag, startPoint x: 431, startPoint y: 95, endPoint x: 433, endPoint y: 132, distance: 37.2
click at [431, 96] on button "All Suppliers" at bounding box center [451, 103] width 154 height 33
click at [353, 52] on input "SP-11625W" at bounding box center [590, 40] width 761 height 31
drag, startPoint x: 343, startPoint y: 43, endPoint x: 232, endPoint y: 27, distance: 112.4
click at [202, 14] on div "$2,935.53 Oasis Dental - Chirn Switch account Oasis Dental - Chirn $2,935.53 in…" at bounding box center [593, 284] width 1186 height 568
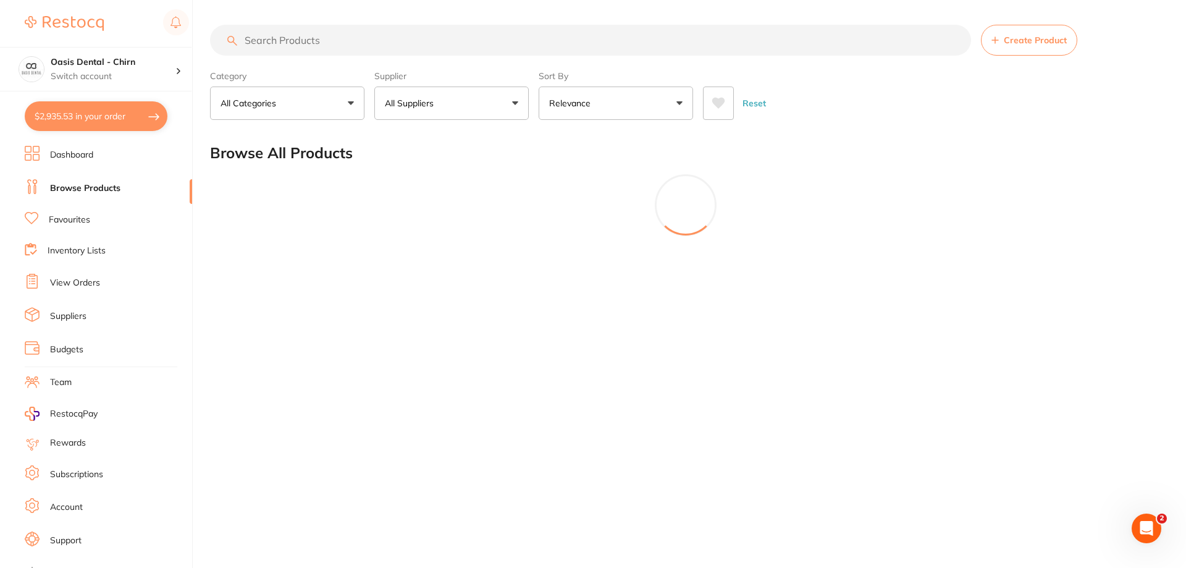
paste input "Septoject Needles 30G 25mm Box of 100"
click at [317, 45] on input "search" at bounding box center [590, 40] width 761 height 31
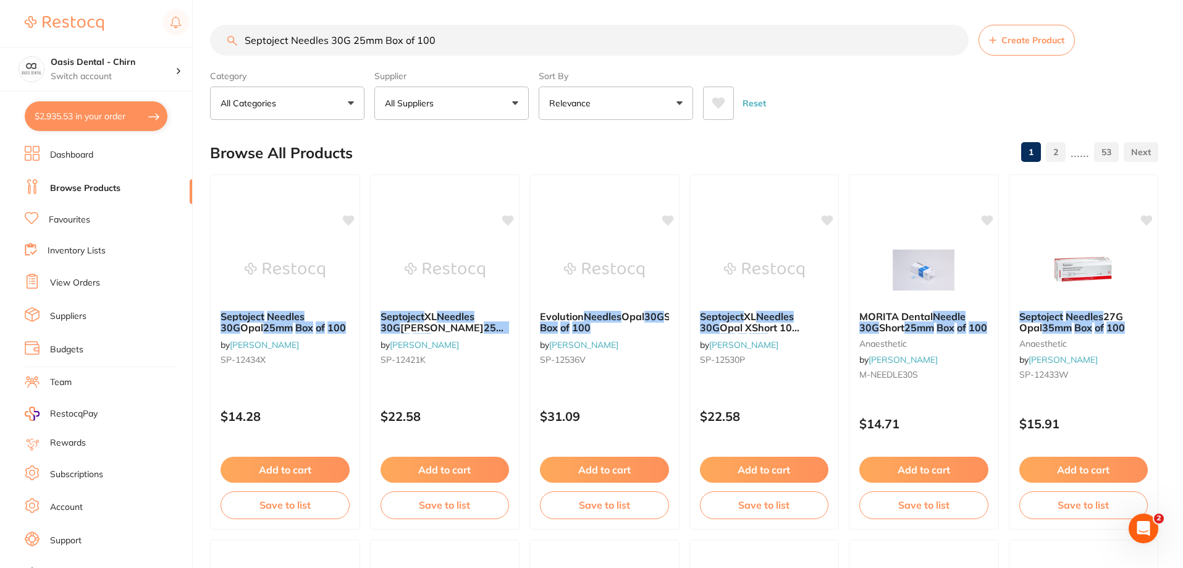
drag, startPoint x: 459, startPoint y: 35, endPoint x: 261, endPoint y: 36, distance: 197.7
click at [261, 36] on input "Septoject Needles 30G 25mm Box of 100" at bounding box center [589, 40] width 759 height 31
type input "S"
paste input "SP-12421K"
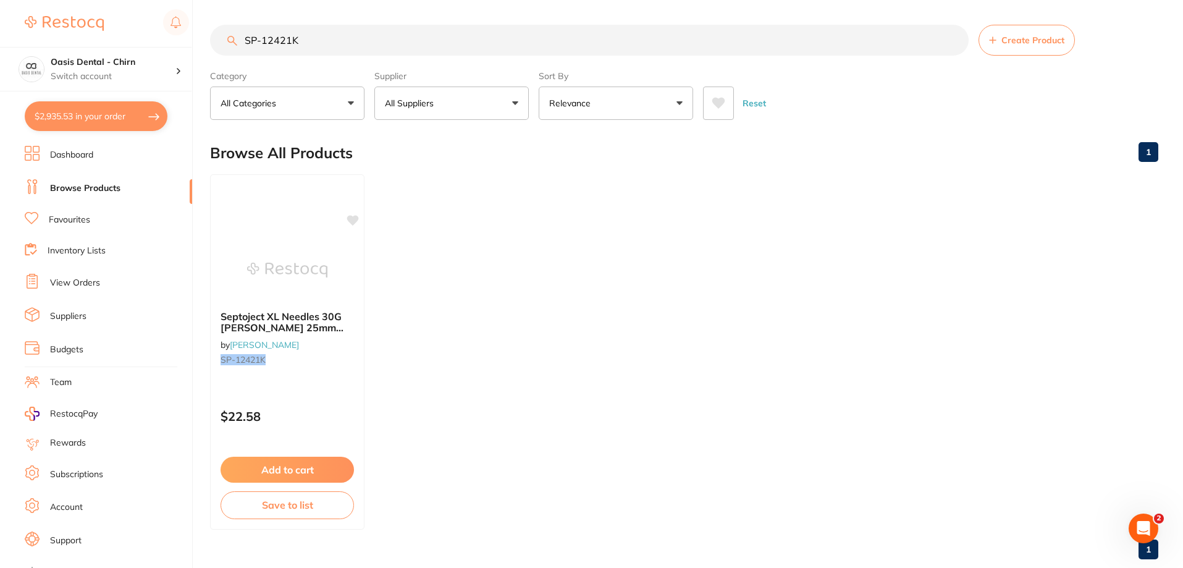
type input "SP-12421K"
click at [90, 222] on link "Favourites" at bounding box center [69, 220] width 41 height 12
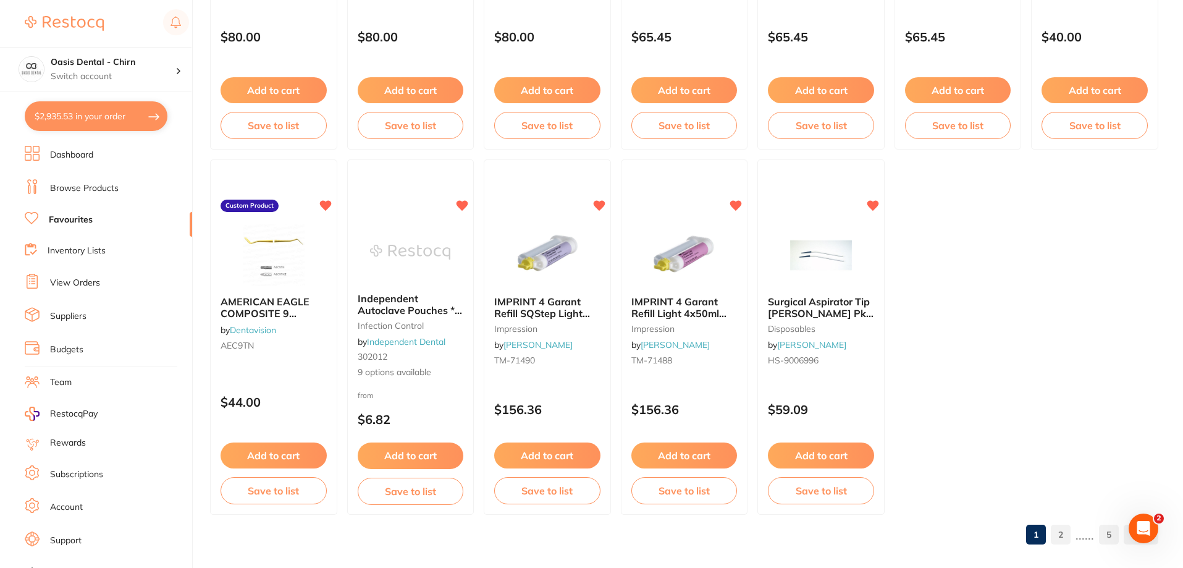
scroll to position [2553, 0]
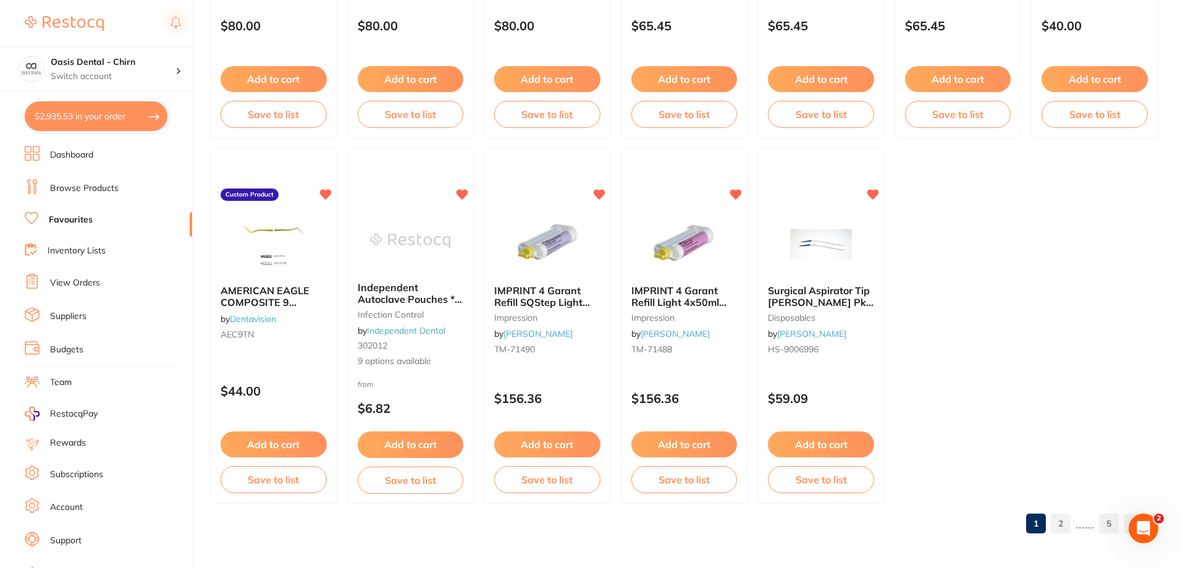
click at [1065, 522] on link "2" at bounding box center [1061, 523] width 20 height 25
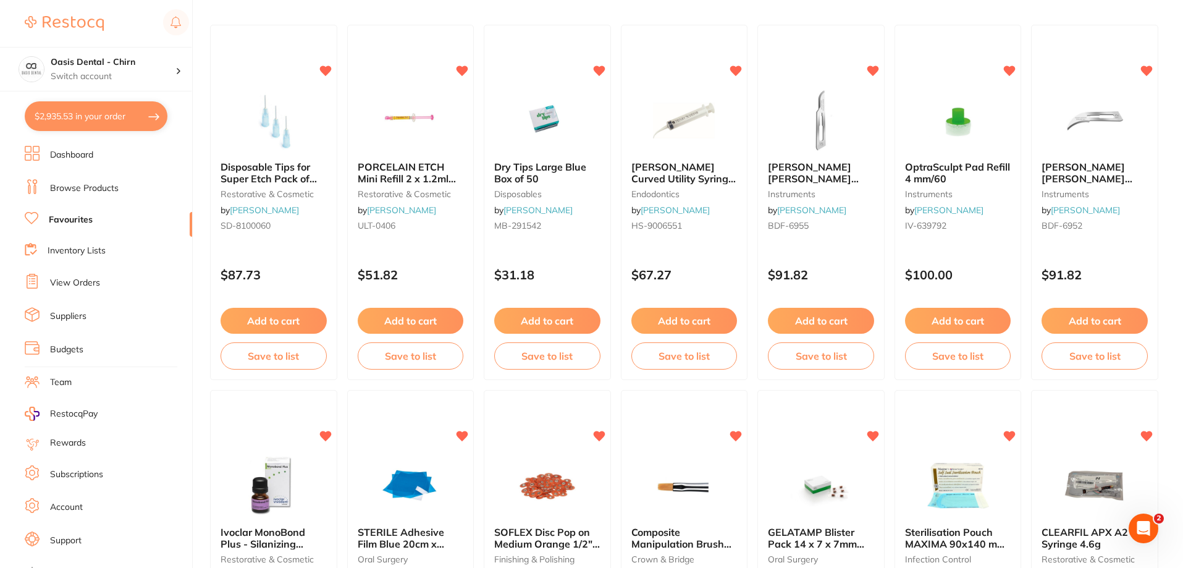
scroll to position [0, 0]
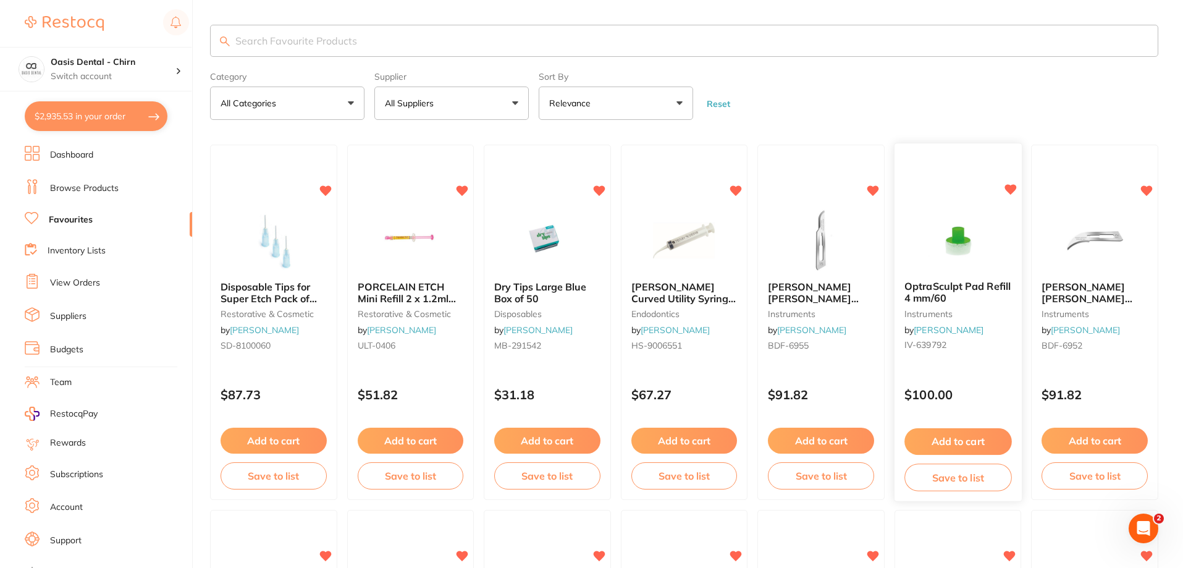
click at [976, 440] on button "Add to cart" at bounding box center [958, 441] width 107 height 27
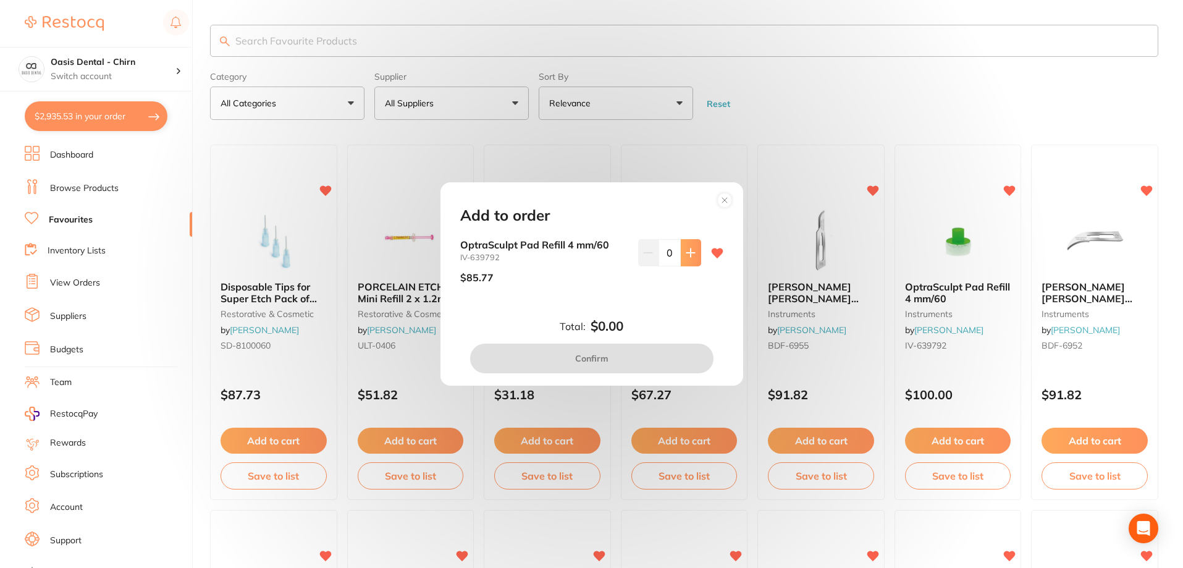
click at [693, 250] on button at bounding box center [691, 252] width 20 height 27
type input "1"
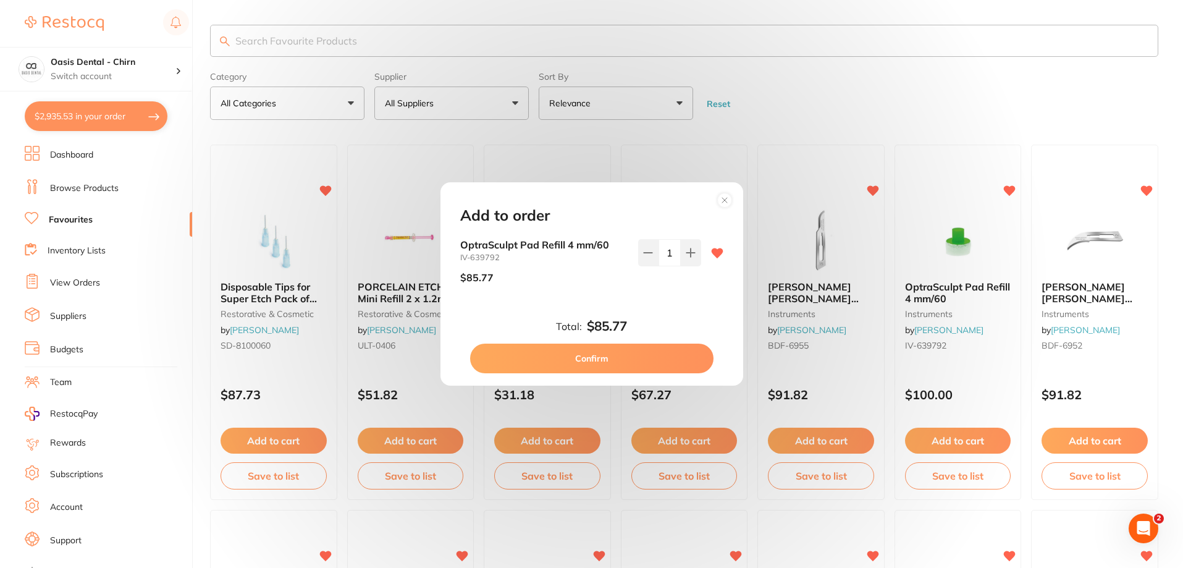
click at [661, 366] on button "Confirm" at bounding box center [591, 359] width 243 height 30
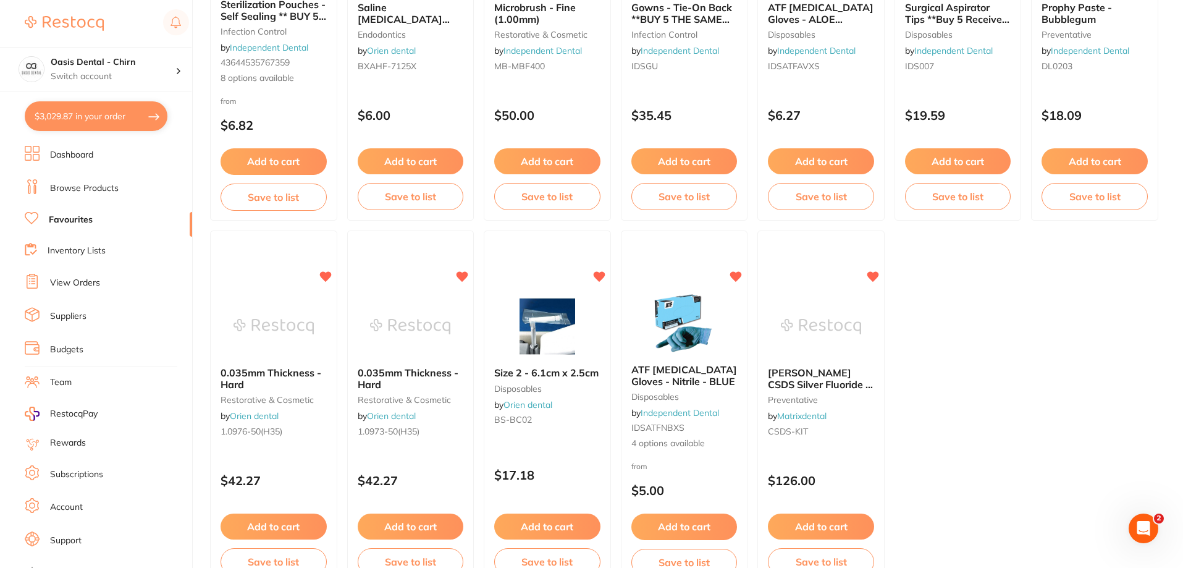
scroll to position [2553, 0]
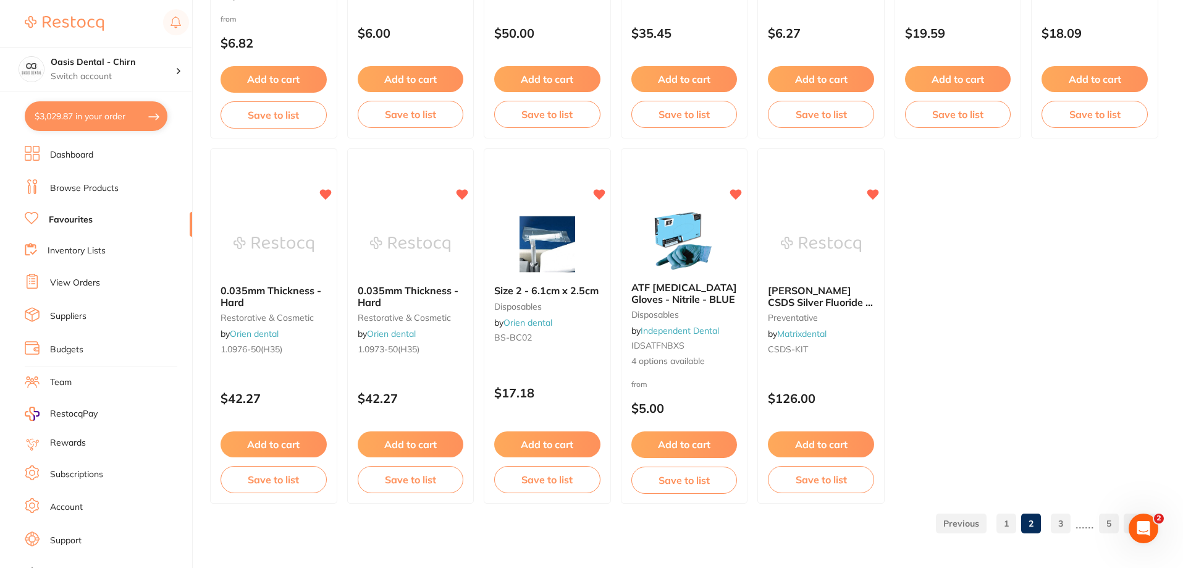
drag, startPoint x: 1068, startPoint y: 527, endPoint x: 1074, endPoint y: 507, distance: 21.1
click at [1067, 526] on link "3" at bounding box center [1061, 523] width 20 height 25
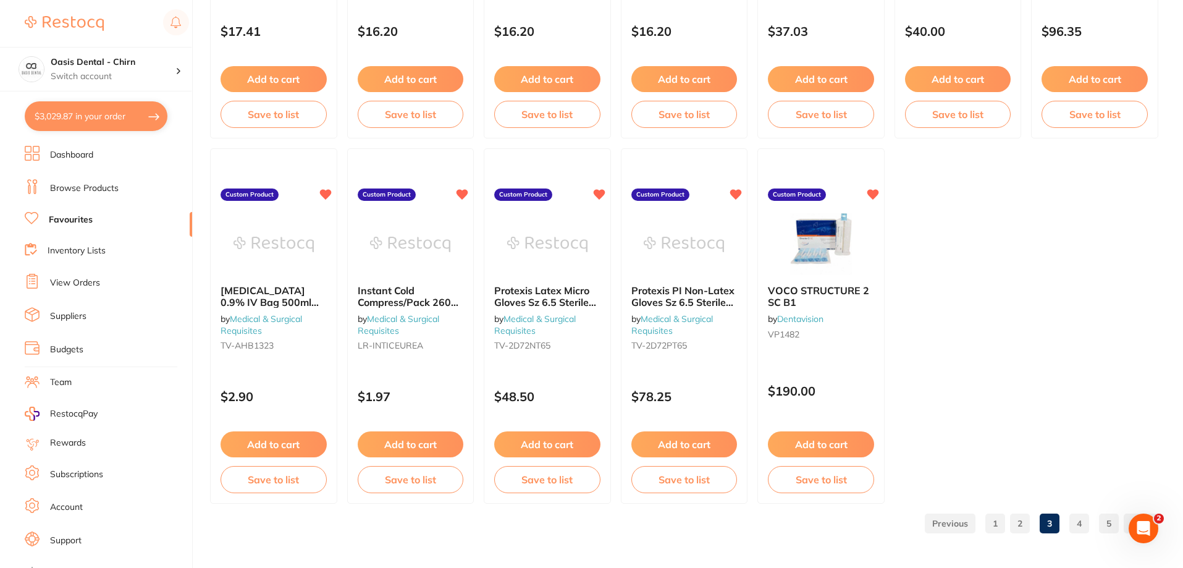
scroll to position [0, 0]
click at [816, 244] on img at bounding box center [820, 244] width 81 height 62
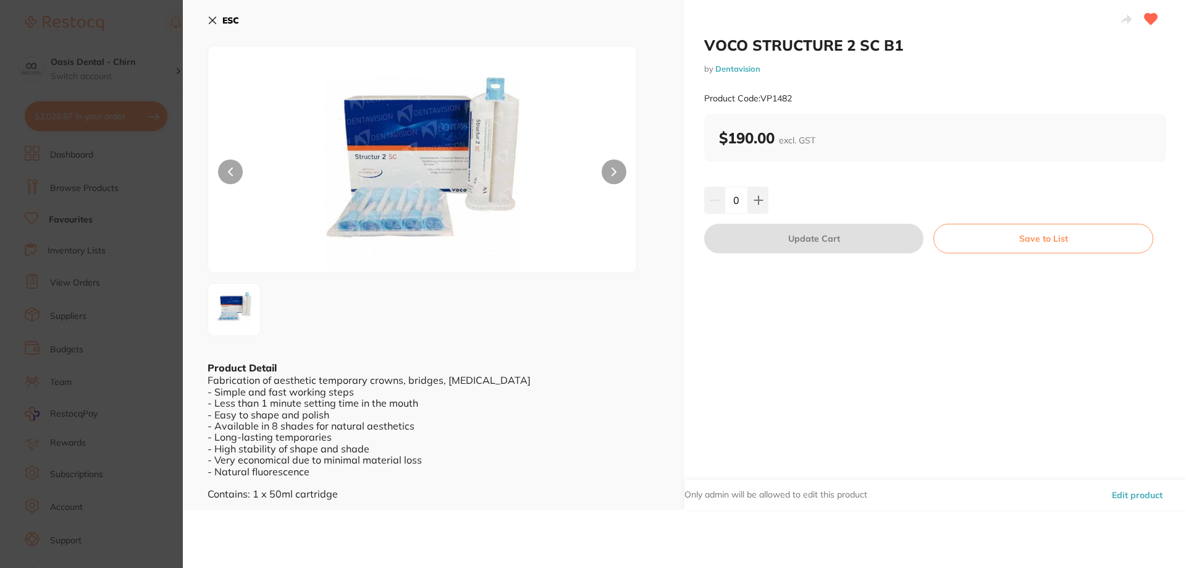
click at [206, 22] on div "ESC Product Detail Fabrication of aesthetic temporary crowns, bridges, inlays a…" at bounding box center [434, 255] width 502 height 510
click at [206, 27] on div "ESC Product Detail Fabrication of aesthetic temporary crowns, bridges, inlays a…" at bounding box center [434, 255] width 502 height 510
click at [211, 25] on icon at bounding box center [213, 20] width 10 height 10
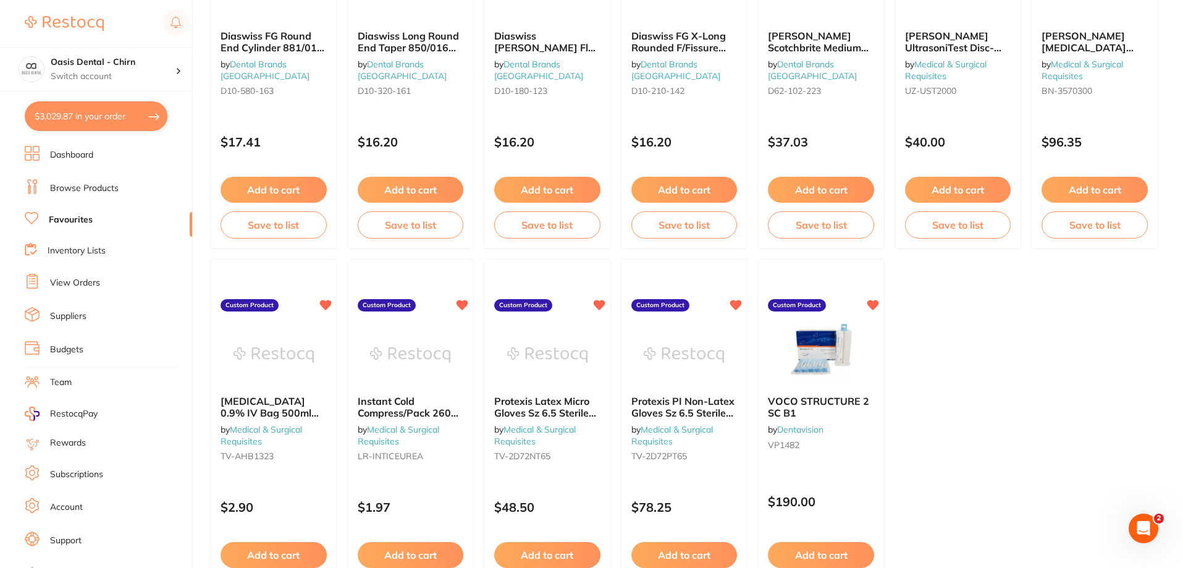
scroll to position [2534, 0]
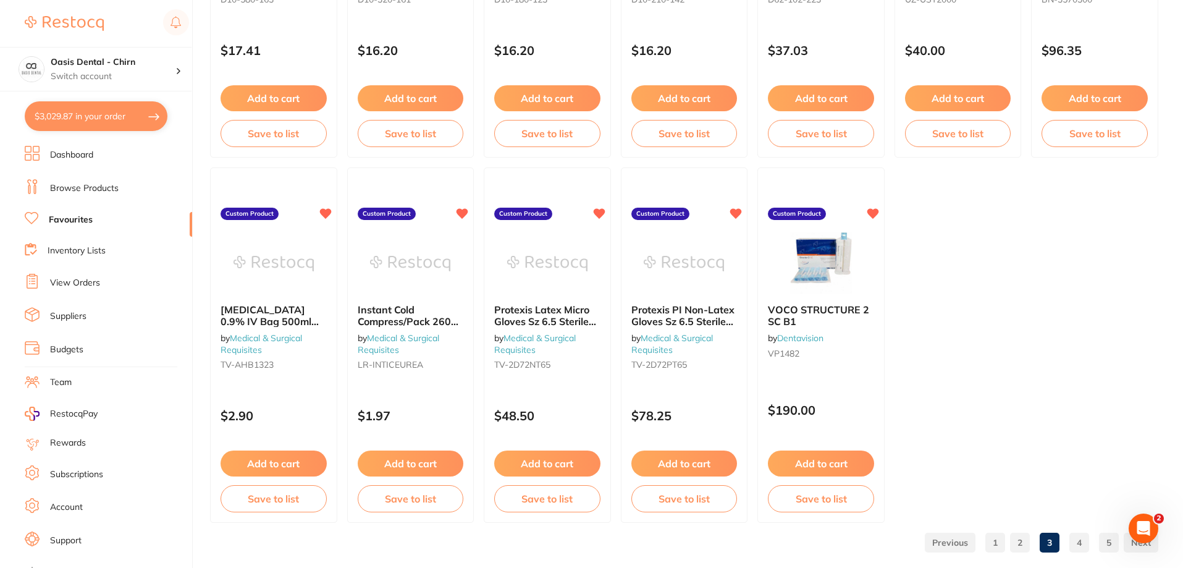
click at [1076, 542] on link "4" at bounding box center [1080, 542] width 20 height 25
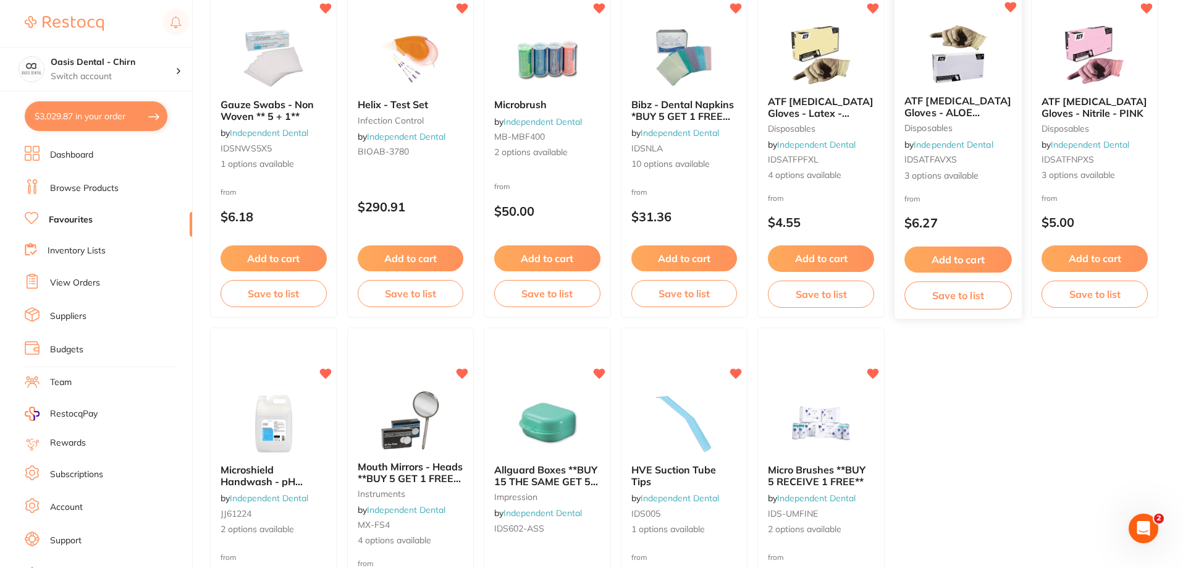
scroll to position [2553, 0]
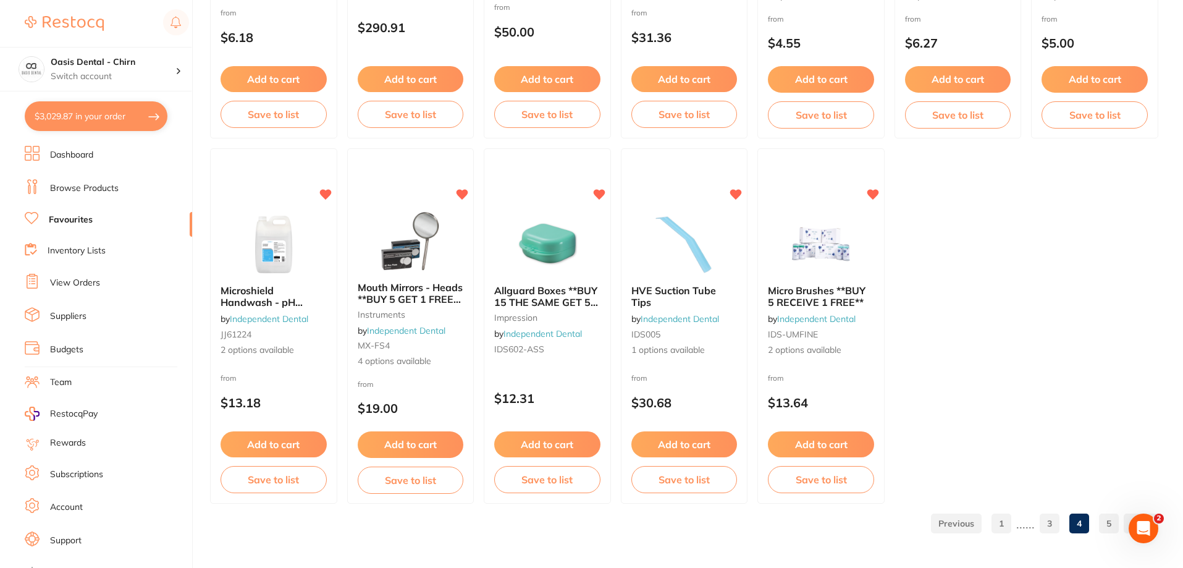
drag, startPoint x: 1107, startPoint y: 524, endPoint x: 1105, endPoint y: 321, distance: 202.7
click at [1106, 524] on link "5" at bounding box center [1109, 523] width 20 height 25
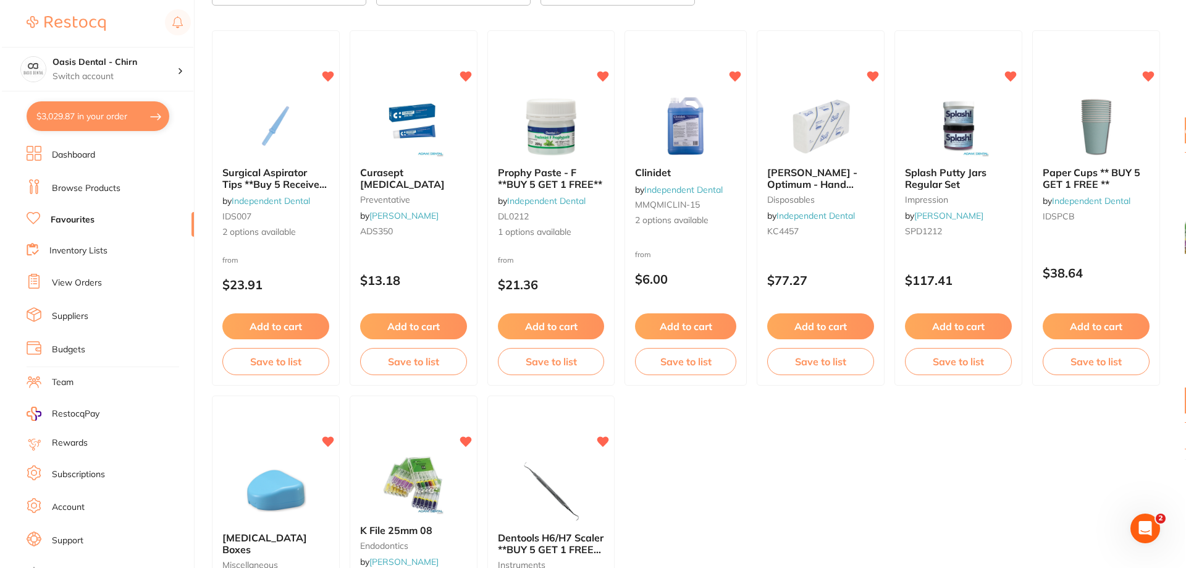
scroll to position [0, 0]
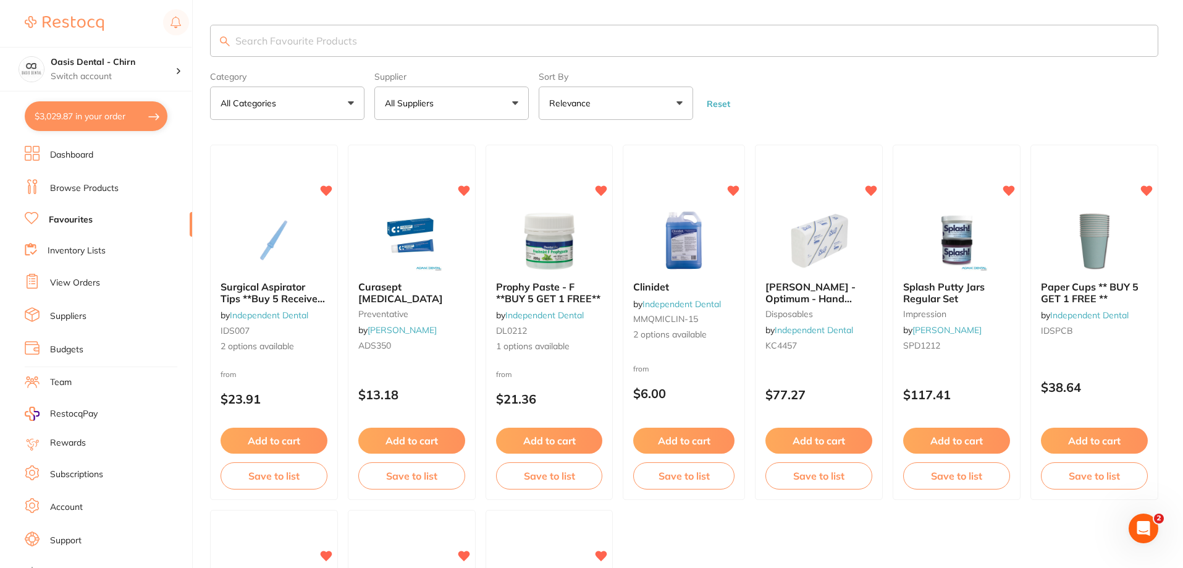
click at [101, 109] on button "$3,029.87 in your order" at bounding box center [96, 116] width 143 height 30
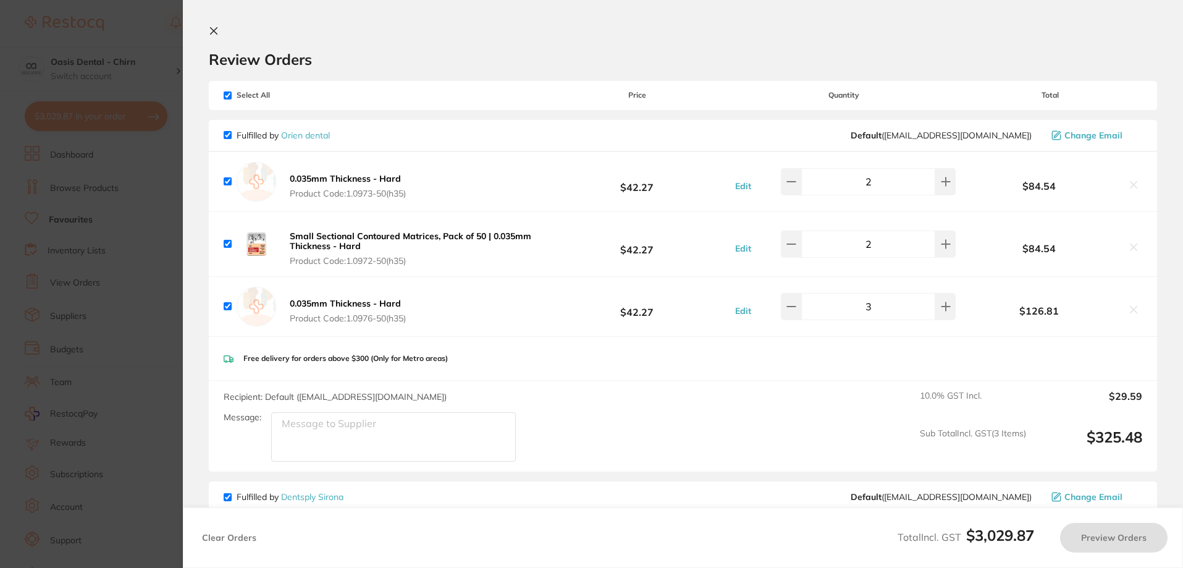
checkbox input "true"
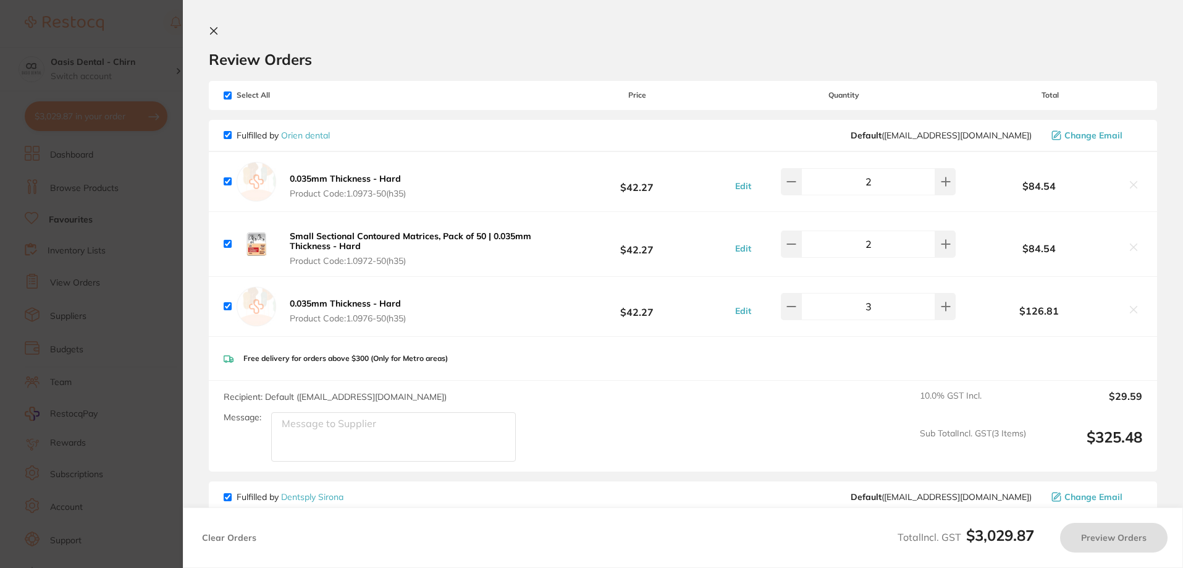
checkbox input "true"
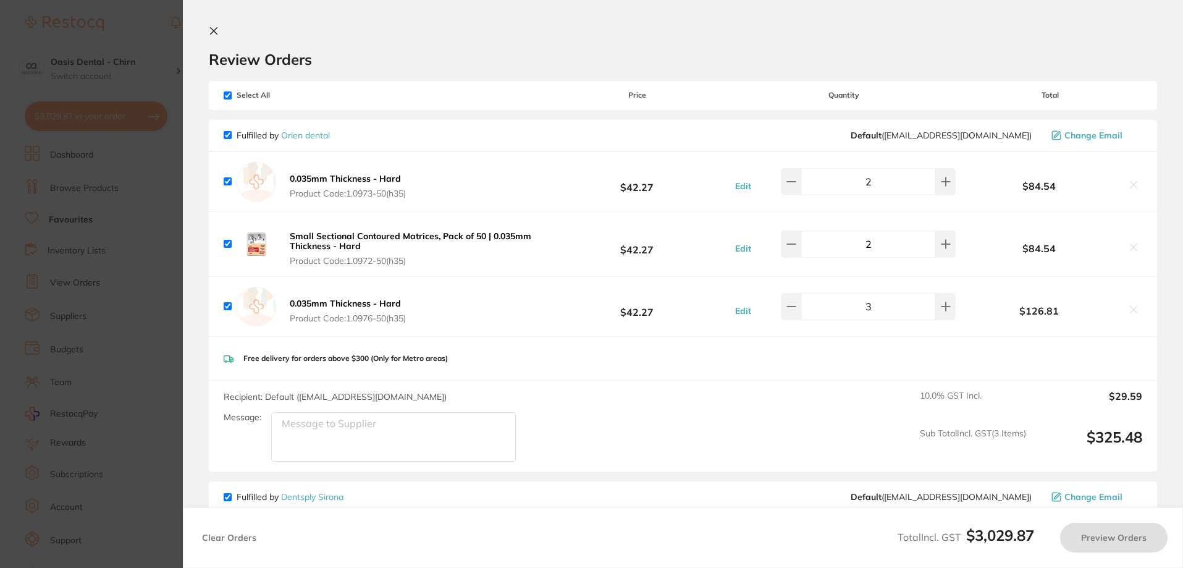
checkbox input "true"
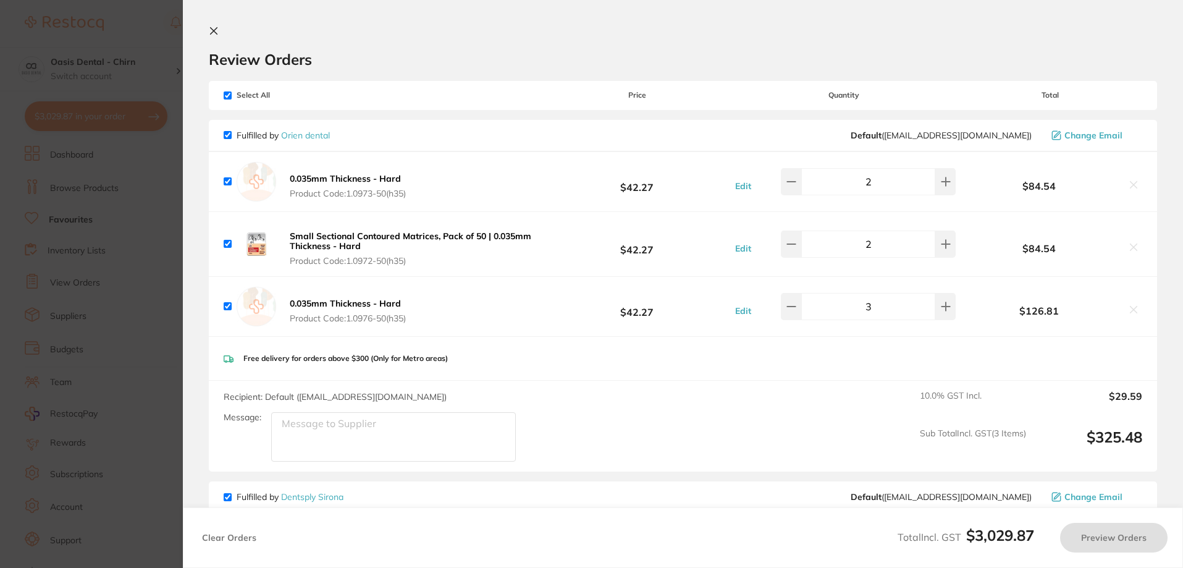
checkbox input "true"
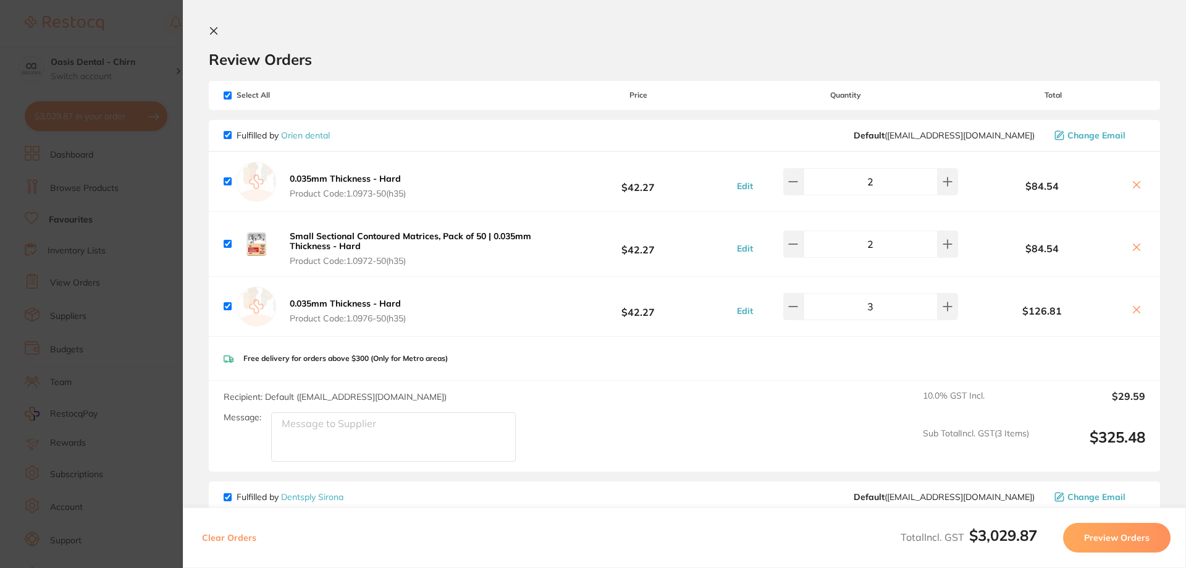
click at [207, 31] on section "Review Orders Your orders are being processed and we will notify you once we ha…" at bounding box center [685, 284] width 1004 height 568
click at [212, 30] on icon at bounding box center [214, 31] width 10 height 10
click at [381, 41] on input "search" at bounding box center [686, 41] width 952 height 32
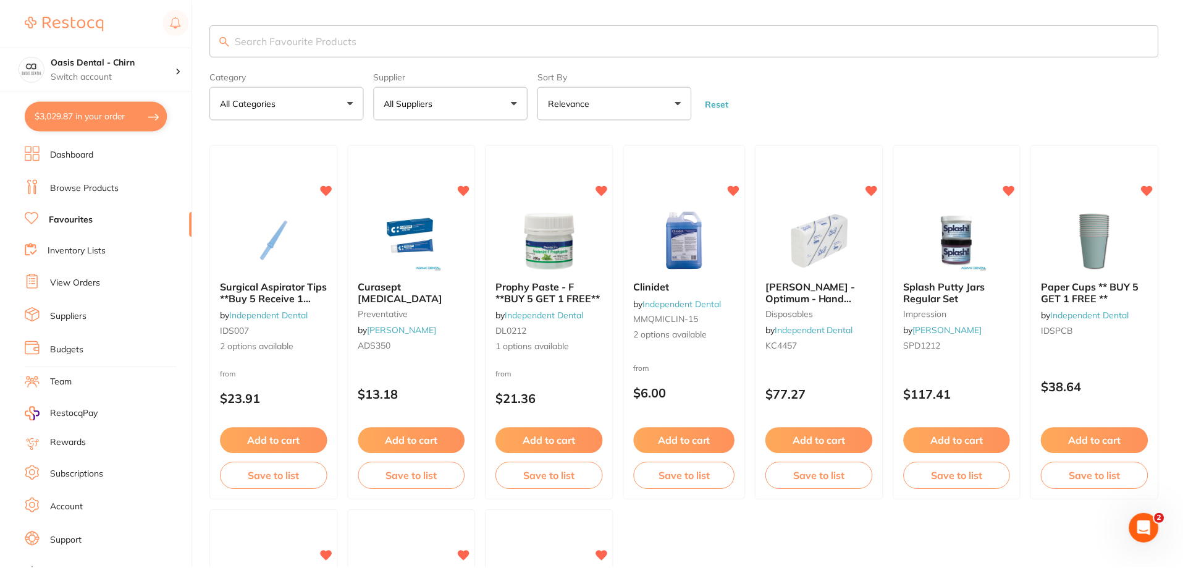
scroll to position [1, 0]
paste input "SP-12434X"
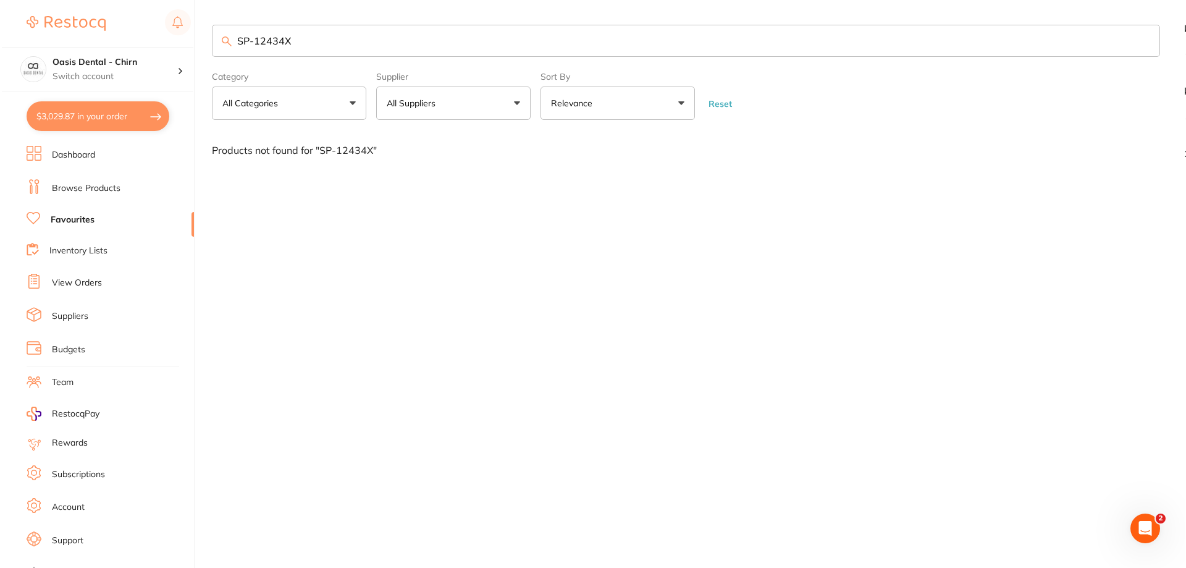
scroll to position [0, 0]
click at [521, 105] on button "All Suppliers" at bounding box center [451, 103] width 154 height 33
drag, startPoint x: 389, startPoint y: 33, endPoint x: 151, endPoint y: 33, distance: 238.5
click at [153, 35] on div "$3,029.87 Oasis Dental - Chirn Switch account Oasis Dental - Chirn $3,029.87 in…" at bounding box center [593, 284] width 1186 height 568
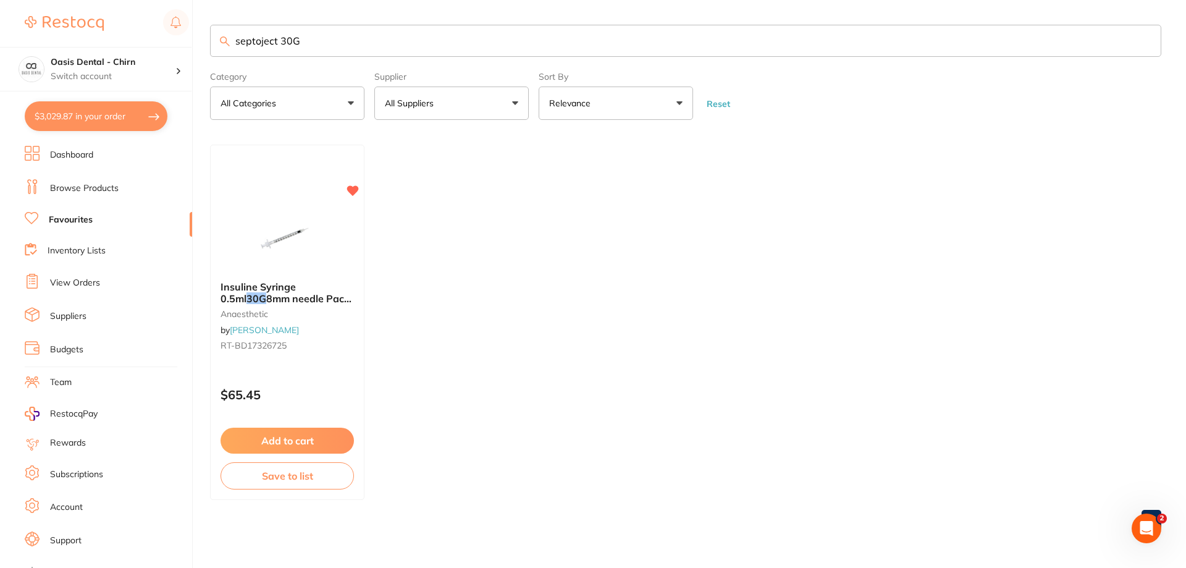
click at [316, 40] on input "septoject 30G" at bounding box center [686, 41] width 952 height 32
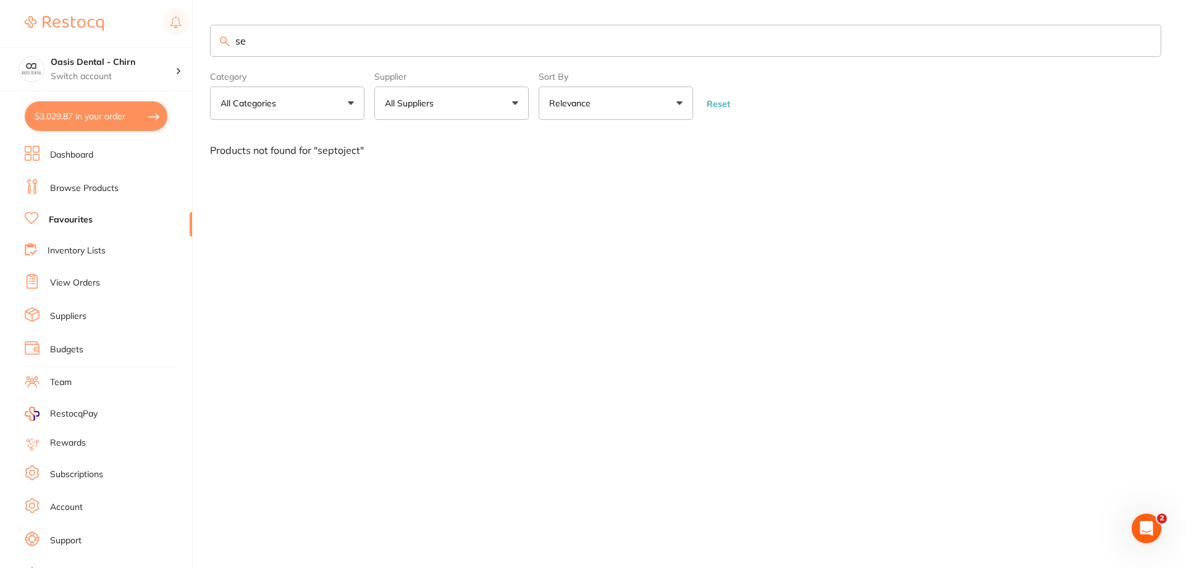
type input "s"
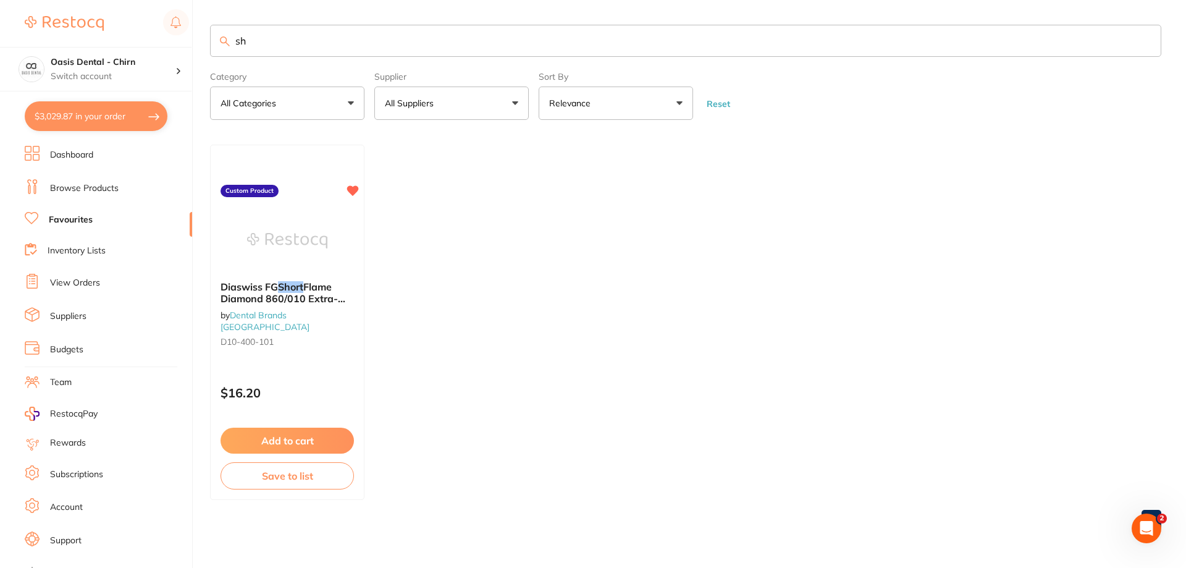
type input "s"
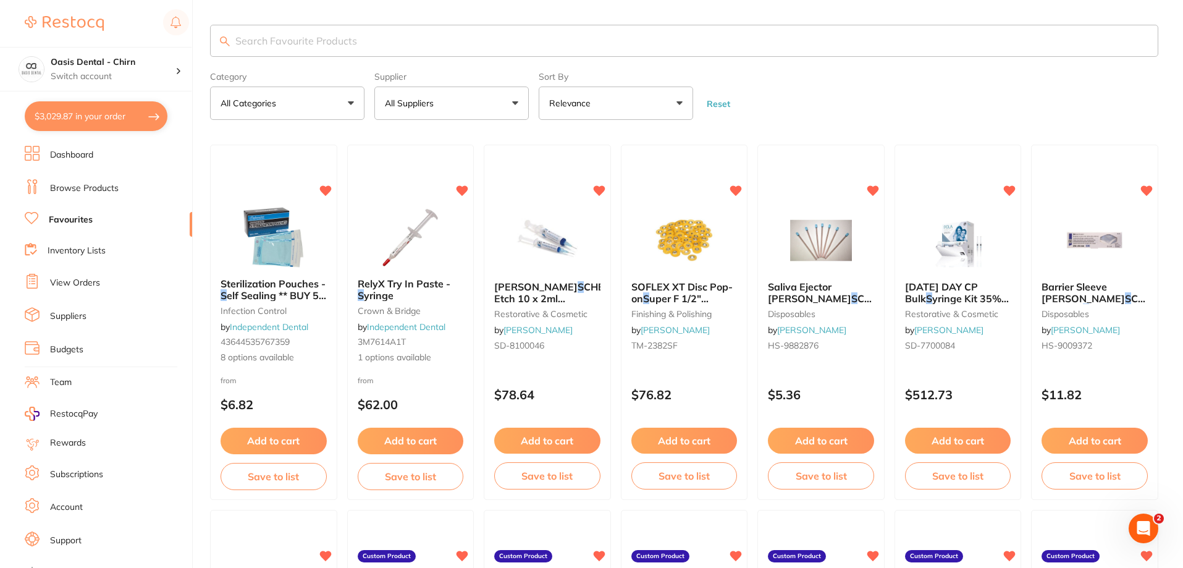
click at [331, 50] on input "search" at bounding box center [684, 41] width 949 height 32
paste input "Septodont"
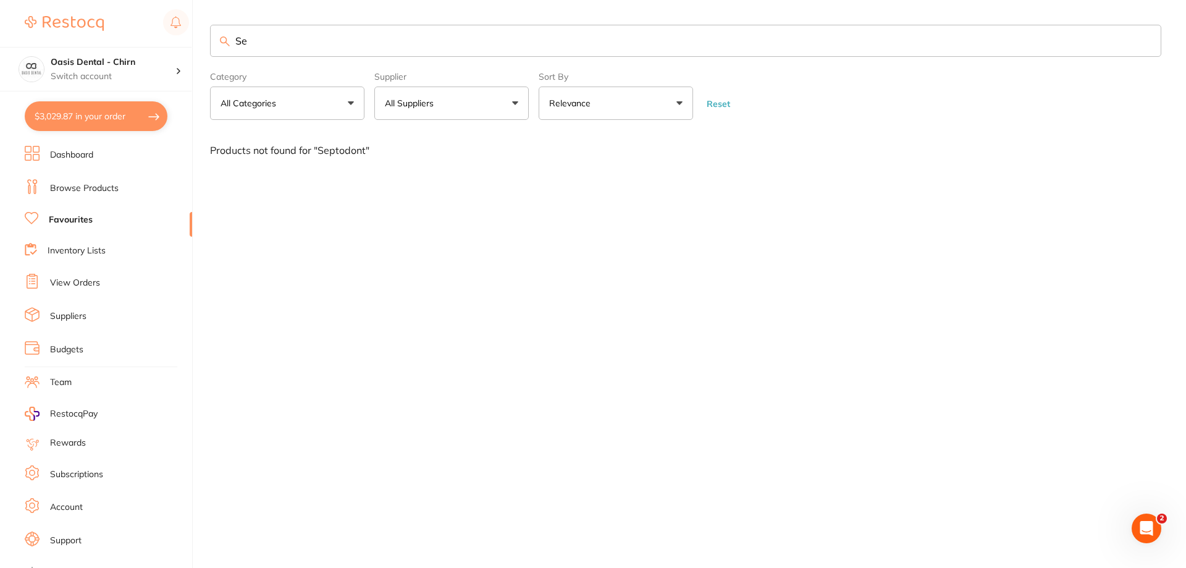
type input "S"
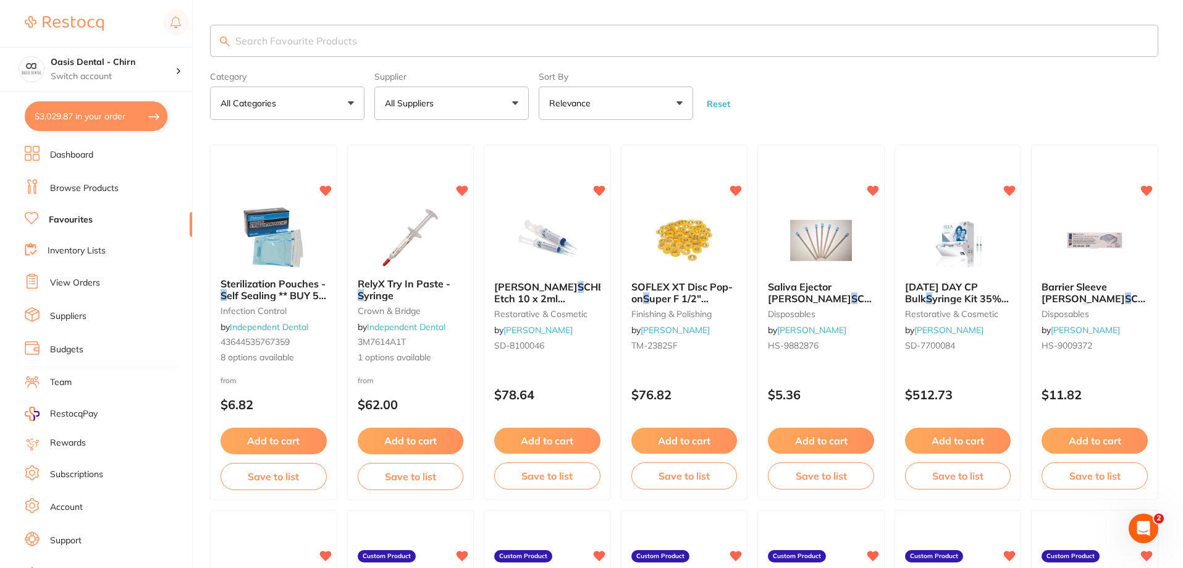
click at [489, 99] on button "All Suppliers" at bounding box center [451, 103] width 154 height 33
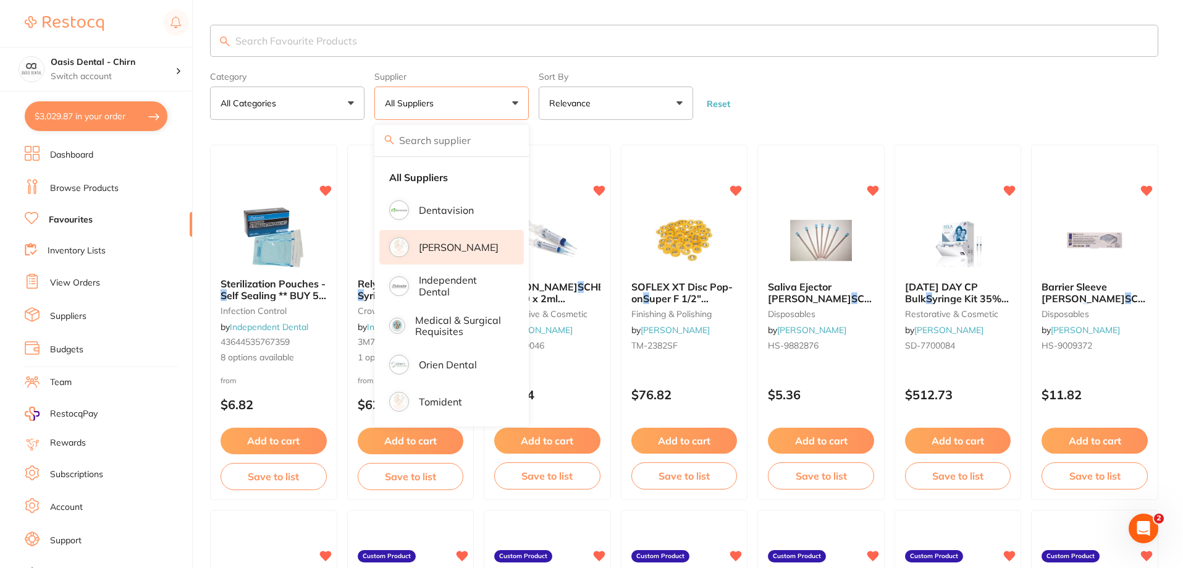
click at [486, 253] on p "[PERSON_NAME]" at bounding box center [459, 247] width 80 height 11
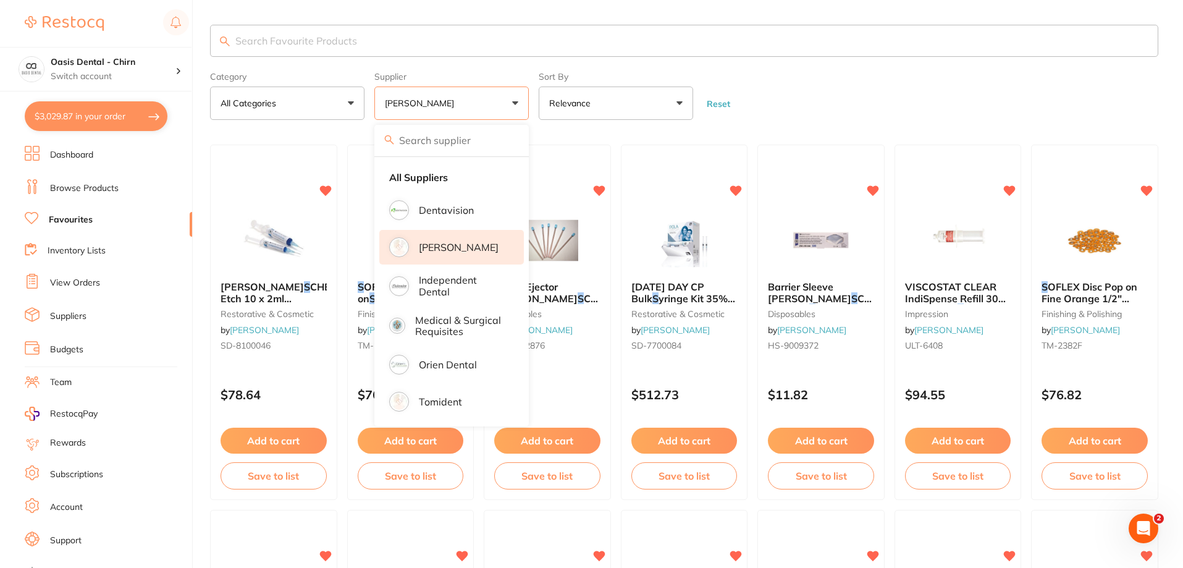
click at [463, 244] on p "[PERSON_NAME]" at bounding box center [459, 247] width 80 height 11
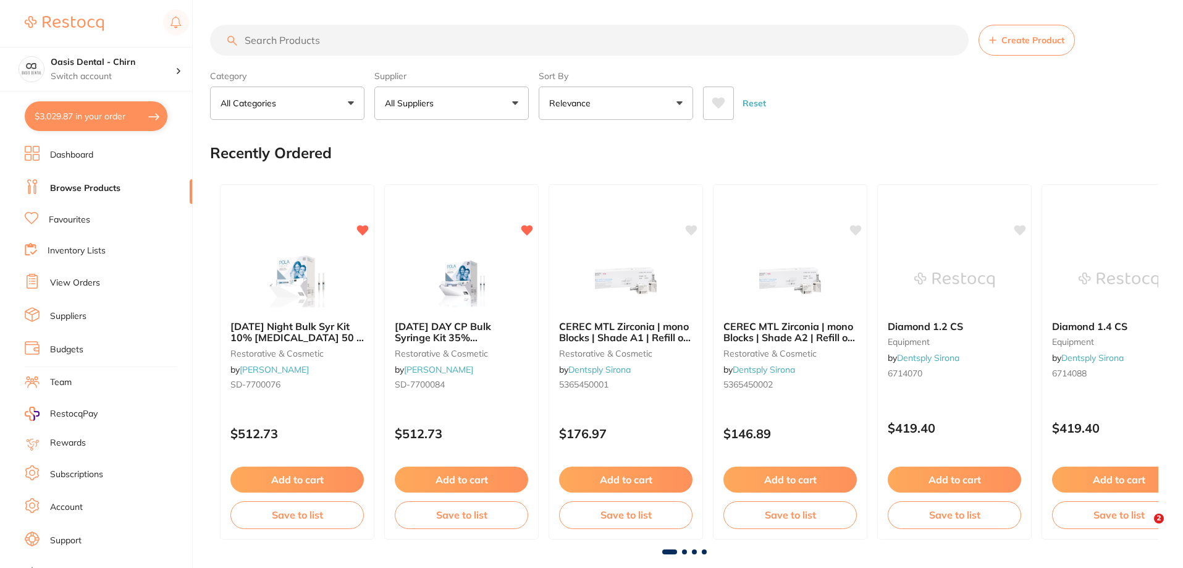
click at [350, 43] on input "search" at bounding box center [589, 40] width 759 height 31
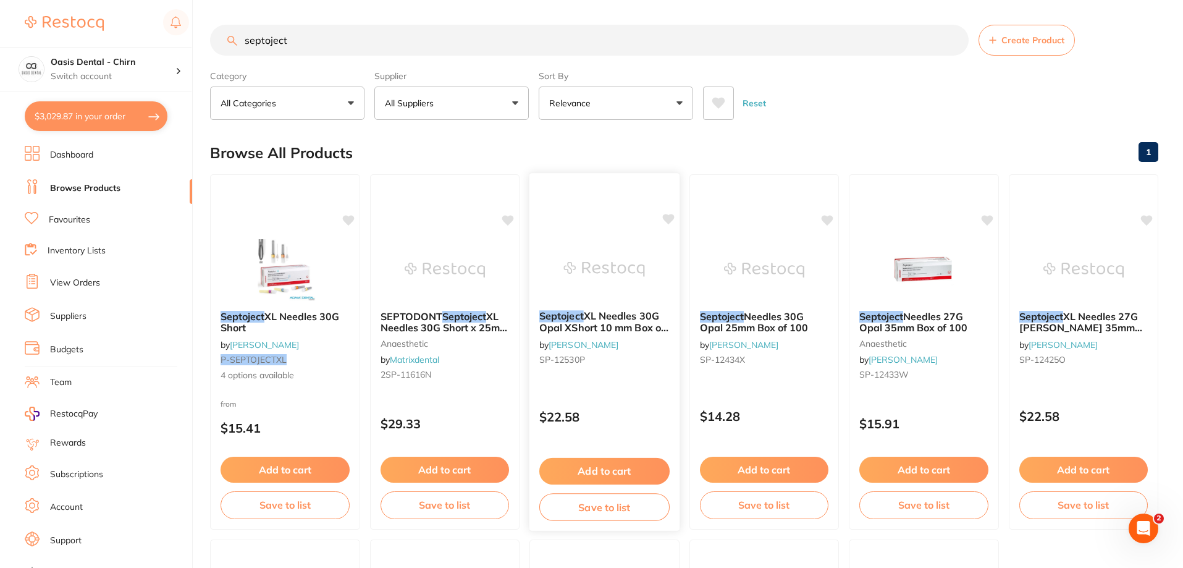
type input "septoject"
click at [622, 260] on img at bounding box center [604, 269] width 81 height 62
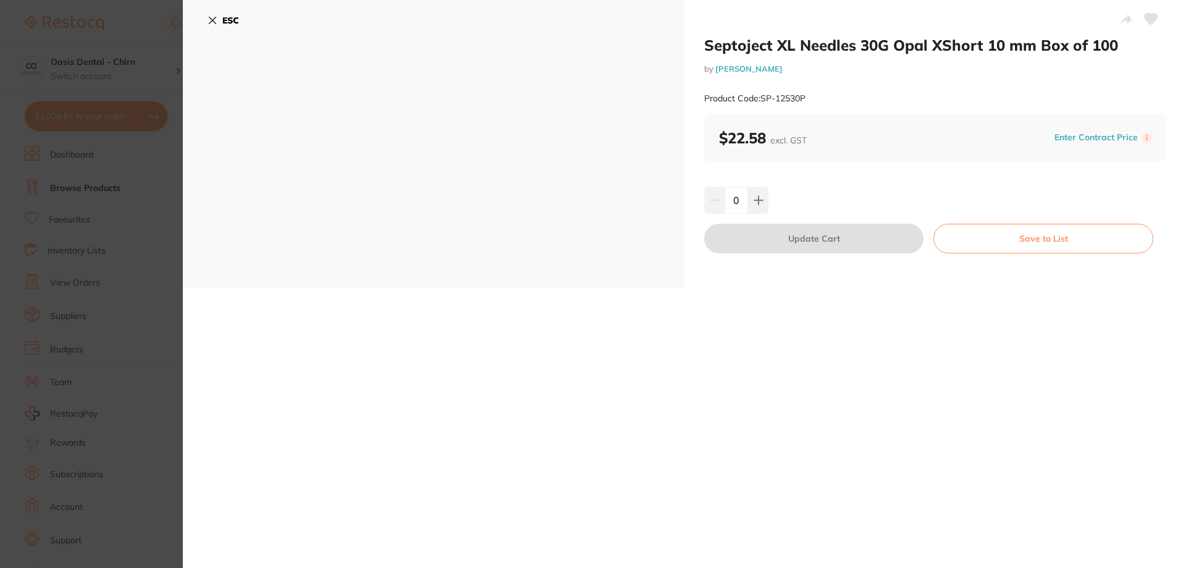
click at [219, 16] on button "ESC" at bounding box center [224, 20] width 32 height 21
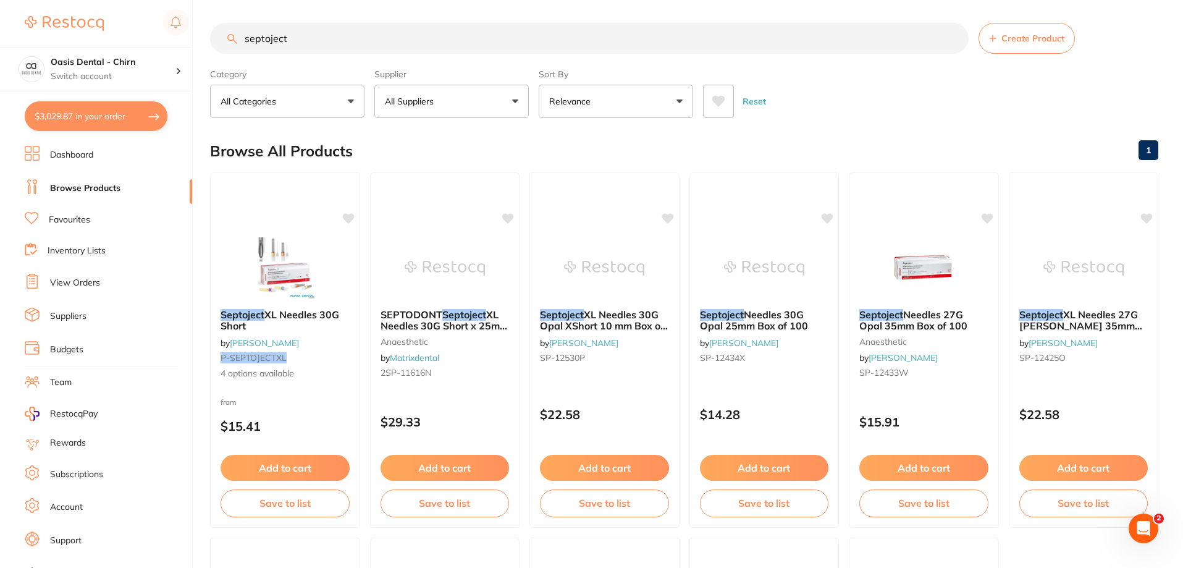
scroll to position [64, 0]
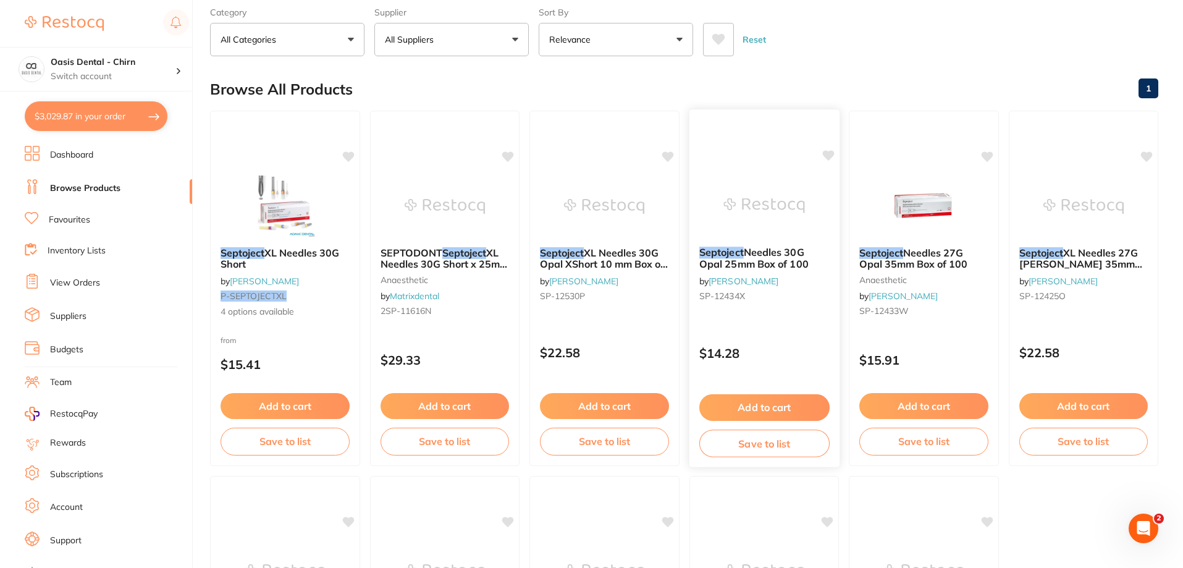
click at [784, 199] on img at bounding box center [764, 205] width 81 height 62
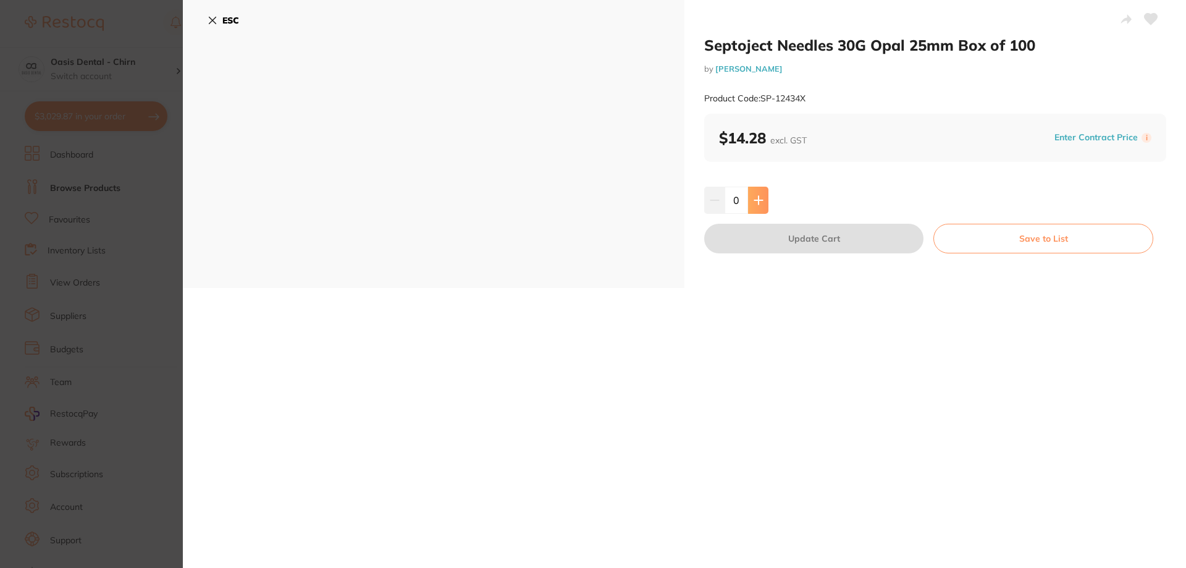
click at [761, 201] on icon at bounding box center [759, 200] width 10 height 10
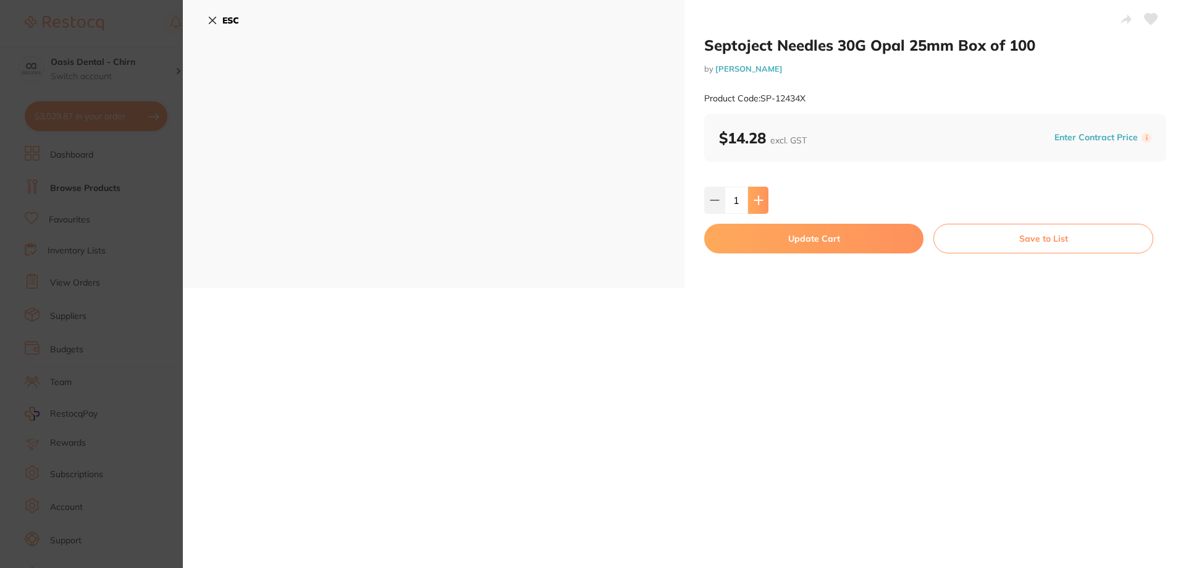
click at [765, 202] on button at bounding box center [758, 200] width 20 height 27
type input "3"
click at [843, 229] on button "Update Cart" at bounding box center [813, 239] width 219 height 30
checkbox input "false"
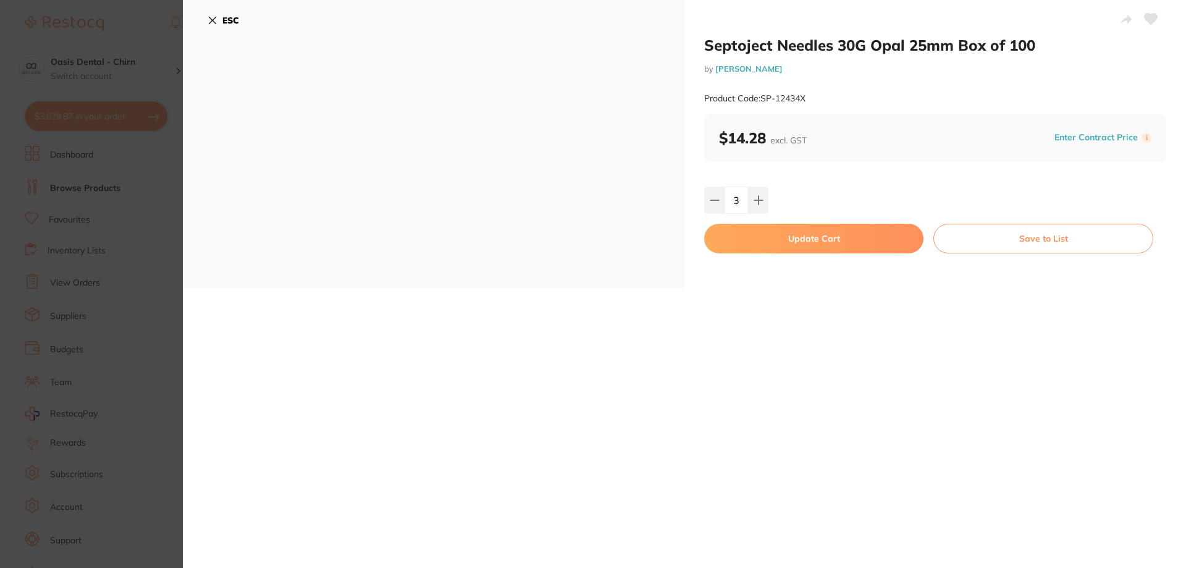
checkbox input "false"
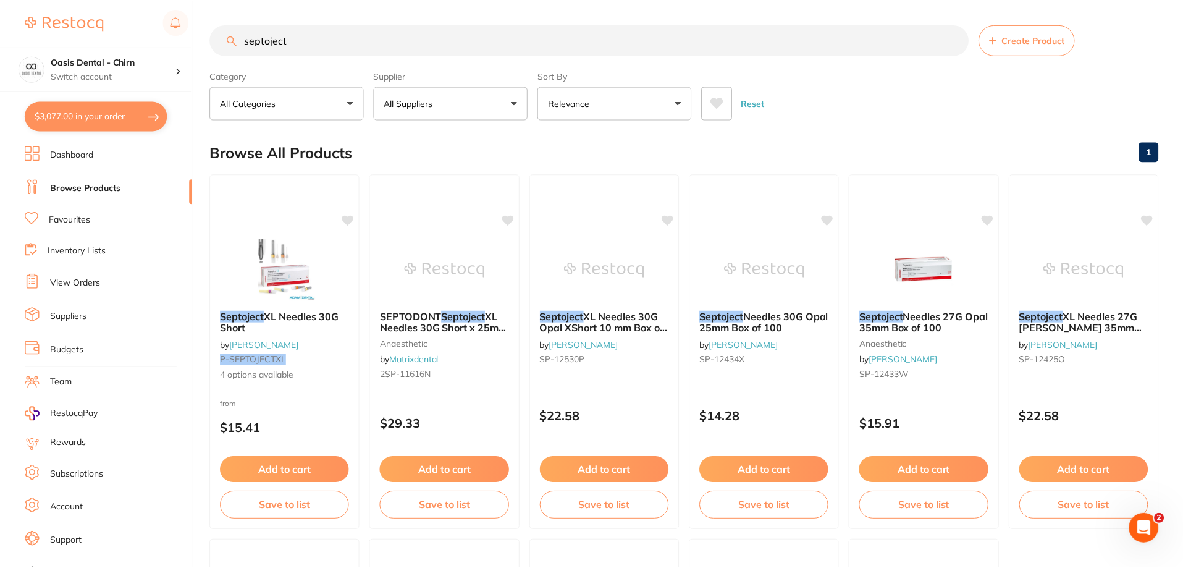
scroll to position [64, 0]
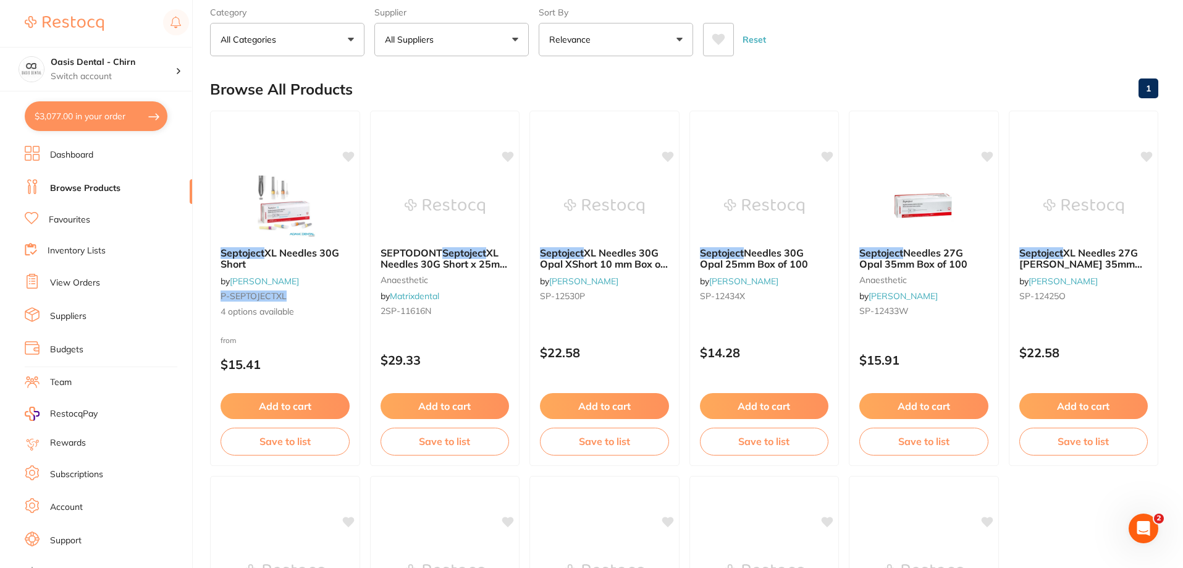
drag, startPoint x: 827, startPoint y: 151, endPoint x: 877, endPoint y: 91, distance: 79.0
click at [827, 151] on icon at bounding box center [828, 156] width 12 height 10
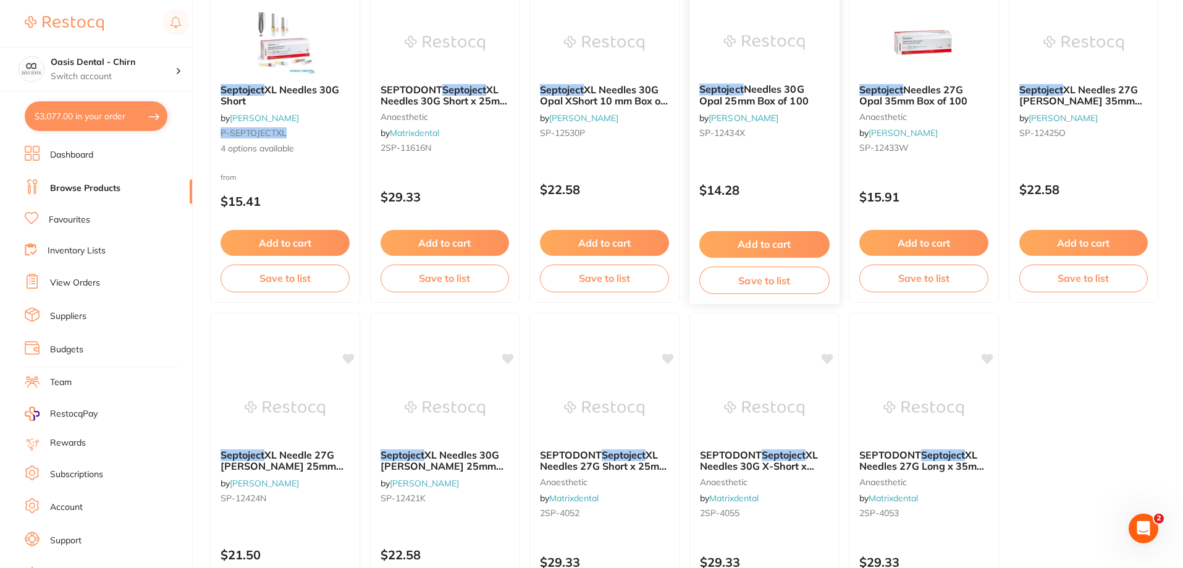
scroll to position [249, 0]
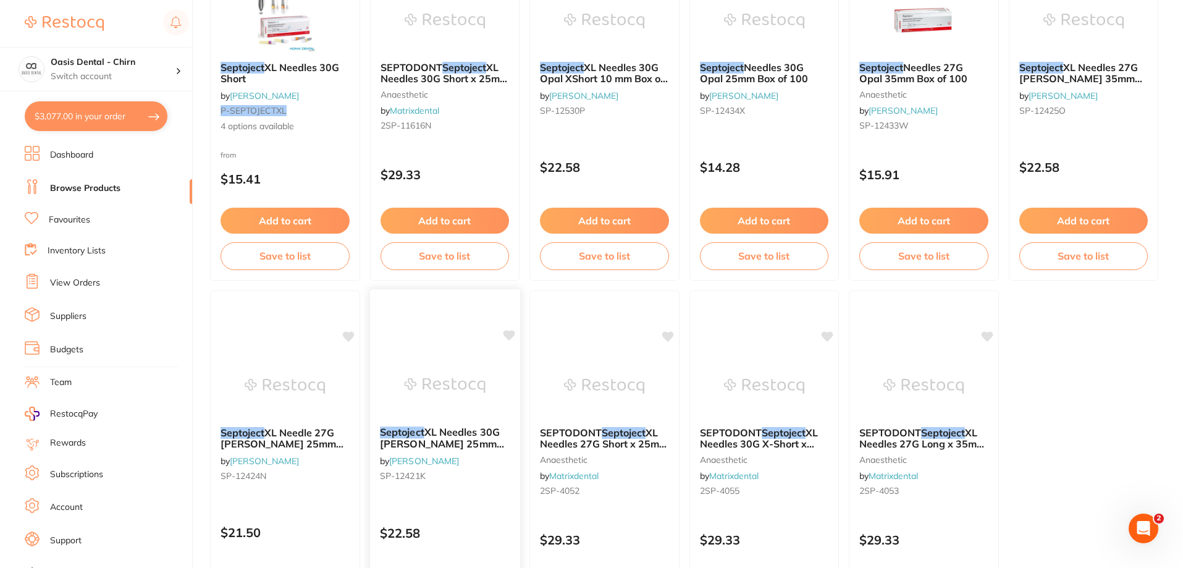
click at [484, 418] on div "Septoject XL Needles 30G Opal Short 25mm Box of 100 by Henry Schein Halas SP-12…" at bounding box center [445, 457] width 150 height 80
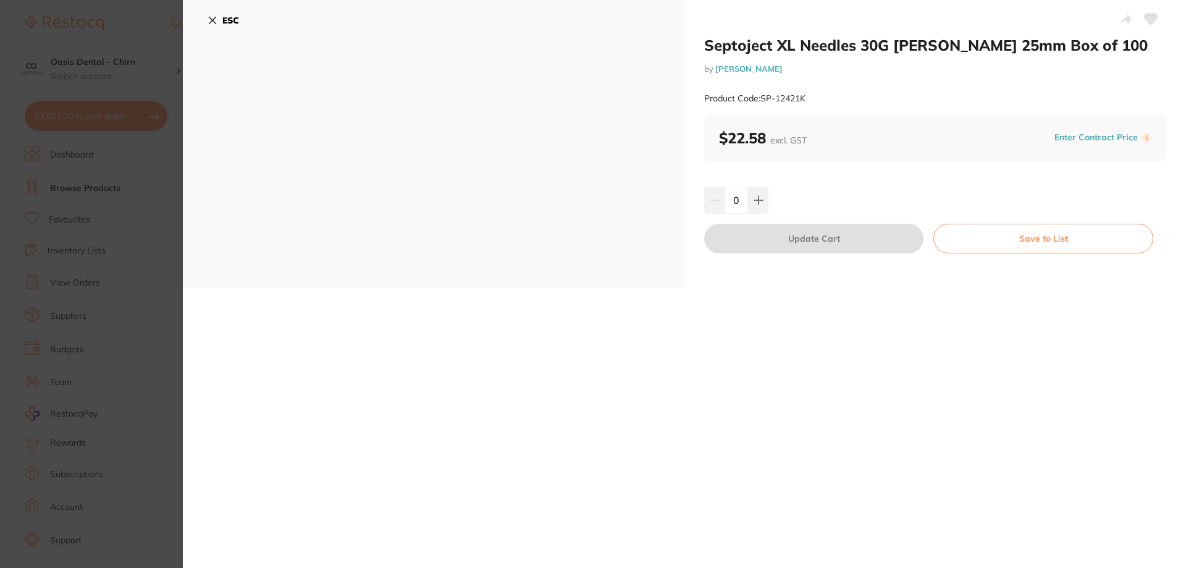
click at [212, 22] on icon at bounding box center [212, 20] width 7 height 7
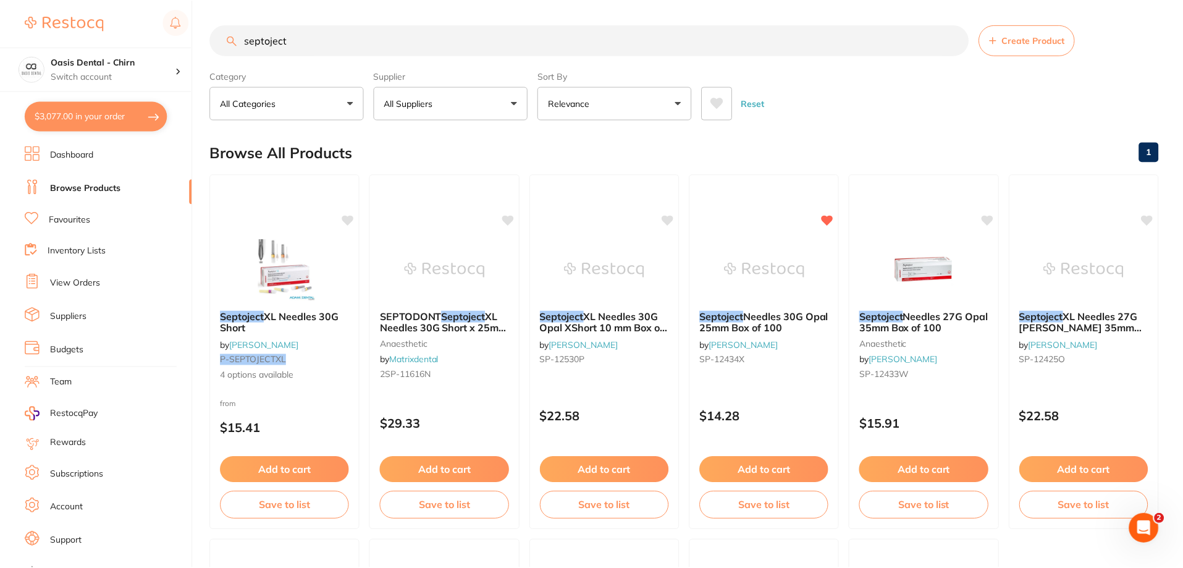
scroll to position [249, 0]
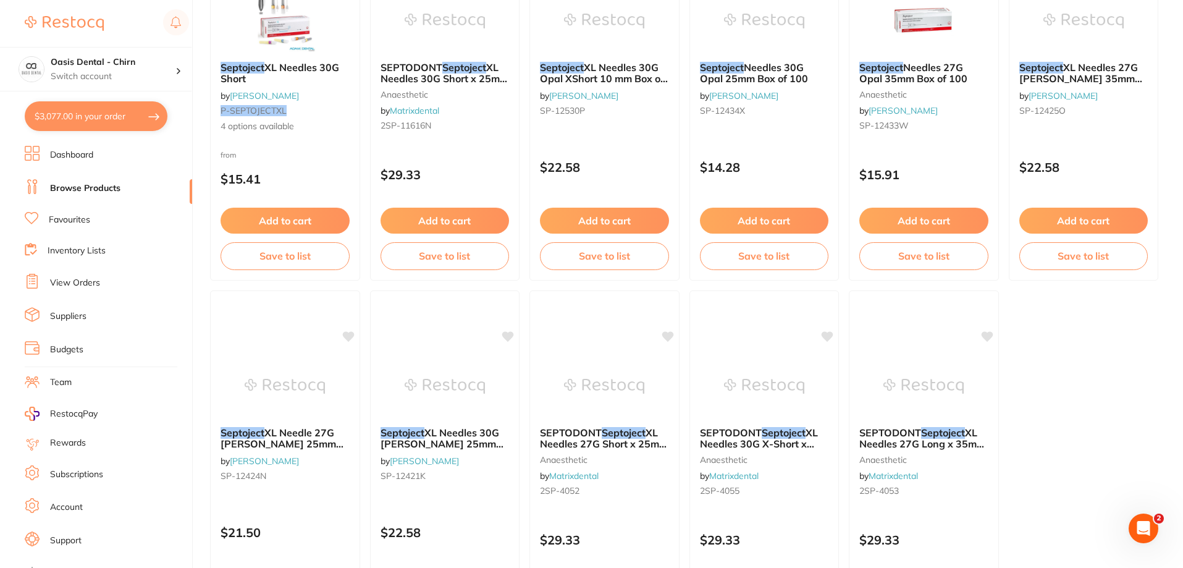
click at [106, 119] on button "$3,077.00 in your order" at bounding box center [96, 116] width 143 height 30
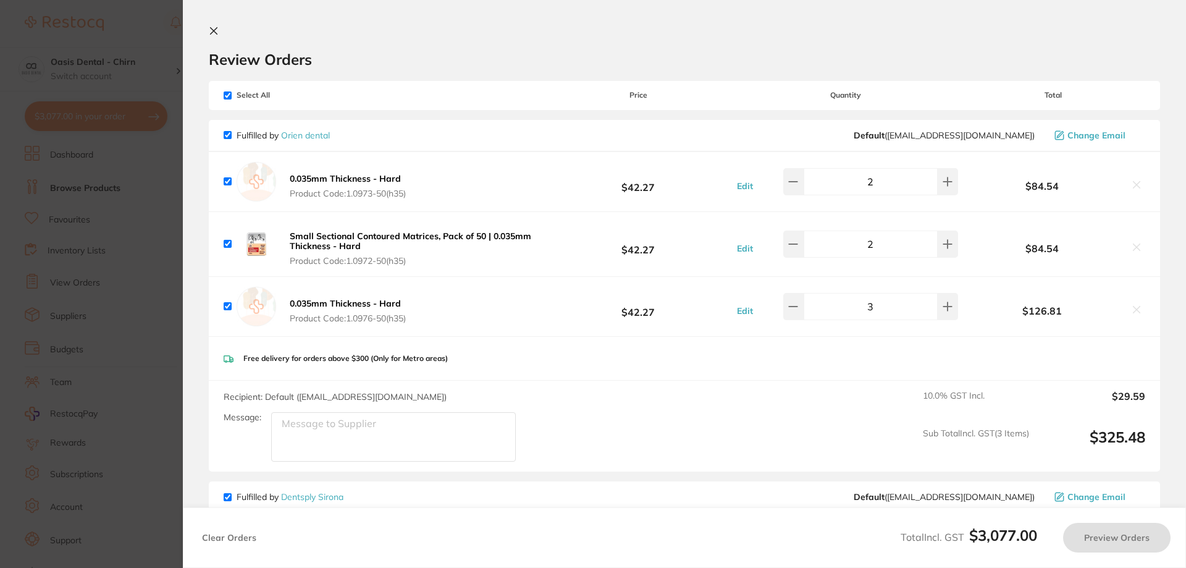
checkbox input "true"
click at [211, 35] on icon at bounding box center [214, 31] width 10 height 10
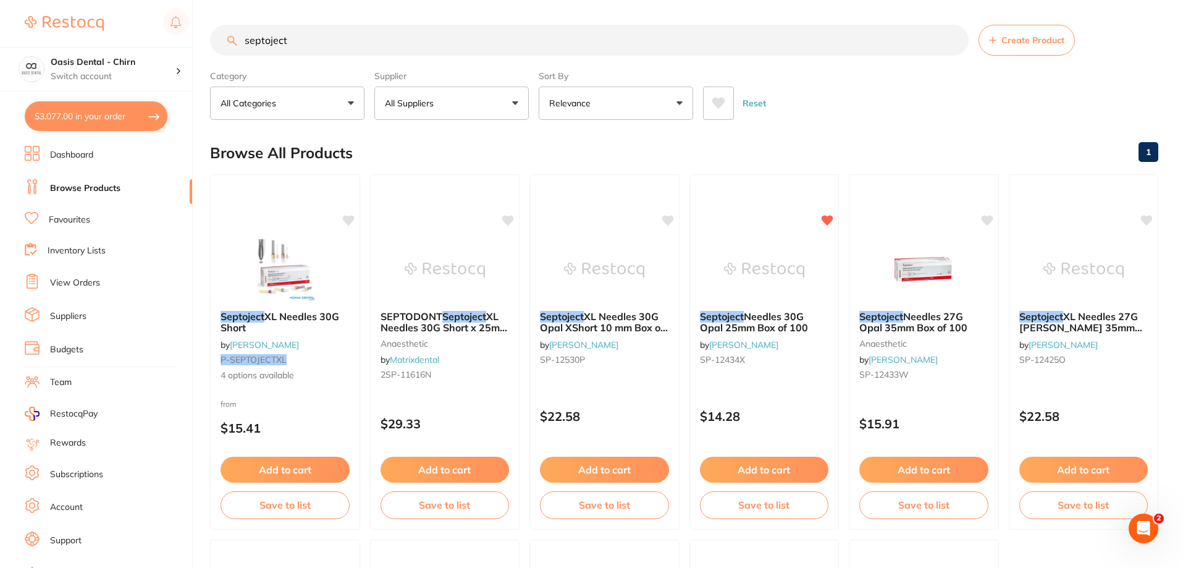
scroll to position [249, 0]
